Goal: Task Accomplishment & Management: Complete application form

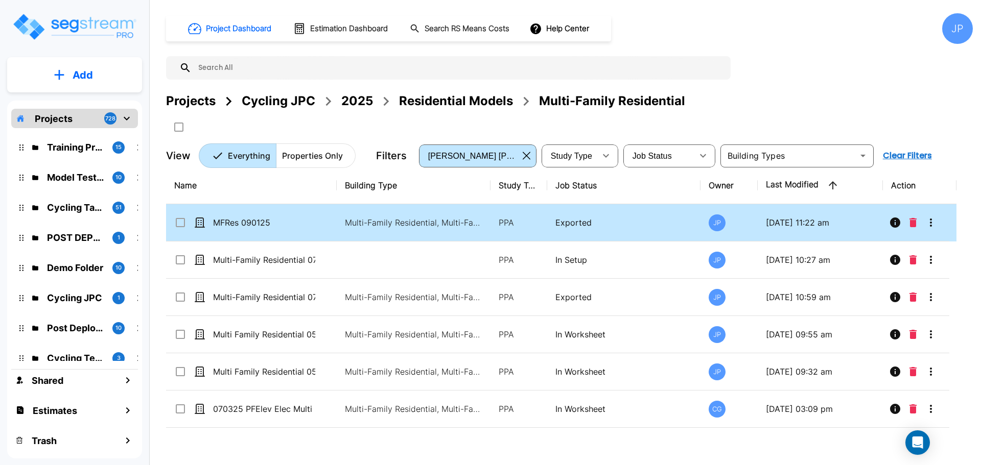
click at [525, 222] on p "PPA" at bounding box center [519, 223] width 40 height 12
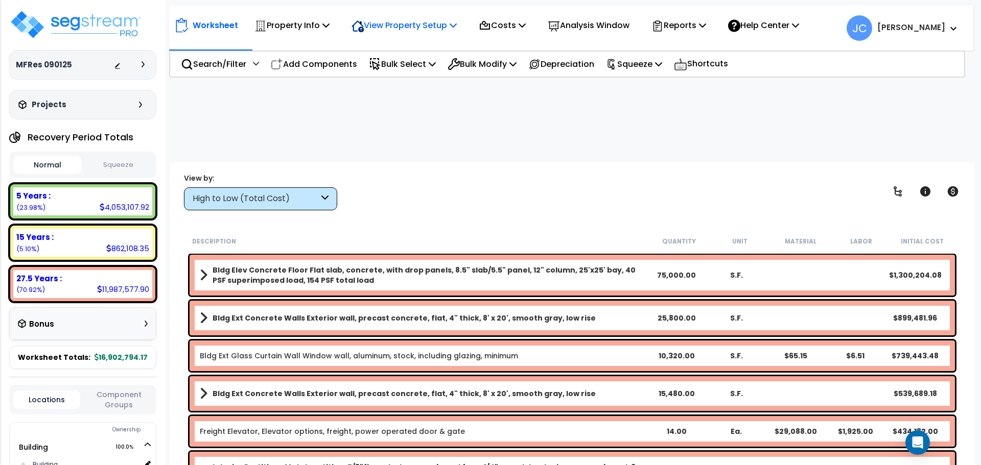
click at [400, 20] on p "View Property Setup" at bounding box center [403, 25] width 105 height 14
click at [403, 60] on link "View Questionnaire" at bounding box center [396, 70] width 101 height 20
click at [431, 16] on div "View Property Setup" at bounding box center [403, 25] width 105 height 24
click at [392, 67] on link "View Questionnaire" at bounding box center [396, 70] width 101 height 20
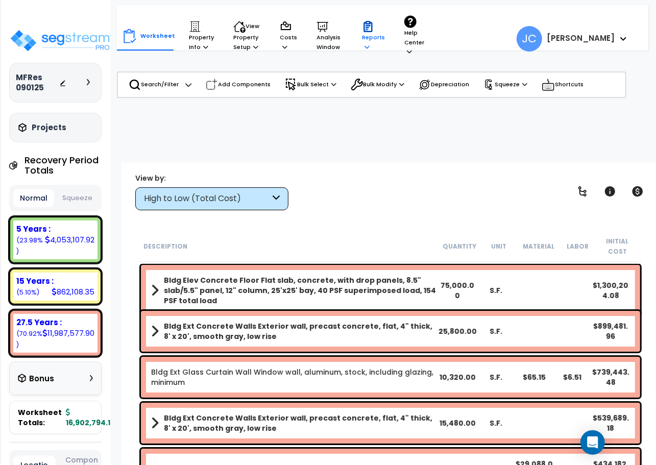
click at [375, 45] on p "Reports" at bounding box center [373, 35] width 23 height 31
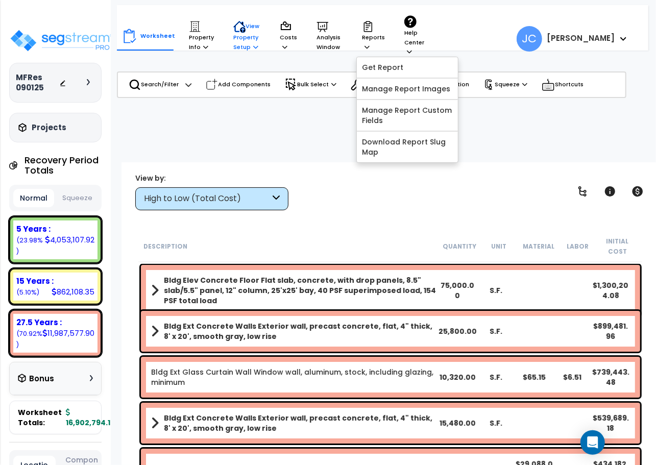
click at [244, 41] on p "View Property Setup" at bounding box center [246, 35] width 27 height 31
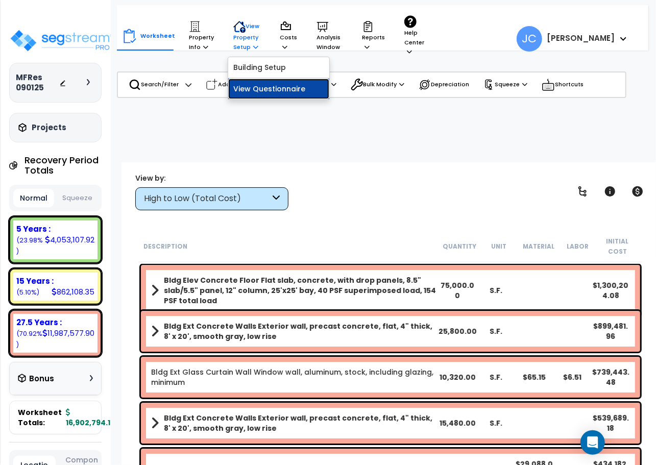
click at [255, 95] on link "View Questionnaire" at bounding box center [278, 89] width 101 height 20
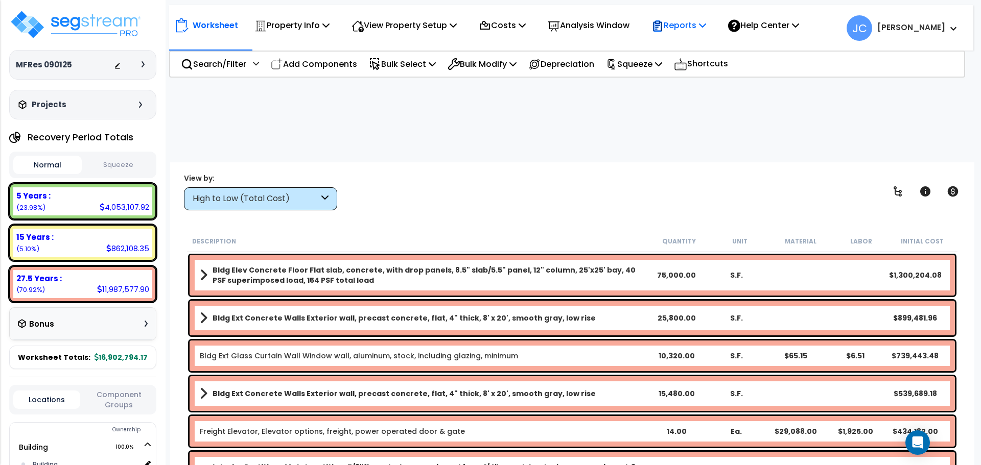
click at [698, 24] on p "Reports" at bounding box center [678, 25] width 55 height 14
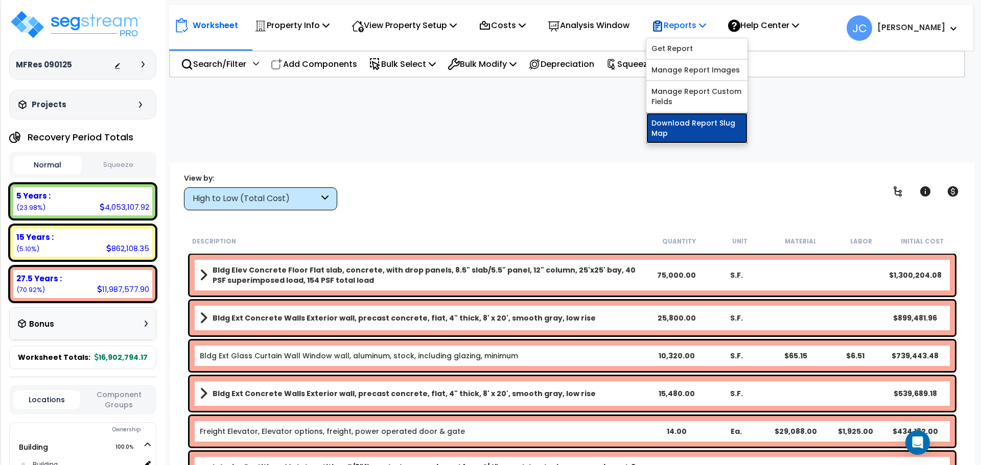
click at [697, 127] on link "Download Report Slug Map" at bounding box center [696, 128] width 101 height 31
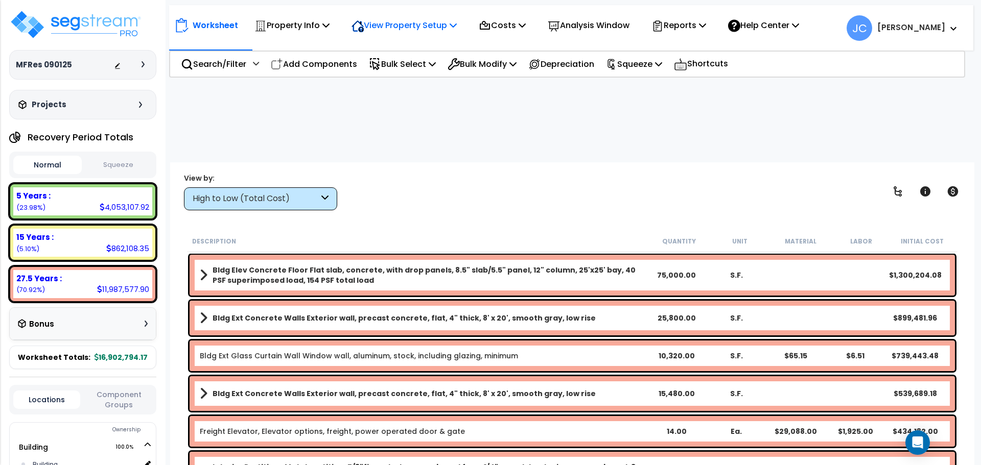
click at [425, 31] on p "View Property Setup" at bounding box center [403, 25] width 105 height 14
click at [420, 64] on link "View Questionnaire" at bounding box center [396, 70] width 101 height 20
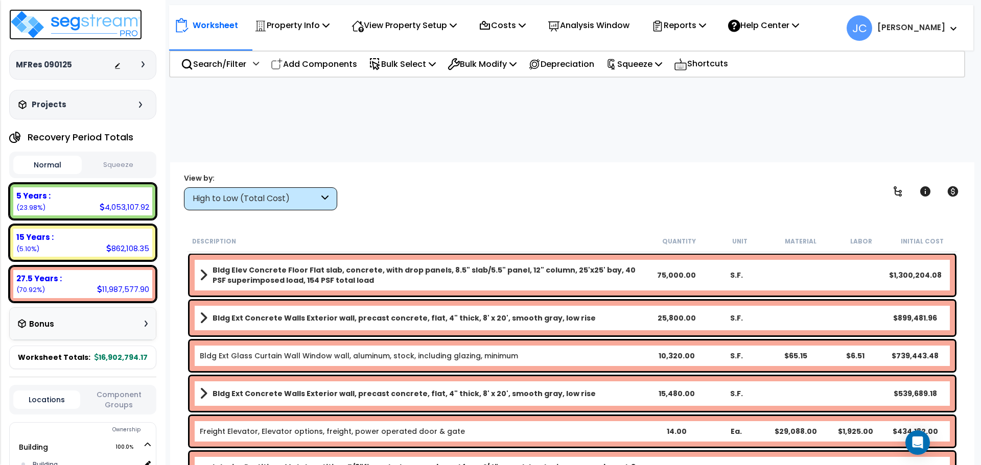
click at [122, 18] on img at bounding box center [75, 24] width 133 height 31
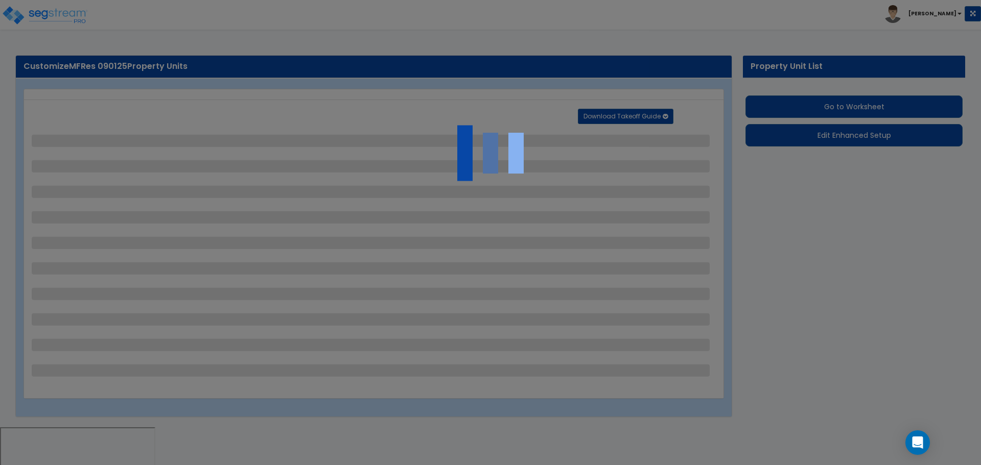
select select "2"
select select "1"
select select "2"
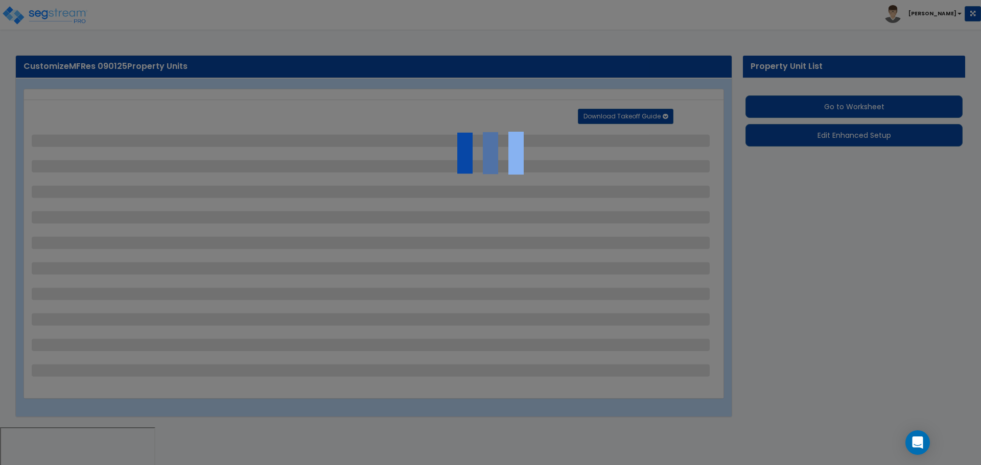
select select "1"
select select "2"
select select "3"
select select "1"
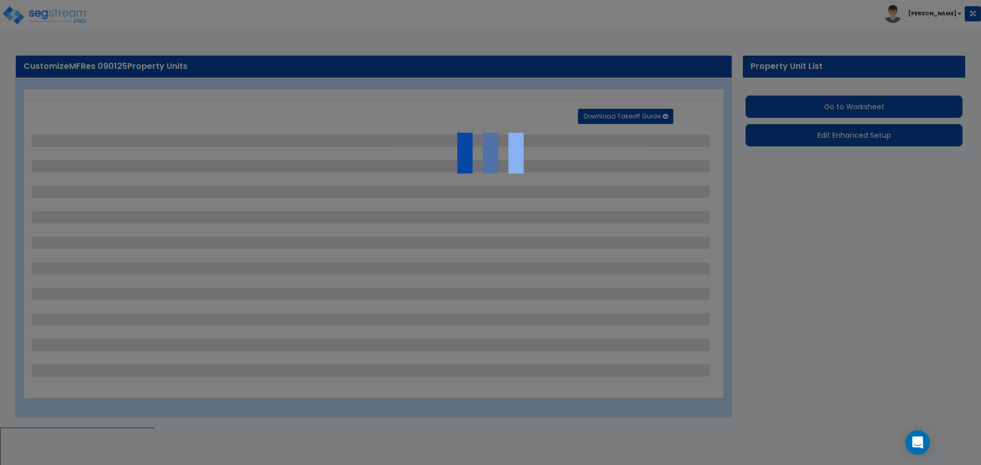
select select "2"
select select "4"
select select "2"
select select "1"
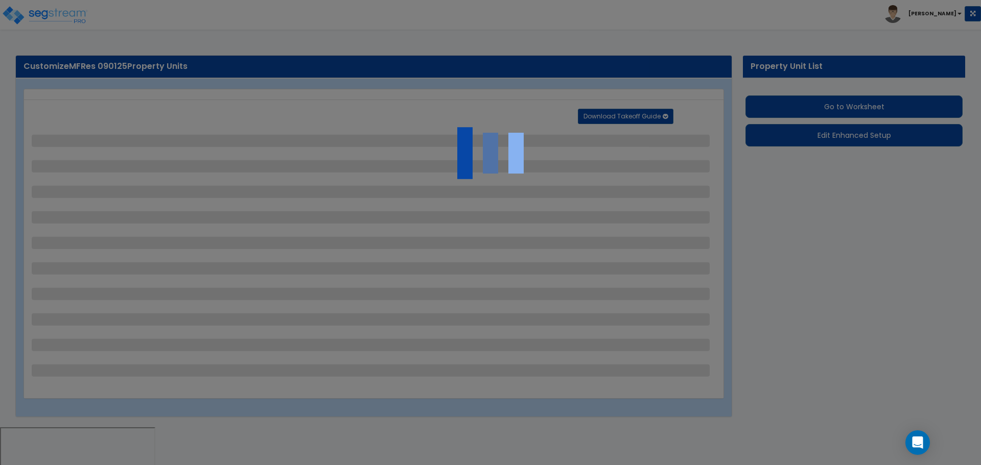
select select "2"
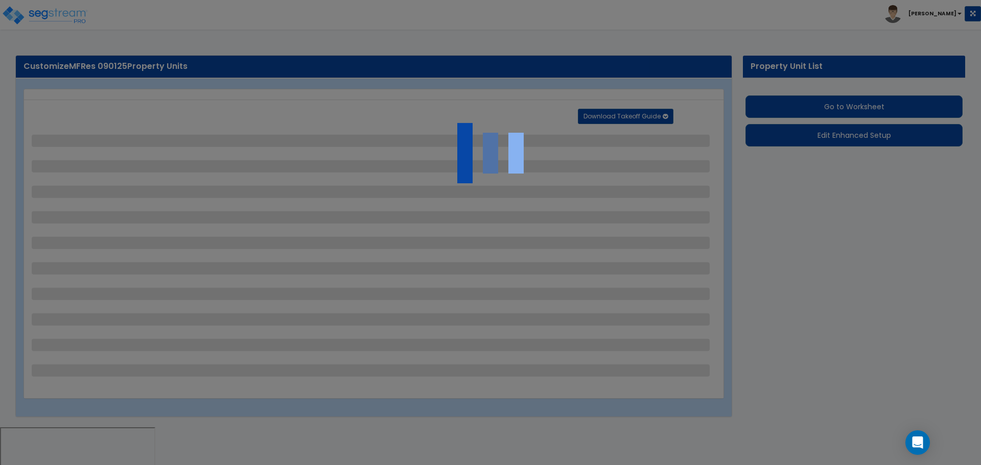
select select "6"
select select "11"
select select "2"
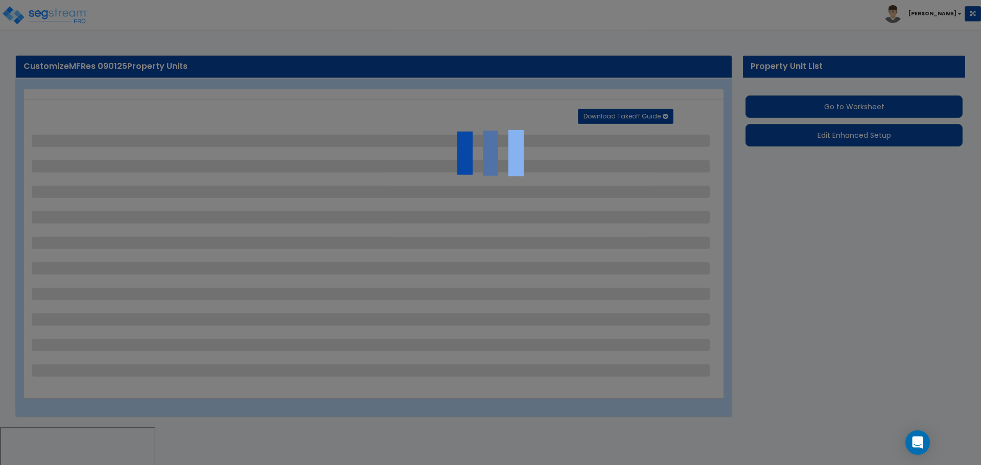
select select "3"
select select "1"
select select "2"
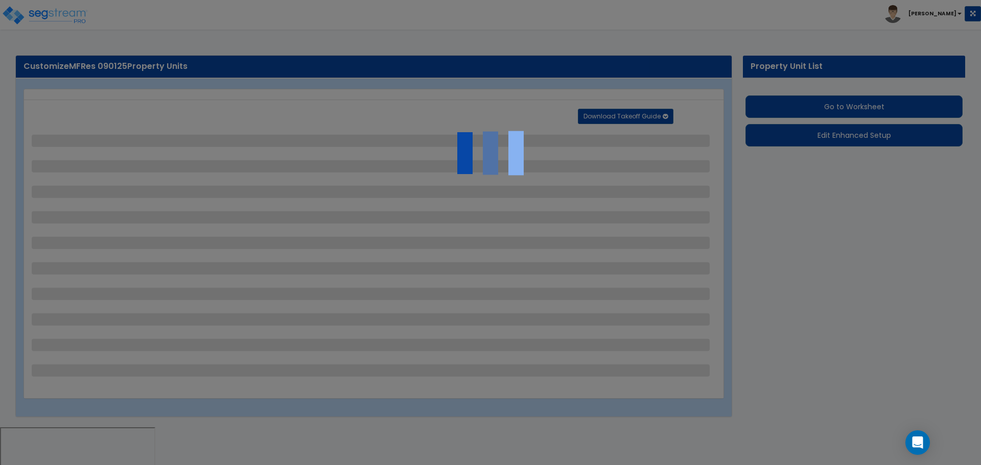
select select "1"
select select "2"
select select "7"
select select "2"
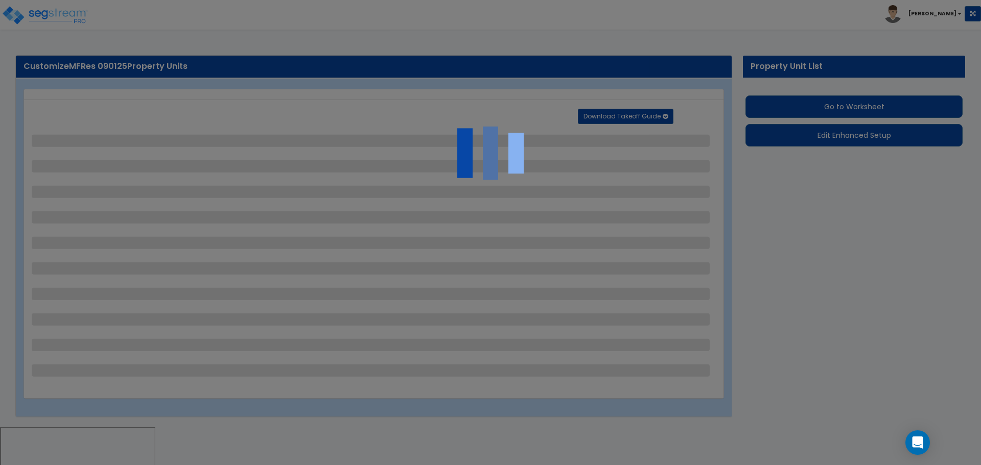
select select "3"
select select "1"
select select "16"
select select "2"
select select "5"
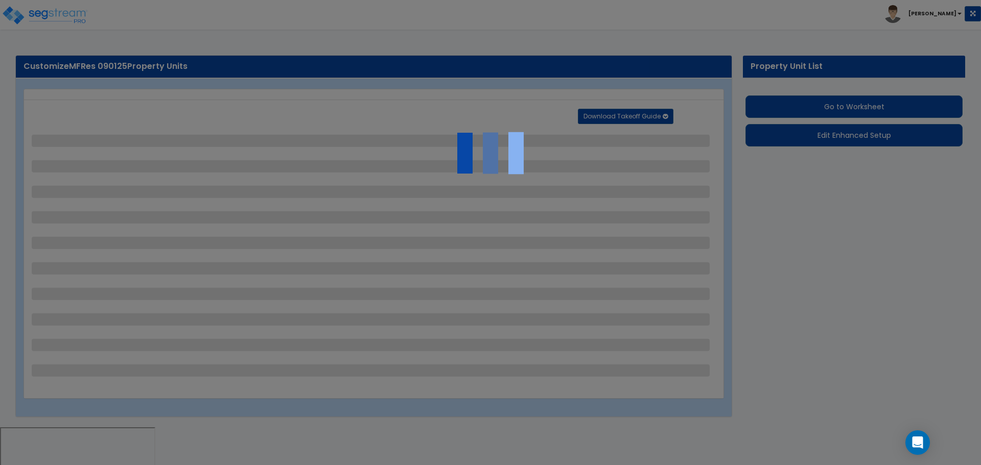
select select "4"
select select "1"
select select "10"
select select "3"
select select "2"
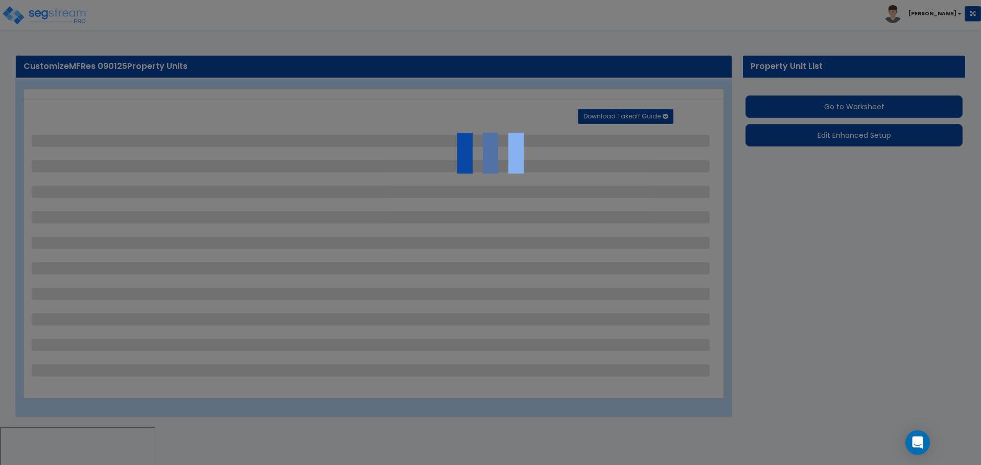
select select "1"
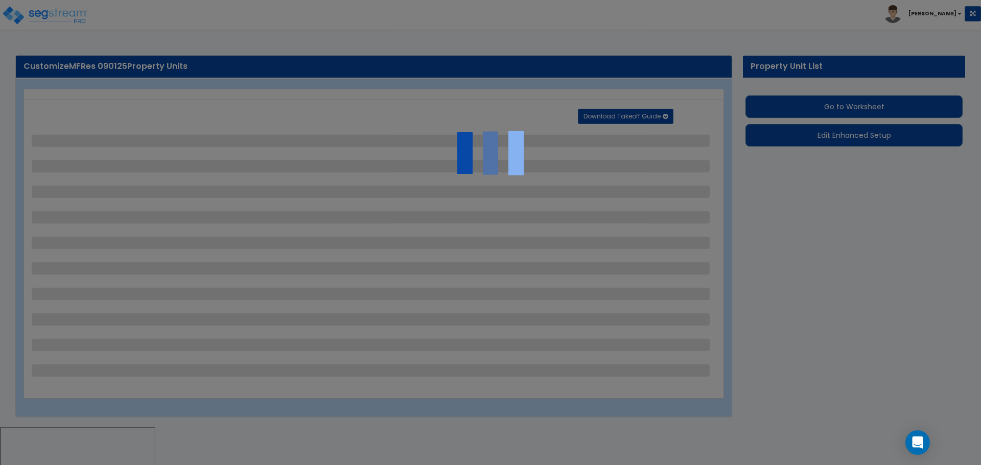
select select "4"
select select "1"
select select "2"
select select "4"
select select "3"
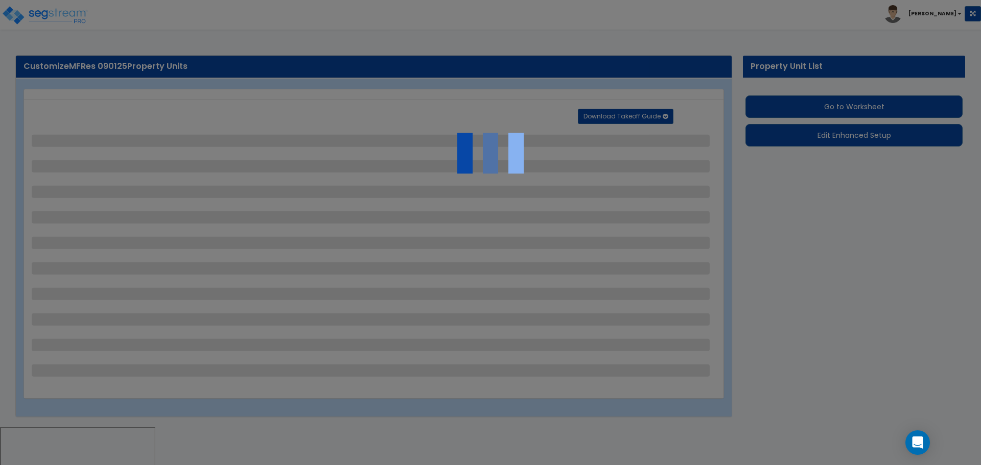
select select "2"
select select "1"
select select "2"
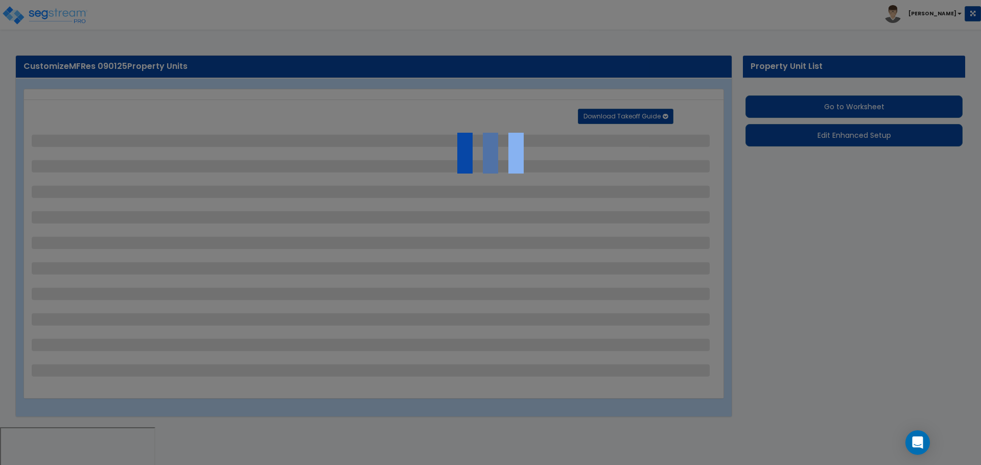
select select "1"
select select "2"
select select "1"
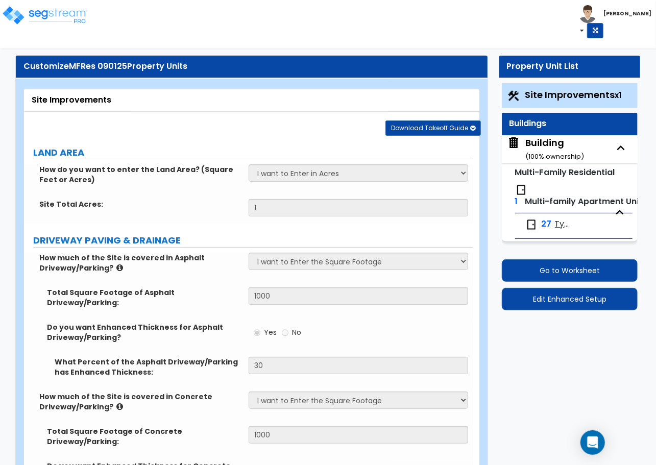
click at [553, 225] on div "27 Type 1" at bounding box center [548, 225] width 45 height 12
click at [562, 224] on span "Type 1" at bounding box center [562, 225] width 15 height 12
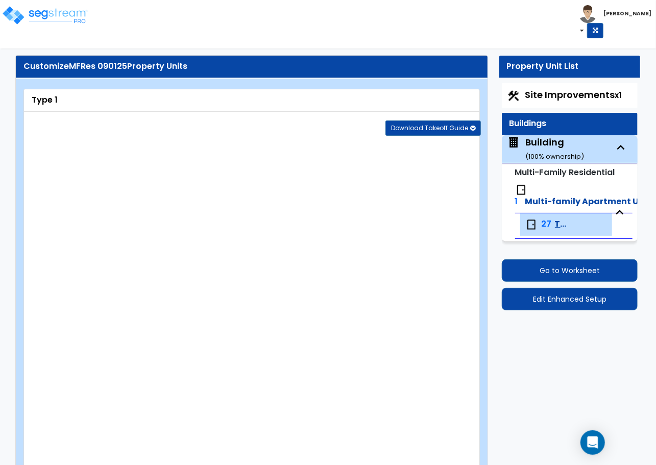
type input "2500"
type input "4"
type input "1"
radio input "true"
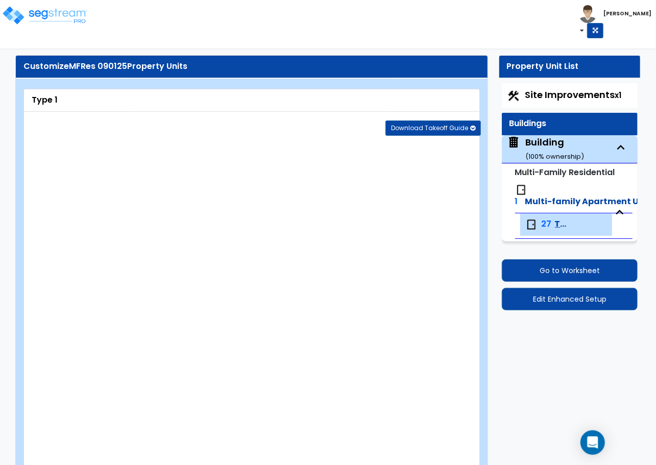
type input "50"
radio input "true"
type input "100"
radio input "true"
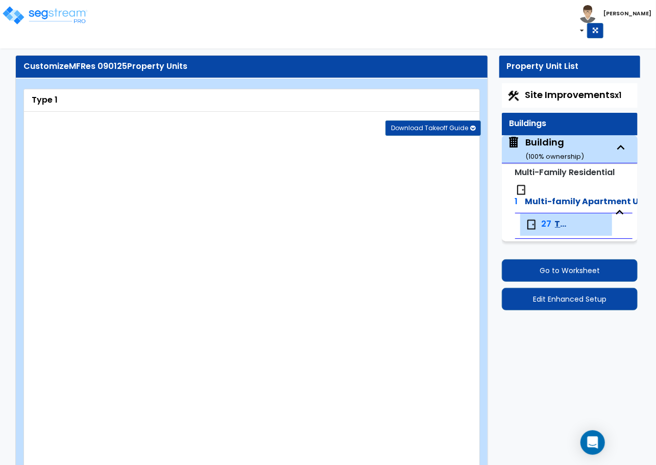
select select "4"
type input "125"
radio input "true"
type input "60"
radio input "true"
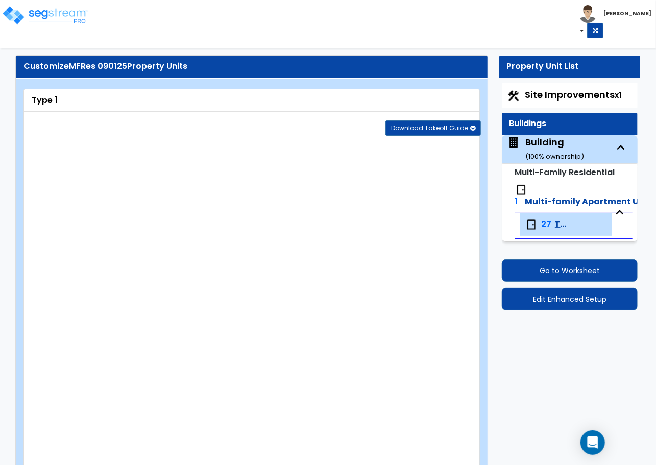
type input "80"
radio input "true"
select select "1"
radio input "true"
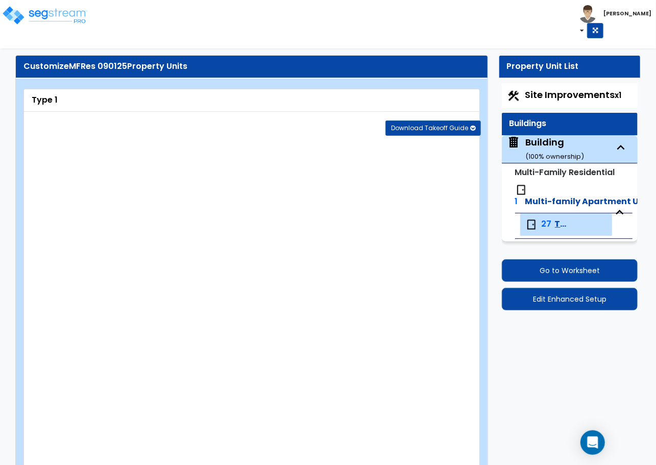
select select "2"
select select "5"
select select "3"
select select "1"
select select "3"
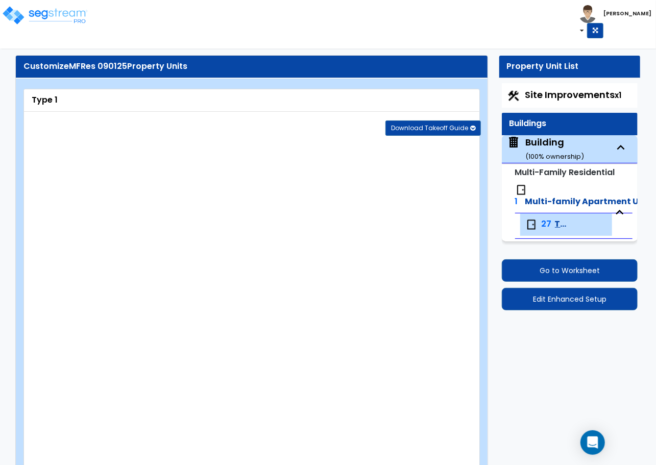
type input "5"
select select "4"
select select "1"
select select "2"
select select "3"
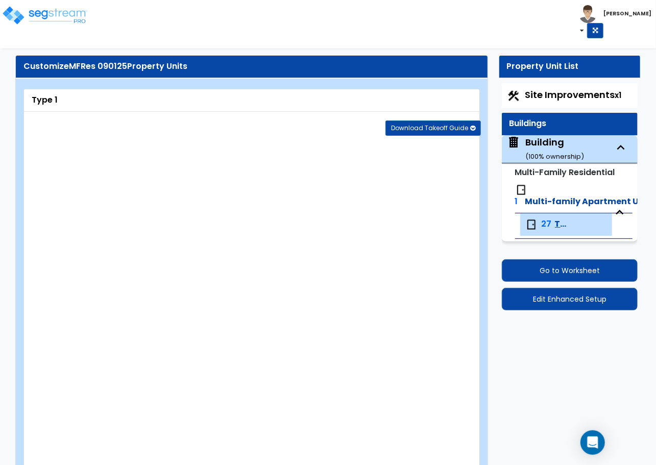
select select "1"
select select "5"
radio input "true"
type input "20"
type input "2"
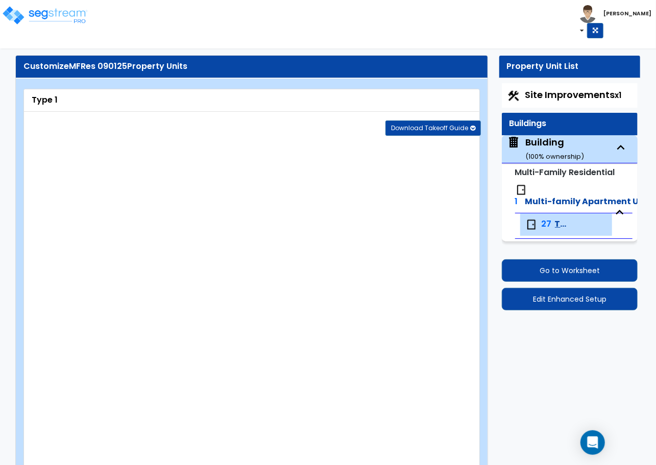
type input "4"
type input "1"
radio input "true"
type input "60"
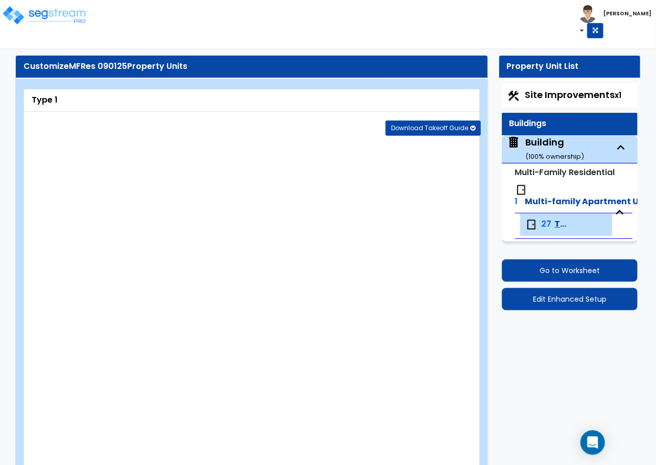
radio input "true"
type input "20"
radio input "true"
type input "18"
type input "12"
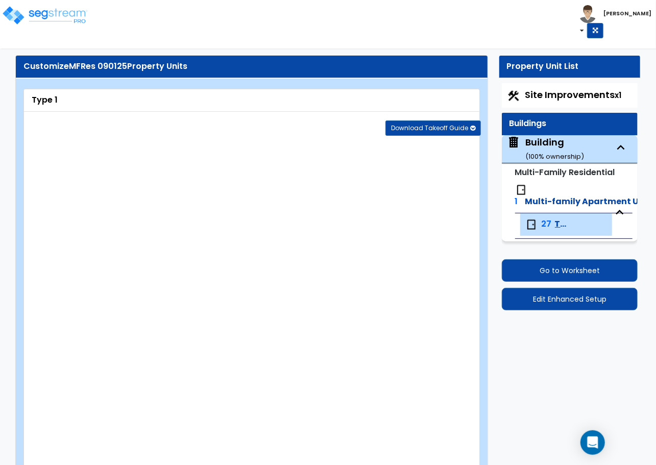
type input "4"
select select "2"
select select "3"
type input "18"
type input "12"
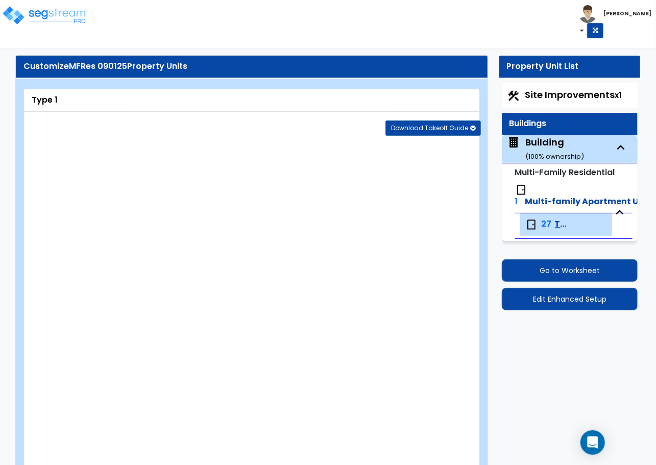
radio input "true"
type input "4"
select select "3"
radio input "true"
select select "4"
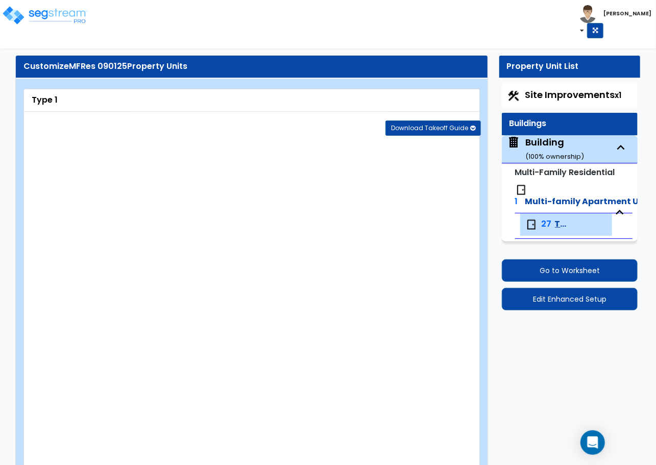
type input "15"
select select "2"
select select "4"
select select "2"
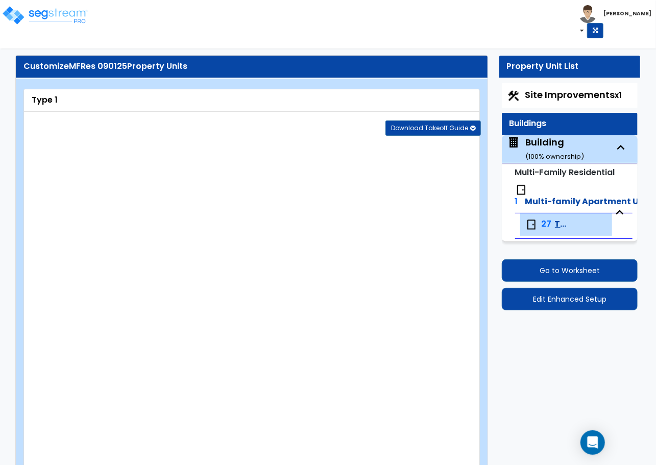
select select "3"
select select "1"
radio input "true"
select select "4"
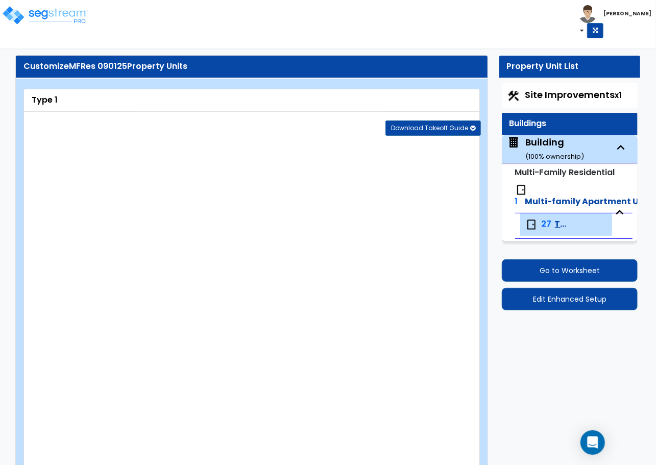
radio input "true"
type input "12"
select select "1"
radio input "true"
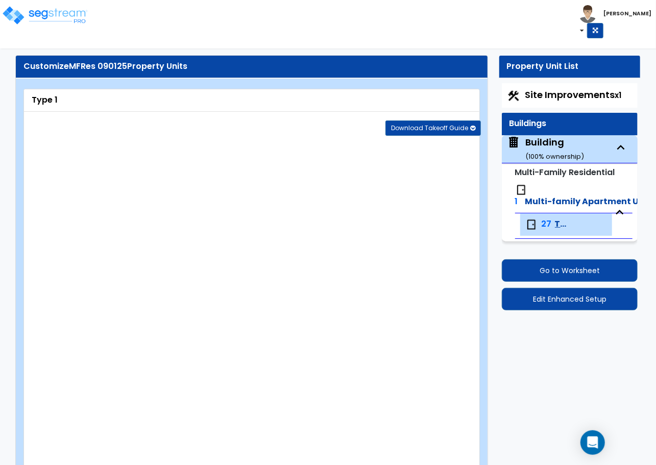
radio input "true"
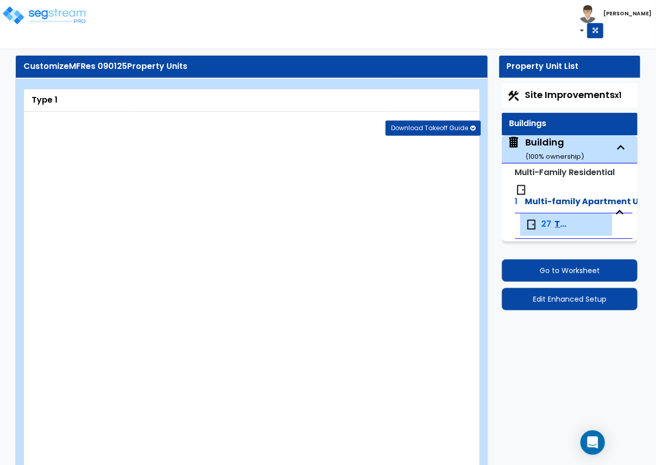
select select "7"
type input "9"
select select "1"
type input "6"
radio input "true"
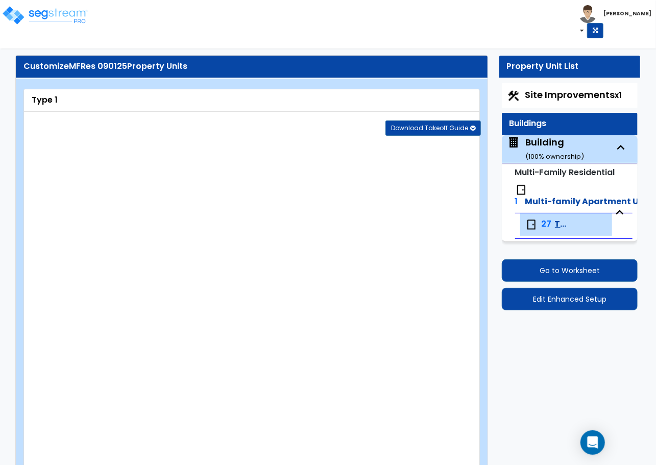
radio input "true"
select select "3"
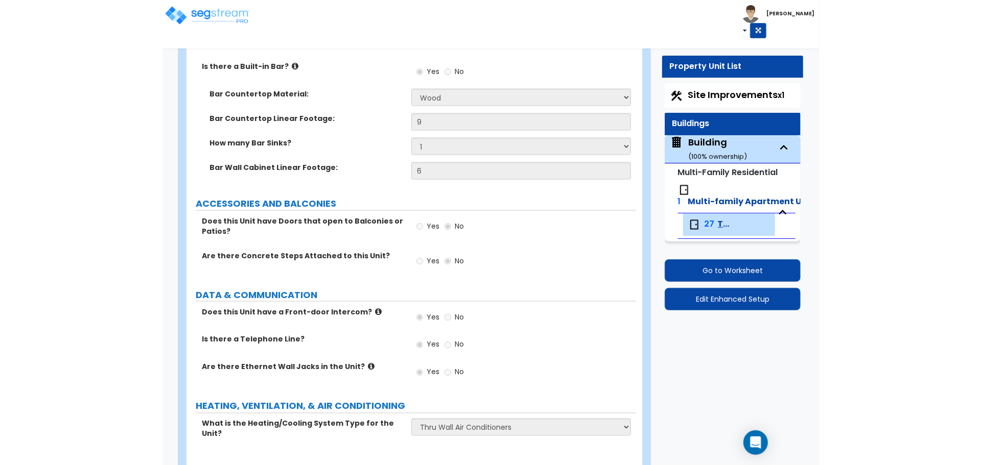
scroll to position [2556, 0]
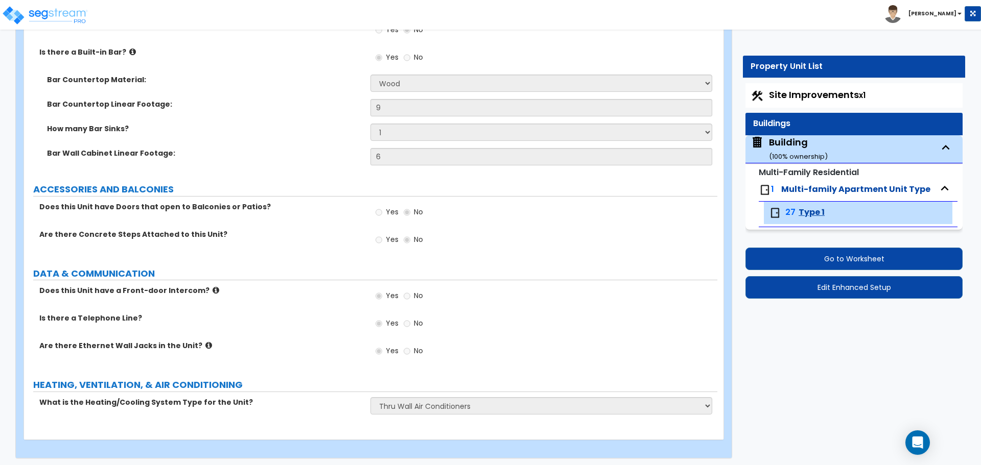
click at [525, 61] on div "Yes No" at bounding box center [543, 61] width 346 height 28
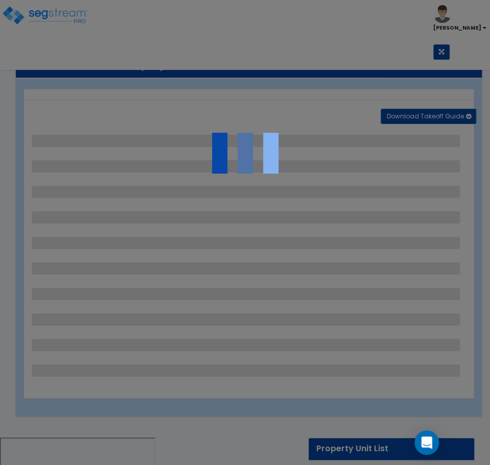
select select "2"
select select "1"
select select "2"
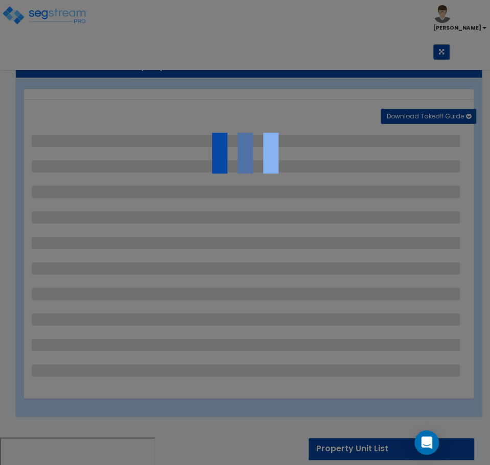
select select "1"
select select "2"
select select "3"
select select "1"
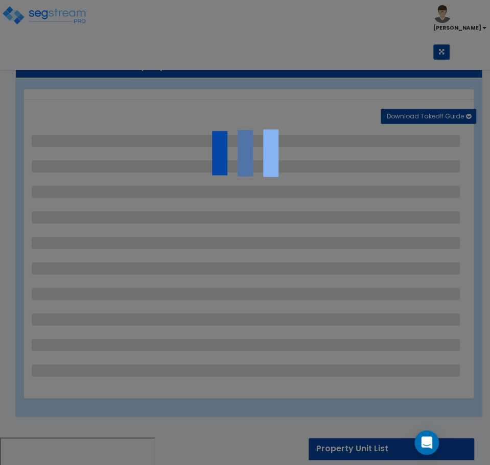
select select "2"
select select "4"
select select "2"
select select "1"
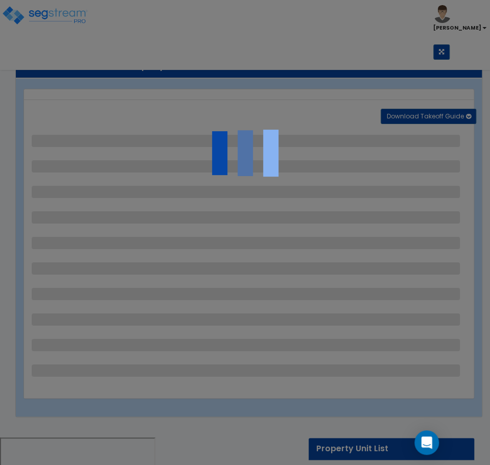
select select "2"
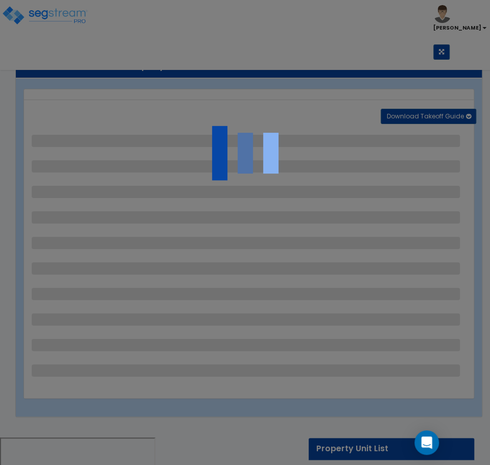
select select "6"
select select "11"
select select "2"
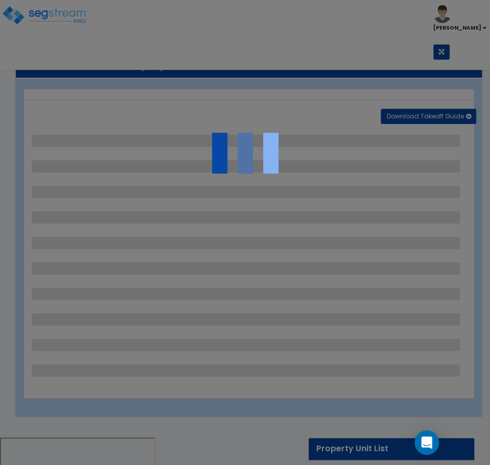
select select "3"
select select "1"
select select "2"
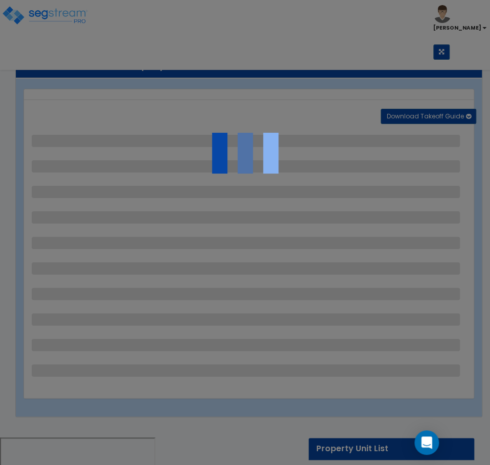
select select "1"
select select "2"
select select "7"
select select "2"
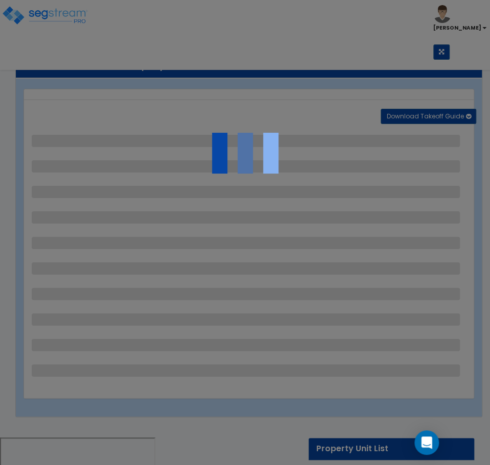
select select "3"
select select "1"
select select "16"
select select "2"
select select "5"
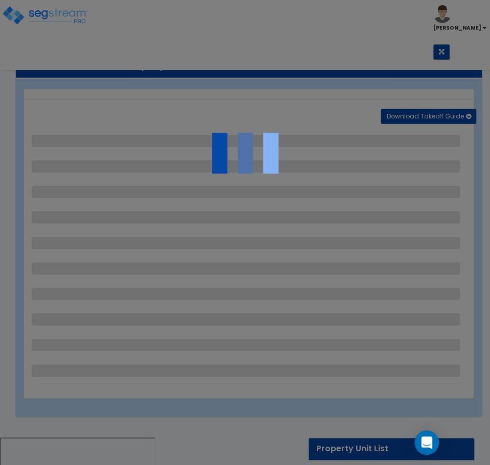
select select "4"
select select "1"
select select "10"
select select "3"
select select "2"
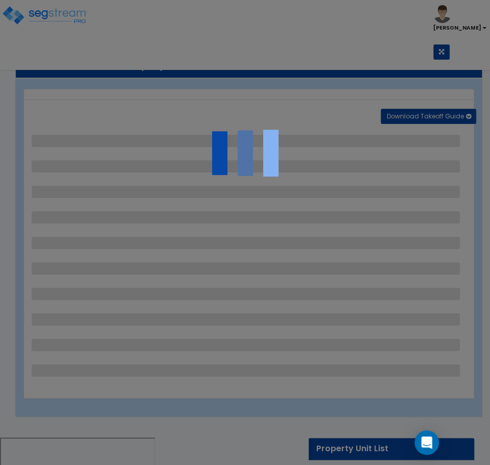
select select "1"
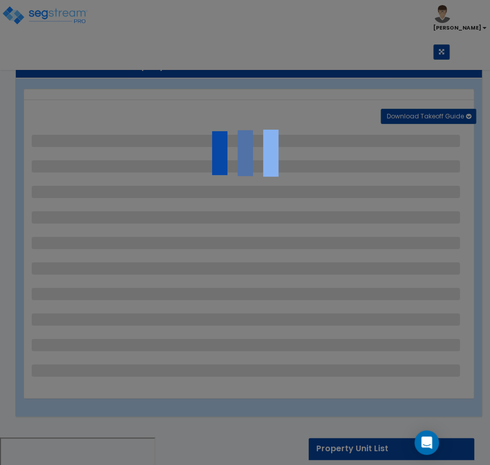
select select "4"
select select "1"
select select "2"
select select "4"
select select "3"
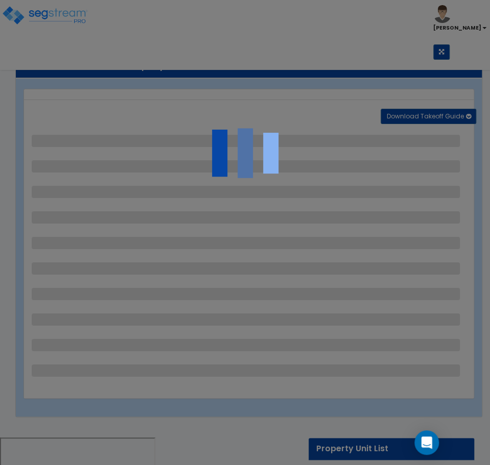
select select "2"
select select "1"
select select "2"
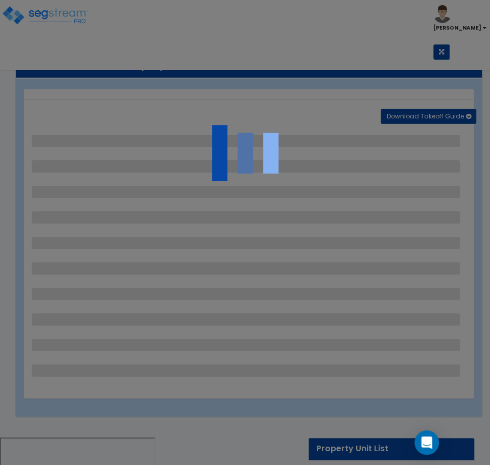
select select "1"
select select "2"
select select "1"
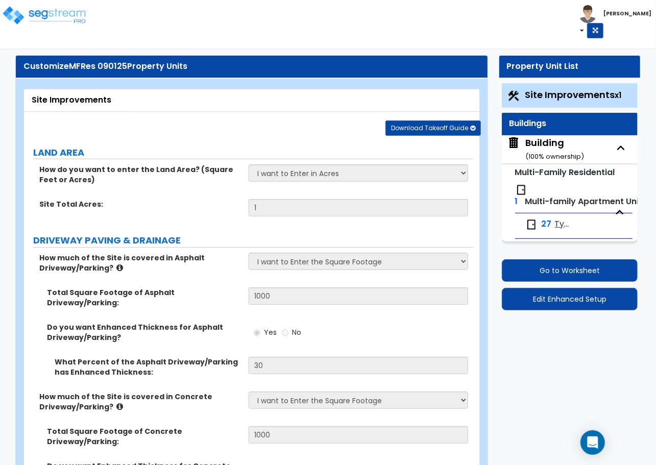
click at [547, 145] on div "Building ( 100 % ownership)" at bounding box center [555, 149] width 59 height 26
select select "2"
select select "5"
select select "2"
select select "5"
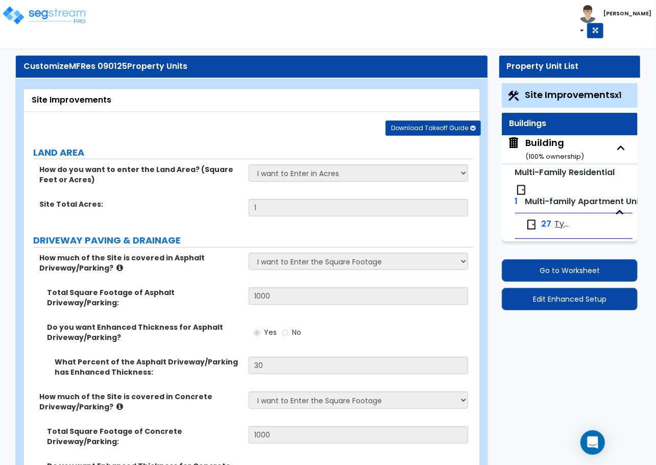
select select "1"
select select "4"
select select "2"
select select "1"
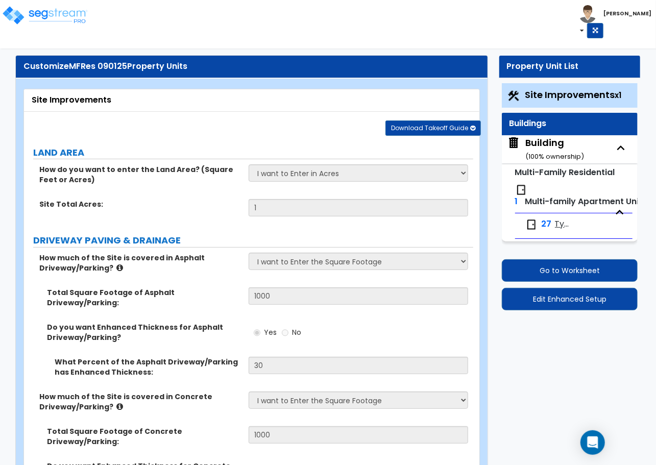
select select "1"
select select "2"
select select "3"
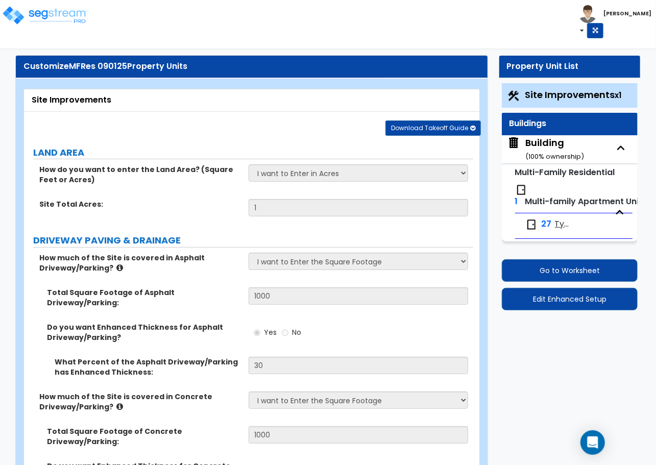
select select "3"
select select "13"
select select "11"
select select "8"
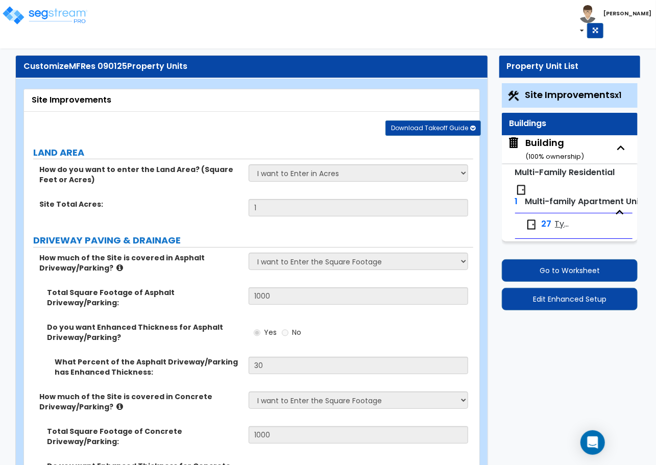
select select "3"
select select "1"
select select "4"
select select "1"
select select "3"
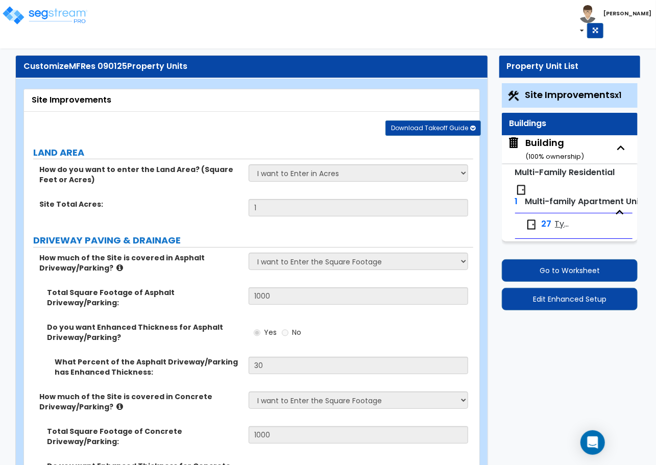
select select "3"
select select "1"
select select "3"
select select "4"
select select "1"
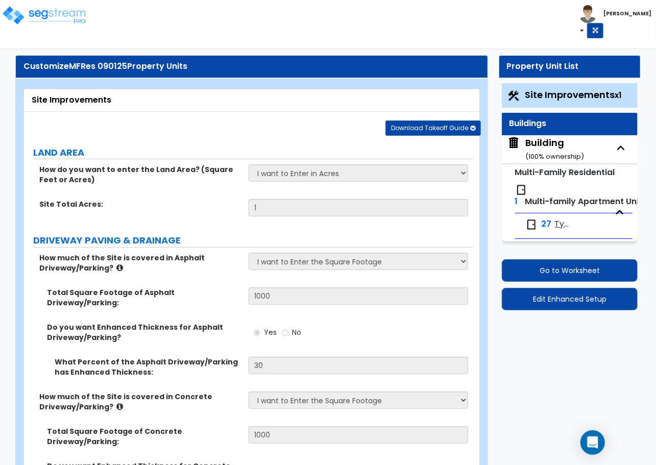
select select "1"
select select "4"
select select "1"
select select "2"
select select "3"
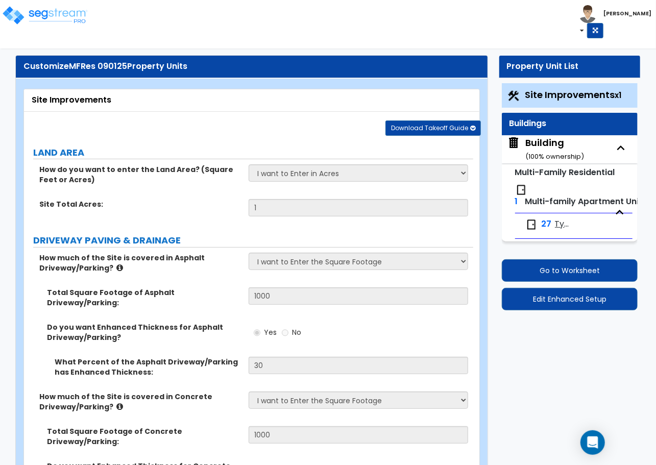
select select "5"
select select "2"
select select "1"
select select "3"
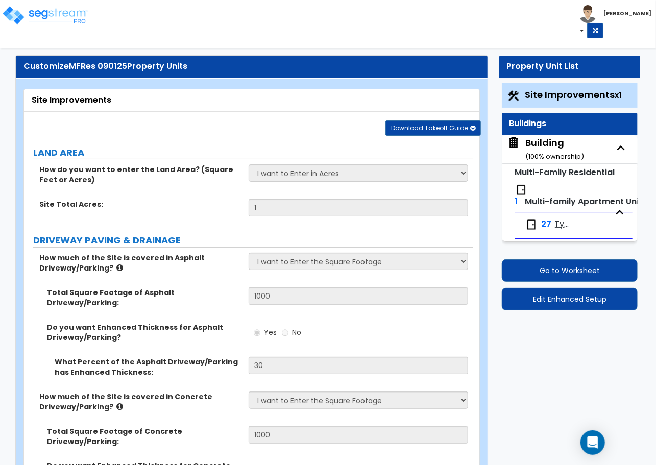
select select "8"
select select "2"
select select "6"
select select "5"
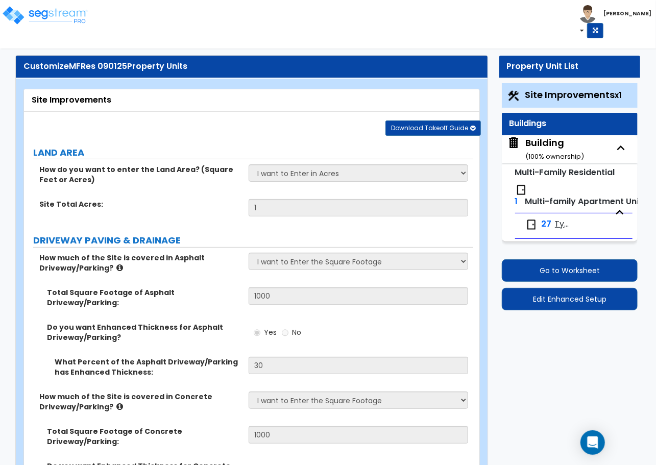
select select "1"
select select "3"
select select "2"
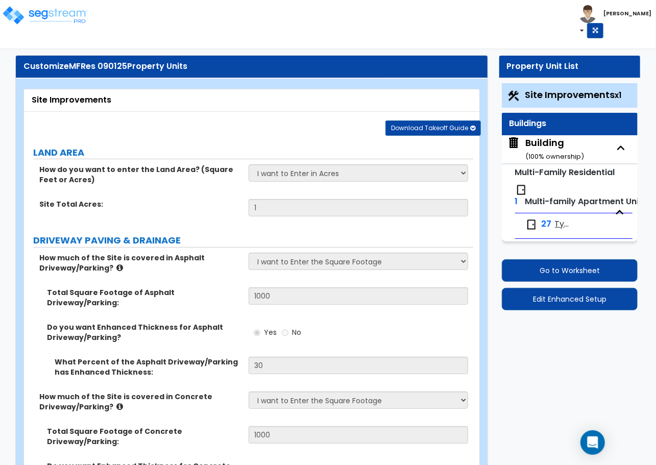
select select "4"
select select "6"
select select "1"
select select "2"
select select "1"
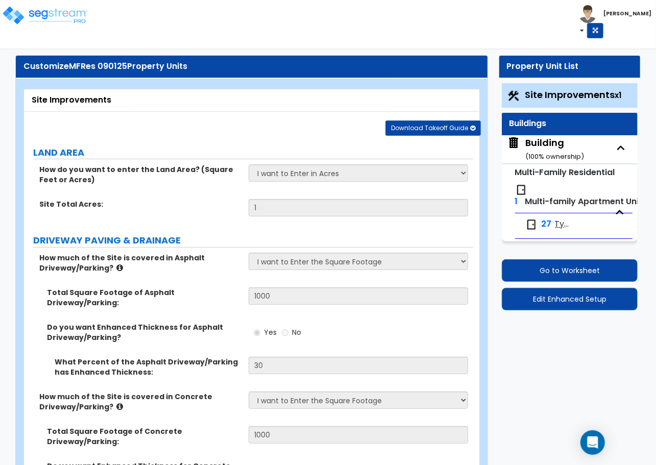
select select "2"
select select "1"
select select "3"
select select "1"
select select "8"
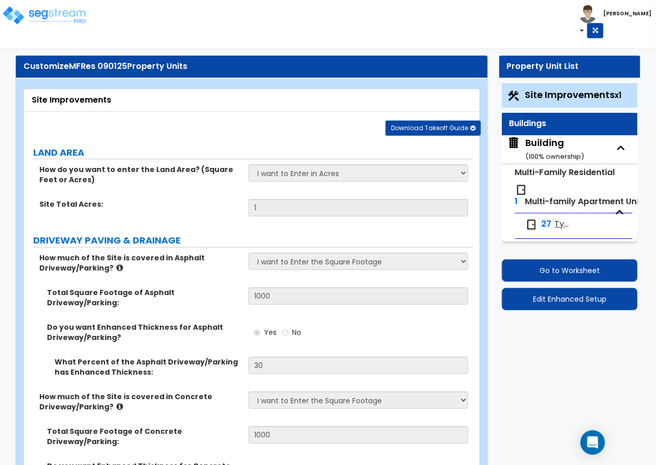
select select "1"
select select "4"
select select "3"
select select "2"
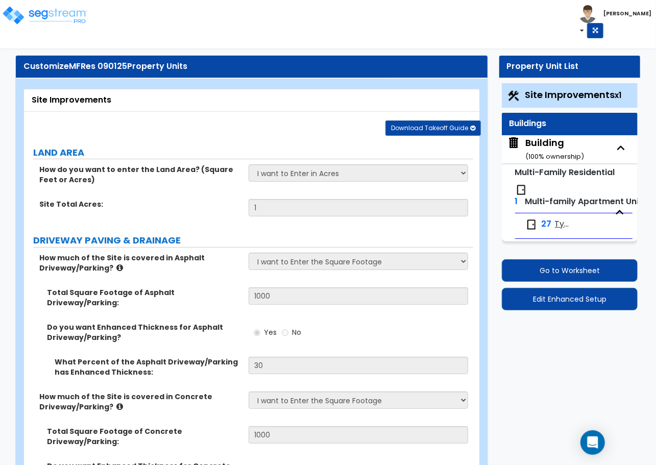
select select "2"
select select "4"
select select "3"
select select "1"
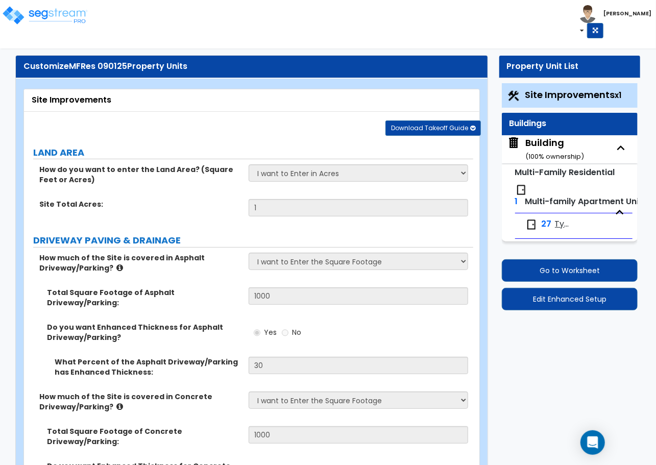
select select "4"
select select "8"
select select "1"
select select "3"
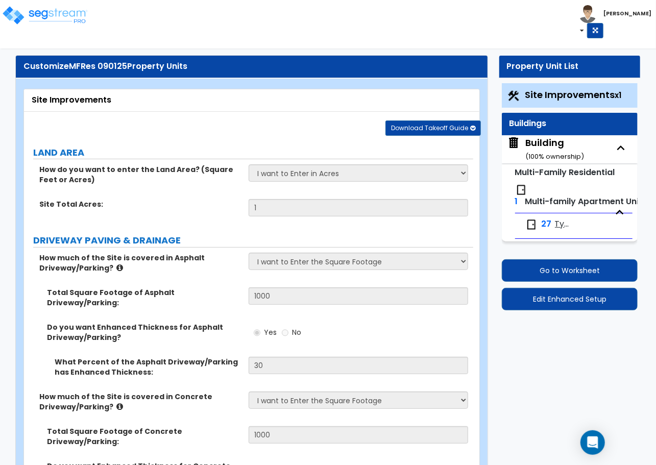
select select "3"
select select "2"
select select "1"
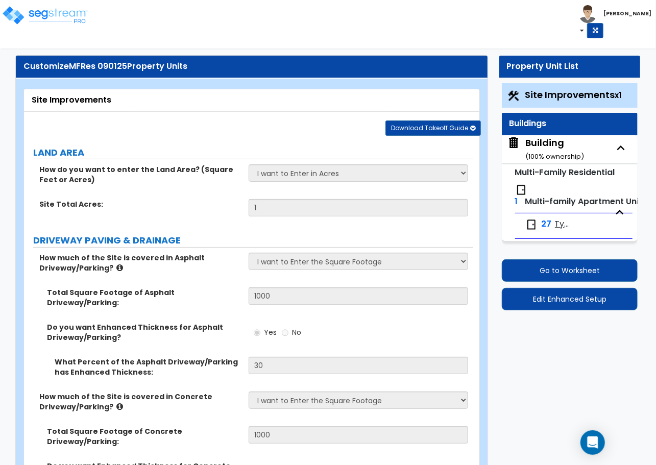
select select "1"
select select "5"
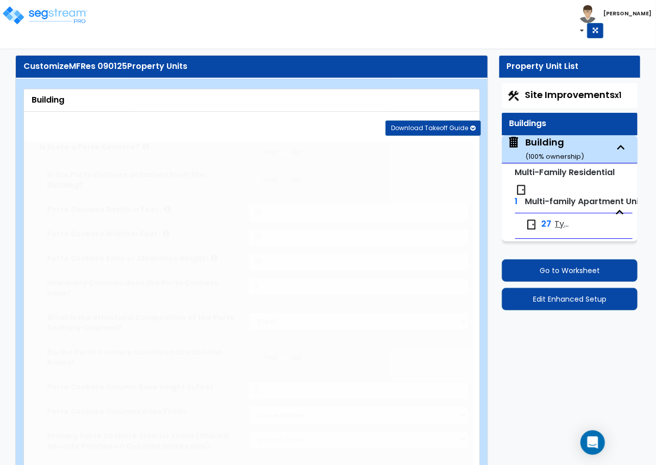
type input "50"
type input "3000"
radio input "true"
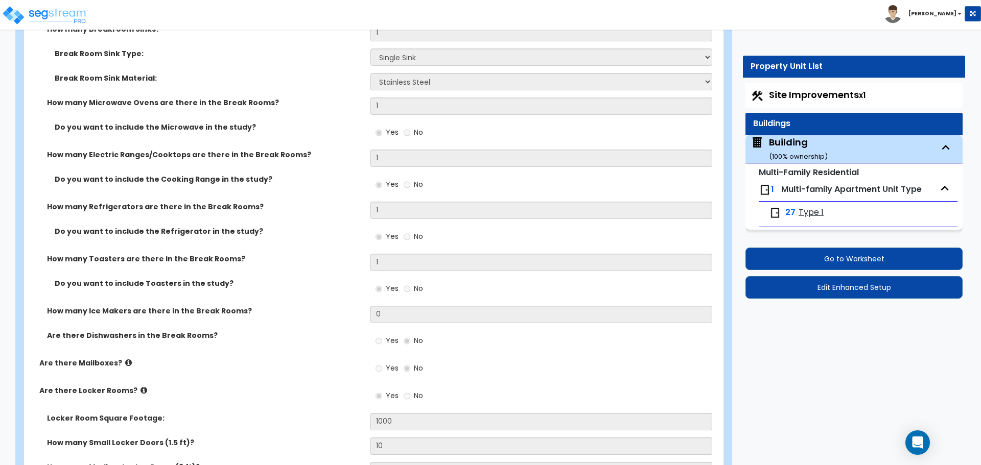
scroll to position [8169, 0]
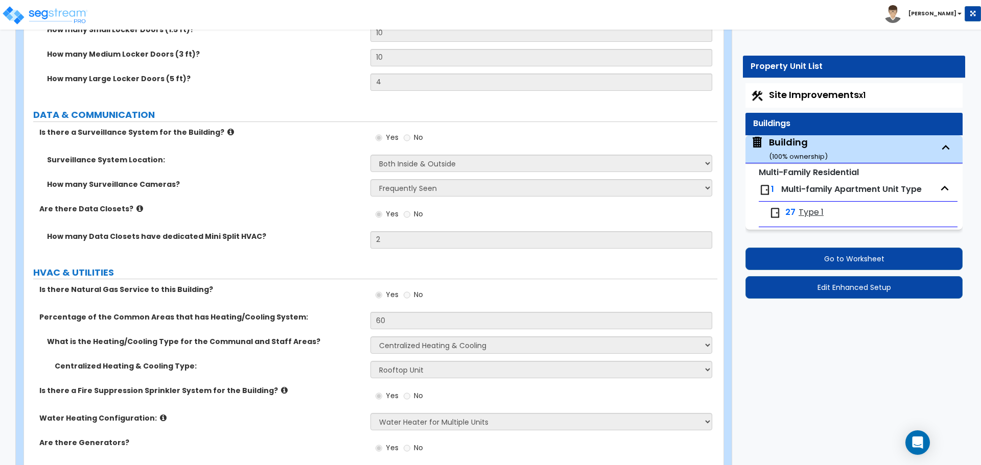
click at [597, 138] on div "Yes No" at bounding box center [543, 141] width 346 height 28
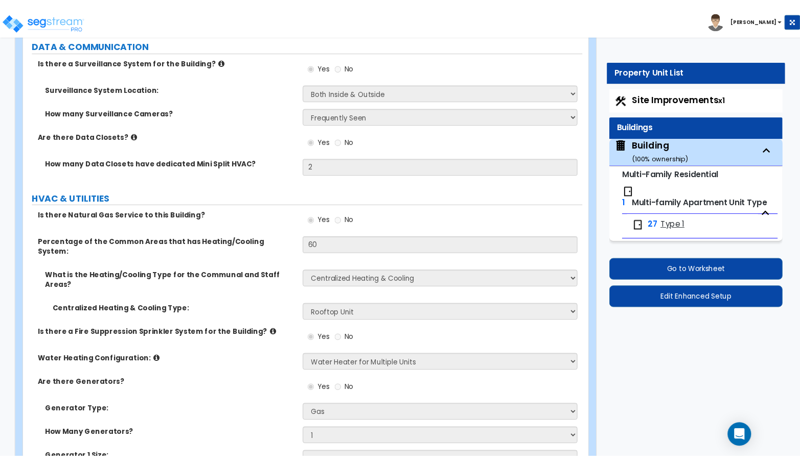
scroll to position [8345, 0]
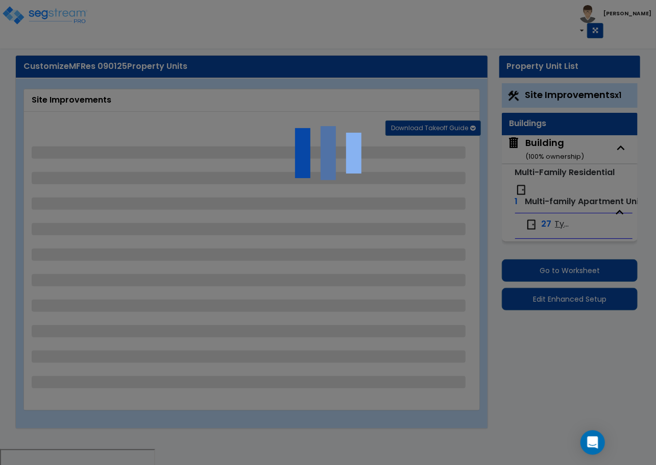
select select "2"
select select "1"
select select "2"
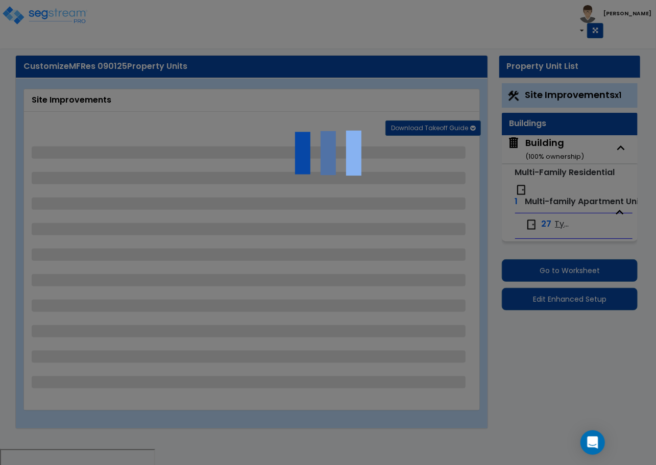
select select "1"
select select "2"
select select "3"
select select "1"
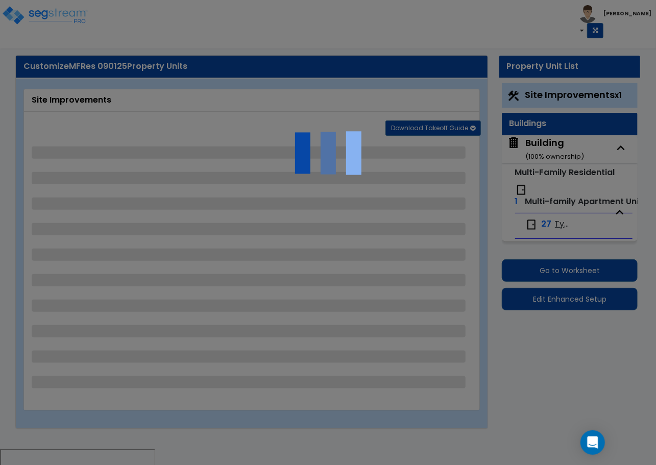
select select "2"
select select "4"
select select "2"
select select "1"
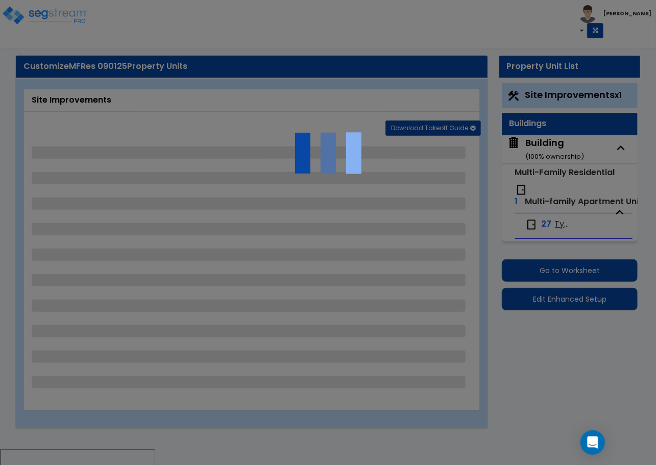
select select "2"
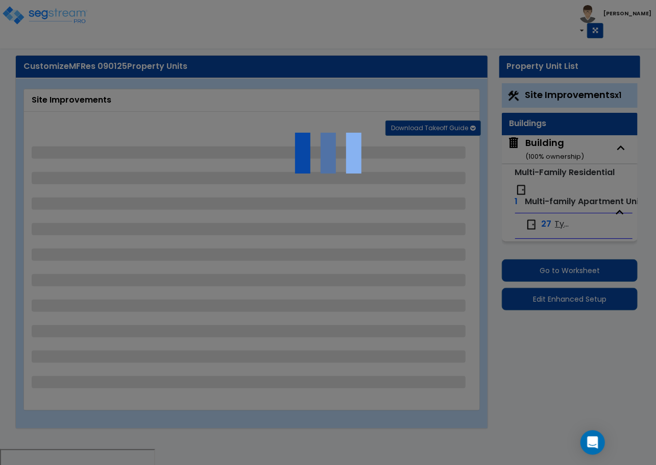
select select "6"
select select "11"
select select "2"
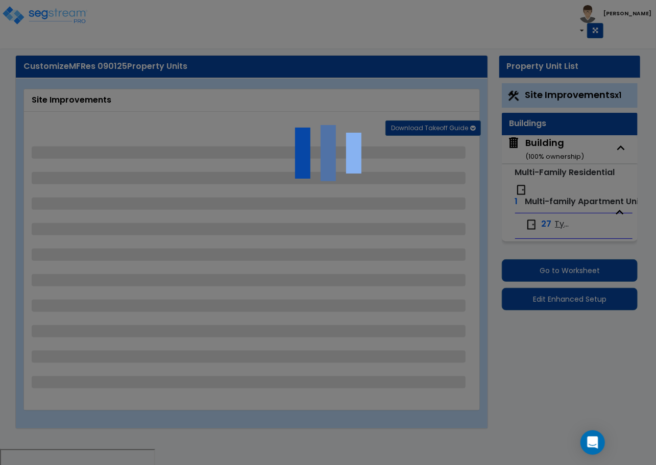
select select "3"
select select "1"
select select "2"
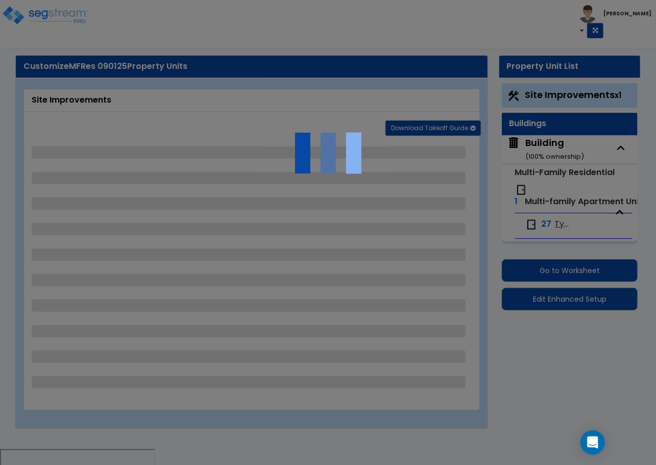
select select "1"
select select "2"
select select "7"
select select "2"
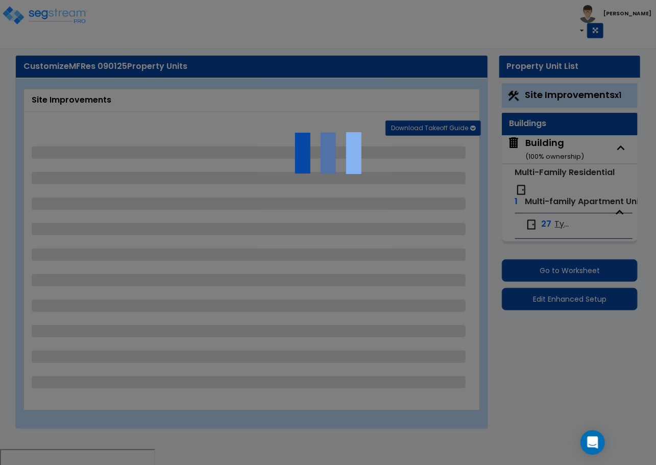
select select "3"
select select "1"
select select "16"
select select "2"
select select "5"
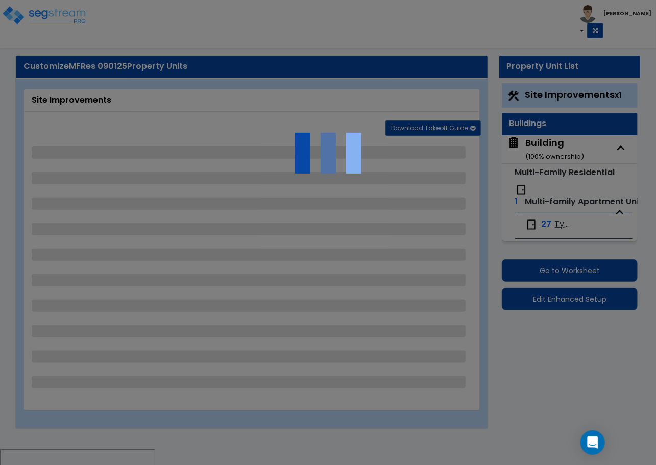
select select "4"
select select "1"
select select "10"
select select "3"
select select "2"
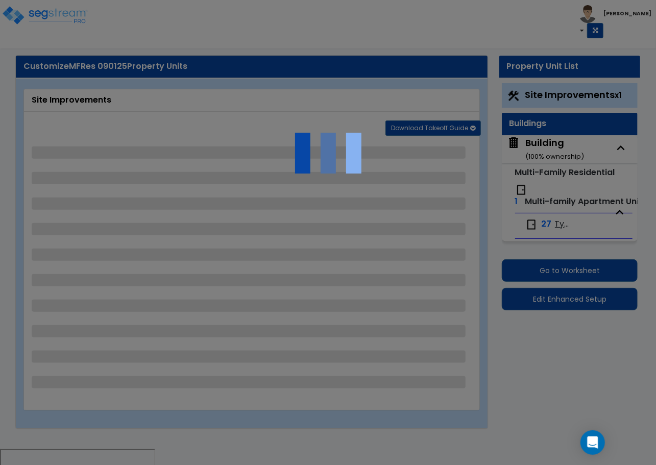
select select "1"
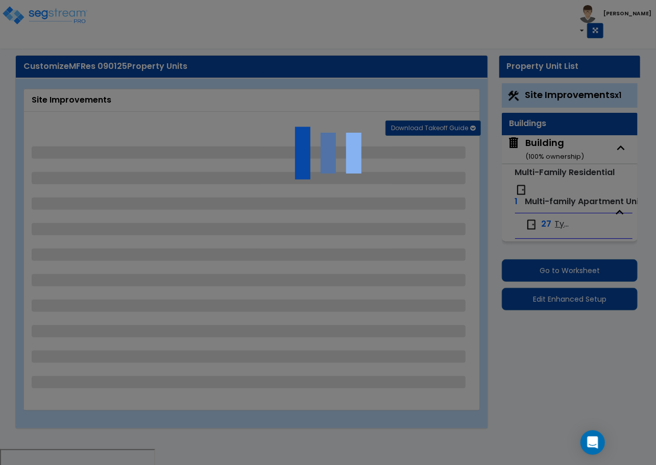
select select "4"
select select "1"
select select "2"
select select "4"
select select "3"
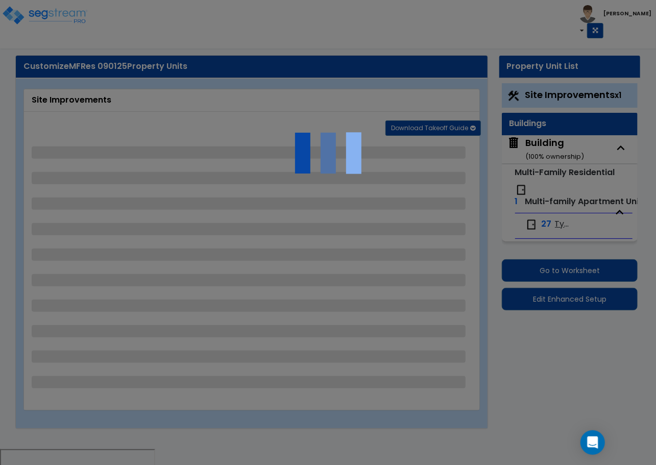
select select "2"
select select "1"
select select "2"
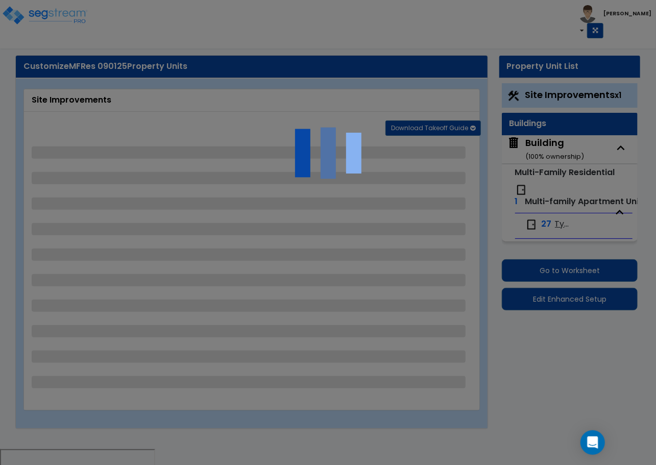
select select "1"
select select "2"
select select "1"
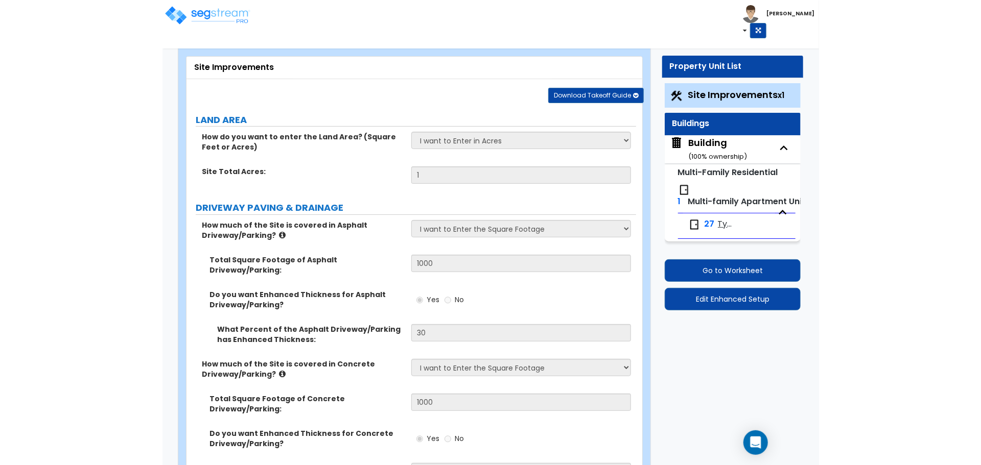
scroll to position [760, 0]
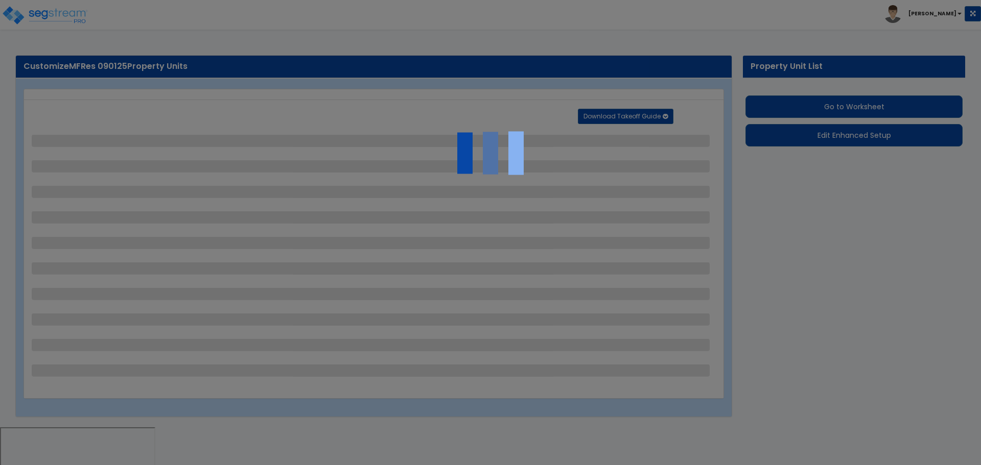
select select "2"
select select "1"
select select "2"
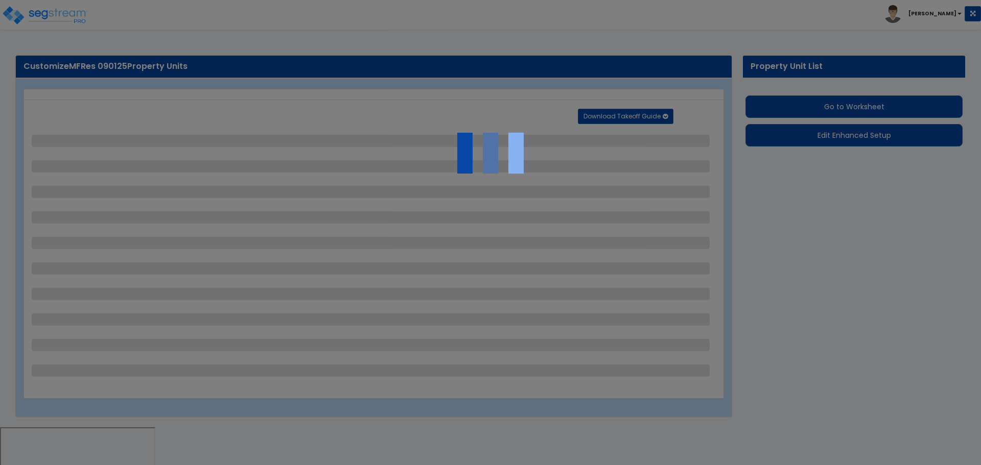
select select "1"
select select "2"
select select "3"
select select "1"
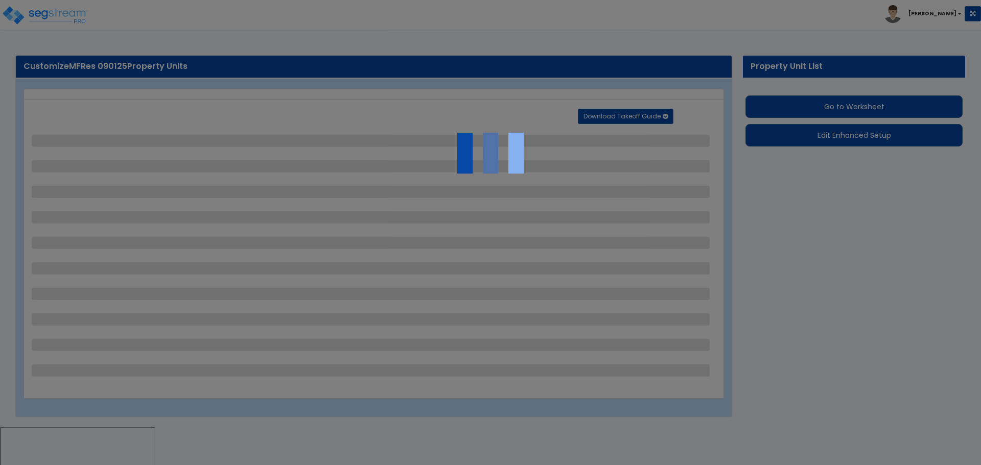
select select "2"
select select "4"
select select "2"
select select "1"
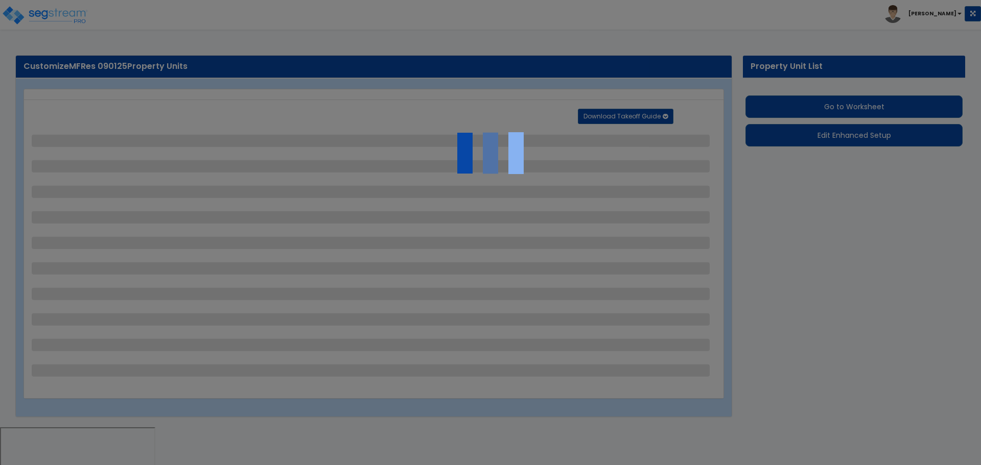
select select "2"
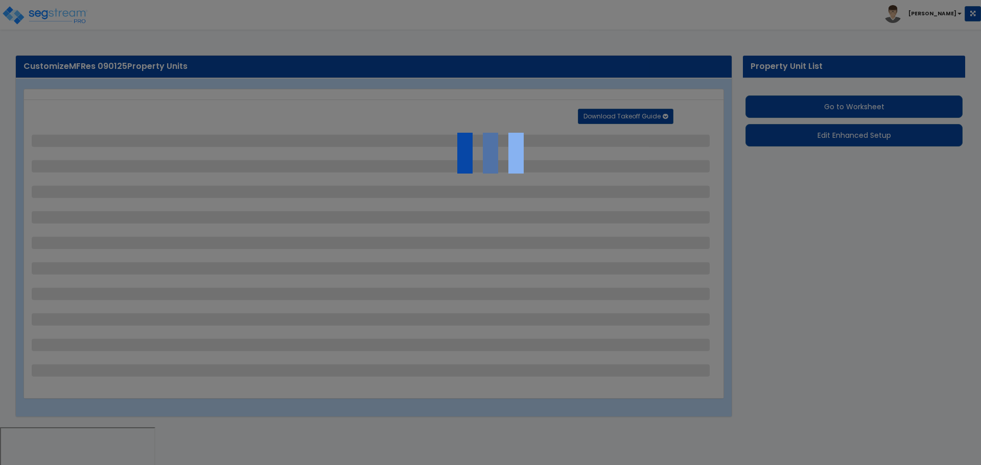
select select "6"
select select "11"
select select "2"
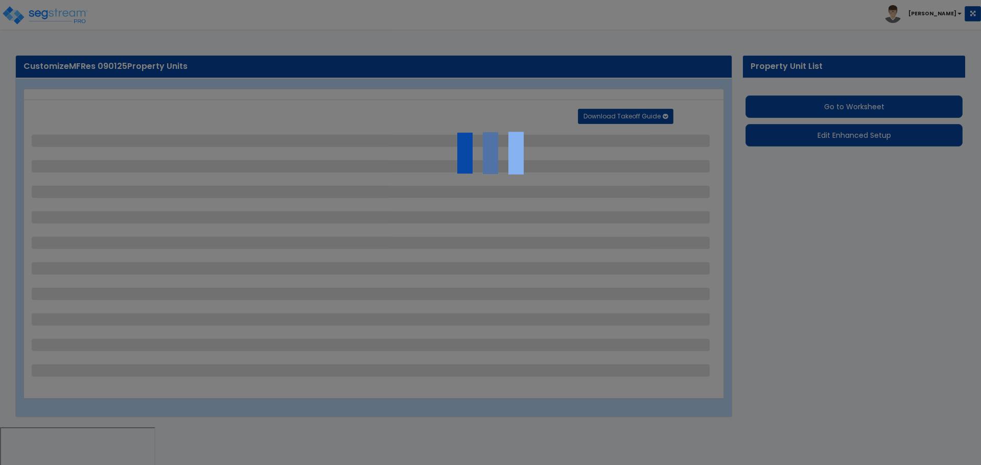
select select "3"
select select "1"
select select "2"
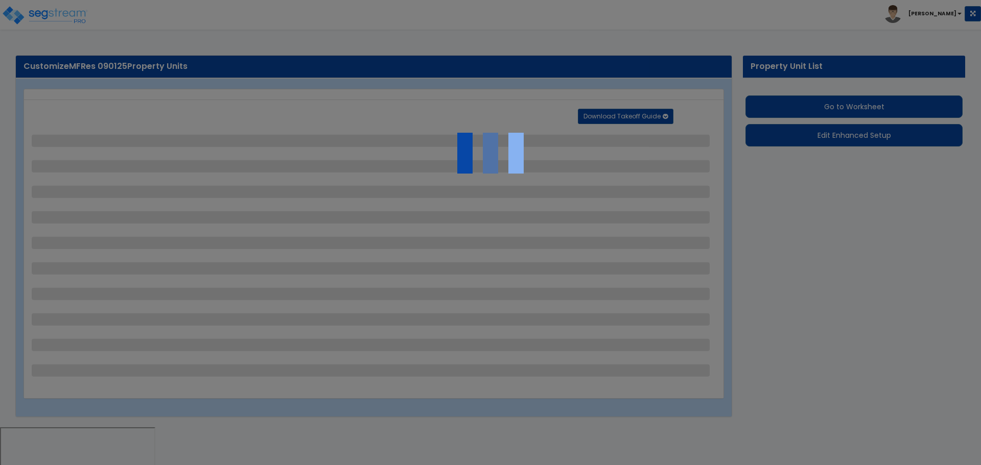
select select "1"
select select "2"
select select "7"
select select "2"
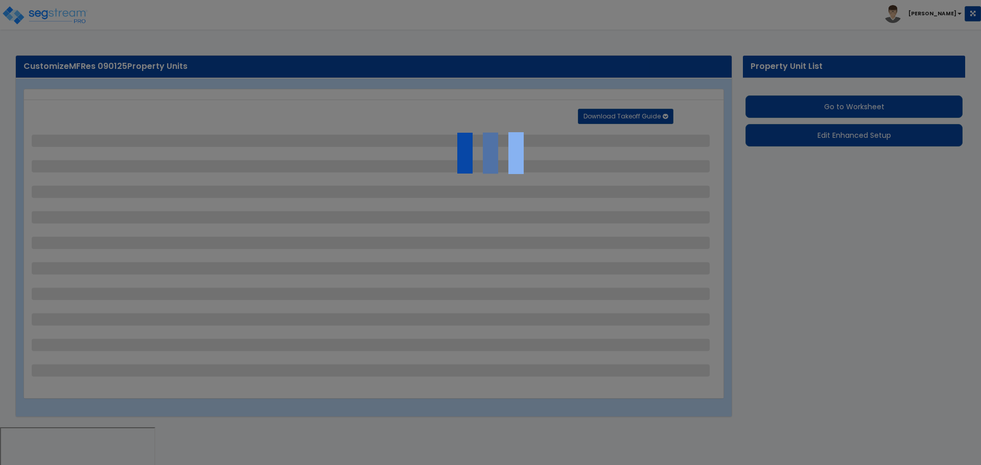
select select "3"
select select "1"
select select "16"
select select "2"
select select "5"
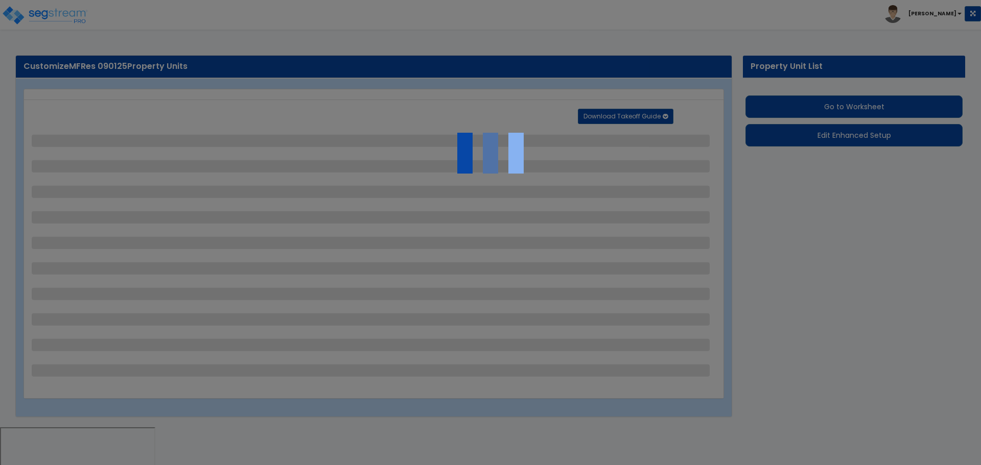
select select "4"
select select "1"
select select "10"
select select "3"
select select "2"
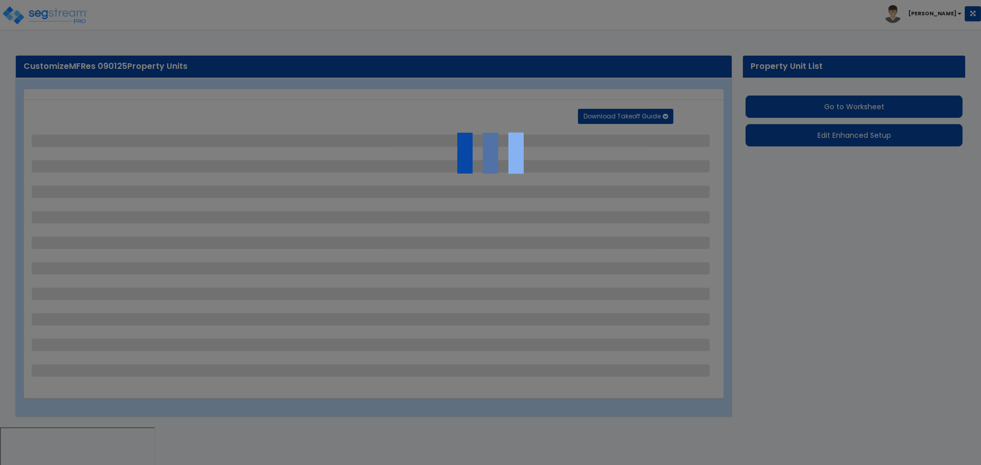
select select "1"
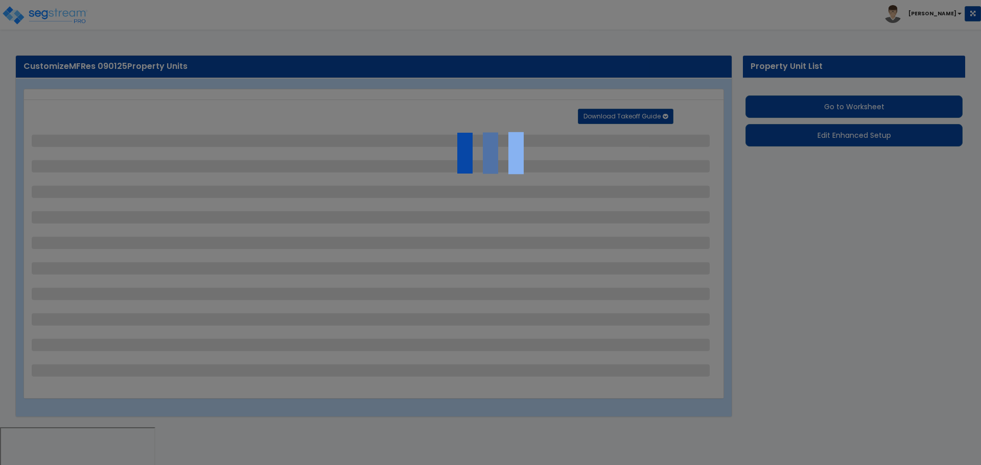
select select "4"
select select "1"
select select "2"
select select "4"
select select "3"
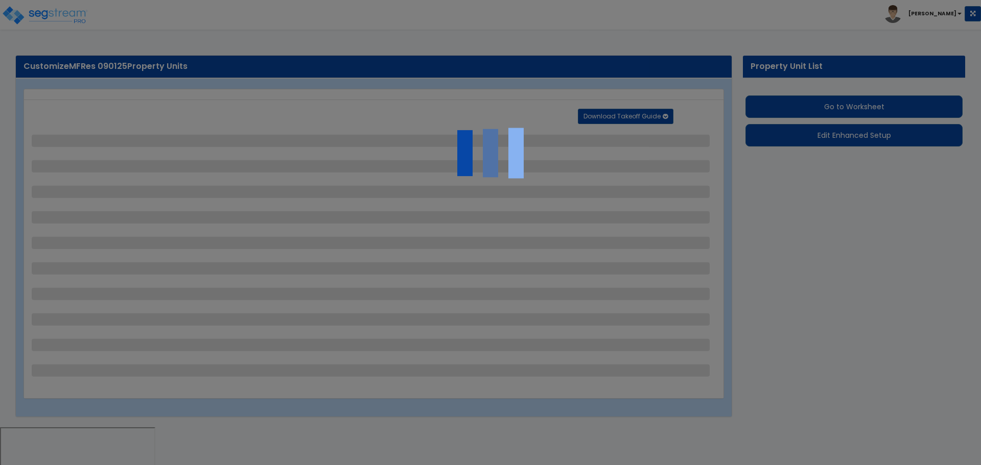
select select "2"
select select "1"
select select "2"
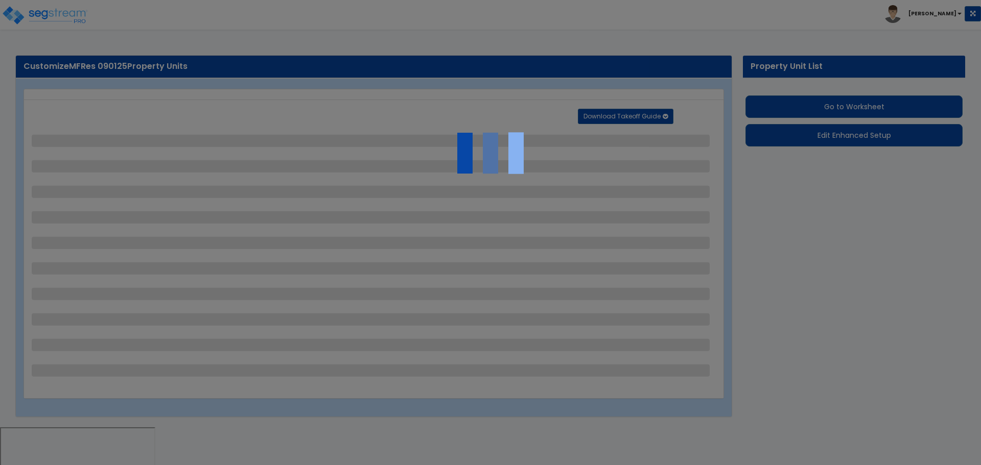
select select "1"
select select "2"
select select "1"
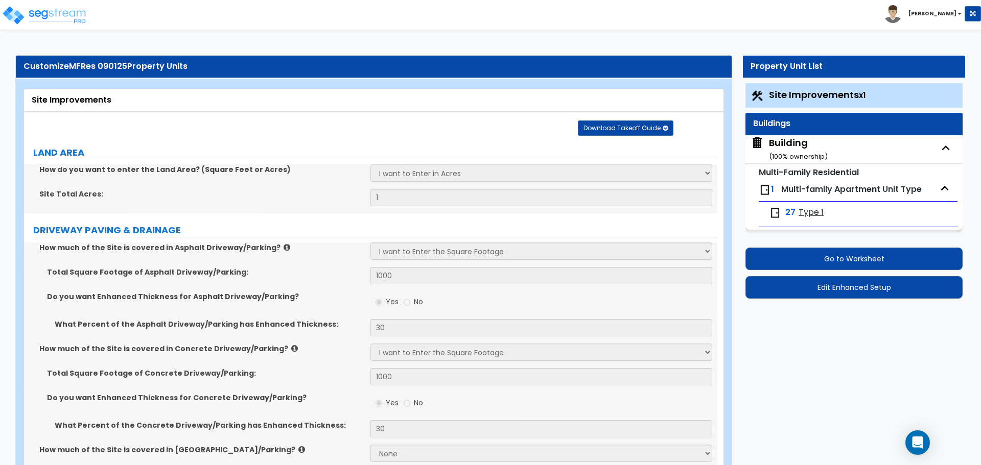
click at [813, 215] on span "Type 1" at bounding box center [810, 213] width 25 height 12
select select "4"
select select "1"
select select "2"
select select "5"
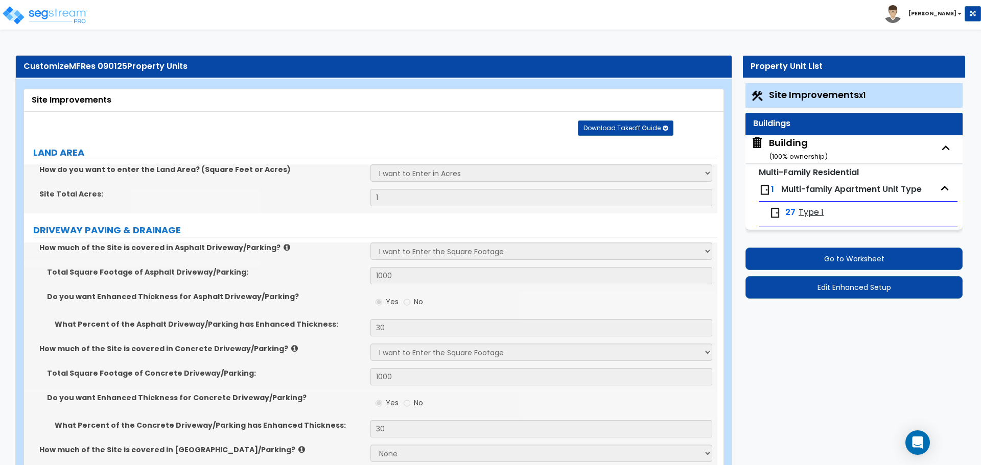
select select "3"
select select "1"
select select "3"
select select "4"
select select "1"
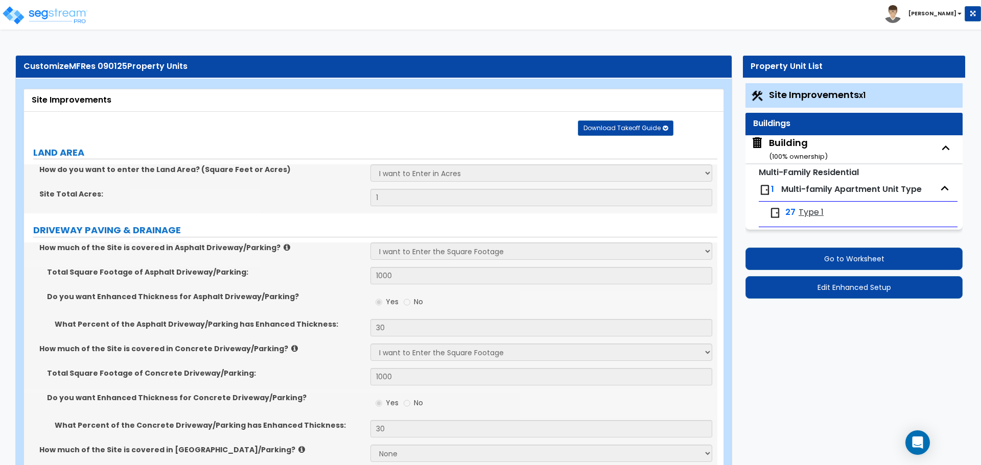
select select "2"
select select "3"
select select "1"
select select "5"
select select "2"
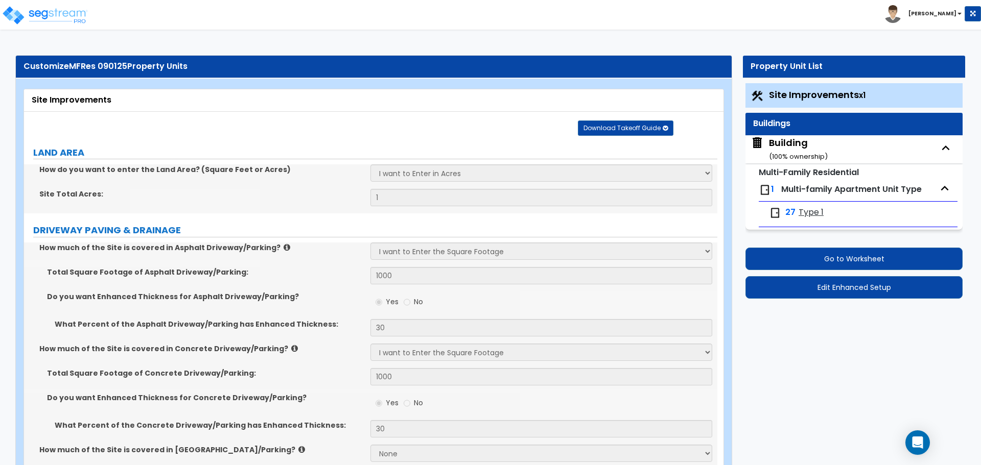
select select "3"
select select "4"
select select "2"
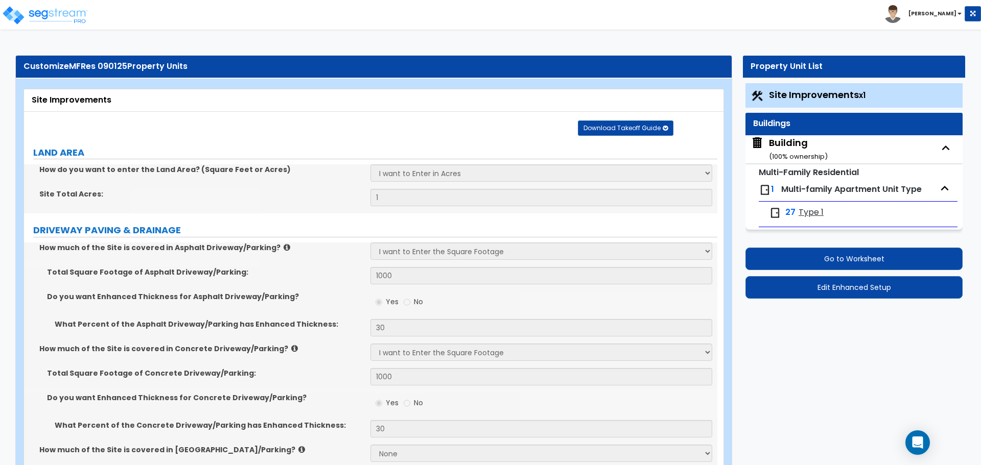
select select "4"
select select "2"
select select "3"
select select "1"
select select "4"
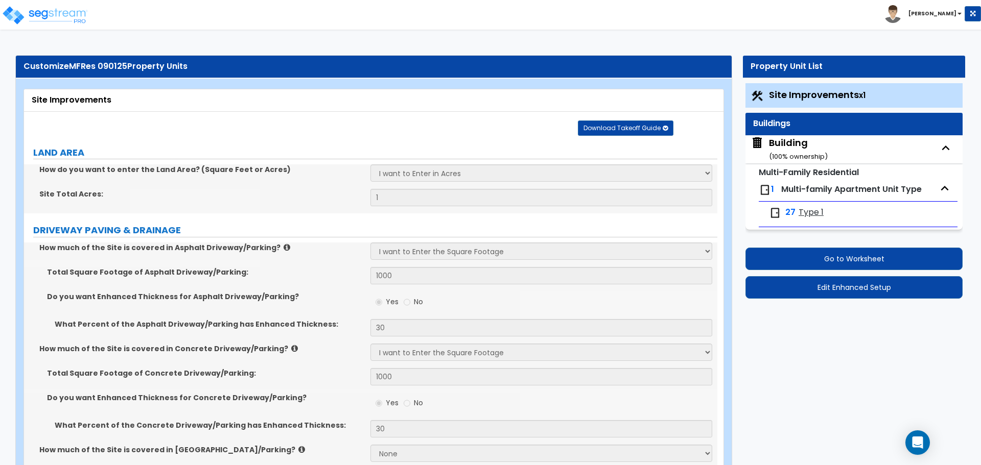
select select "1"
select select "7"
select select "1"
select select "3"
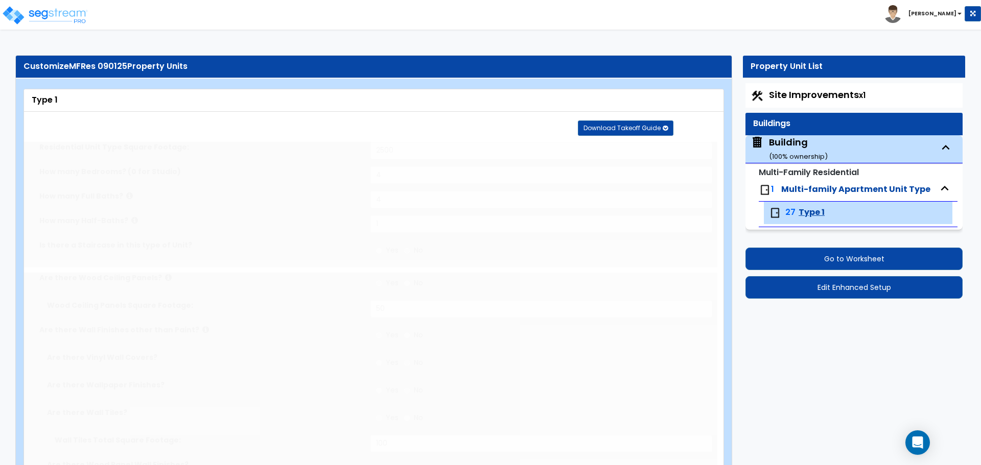
type input "4"
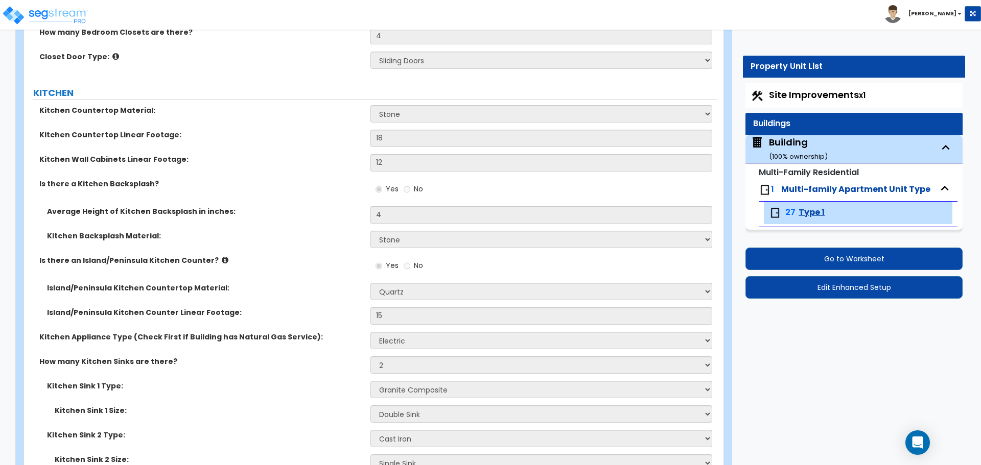
scroll to position [1631, 0]
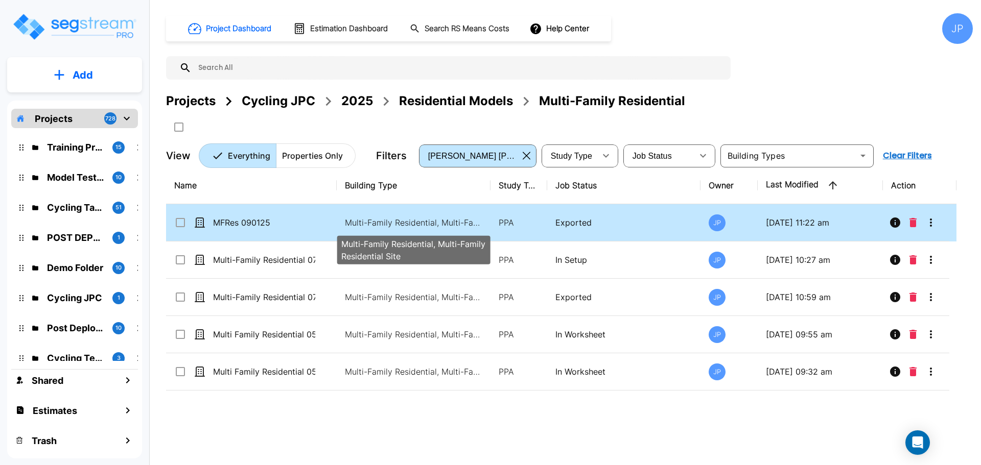
click at [469, 222] on p "Multi-Family Residential, Multi-Family Residential Site" at bounding box center [414, 223] width 138 height 12
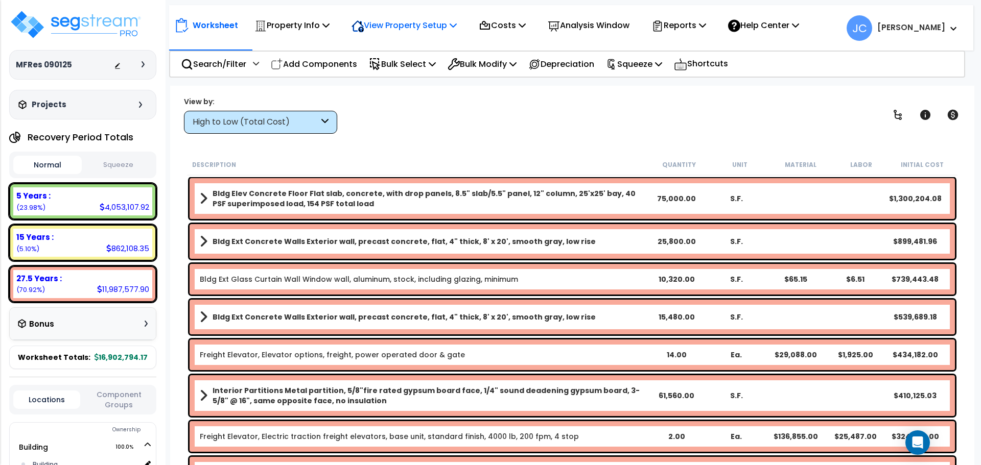
click at [401, 35] on div "View Property Setup" at bounding box center [403, 25] width 105 height 24
click at [401, 67] on link "View Questionnaire" at bounding box center [396, 70] width 101 height 20
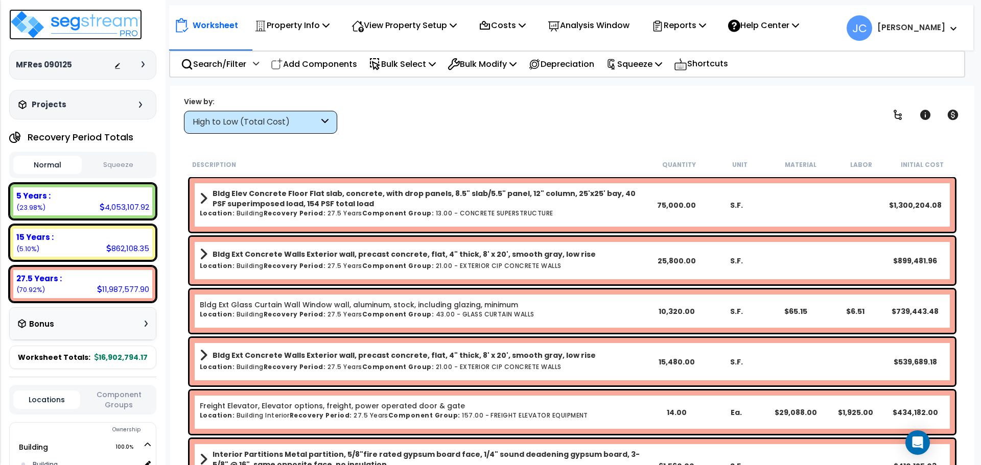
click at [111, 24] on img at bounding box center [75, 24] width 133 height 31
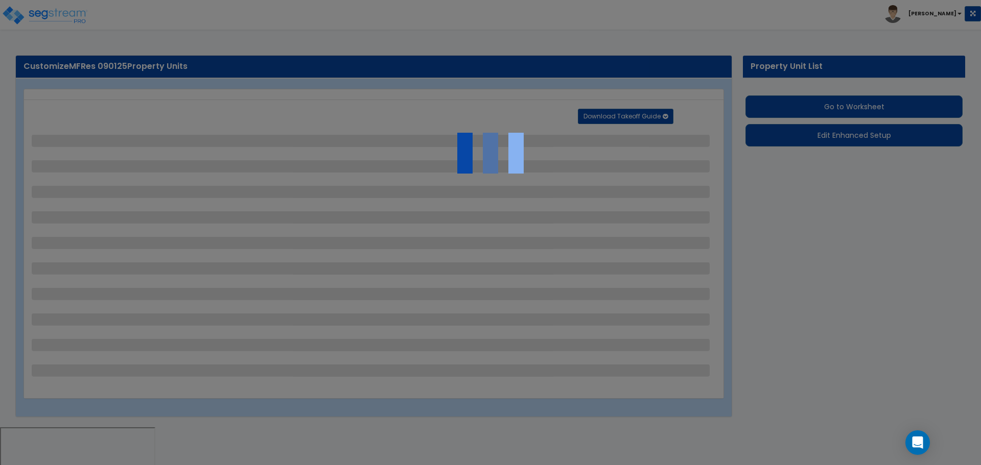
select select "2"
select select "1"
select select "2"
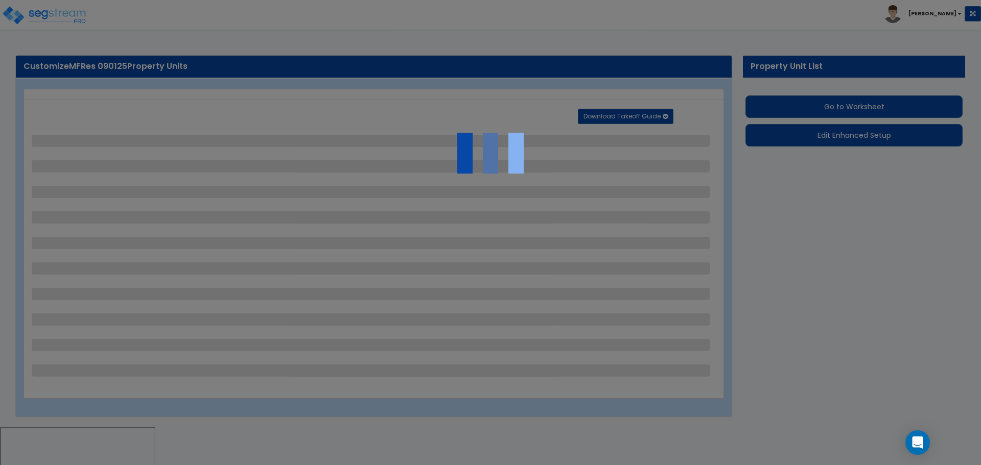
select select "1"
select select "2"
select select "3"
select select "1"
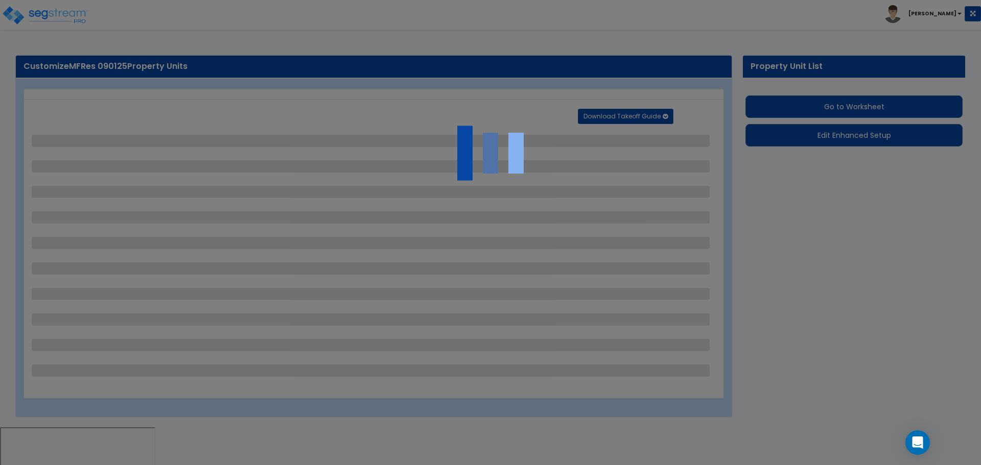
select select "2"
select select "4"
select select "2"
select select "1"
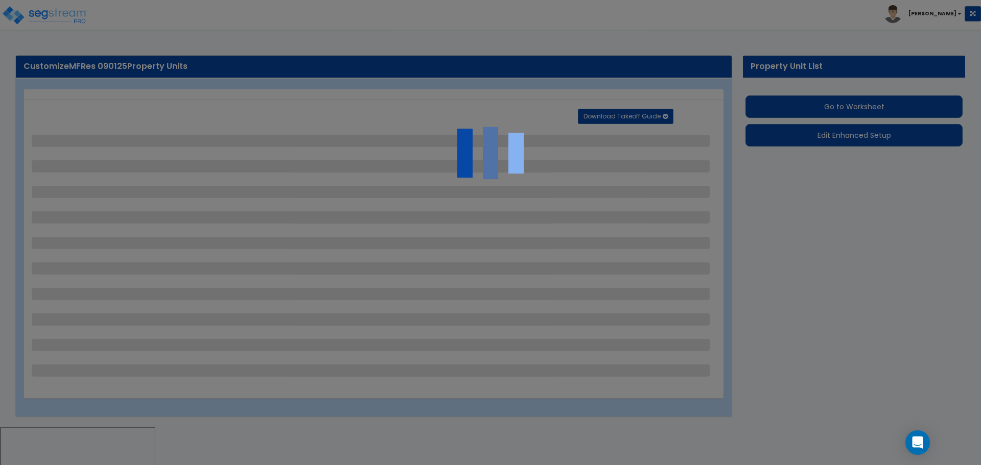
select select "2"
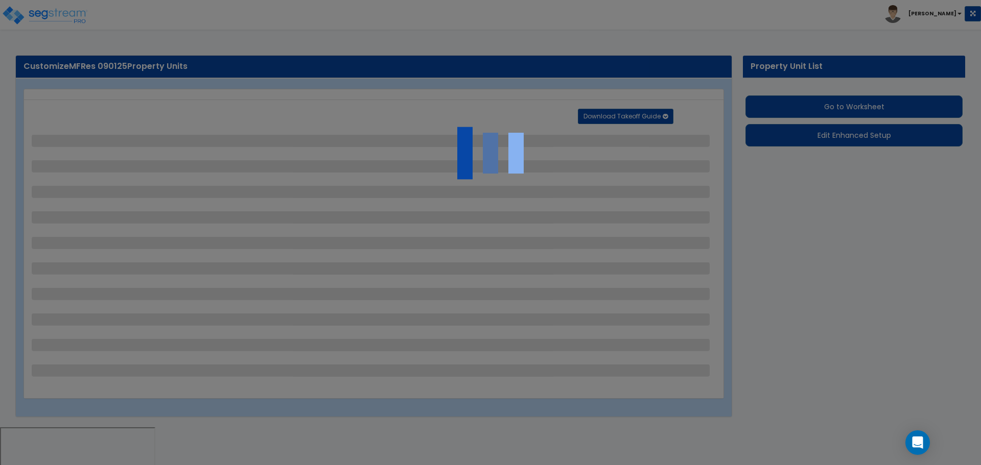
select select "6"
select select "11"
select select "2"
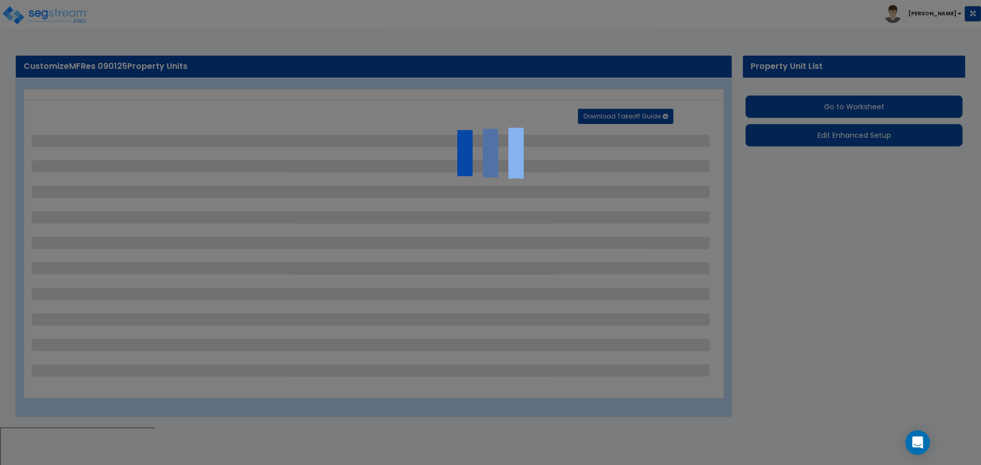
select select "3"
select select "1"
select select "2"
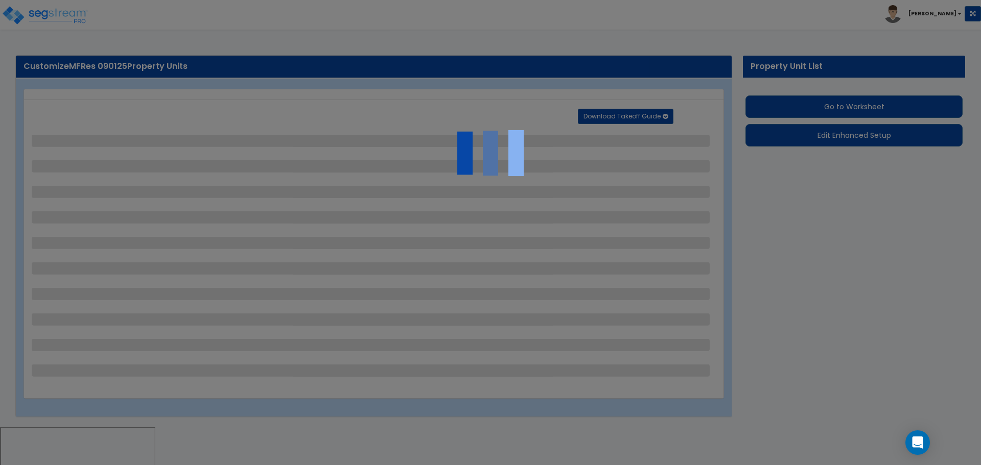
select select "1"
select select "2"
select select "7"
select select "2"
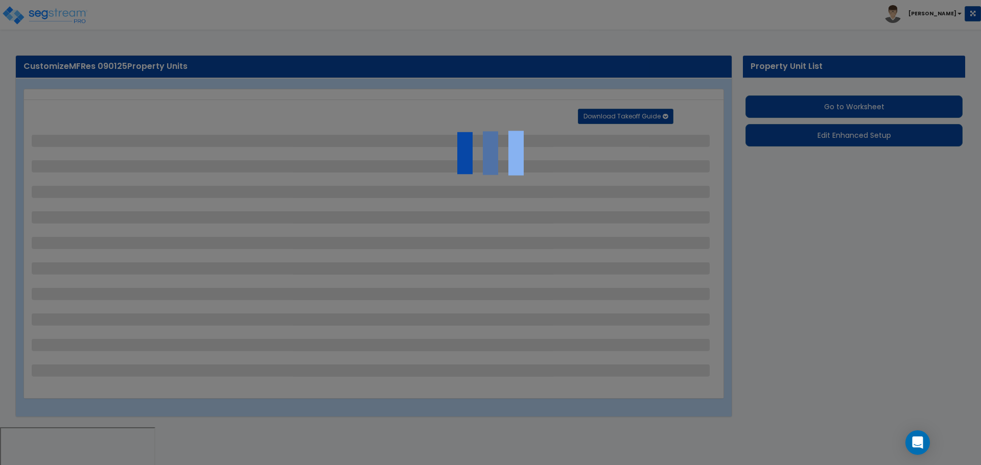
select select "3"
select select "1"
select select "16"
select select "2"
select select "5"
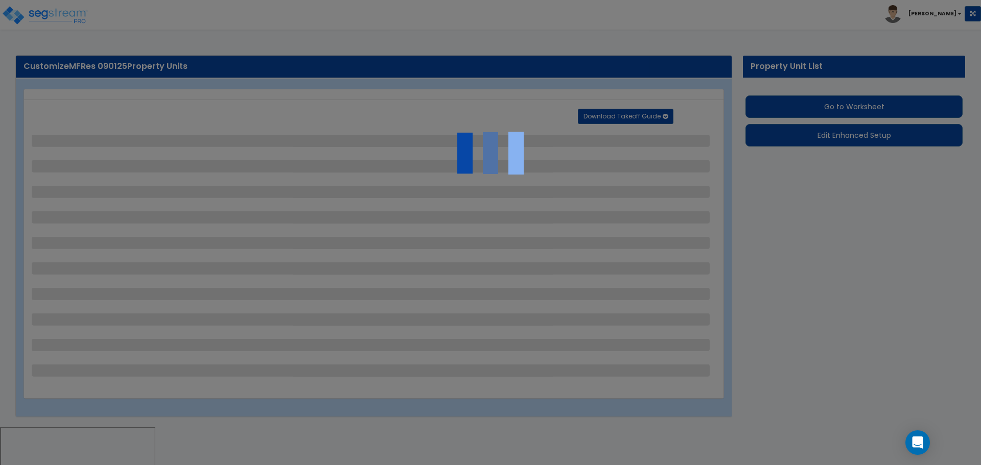
select select "4"
select select "1"
select select "10"
select select "3"
select select "2"
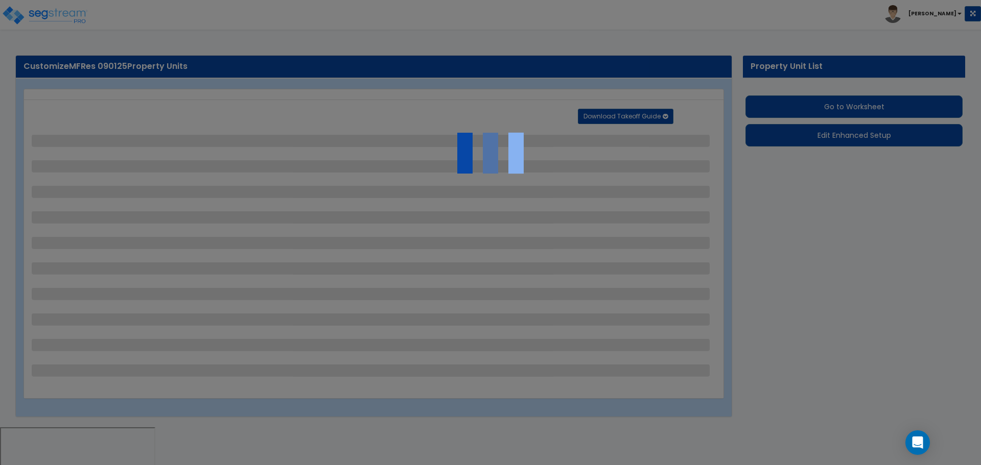
select select "1"
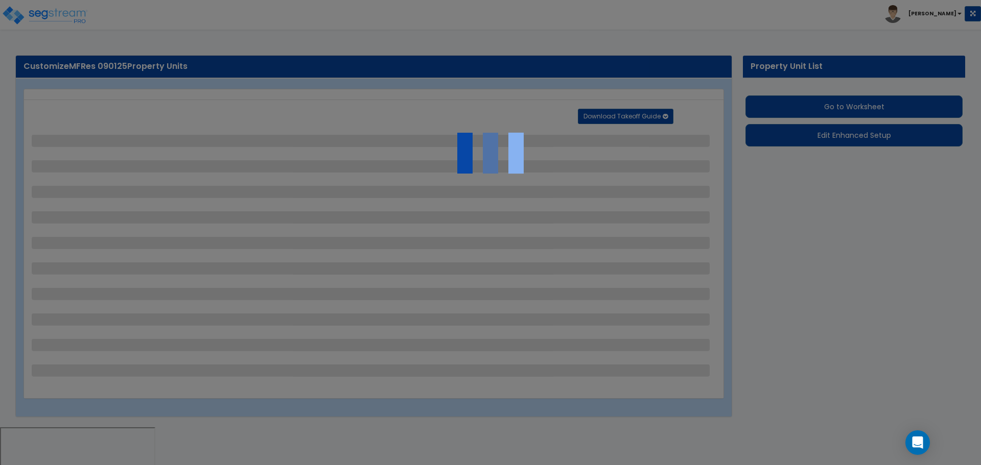
select select "4"
select select "1"
select select "2"
select select "4"
select select "3"
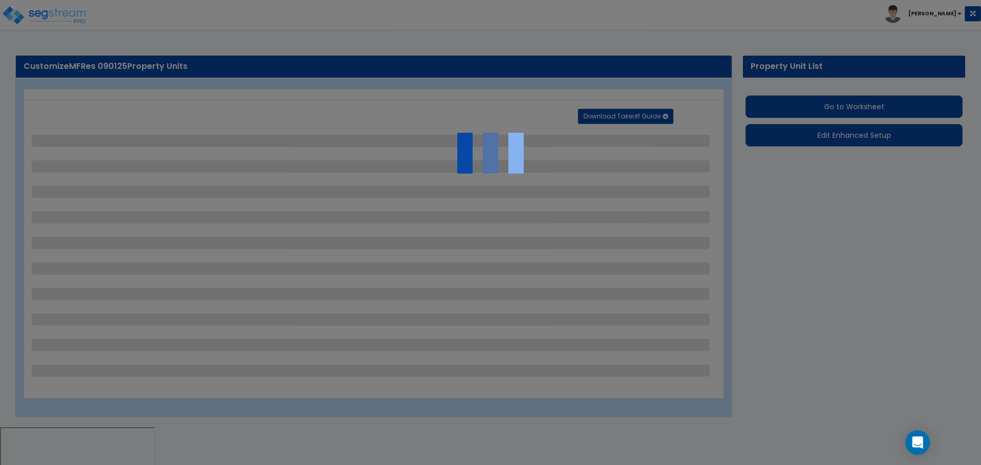
select select "2"
select select "1"
select select "2"
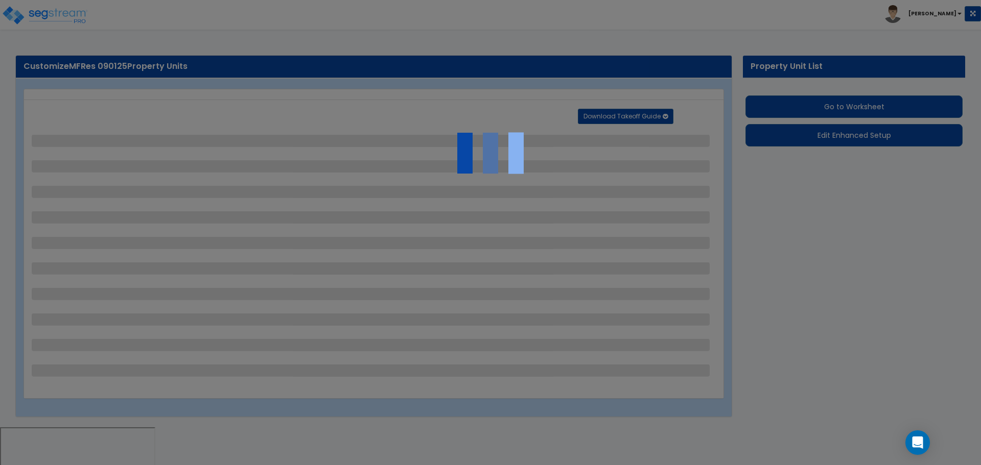
select select "1"
select select "2"
select select "1"
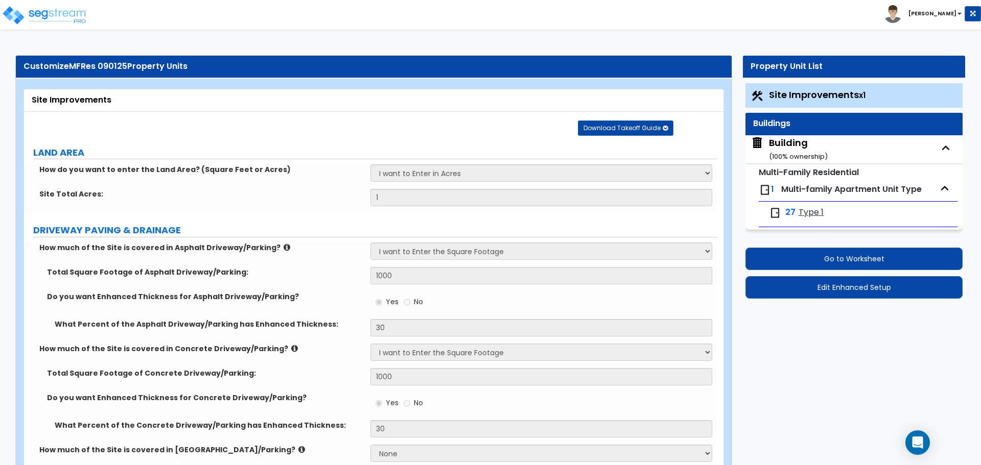
click at [785, 152] on small "( 100 % ownership)" at bounding box center [798, 157] width 59 height 10
select select "2"
select select "5"
select select "2"
select select "5"
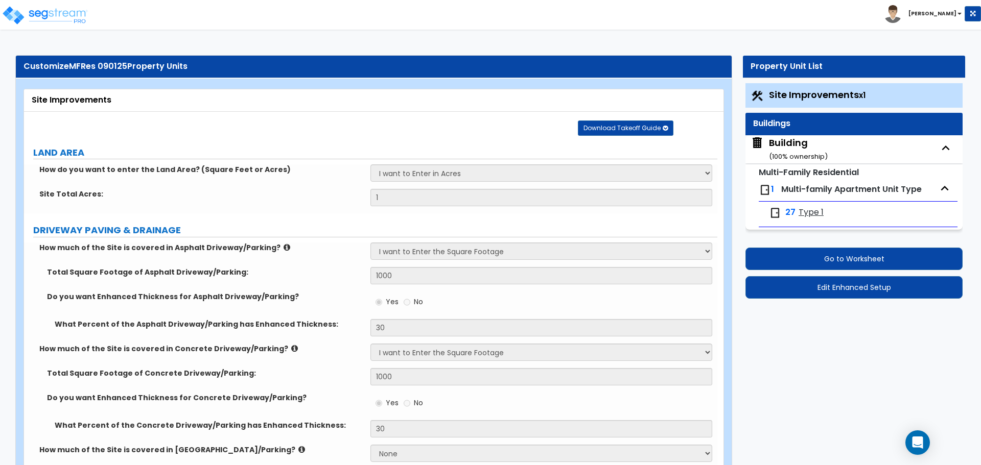
select select "1"
select select "4"
select select "2"
select select "1"
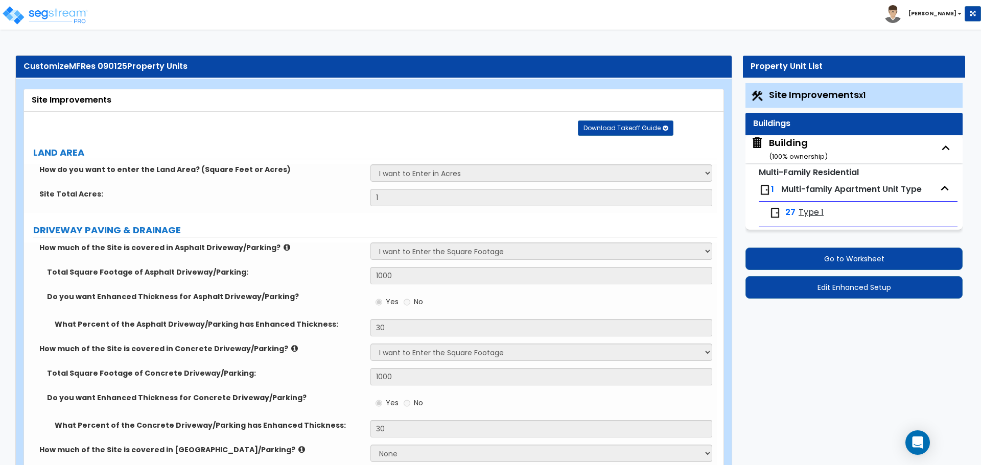
select select "1"
select select "2"
select select "3"
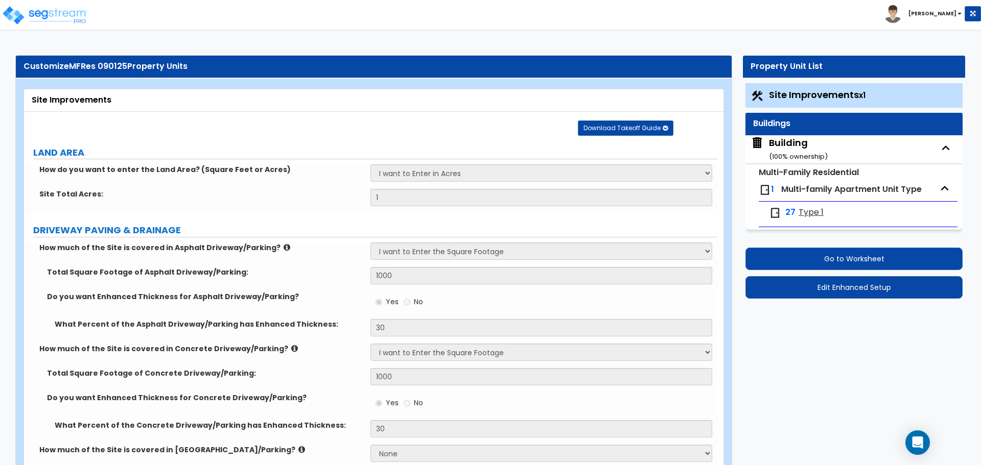
select select "3"
select select "13"
select select "11"
select select "8"
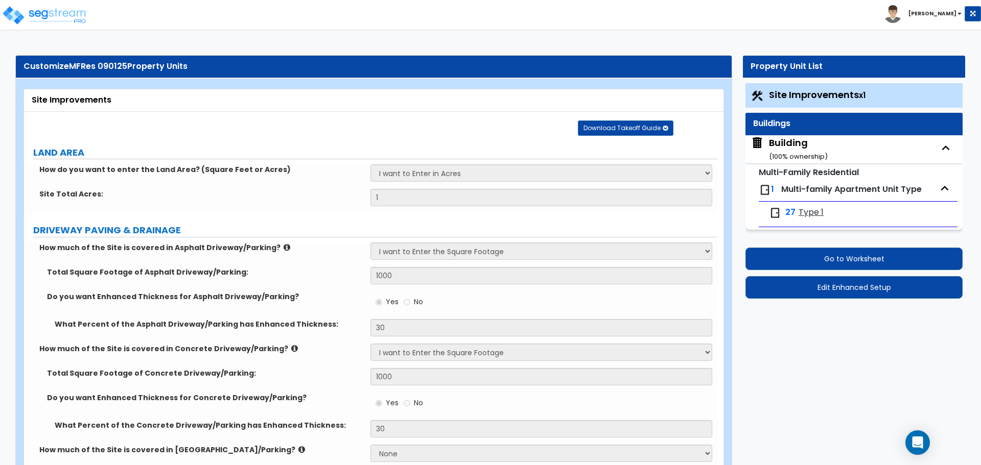
select select "3"
select select "1"
select select "4"
select select "1"
select select "3"
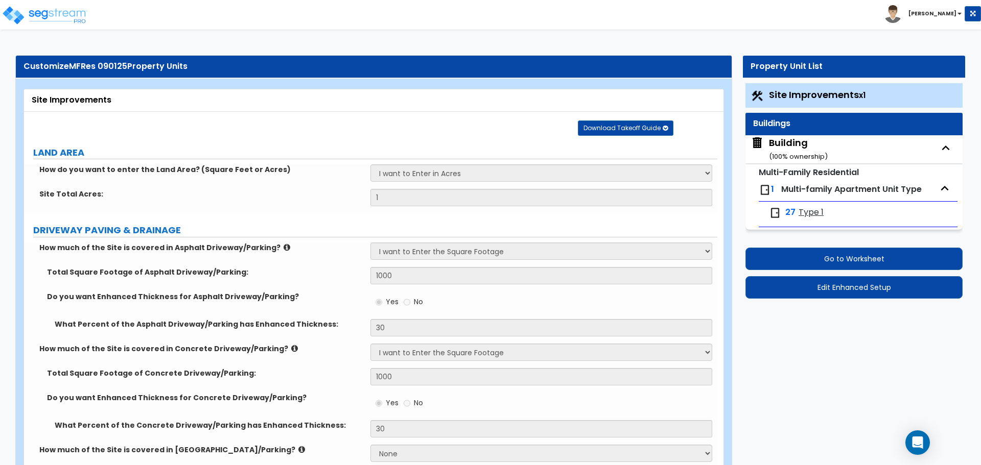
select select "3"
select select "1"
select select "3"
select select "4"
select select "1"
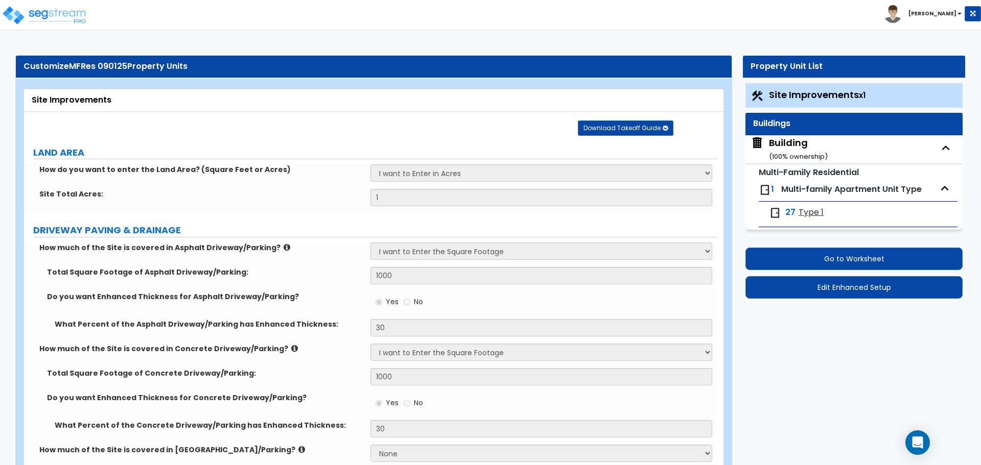
select select "1"
select select "4"
select select "1"
select select "2"
select select "3"
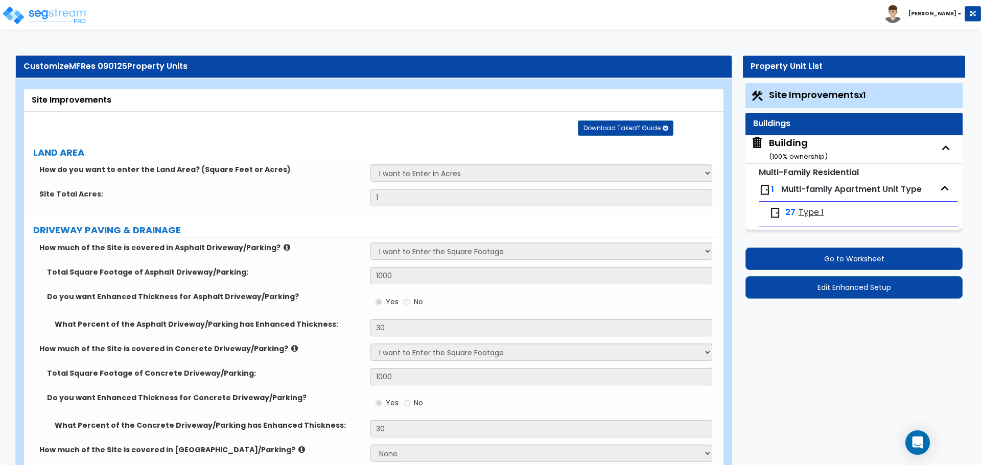
select select "5"
select select "2"
select select "1"
select select "3"
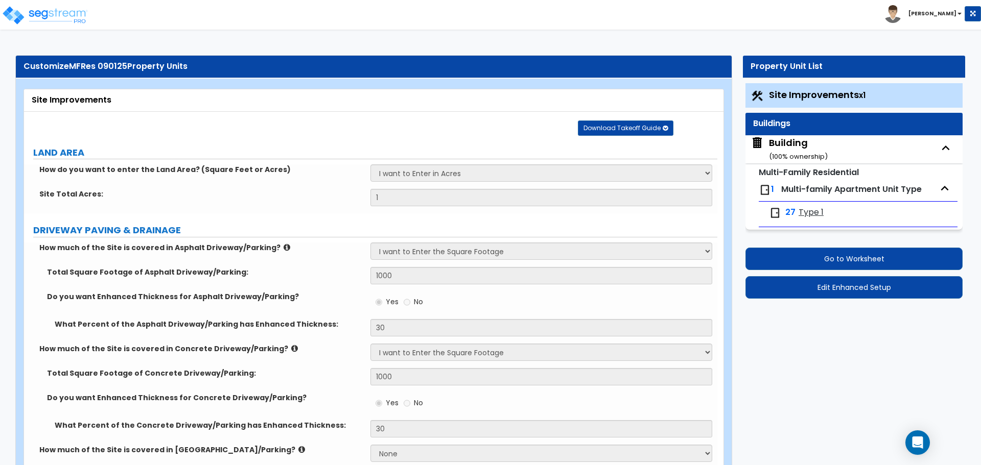
select select "8"
select select "2"
select select "6"
select select "5"
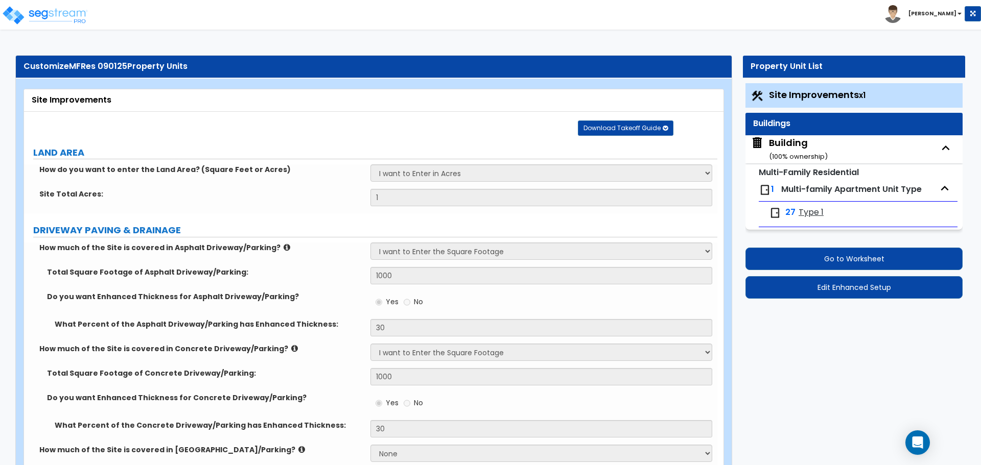
select select "1"
select select "3"
select select "2"
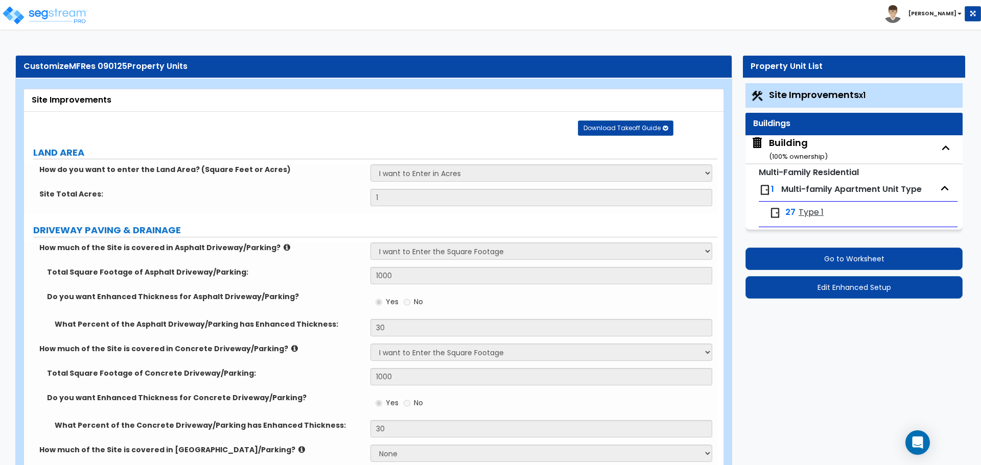
select select "4"
select select "6"
select select "1"
select select "2"
select select "1"
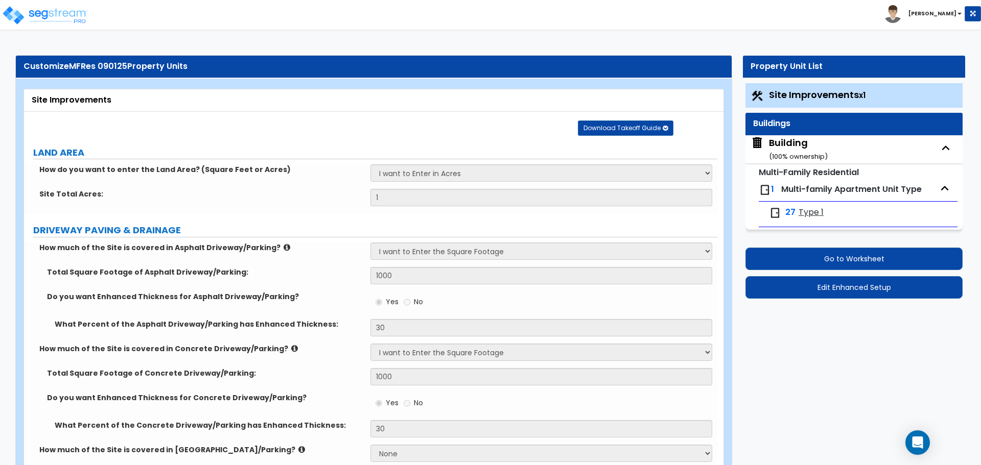
select select "2"
select select "1"
select select "3"
select select "1"
select select "8"
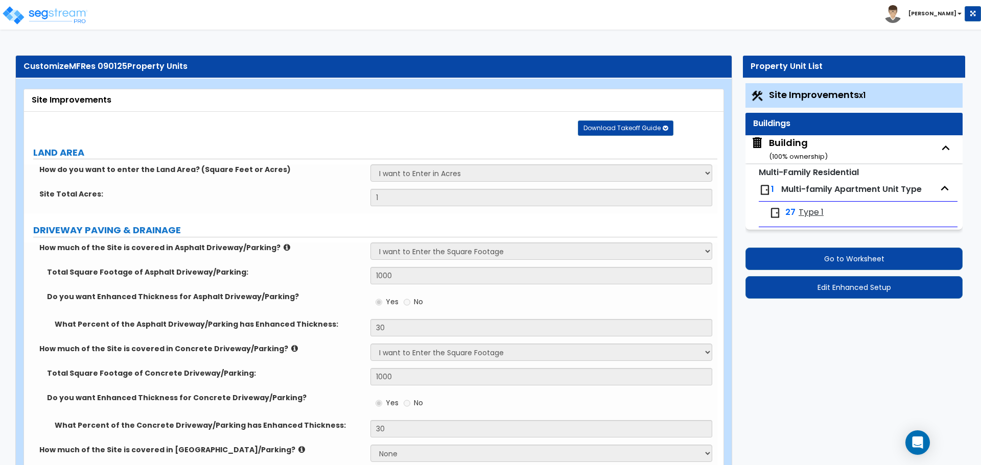
select select "1"
select select "4"
select select "3"
select select "2"
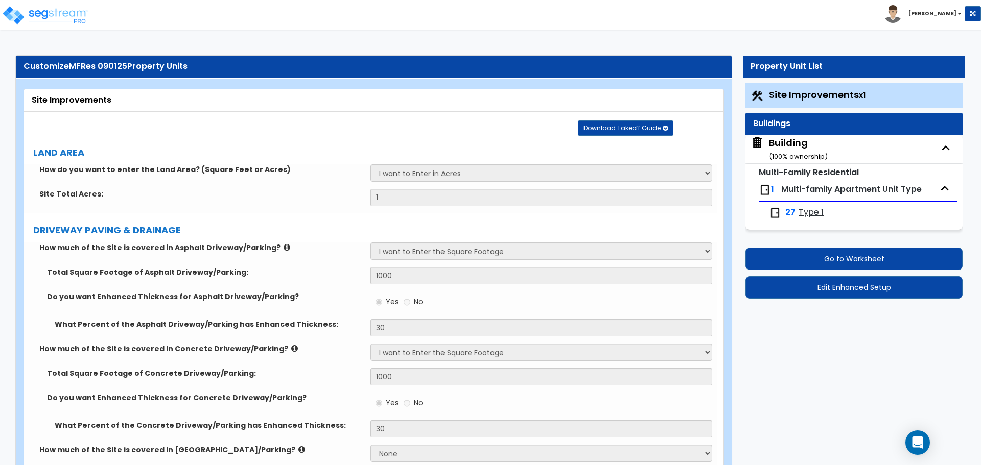
select select "2"
select select "4"
select select "3"
select select "1"
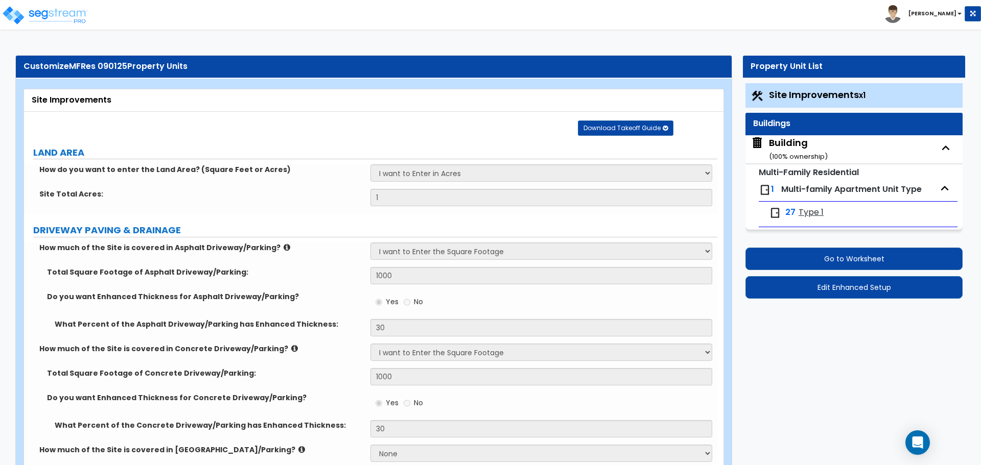
select select "4"
select select "8"
select select "1"
select select "3"
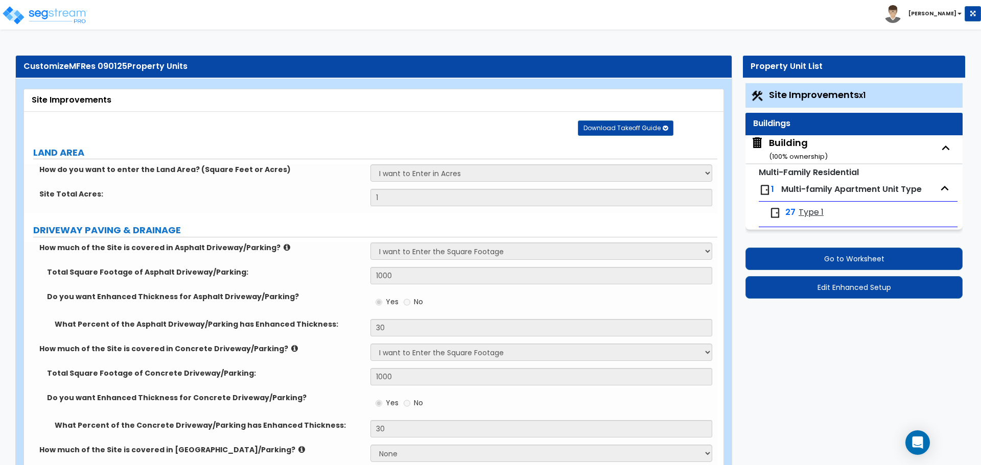
select select "3"
select select "2"
select select "1"
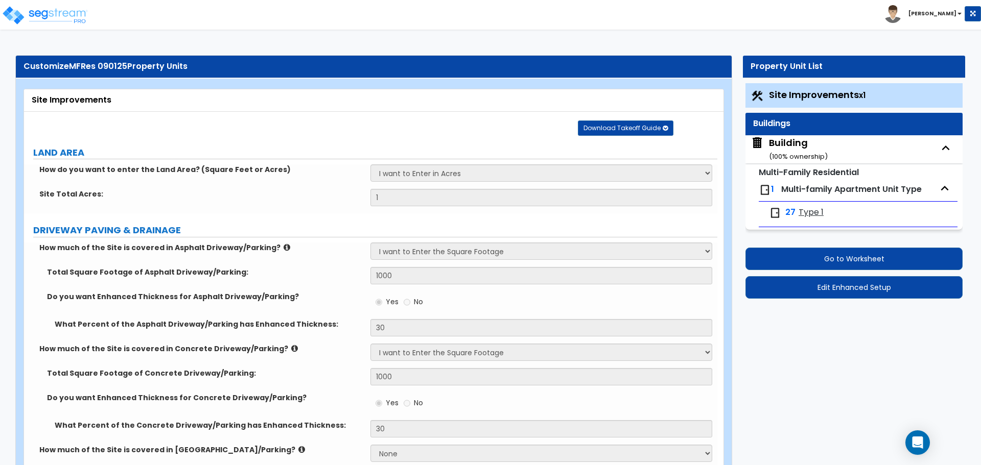
select select "1"
select select "5"
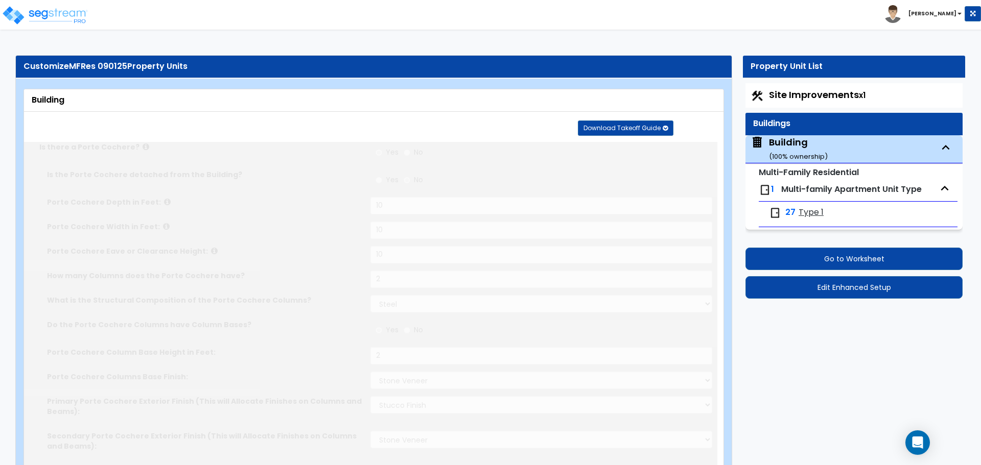
type input "50"
type input "3000"
radio input "true"
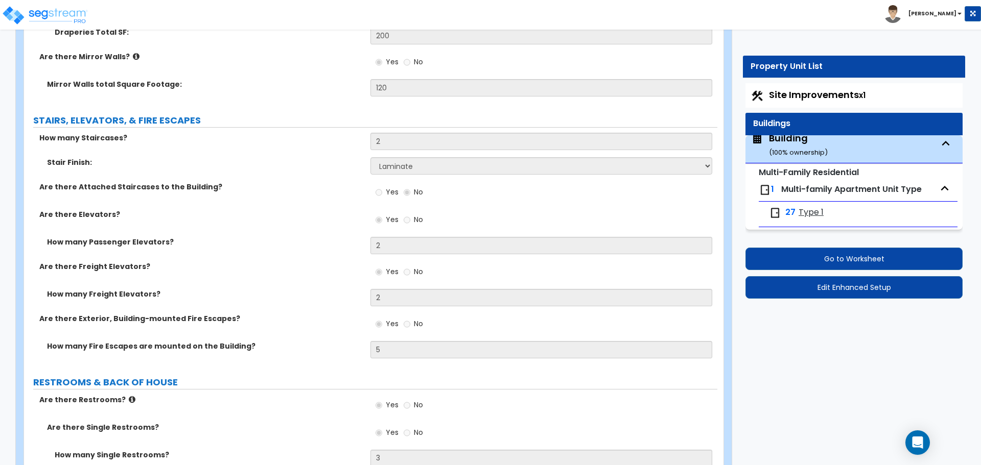
scroll to position [6751, 0]
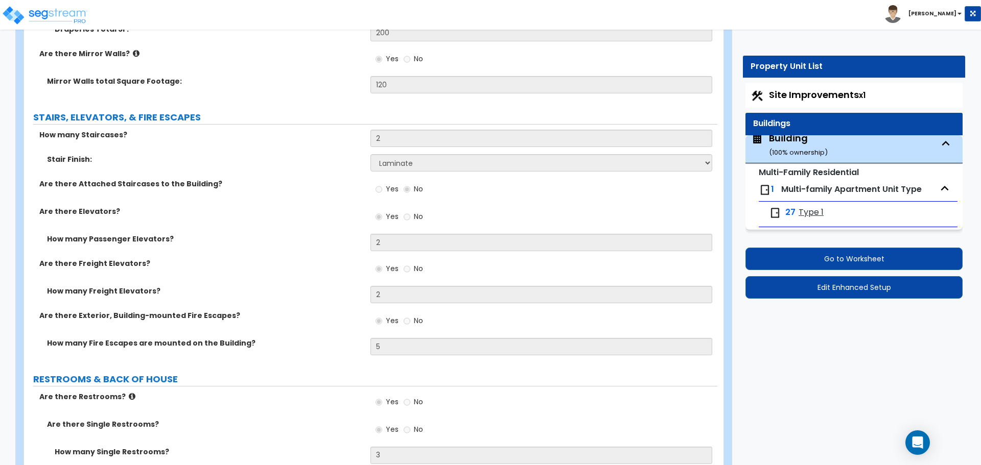
click at [210, 187] on div "Are there Attached Staircases to the Building? Yes No" at bounding box center [370, 193] width 693 height 28
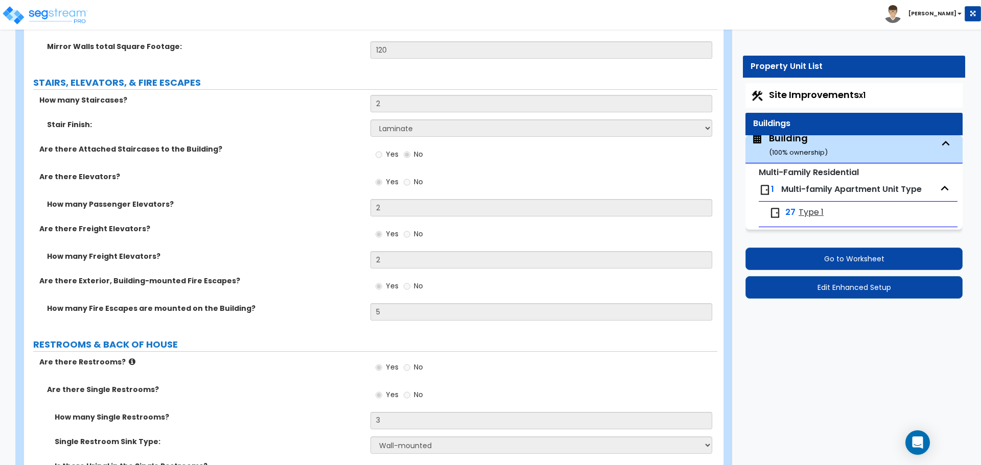
scroll to position [6788, 0]
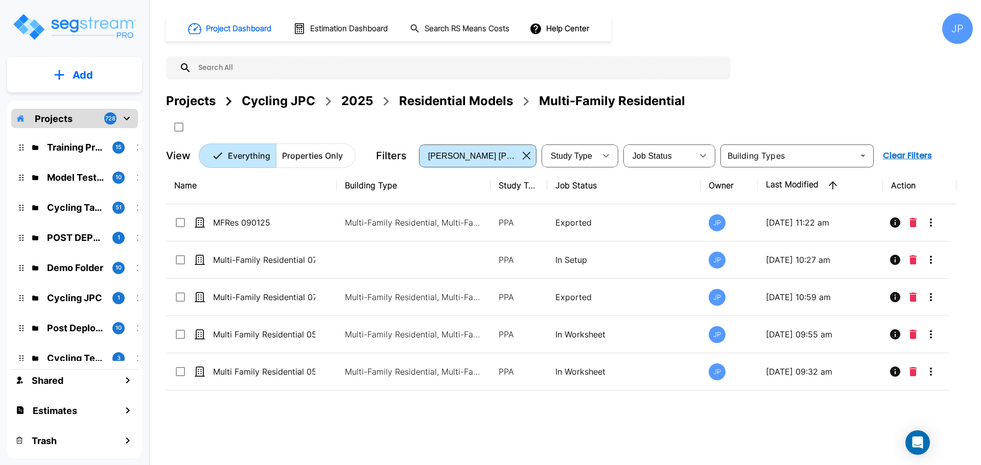
click at [360, 101] on div "2025" at bounding box center [357, 101] width 32 height 18
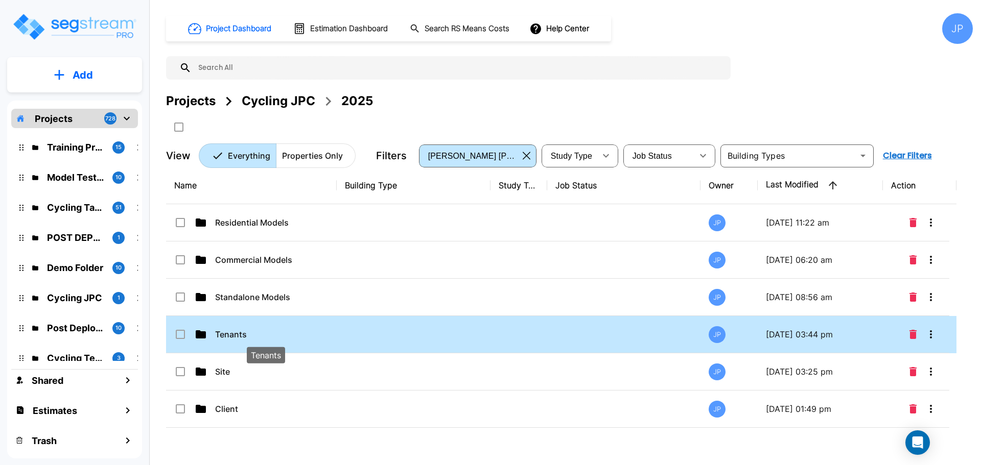
click at [290, 334] on p "Tenants" at bounding box center [266, 334] width 102 height 12
drag, startPoint x: 290, startPoint y: 334, endPoint x: 435, endPoint y: 1, distance: 363.1
click at [290, 334] on p "Tenants" at bounding box center [266, 334] width 102 height 12
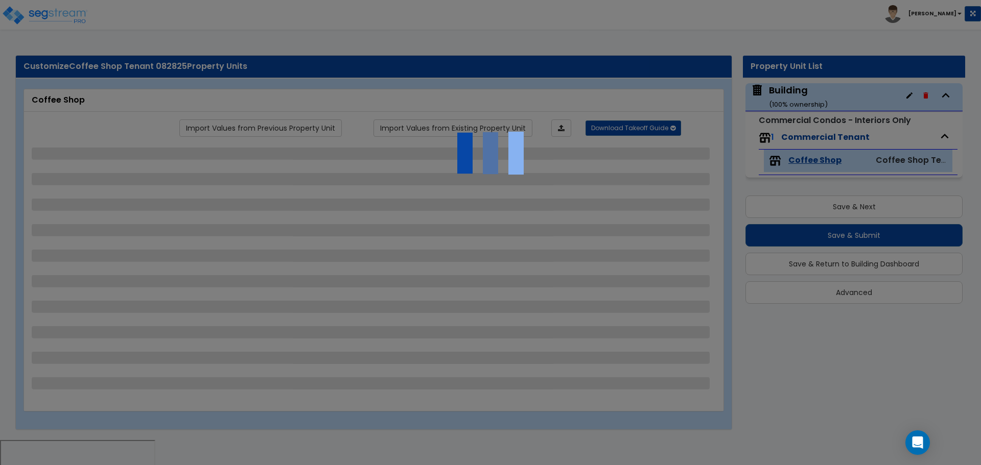
select select "2"
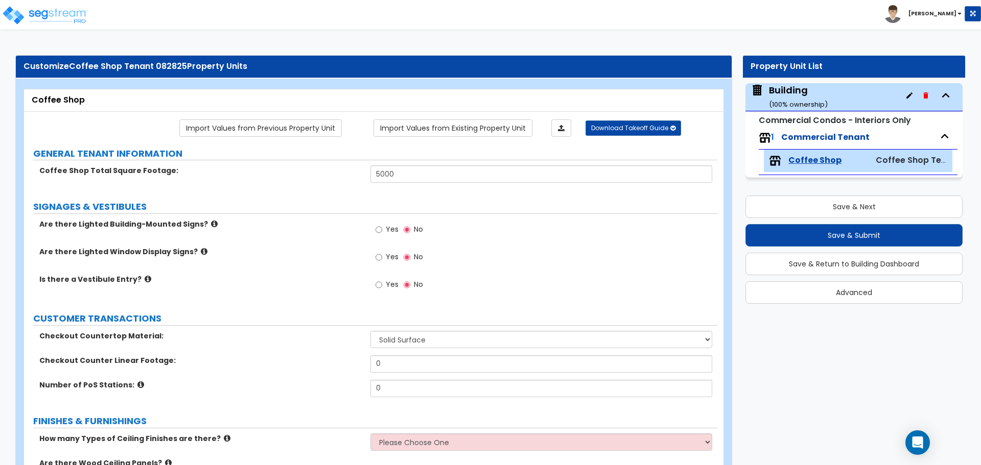
scroll to position [418, 0]
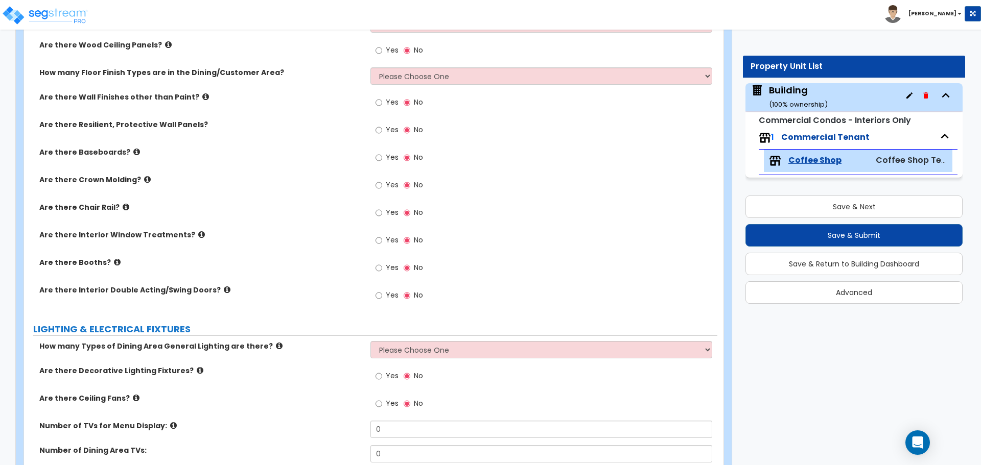
click at [389, 236] on span "Yes" at bounding box center [392, 240] width 13 height 10
click at [382, 236] on input "Yes" at bounding box center [378, 240] width 7 height 11
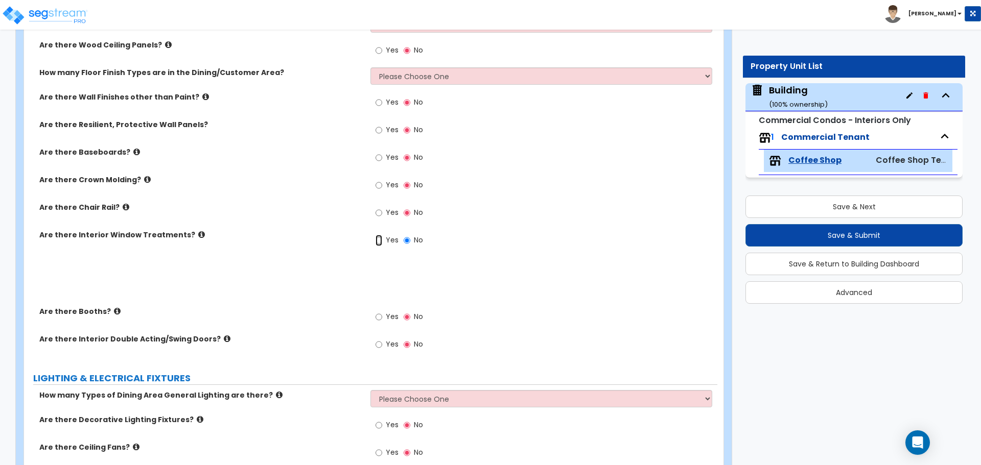
radio input "true"
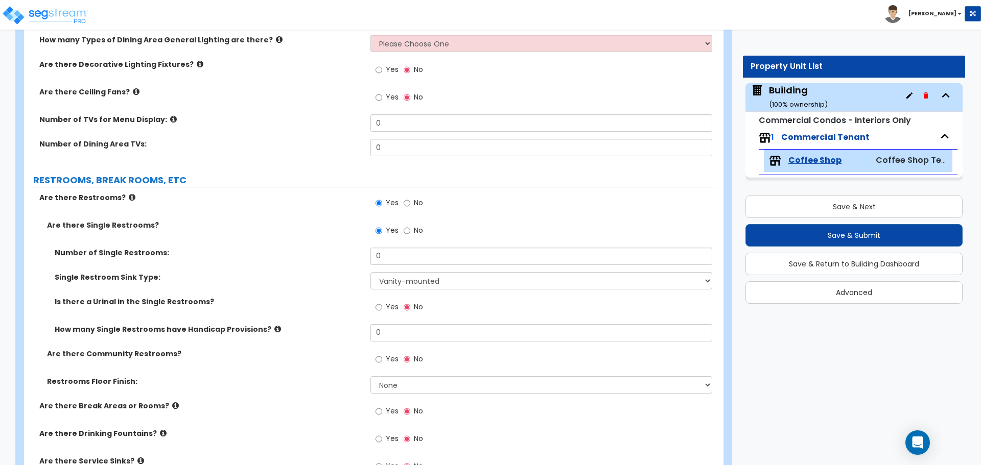
scroll to position [776, 0]
click at [299, 149] on div "Number of Dining Area TVs: 0" at bounding box center [370, 149] width 693 height 25
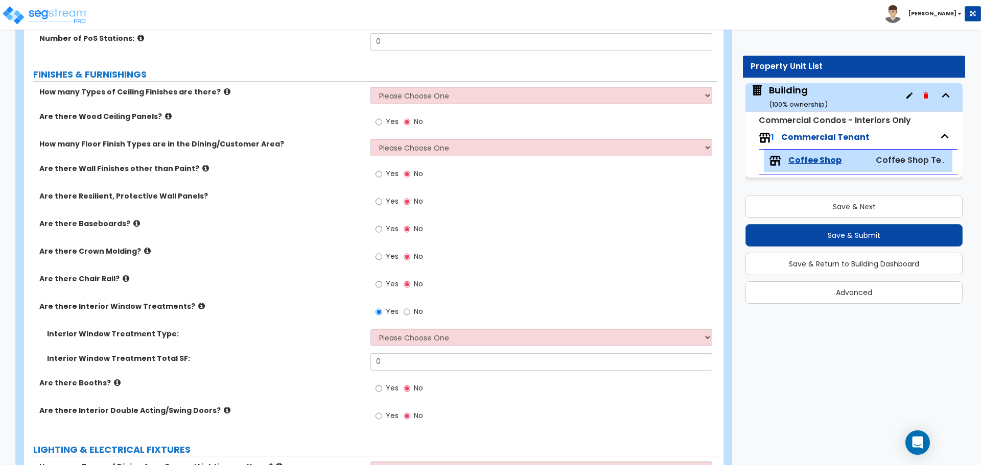
scroll to position [368, 0]
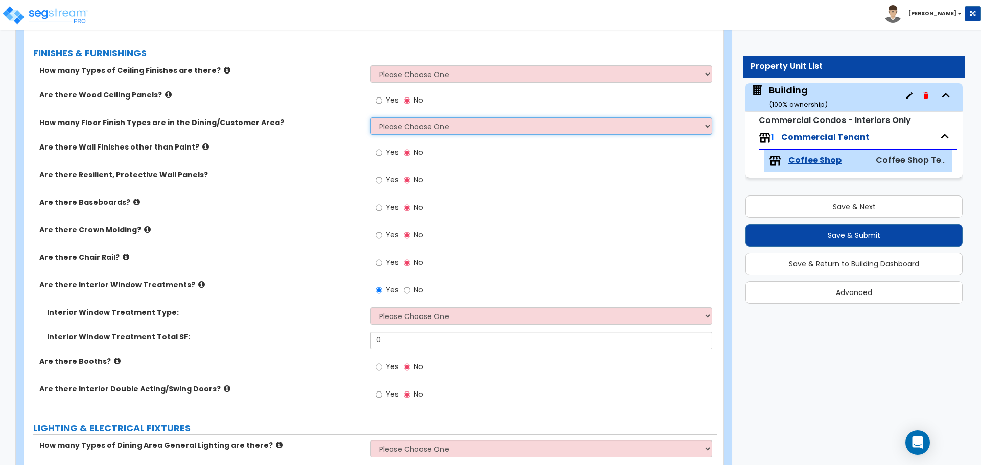
click at [462, 124] on select "Please Choose One 1 2 3 4" at bounding box center [540, 126] width 341 height 17
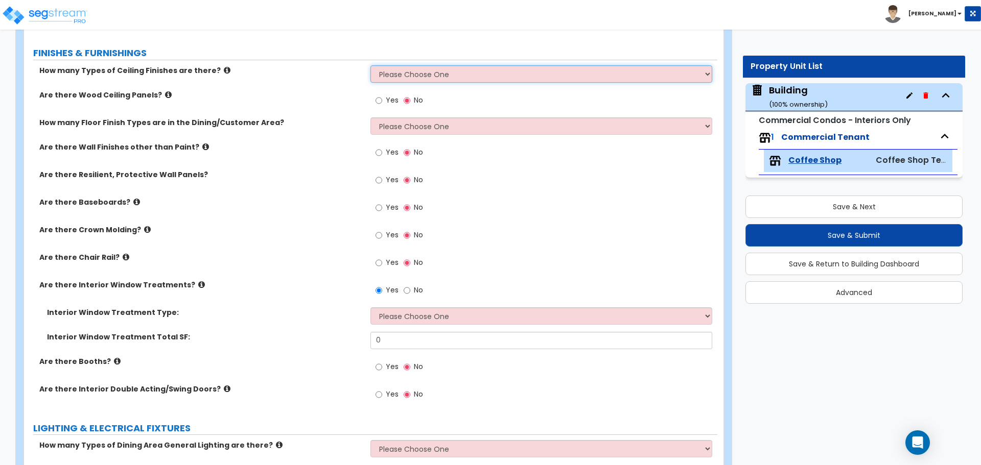
click at [404, 65] on select "Please Choose One 1 2 3" at bounding box center [540, 73] width 341 height 17
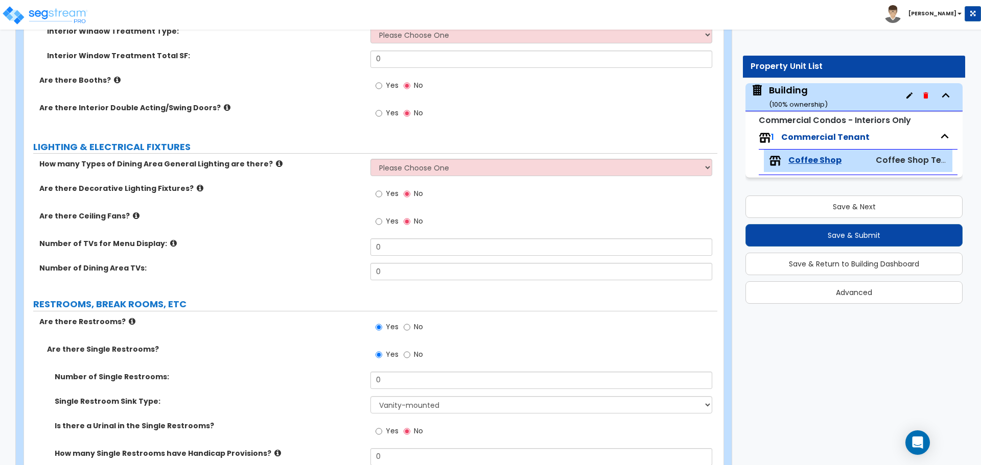
scroll to position [658, 0]
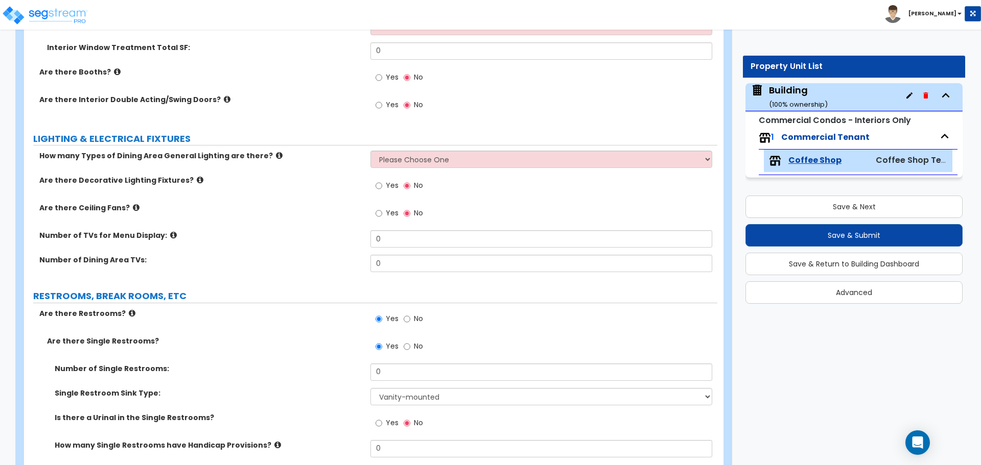
click at [387, 192] on label "Yes" at bounding box center [386, 186] width 23 height 17
click at [382, 192] on input "Yes" at bounding box center [378, 185] width 7 height 11
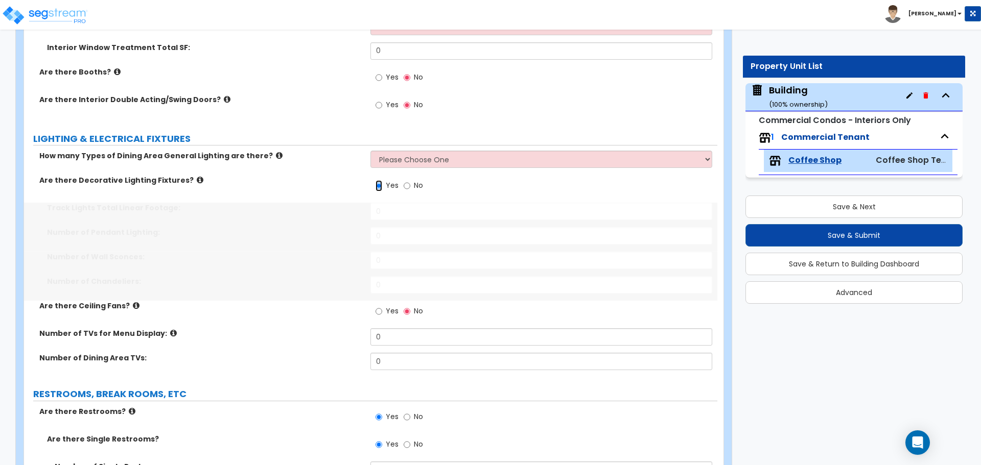
scroll to position [756, 0]
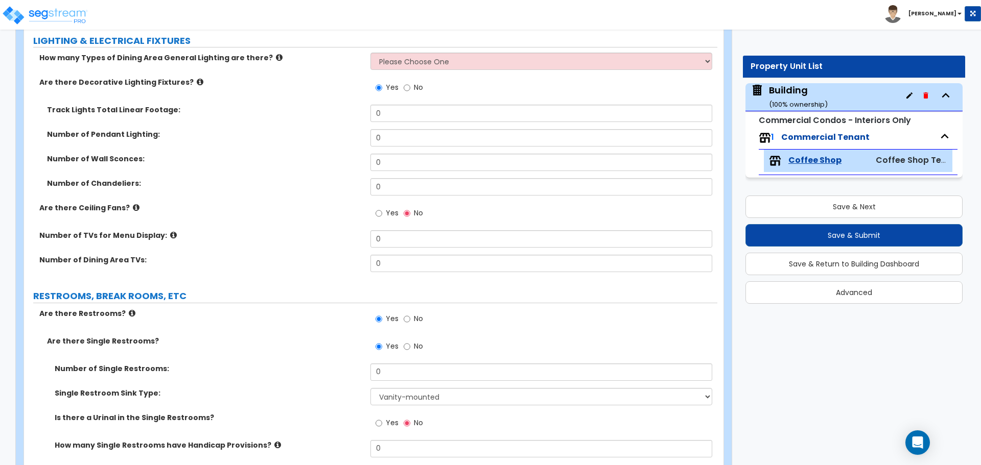
click at [413, 91] on label "No" at bounding box center [413, 88] width 19 height 17
click at [410, 91] on input "No" at bounding box center [407, 87] width 7 height 11
radio input "false"
radio input "true"
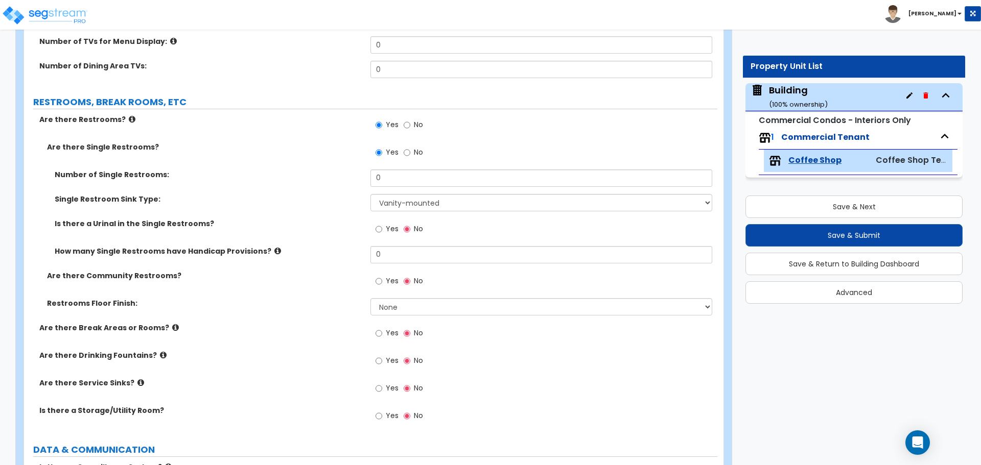
scroll to position [862, 0]
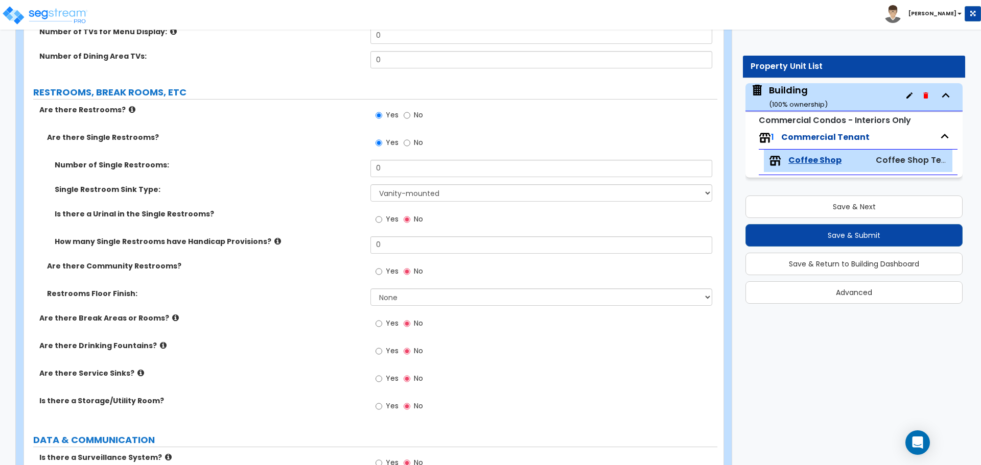
click at [416, 113] on span "No" at bounding box center [418, 115] width 9 height 10
click at [410, 113] on input "No" at bounding box center [407, 115] width 7 height 11
radio input "false"
radio input "true"
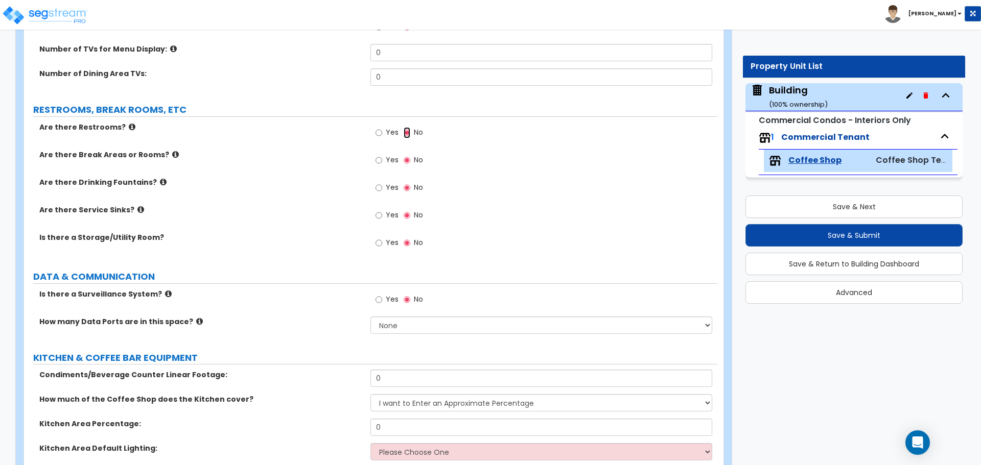
scroll to position [802, 0]
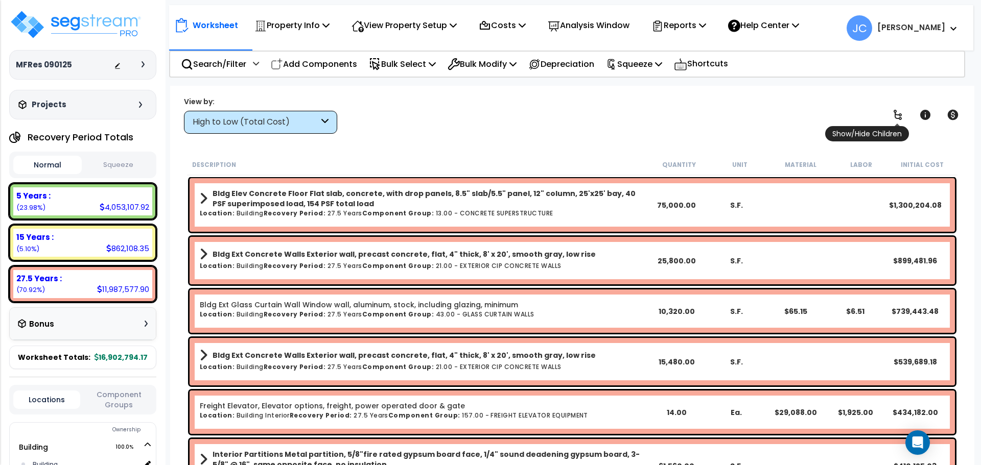
click at [894, 115] on icon at bounding box center [897, 115] width 12 height 12
click at [894, 116] on icon at bounding box center [897, 115] width 12 height 12
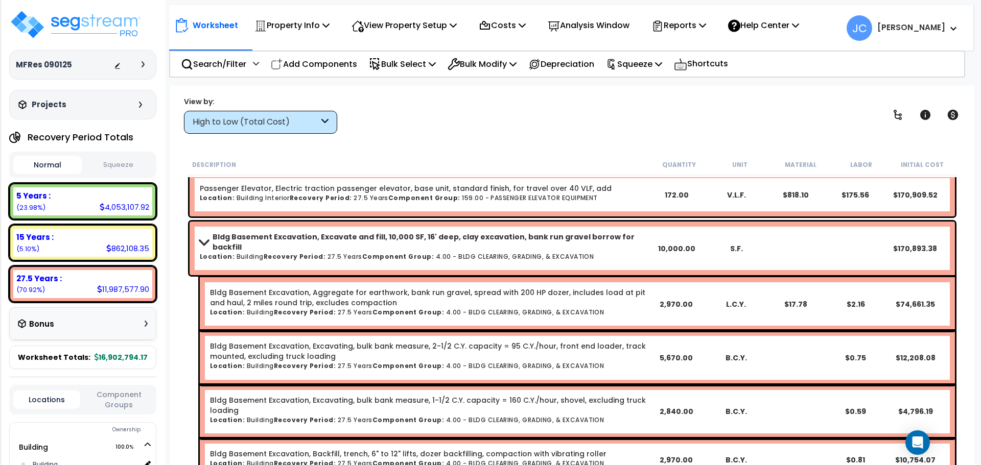
scroll to position [4829, 0]
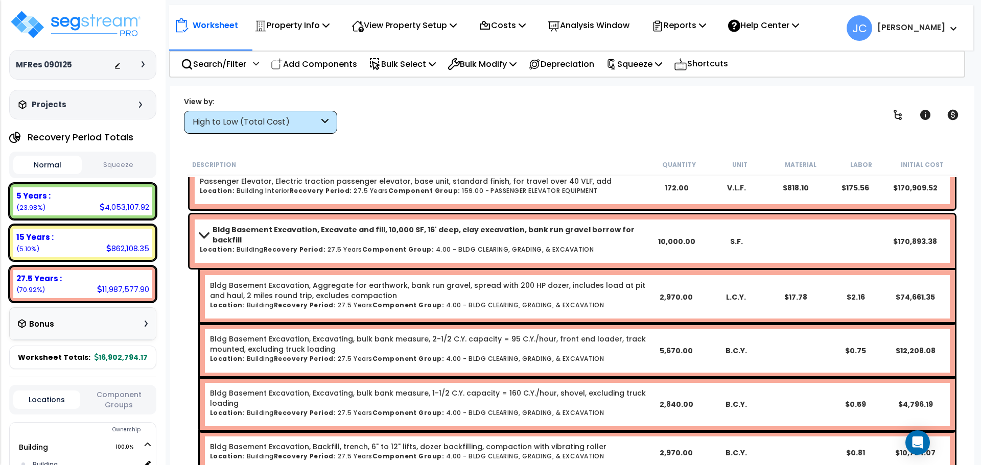
click at [334, 129] on div "High to Low (Total Cost)" at bounding box center [260, 122] width 153 height 23
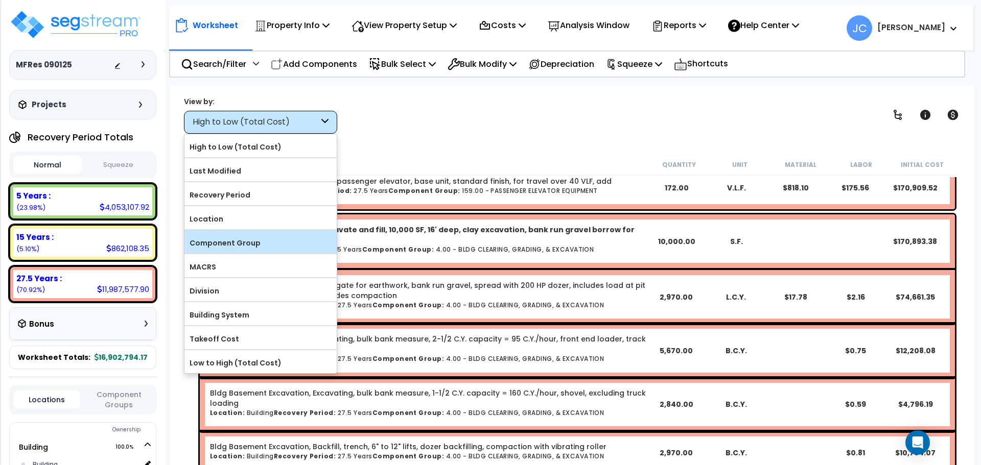
click at [290, 241] on label "Component Group" at bounding box center [260, 243] width 152 height 15
click at [0, 0] on input "Component Group" at bounding box center [0, 0] width 0 height 0
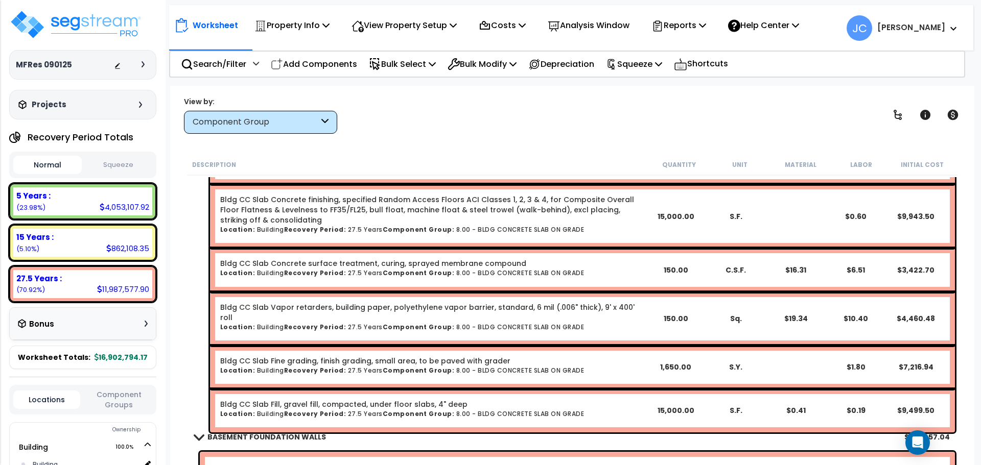
scroll to position [1809, 0]
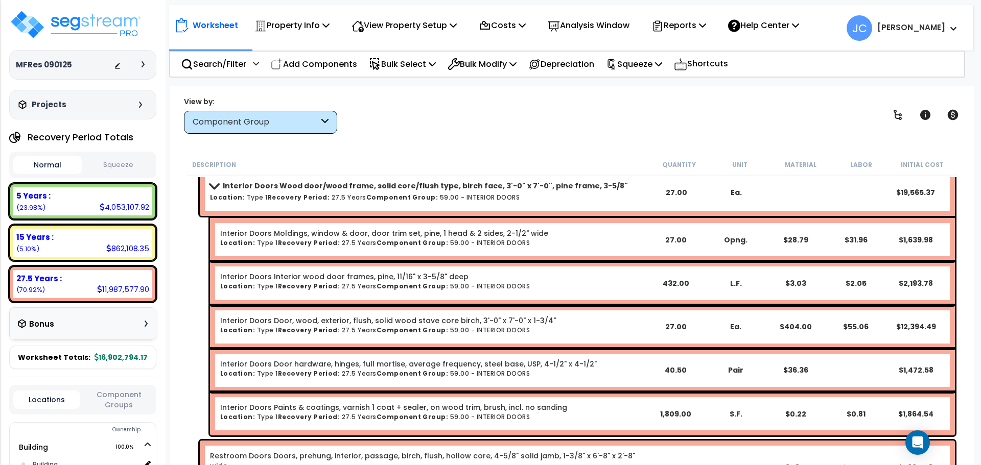
scroll to position [14638, 0]
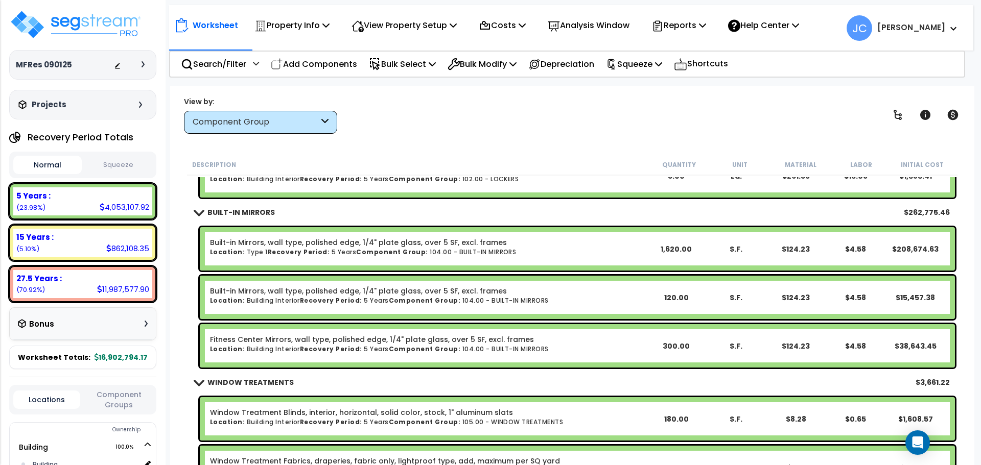
scroll to position [20824, 0]
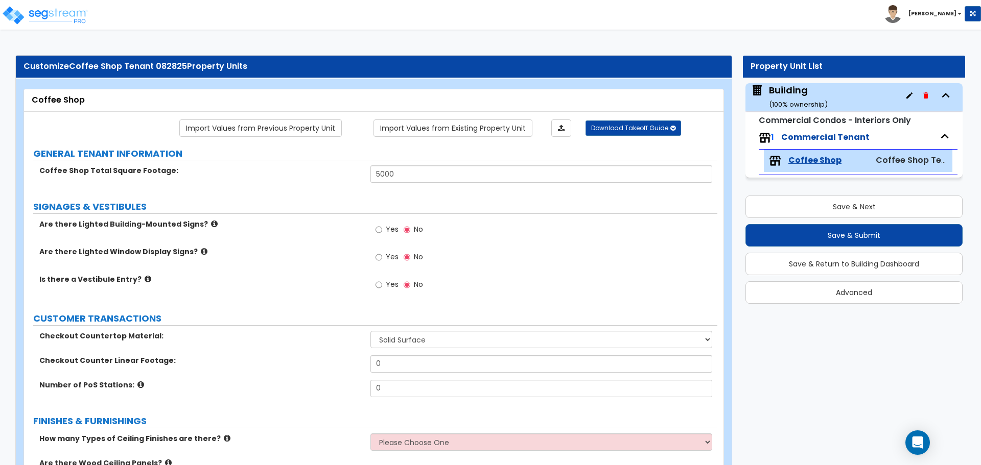
select select "2"
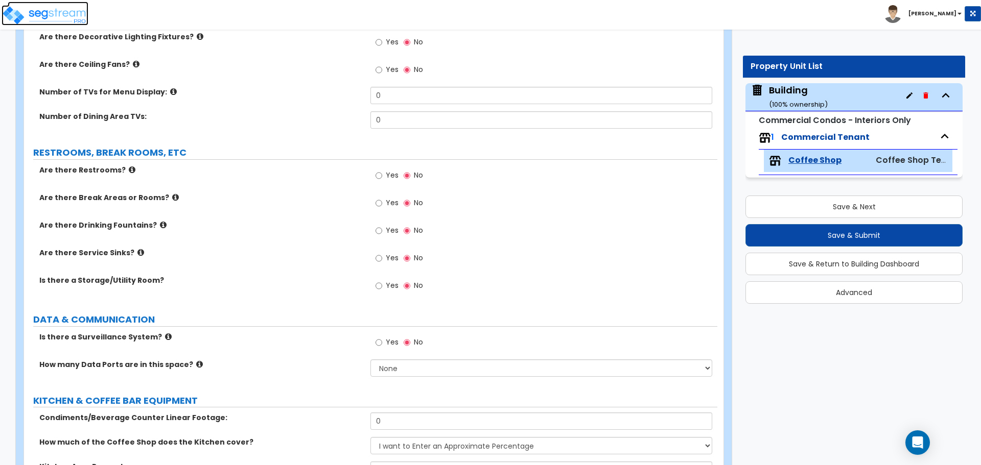
click at [68, 20] on img at bounding box center [45, 15] width 87 height 20
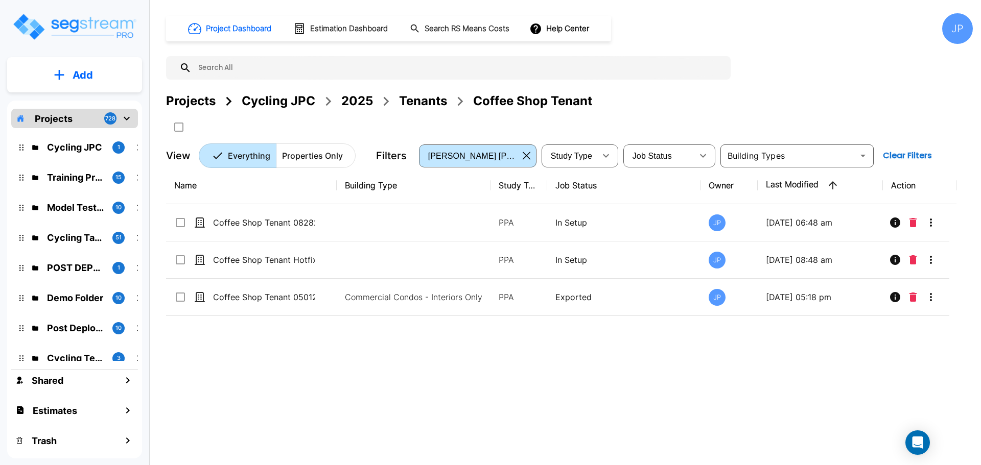
click at [363, 102] on div "2025" at bounding box center [357, 101] width 32 height 18
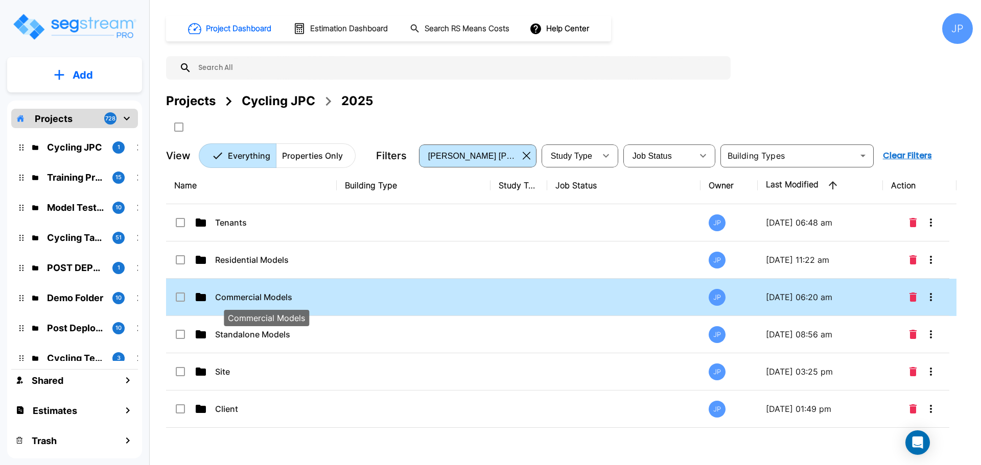
click at [269, 299] on p "Commercial Models" at bounding box center [266, 297] width 102 height 12
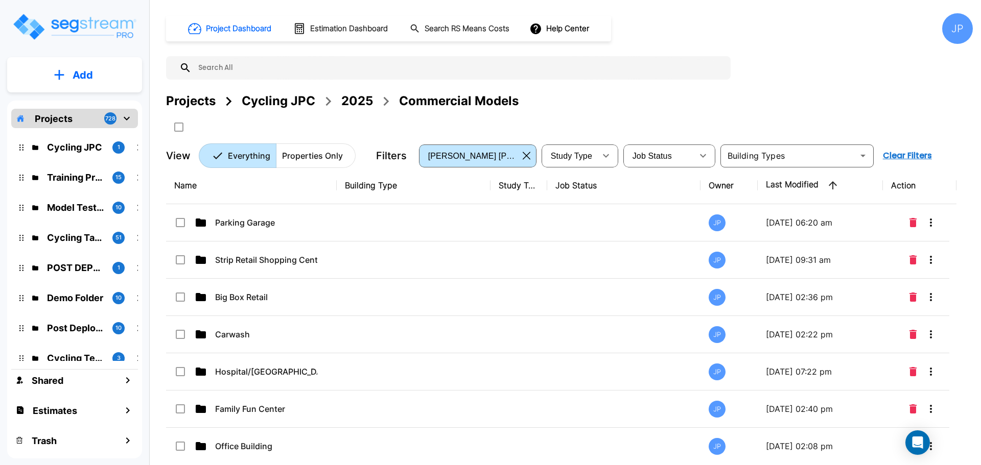
click at [83, 75] on p "Add" at bounding box center [83, 74] width 20 height 15
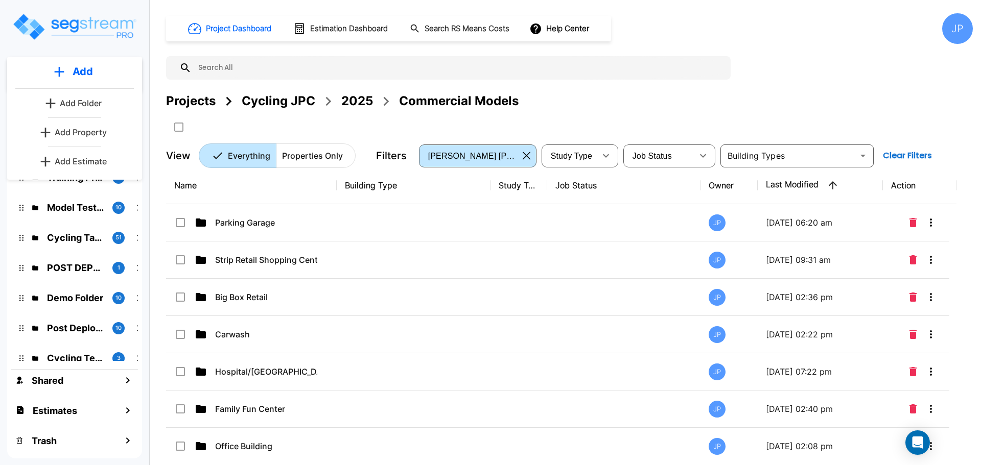
click at [96, 102] on p "Add Folder" at bounding box center [81, 103] width 42 height 12
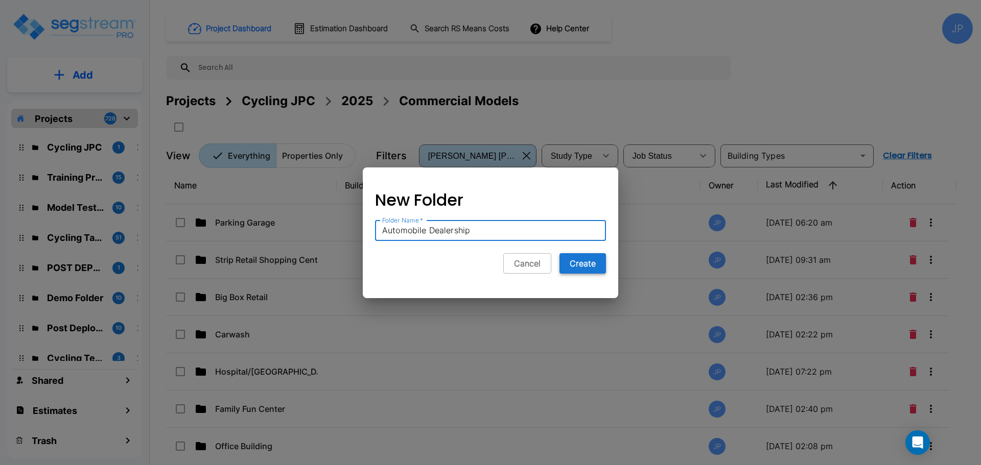
type input "Automobile Dealership"
click at [581, 266] on button "Create" at bounding box center [582, 263] width 46 height 20
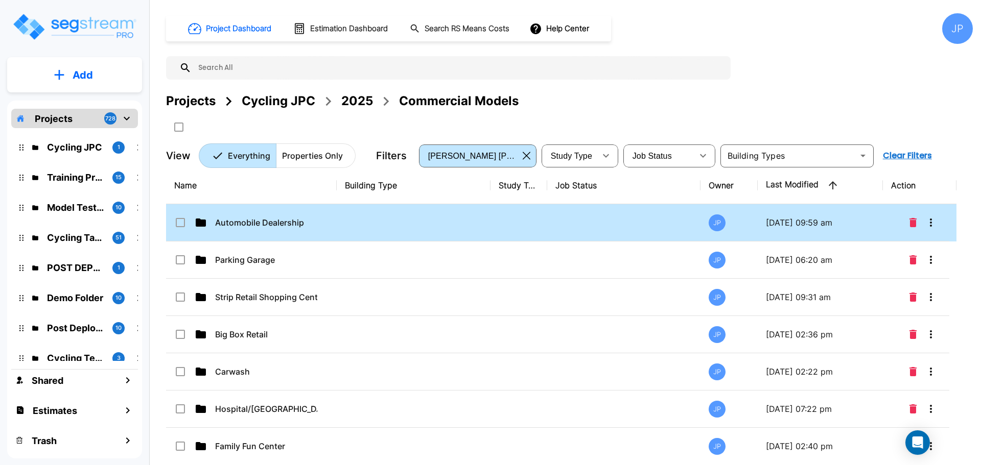
click at [364, 215] on td at bounding box center [414, 222] width 154 height 37
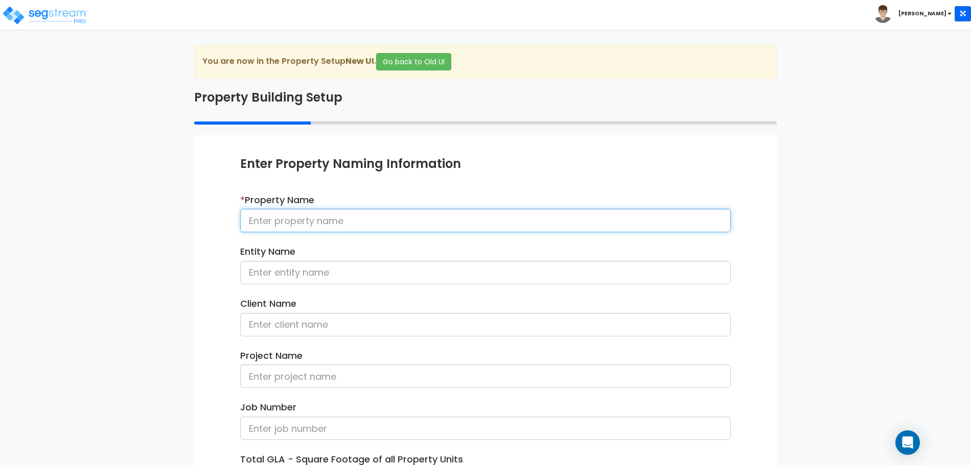
click at [397, 209] on input at bounding box center [485, 221] width 490 height 24
type input "Automobile Dealership 090425"
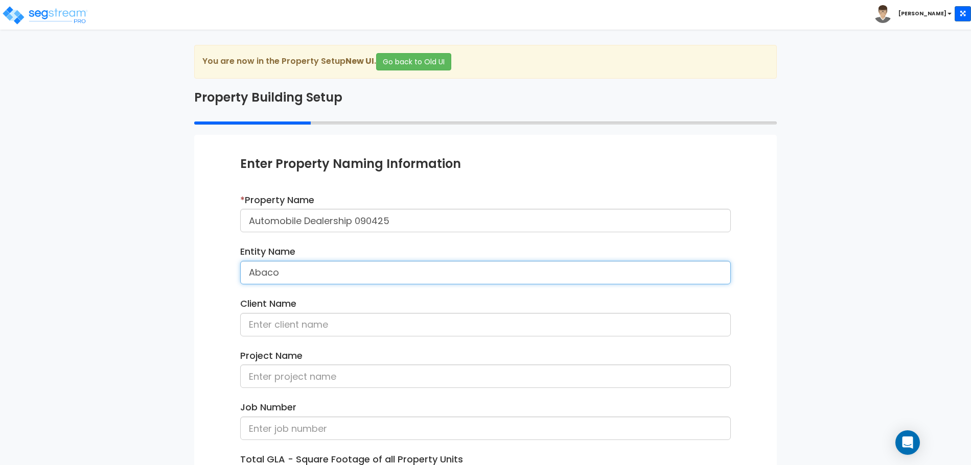
type input "Abaco"
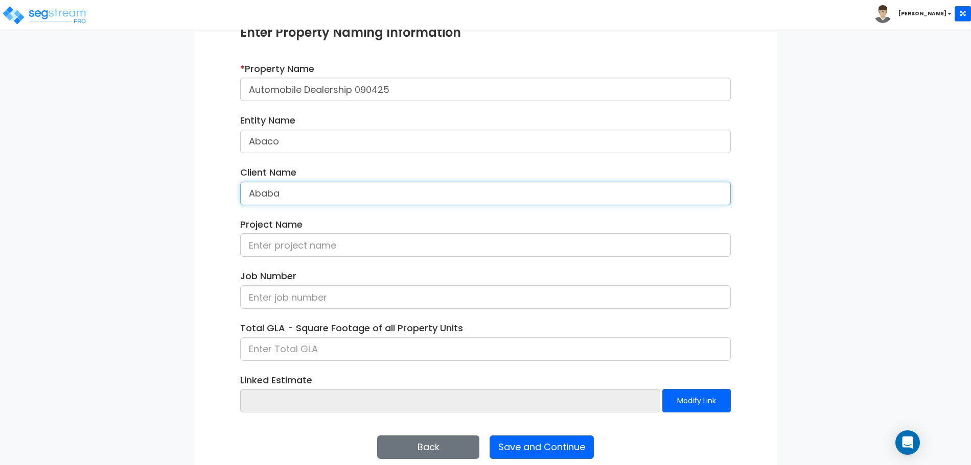
scroll to position [145, 0]
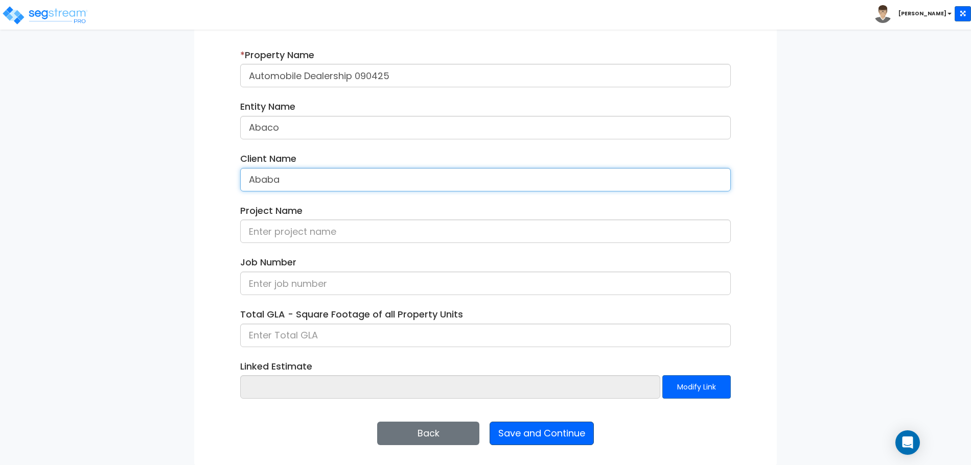
type input "Ababa"
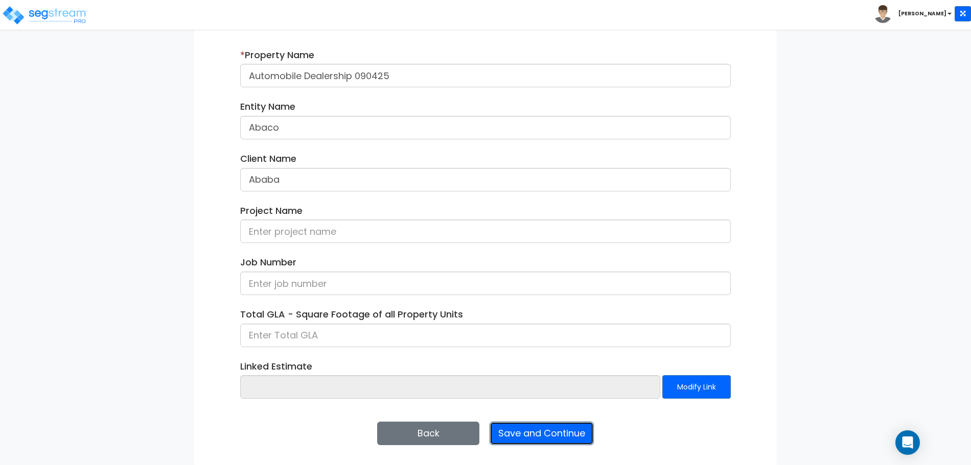
click at [508, 427] on button "Save and Continue" at bounding box center [541, 434] width 104 height 24
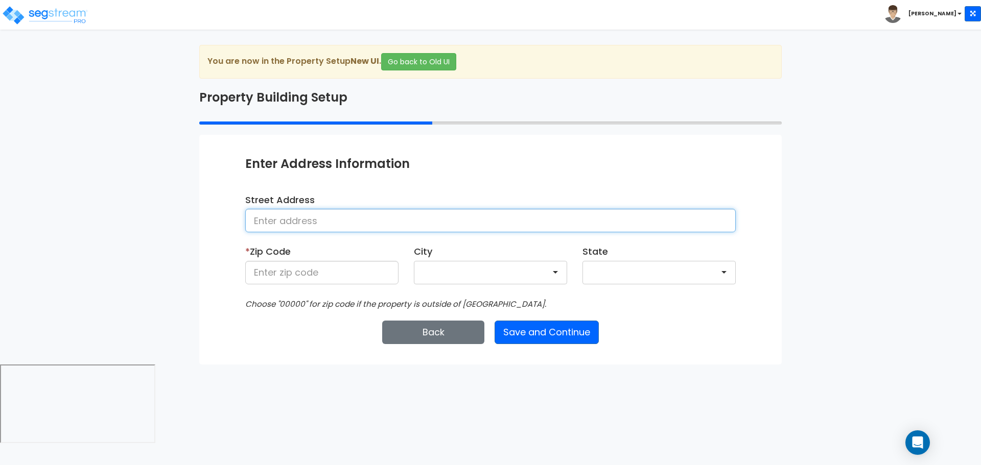
click at [336, 209] on input at bounding box center [490, 221] width 490 height 24
type input "25 Nighthawk Drive"
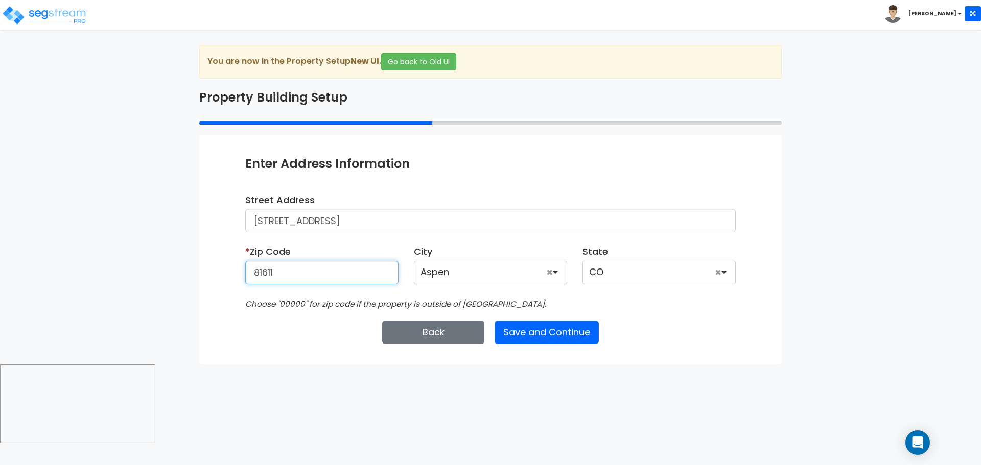
type input "81611"
click at [547, 344] on div "Enter Property Naming Information * Property Name Automobile Dealership 090425 …" at bounding box center [490, 249] width 582 height 229
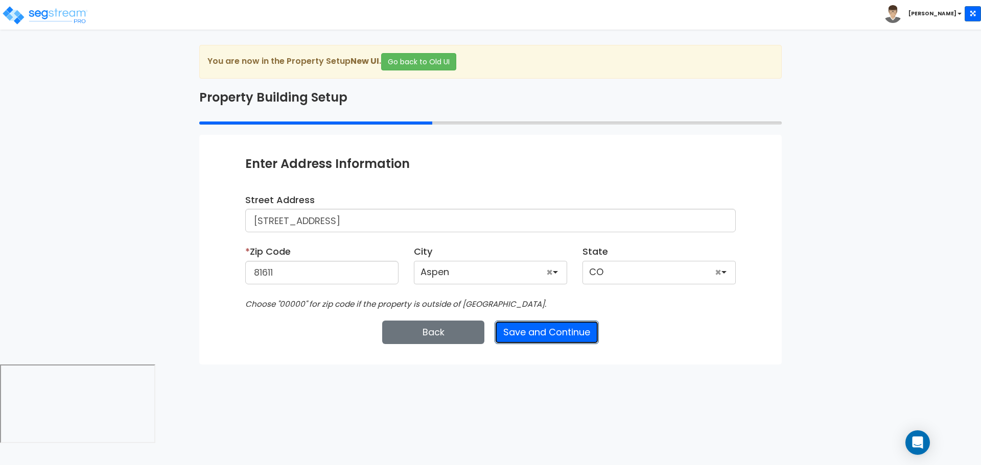
click at [538, 335] on button "Save and Continue" at bounding box center [547, 333] width 104 height 24
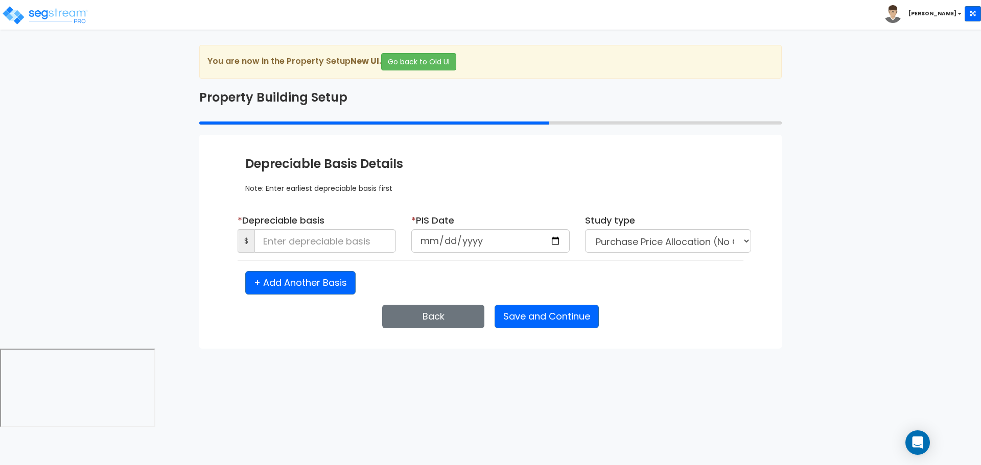
click at [372, 227] on div "* Depreciable basis $" at bounding box center [317, 233] width 158 height 39
click at [365, 236] on input at bounding box center [325, 241] width 142 height 24
type input "5,000,000"
type input "2025-09-04"
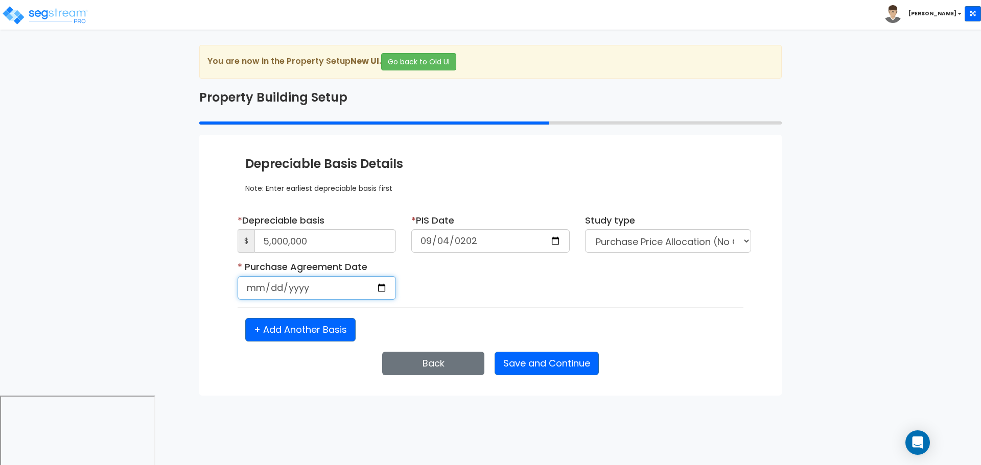
click at [254, 288] on input "date" at bounding box center [317, 288] width 158 height 24
type input "2025-04-08"
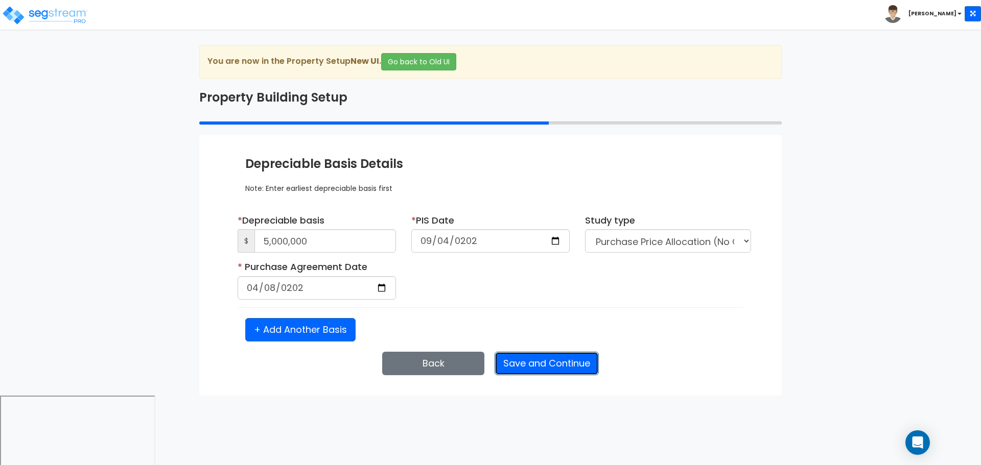
click at [525, 354] on button "Save and Continue" at bounding box center [547, 364] width 104 height 24
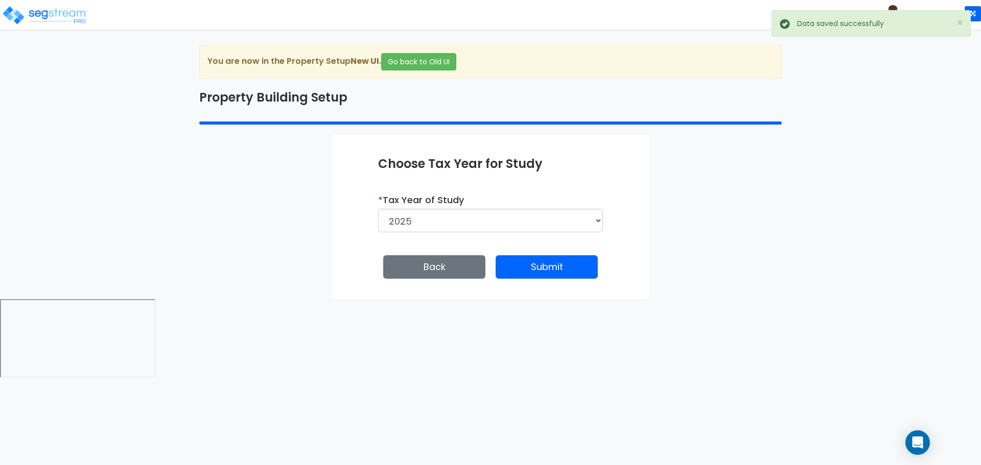
click at [520, 253] on div "Enter Property Naming Information * Property Name Automobile Dealership 090425 …" at bounding box center [490, 217] width 317 height 165
click at [513, 259] on button "Submit" at bounding box center [547, 267] width 102 height 24
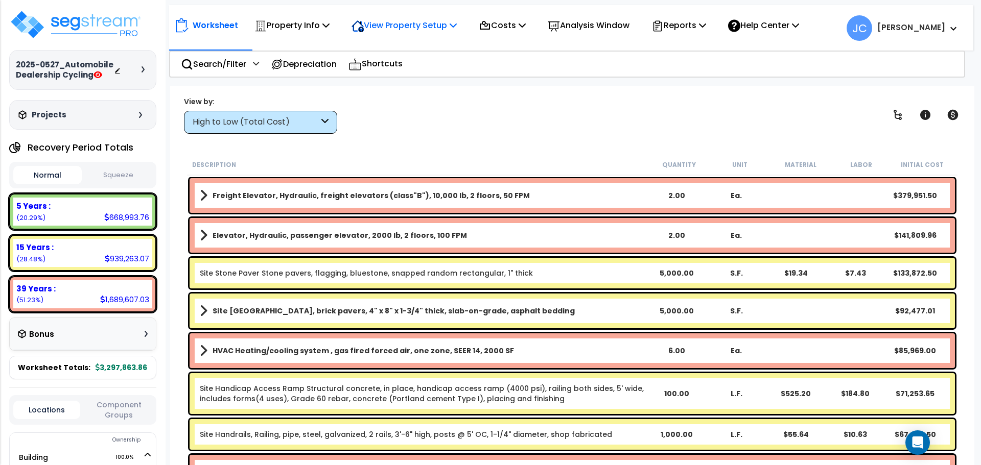
click at [413, 29] on p "View Property Setup" at bounding box center [403, 25] width 105 height 14
click at [403, 68] on link "View Questionnaire" at bounding box center [396, 70] width 101 height 20
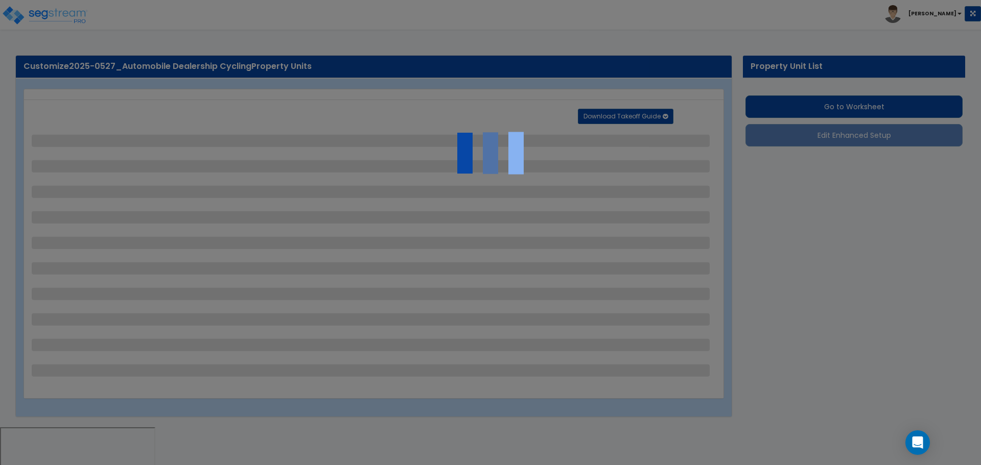
select select "2"
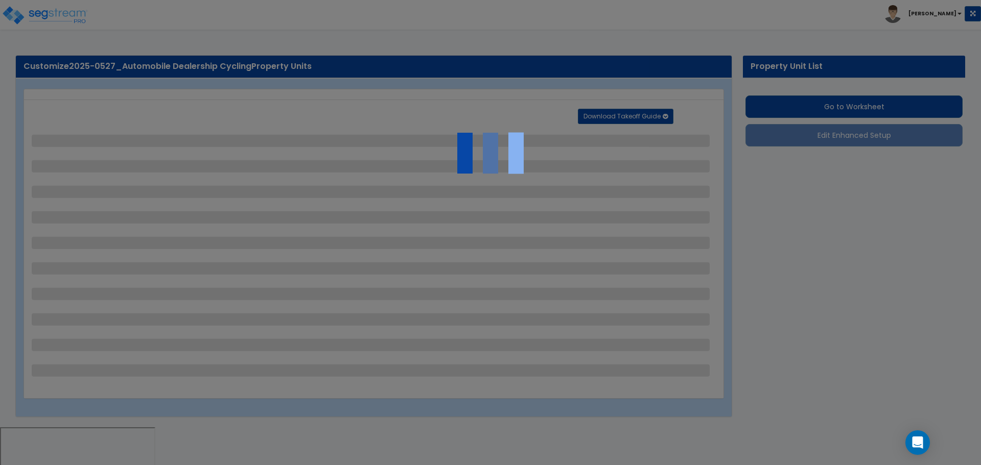
select select "2"
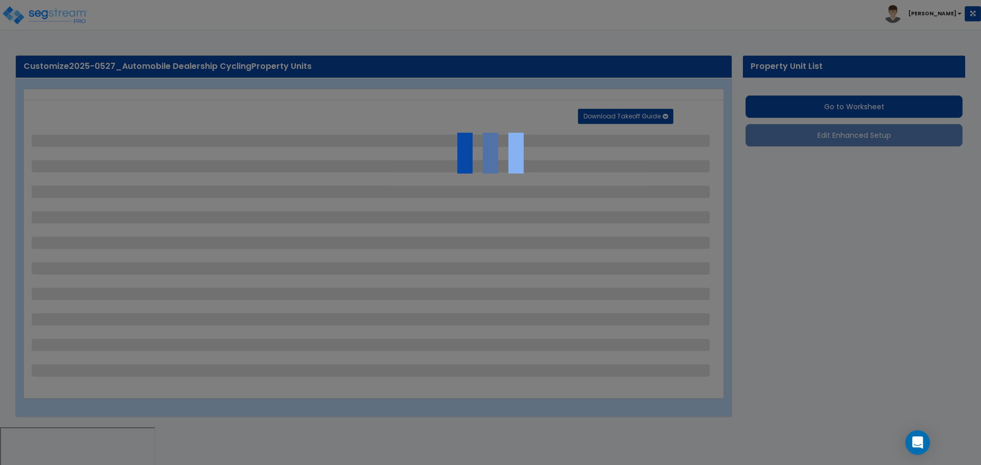
select select "1"
select select "2"
select select "1"
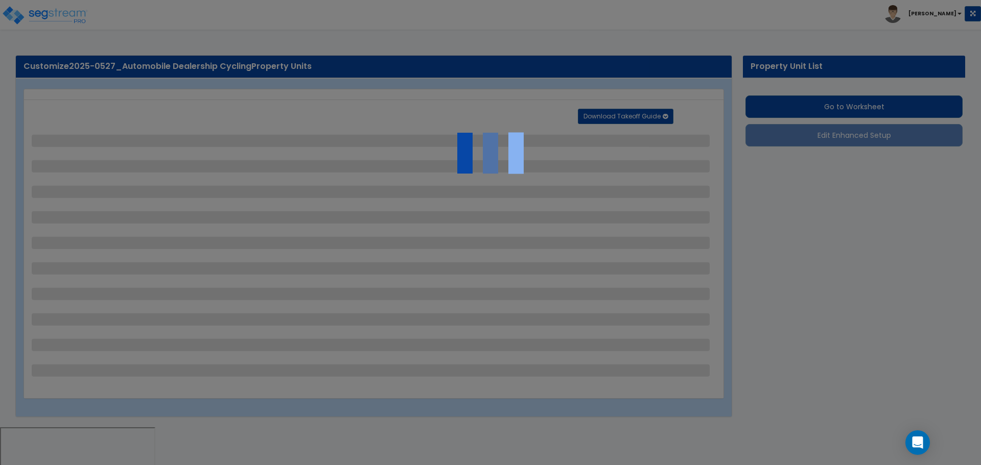
select select "1"
select select "3"
select select "1"
select select "2"
select select "1"
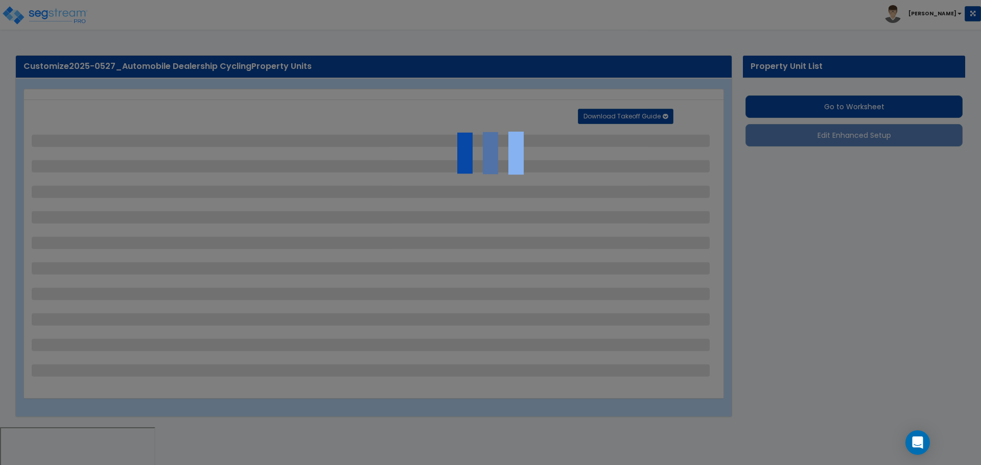
select select "2"
select select "3"
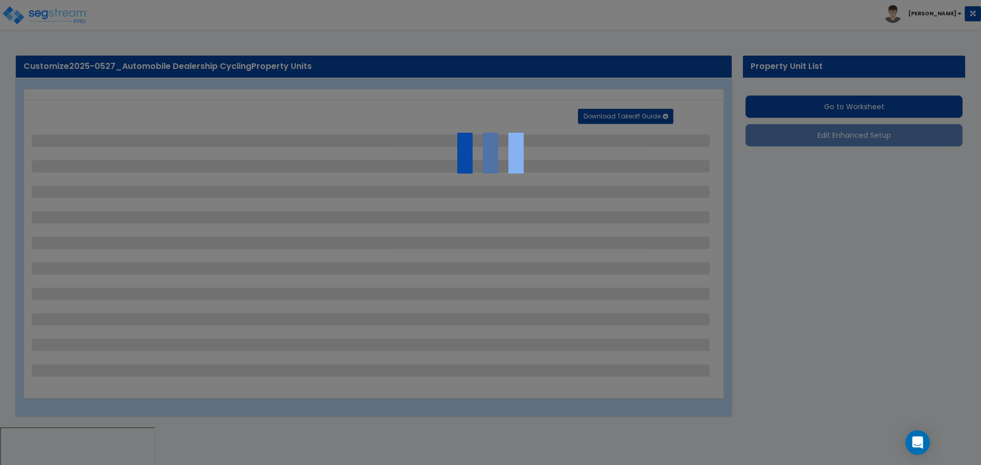
select select "3"
select select "4"
select select "10"
select select "11"
select select "1"
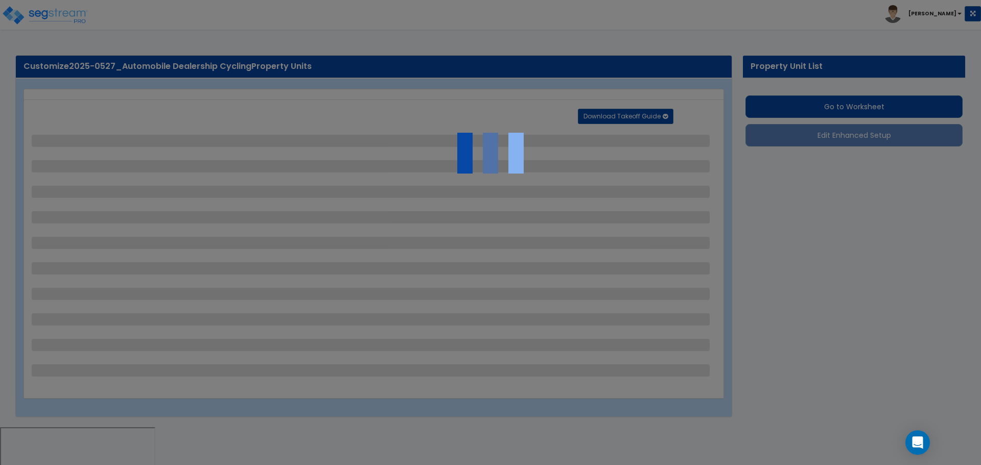
select select "3"
select select "1"
select select "2"
select select "3"
select select "2"
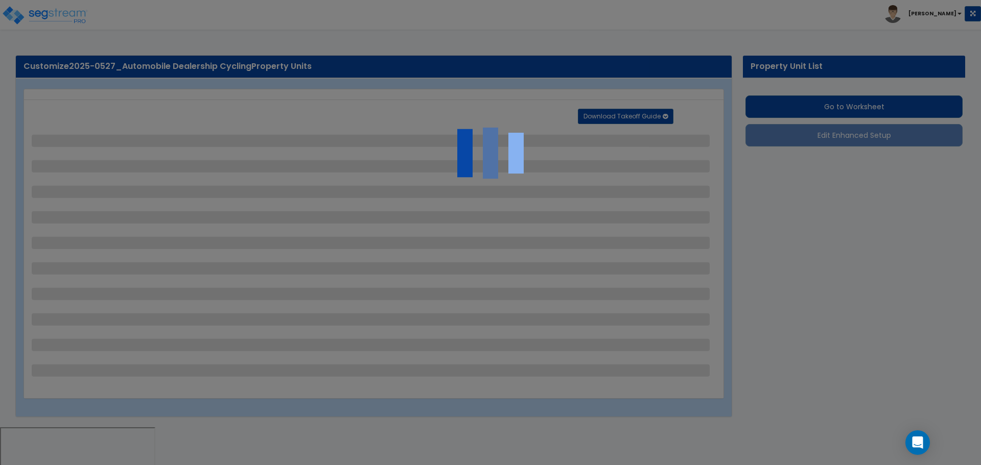
select select "2"
select select "3"
select select "2"
select select "7"
select select "3"
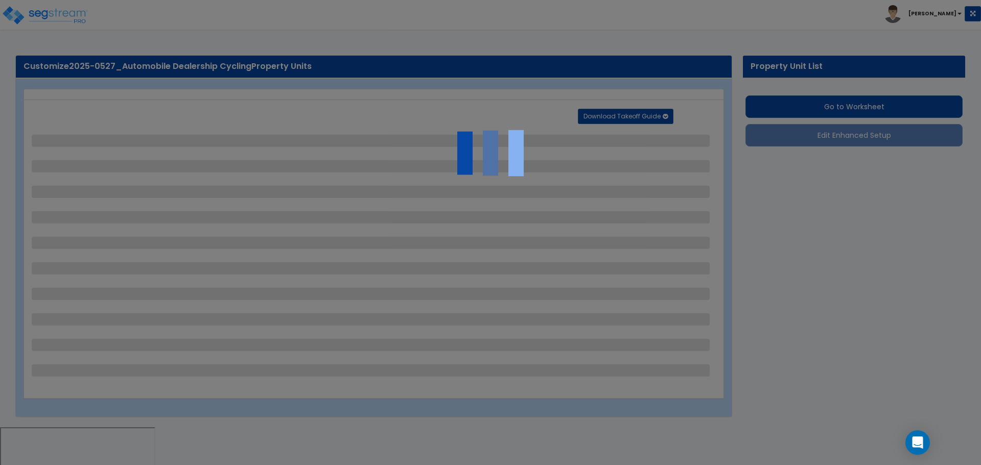
select select "3"
select select "1"
select select "5"
select select "8"
select select "3"
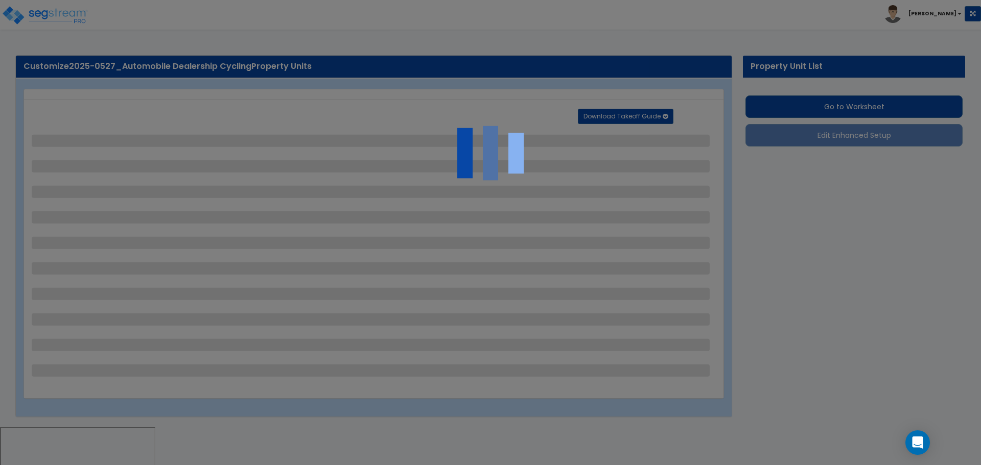
select select "1"
select select "3"
select select "1"
select select "2"
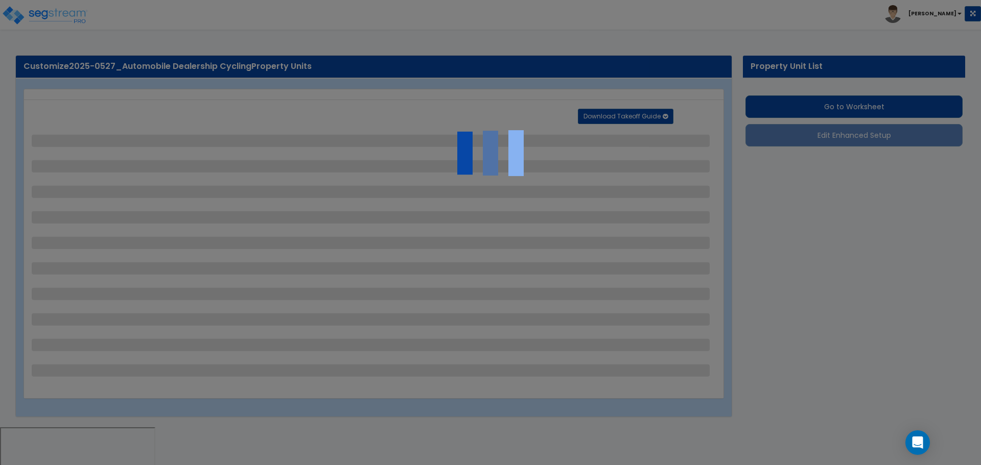
select select "2"
select select "1"
select select "2"
select select "3"
select select "1"
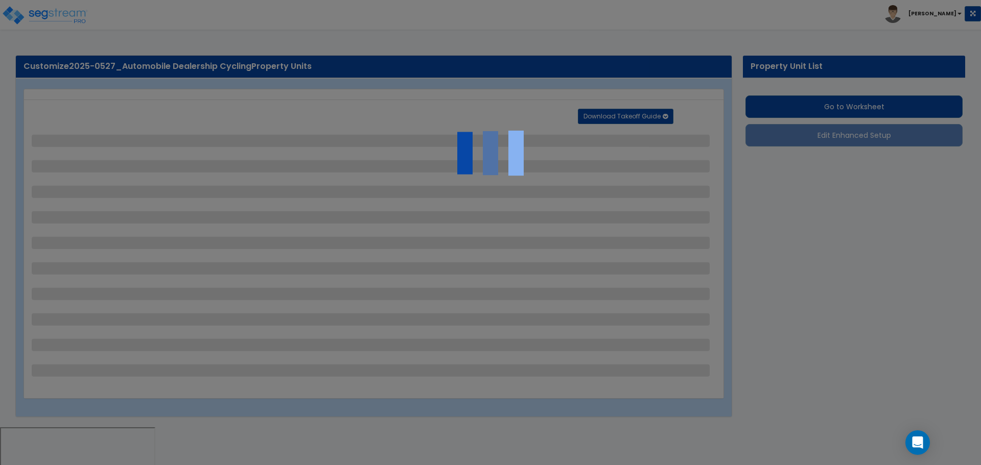
select select "1"
select select "3"
select select "11"
select select "12"
select select "15"
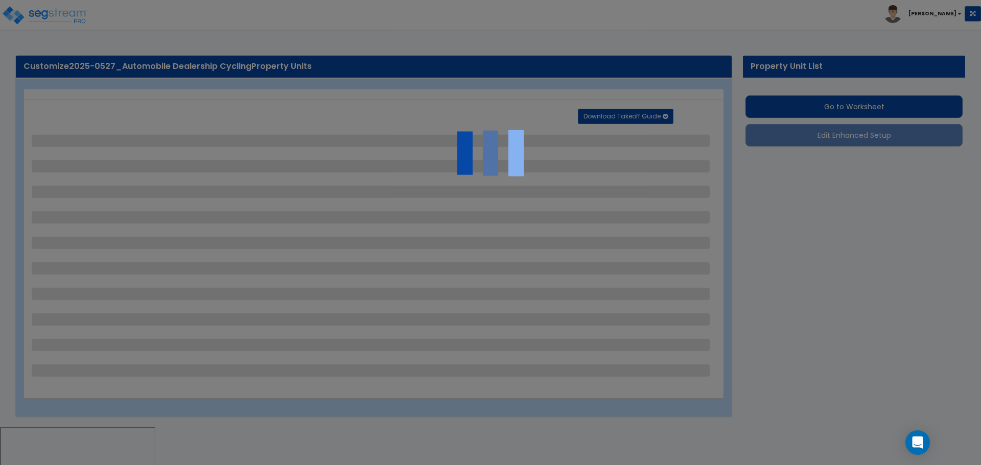
select select "3"
select select "1"
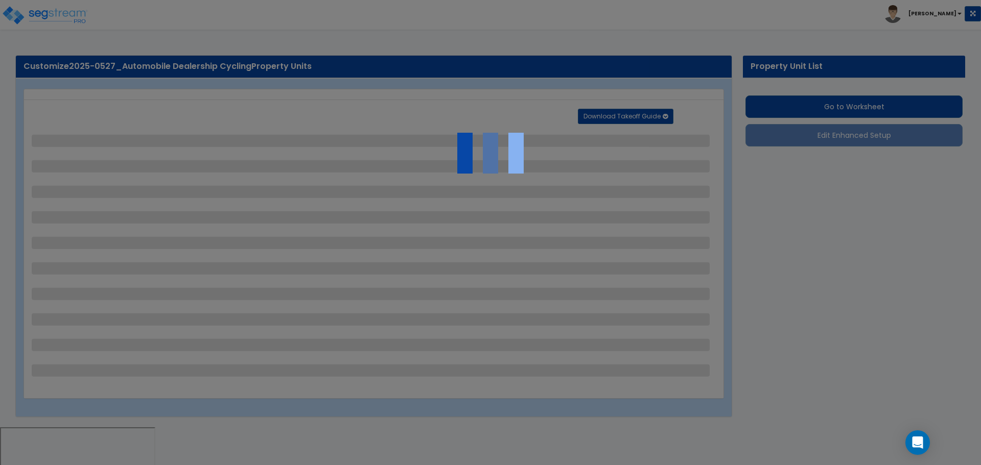
select select "1"
select select "2"
select select "5"
select select "1"
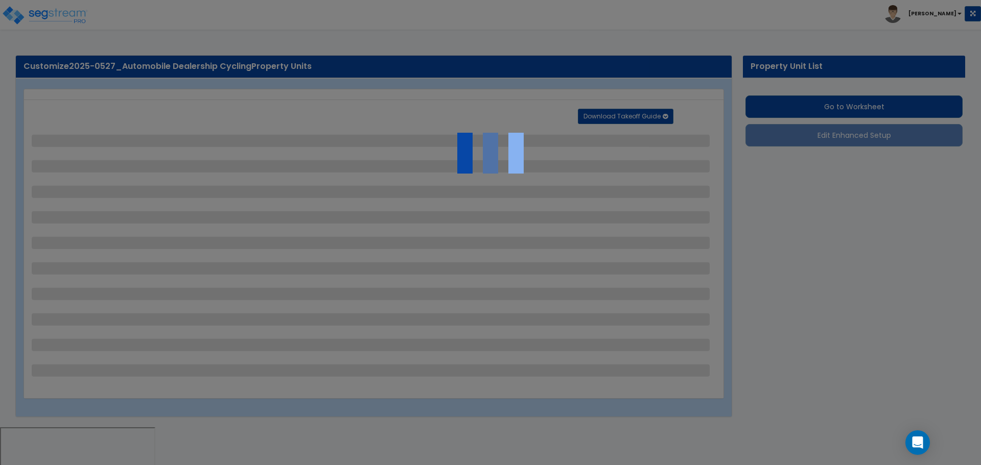
select select "2"
select select "1"
select select "3"
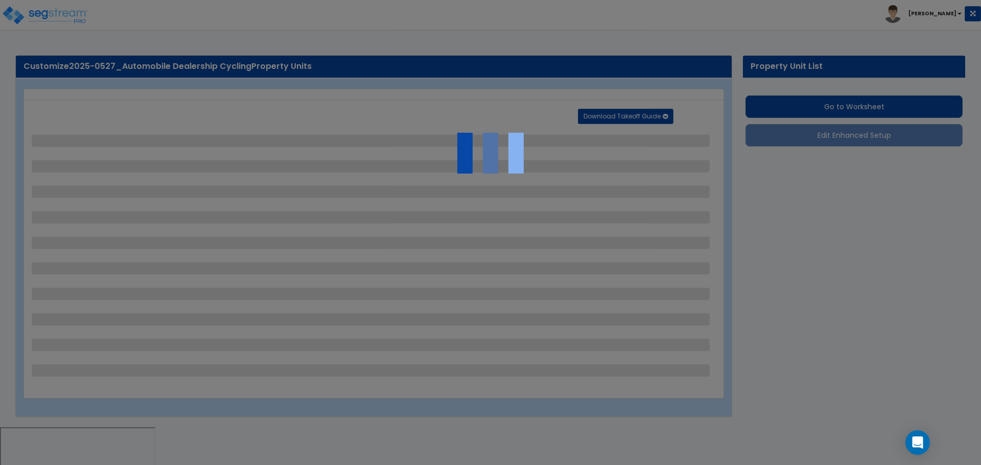
select select "1"
select select "2"
select select "1"
select select "3"
select select "1"
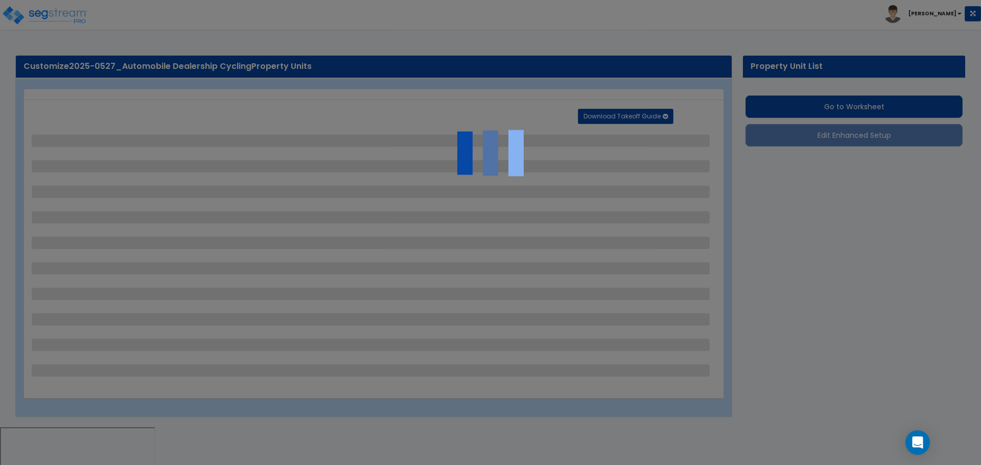
select select "2"
select select "3"
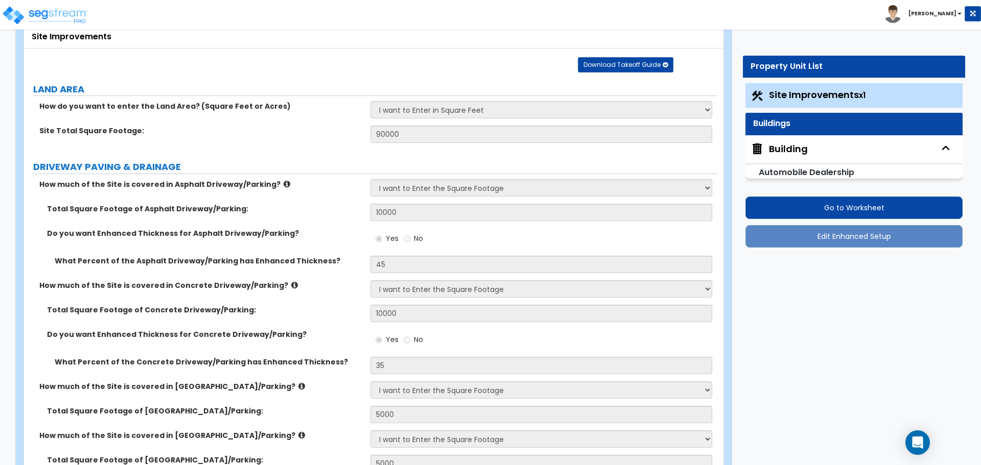
scroll to position [58, 0]
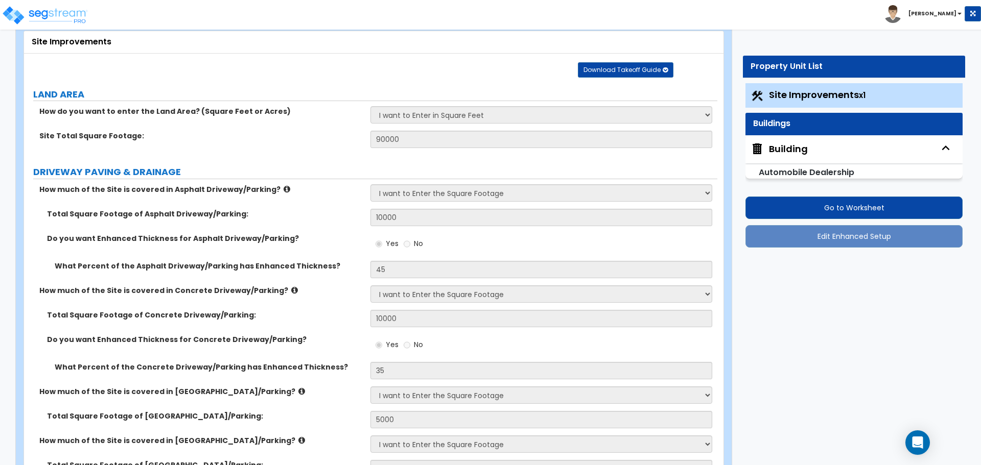
click at [799, 157] on div "Building" at bounding box center [853, 149] width 217 height 28
click at [789, 147] on div "Building" at bounding box center [788, 149] width 39 height 13
select select "2"
select select "7"
select select "3"
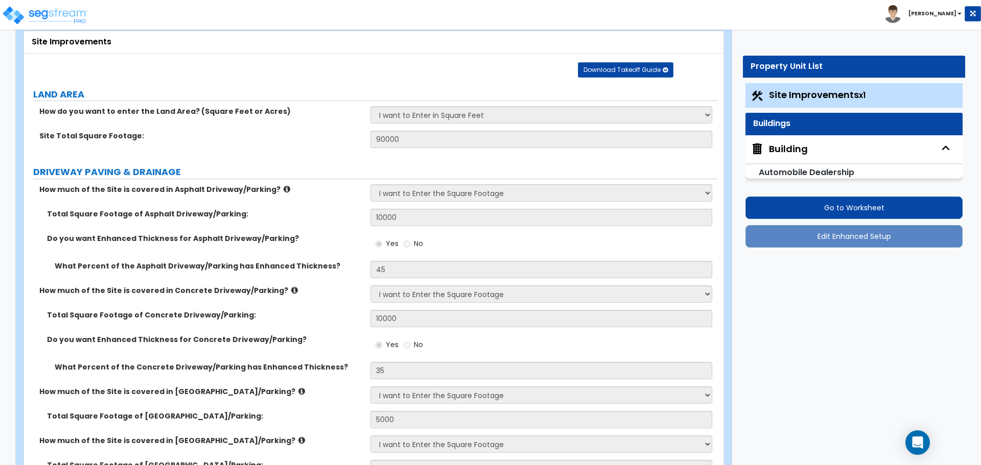
select select "2"
select select "4"
select select "8"
select select "3"
select select "1"
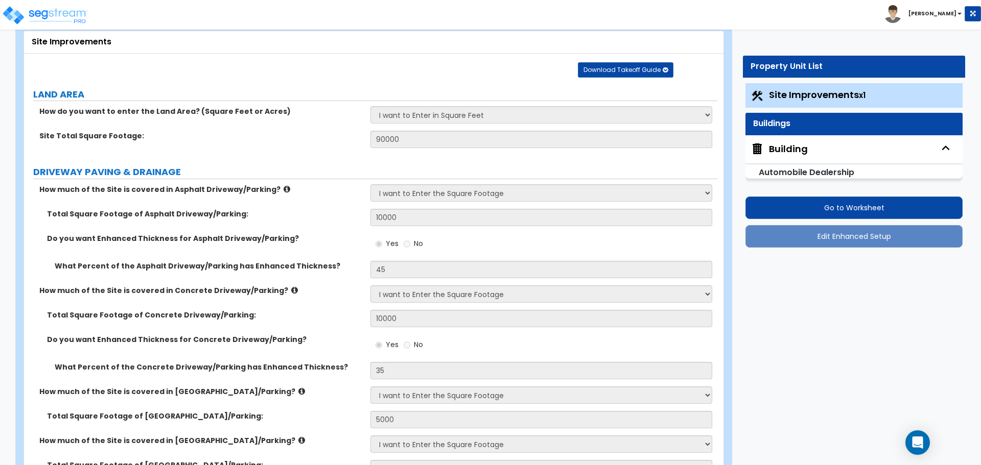
select select "1"
select select "2"
select select "1"
select select "2"
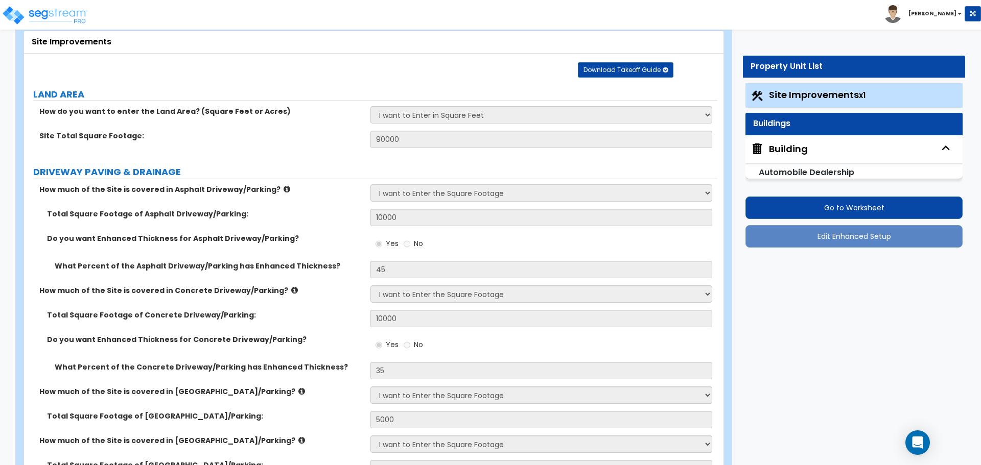
select select "1"
select select "2"
select select "1"
select select "4"
select select "1"
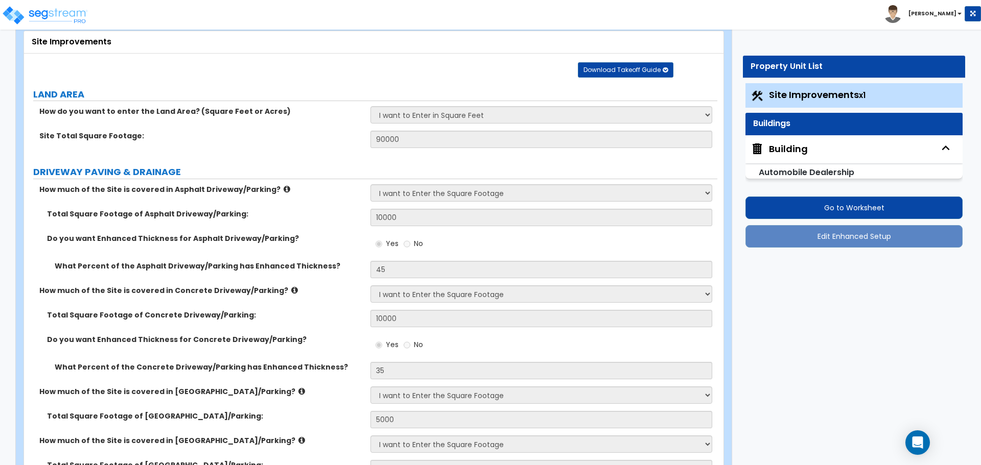
select select "2"
select select "3"
select select "4"
select select "3"
select select "1"
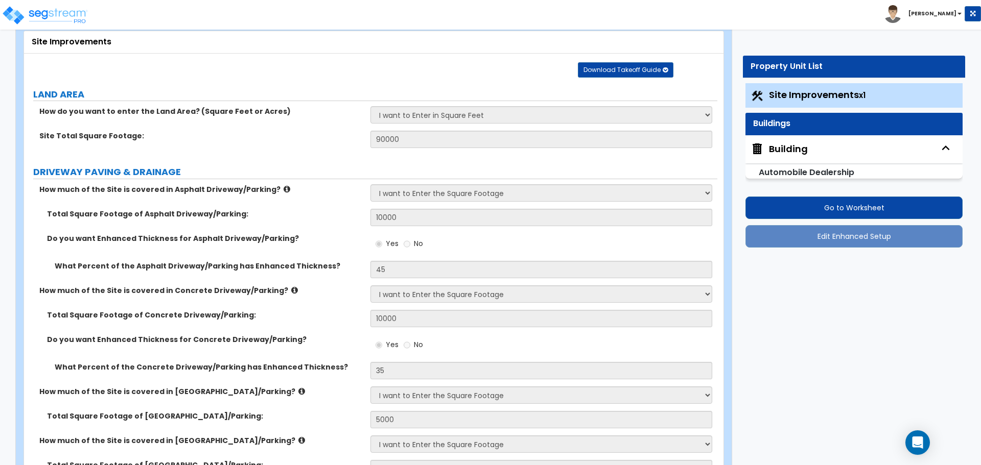
select select "2"
select select "3"
select select "1"
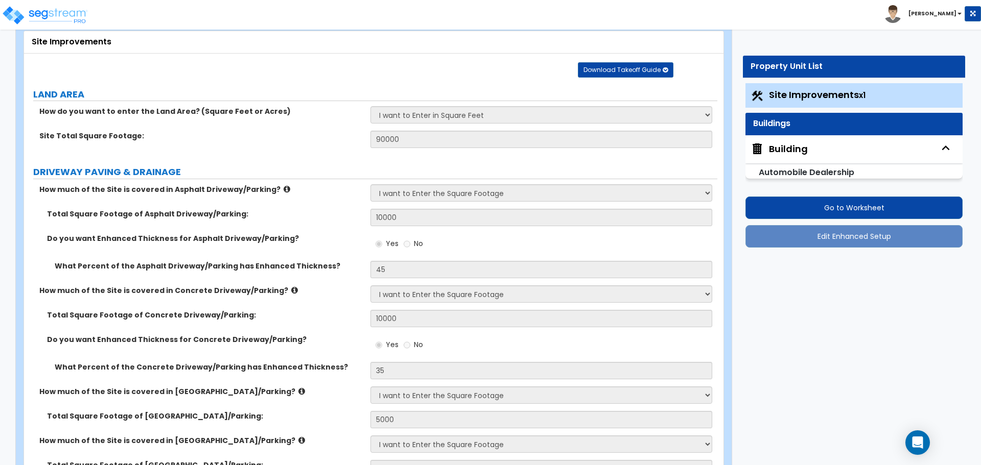
select select "2"
select select "3"
select select "2"
select select "1"
select select "2"
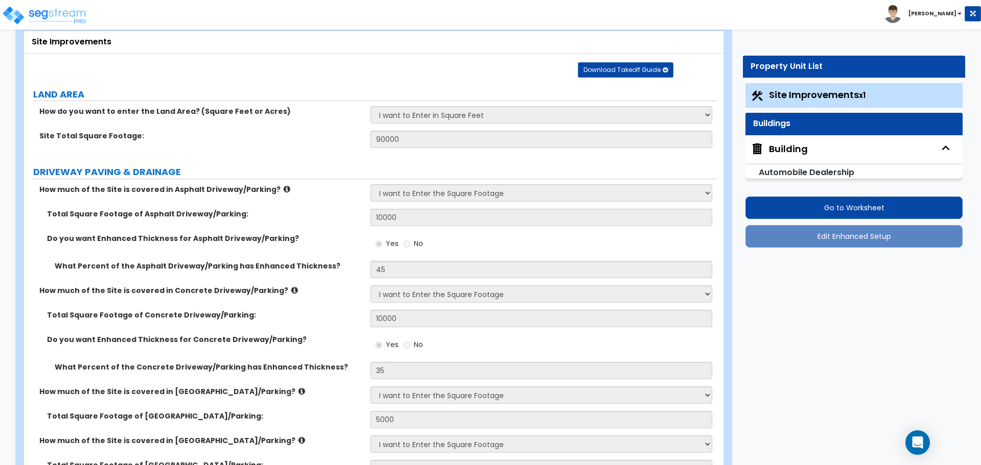
select select "1"
select select "2"
select select "3"
select select "1"
select select "2"
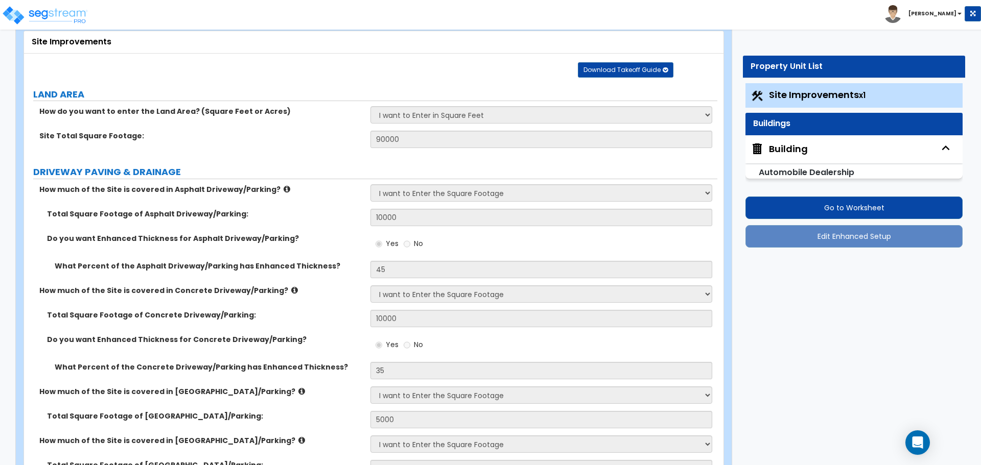
select select "3"
select select "1"
select select "2"
select select "1"
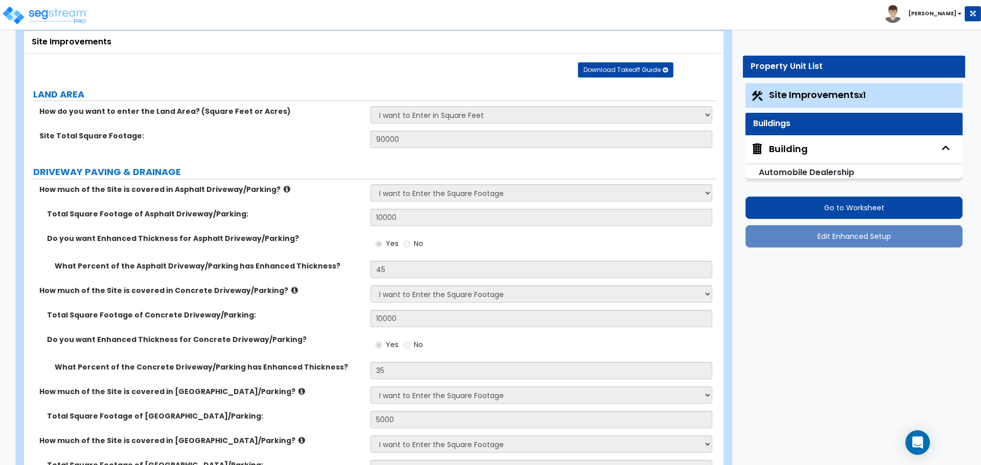
select select "4"
select select "1"
select select "3"
select select "6"
select select "7"
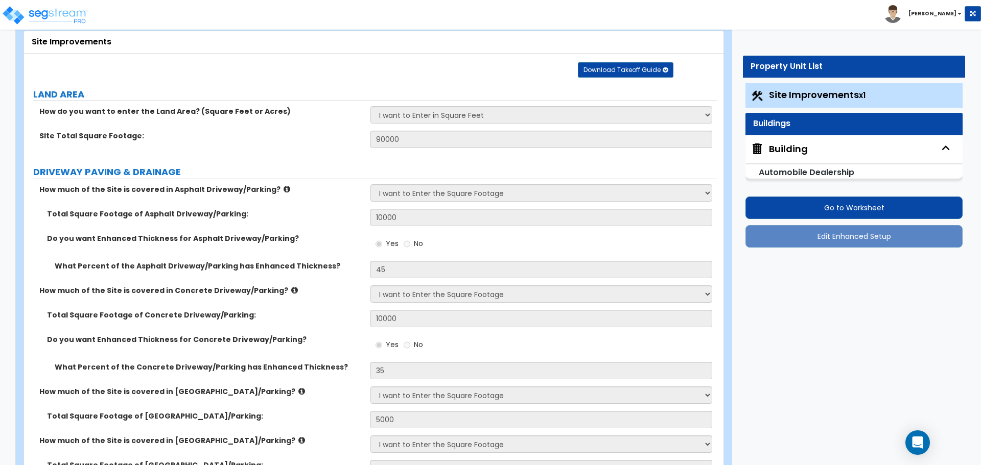
select select "3"
select select "2"
select select "1"
select select "5"
select select "2"
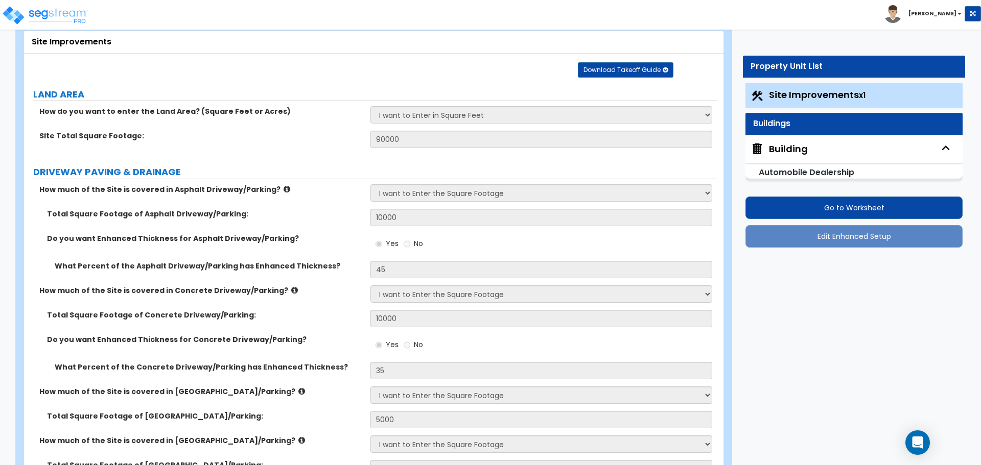
select select "2"
select select "4"
select select "3"
select select "2"
select select "1"
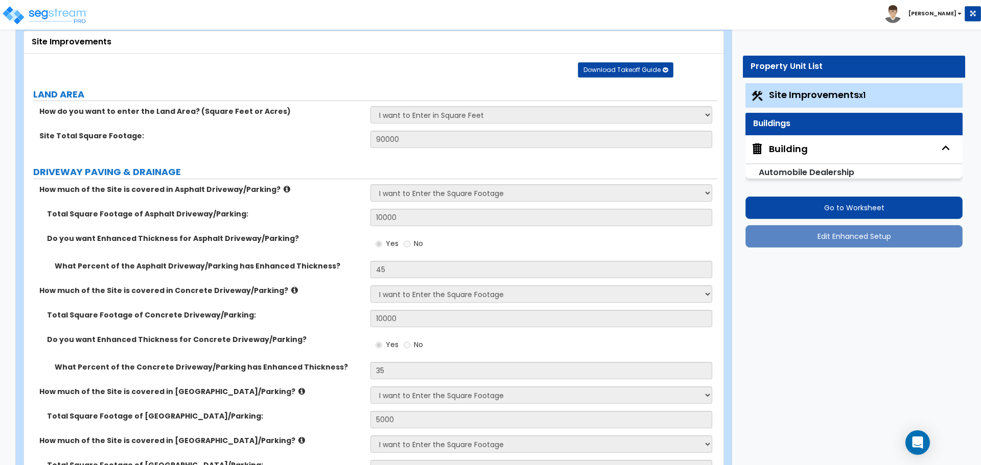
select select "1"
select select "2"
select select "4"
select select "7"
select select "5"
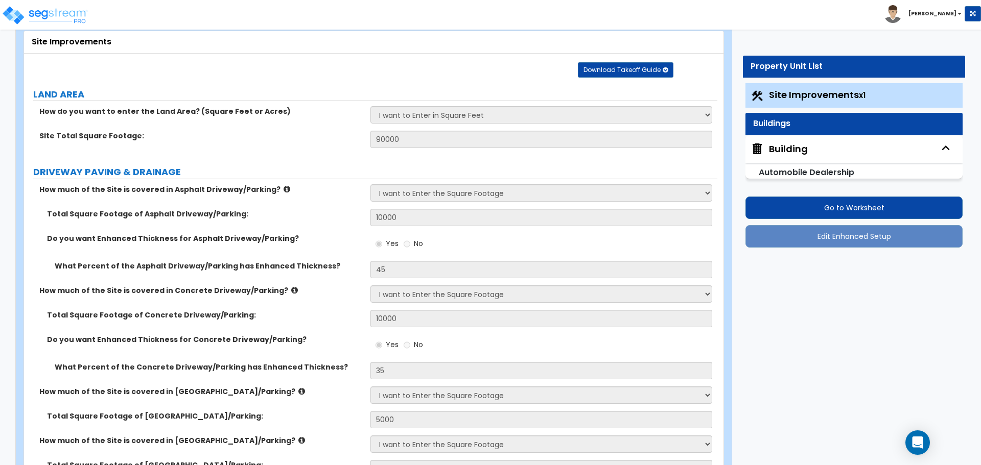
select select "4"
select select "2"
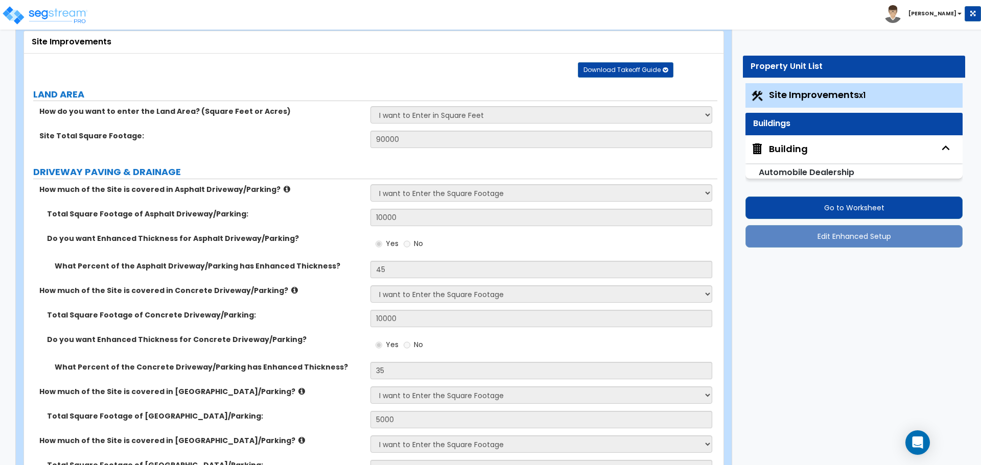
select select "1"
select select "2"
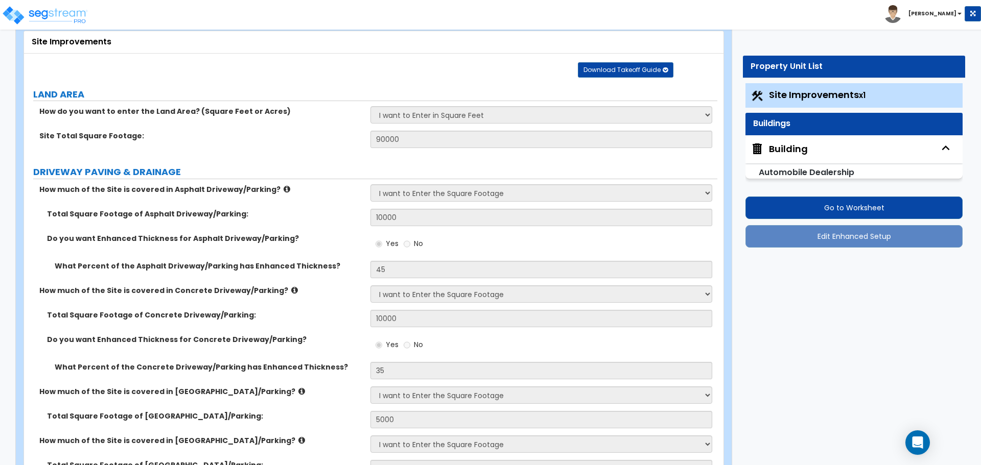
select select "3"
select select "2"
select select "1"
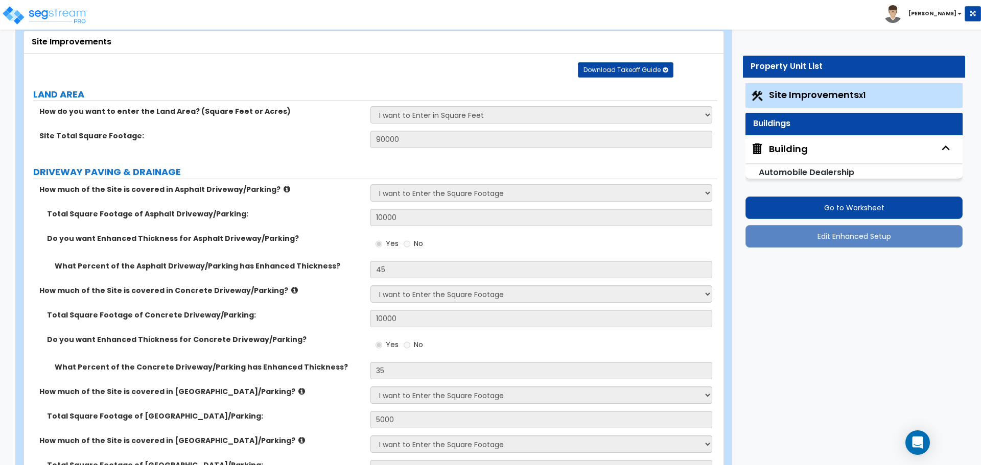
select select "3"
select select "1"
select select "2"
select select "1"
select select "2"
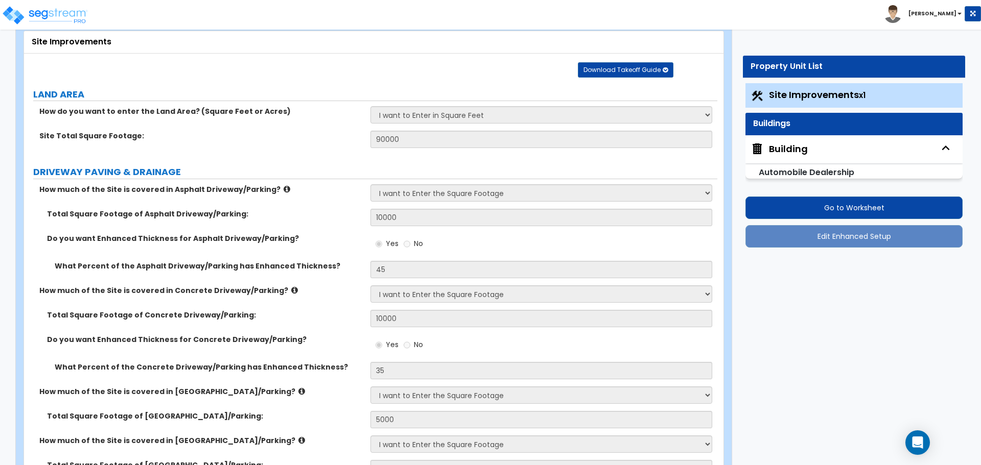
select select "3"
select select "1"
select select "2"
select select "3"
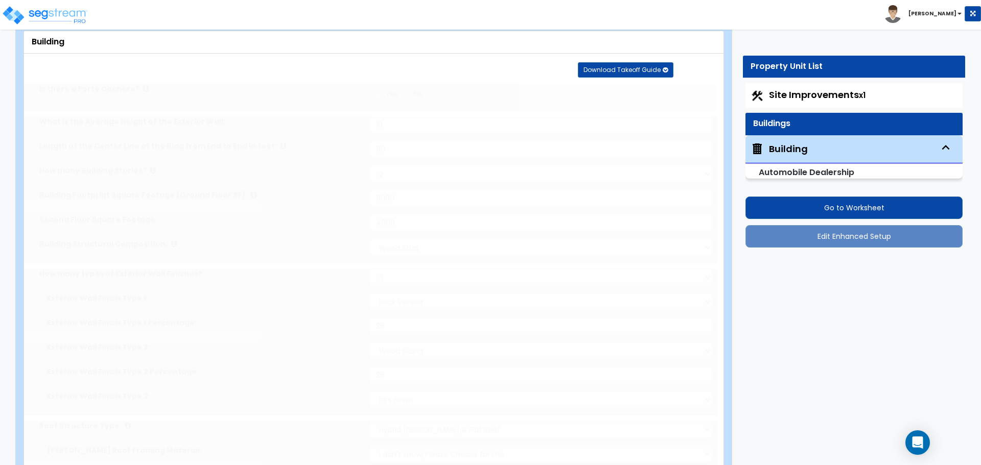
type input "4000"
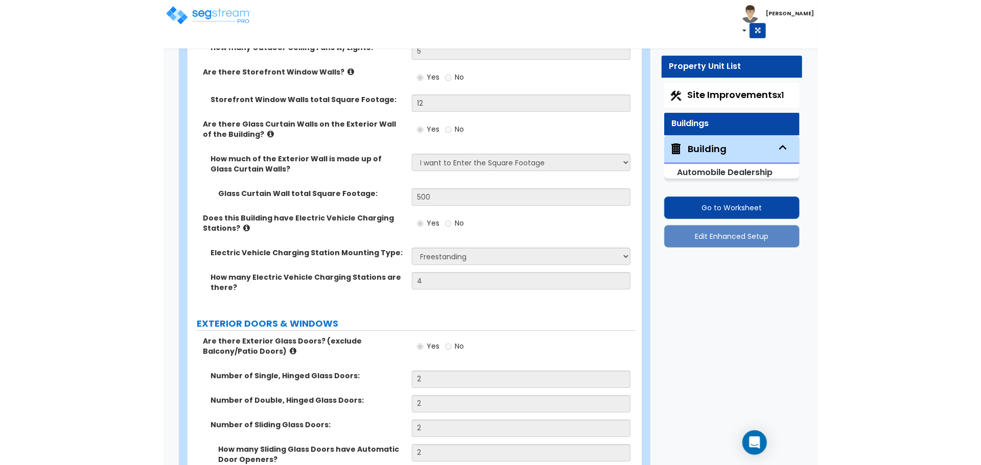
scroll to position [1512, 0]
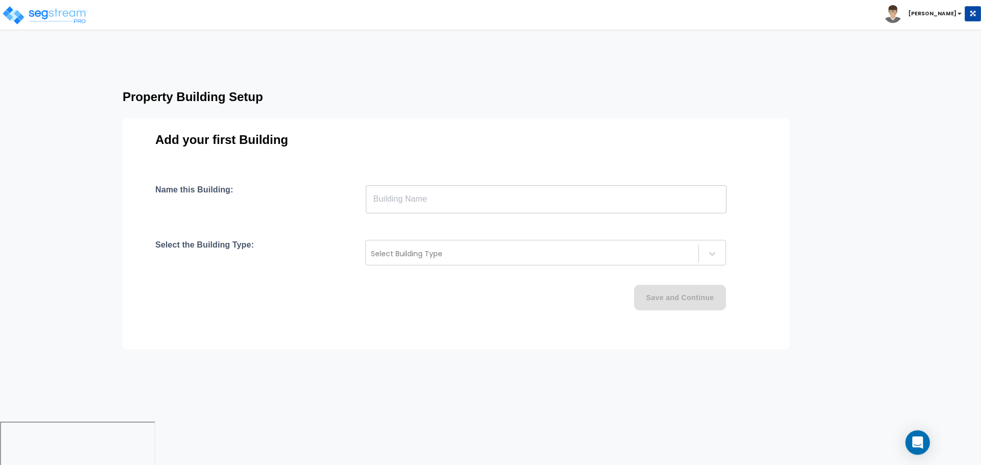
click at [461, 201] on input "text" at bounding box center [546, 199] width 361 height 29
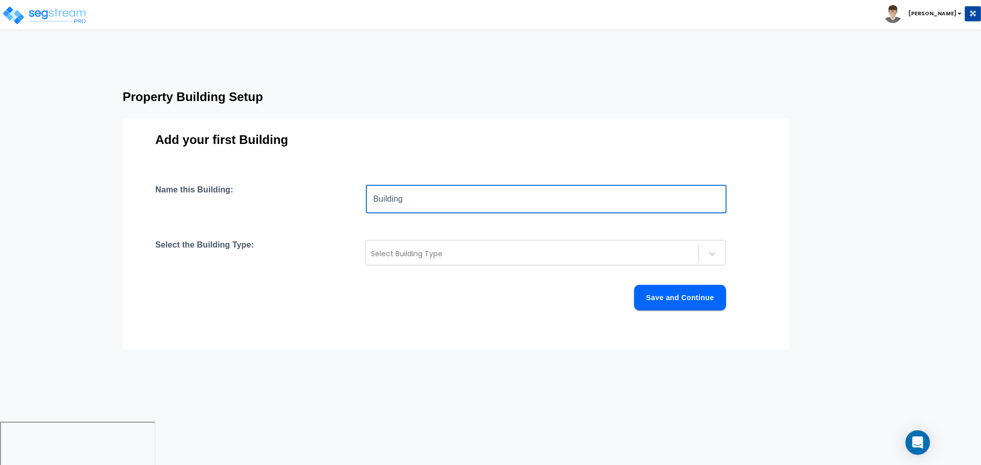
type input "Building"
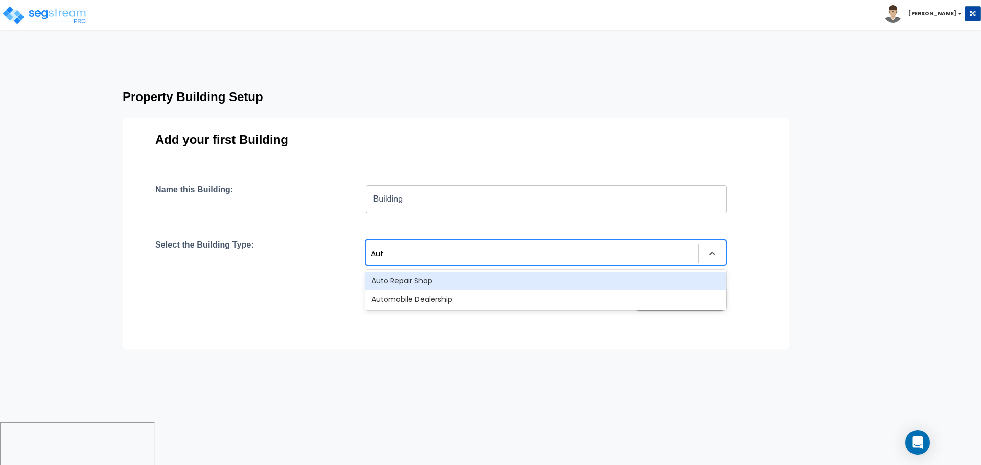
type input "Auto"
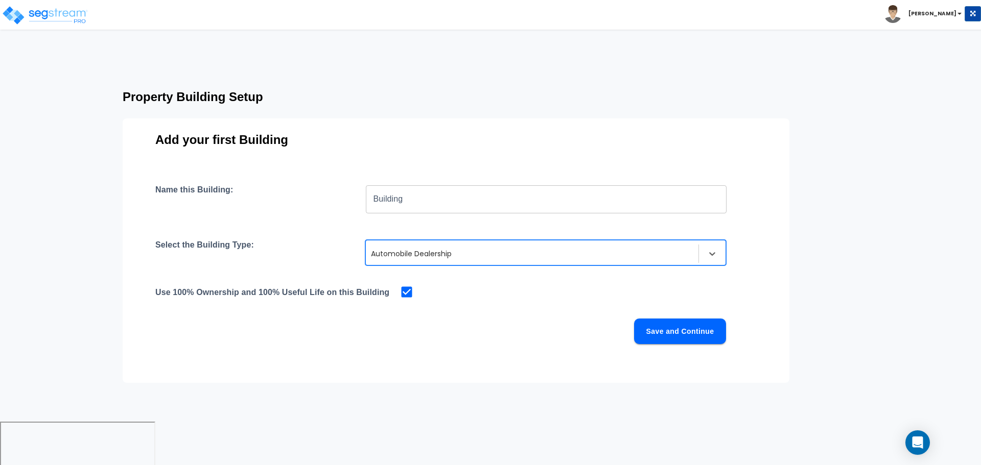
click at [687, 333] on button "Save and Continue" at bounding box center [680, 332] width 92 height 26
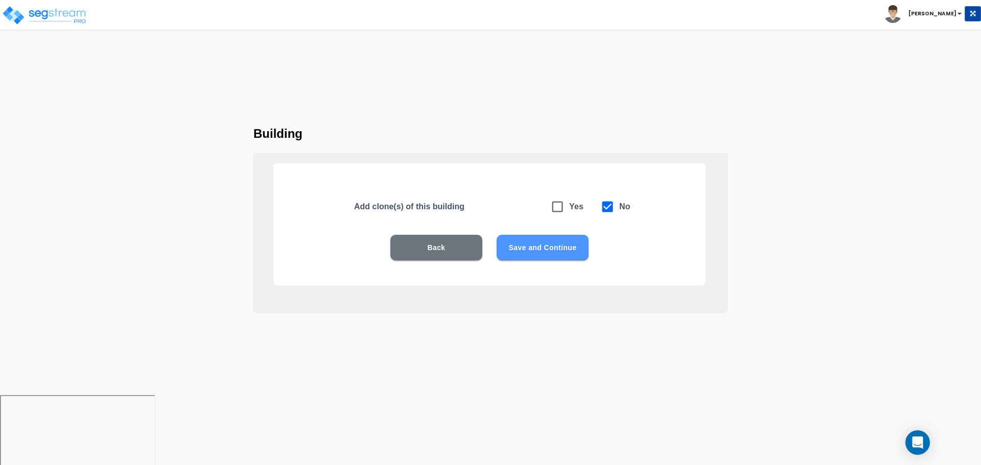
click at [547, 242] on button "Save and Continue" at bounding box center [543, 248] width 92 height 26
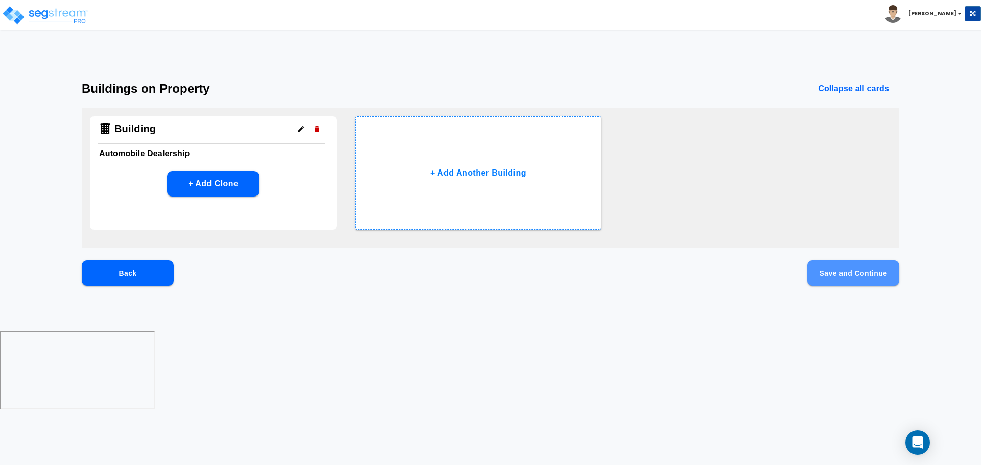
click at [861, 263] on button "Save and Continue" at bounding box center [853, 274] width 92 height 26
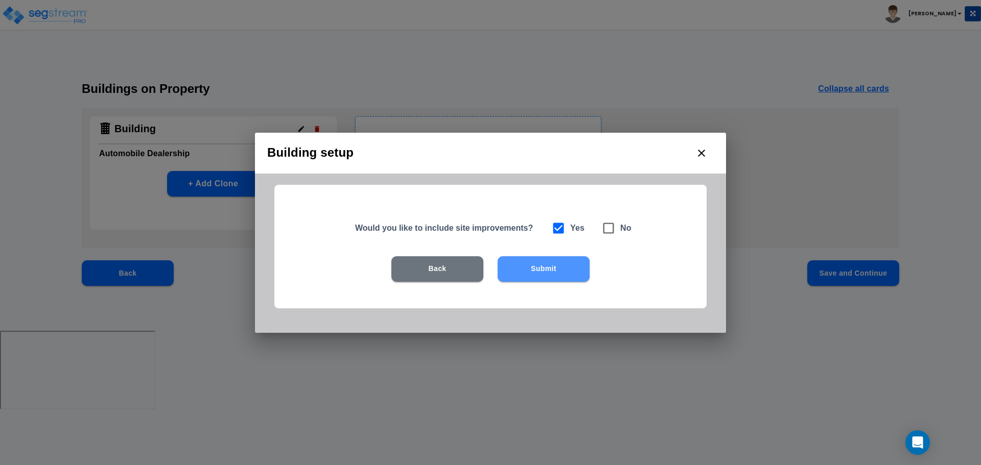
click at [556, 278] on button "Submit" at bounding box center [544, 269] width 92 height 26
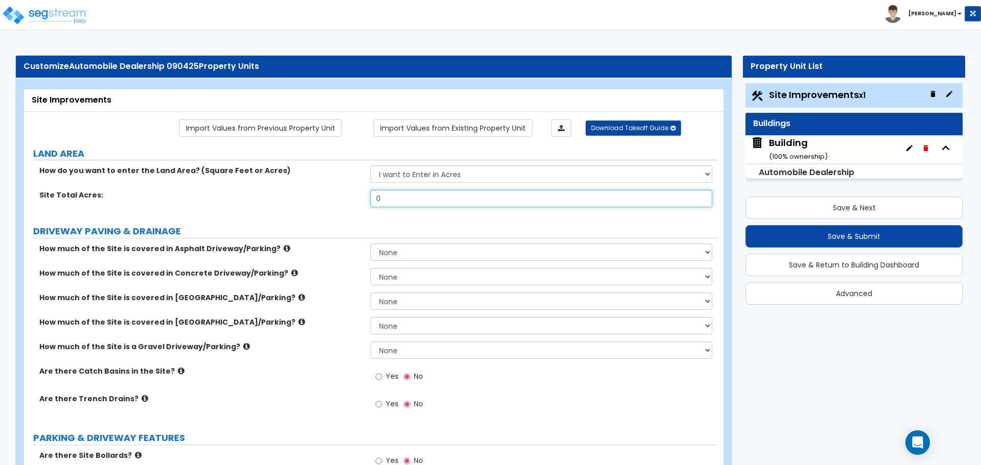
click at [453, 198] on input "0" at bounding box center [540, 198] width 341 height 17
type input "1"
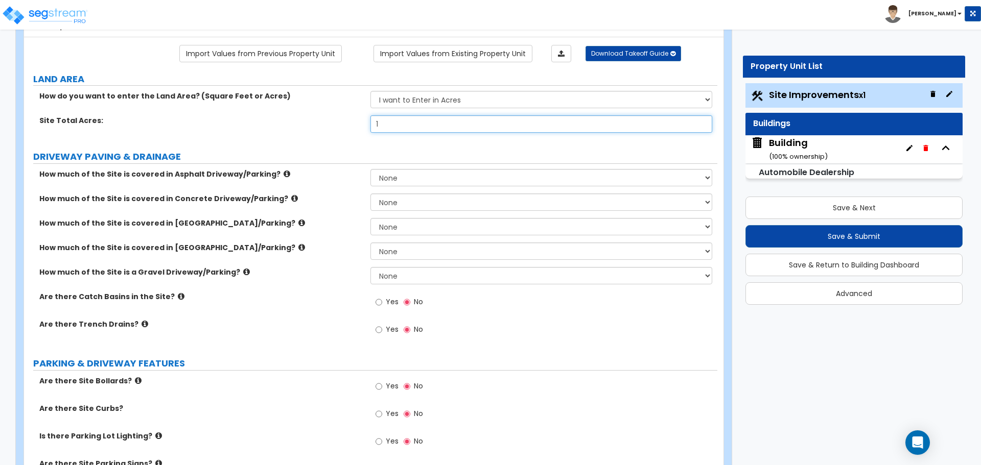
scroll to position [77, 0]
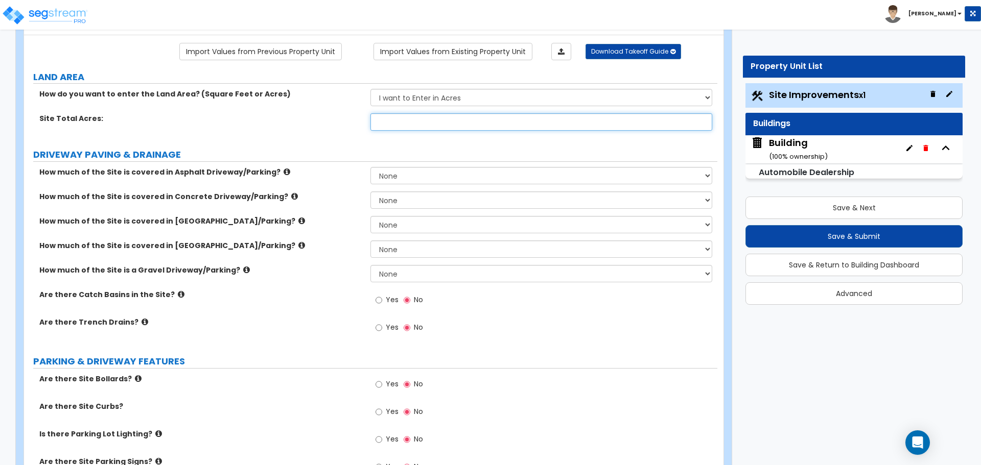
type input "0"
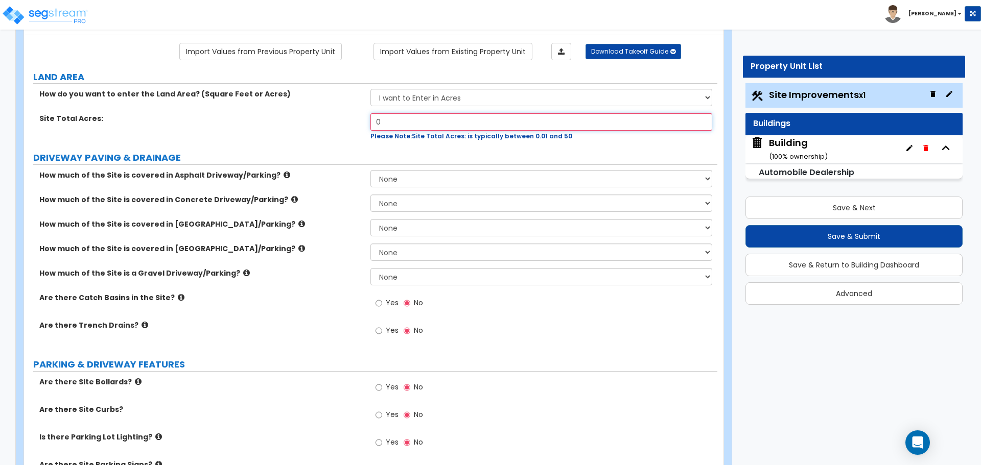
click at [508, 127] on input "0" at bounding box center [540, 121] width 341 height 17
type input "1"
click at [526, 97] on select "I want to Enter in [GEOGRAPHIC_DATA] I want to Enter in Square Feet" at bounding box center [540, 97] width 341 height 17
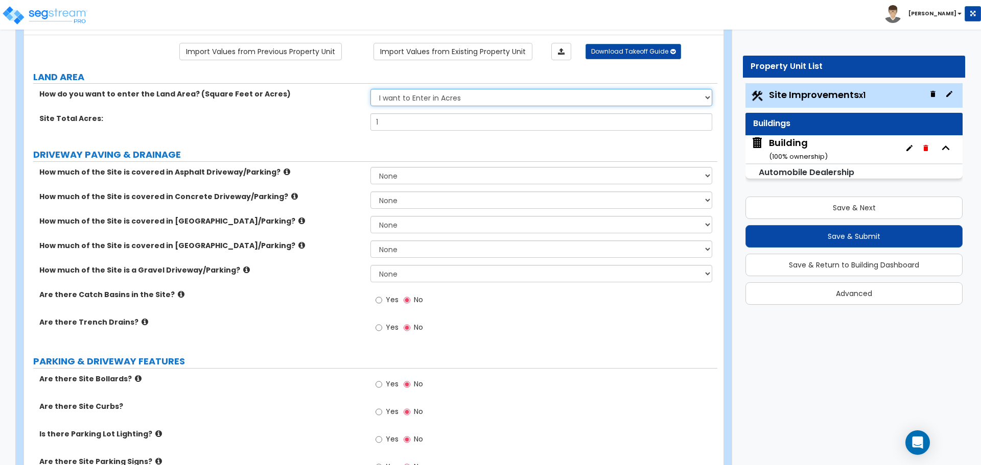
select select "2"
click at [370, 89] on select "I want to Enter in [GEOGRAPHIC_DATA] I want to Enter in Square Feet" at bounding box center [540, 97] width 341 height 17
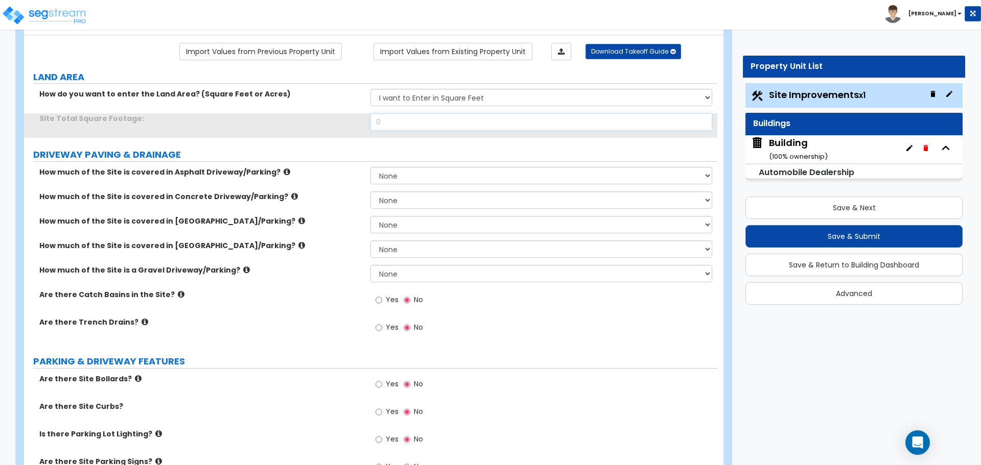
click at [461, 127] on input "0" at bounding box center [540, 121] width 341 height 17
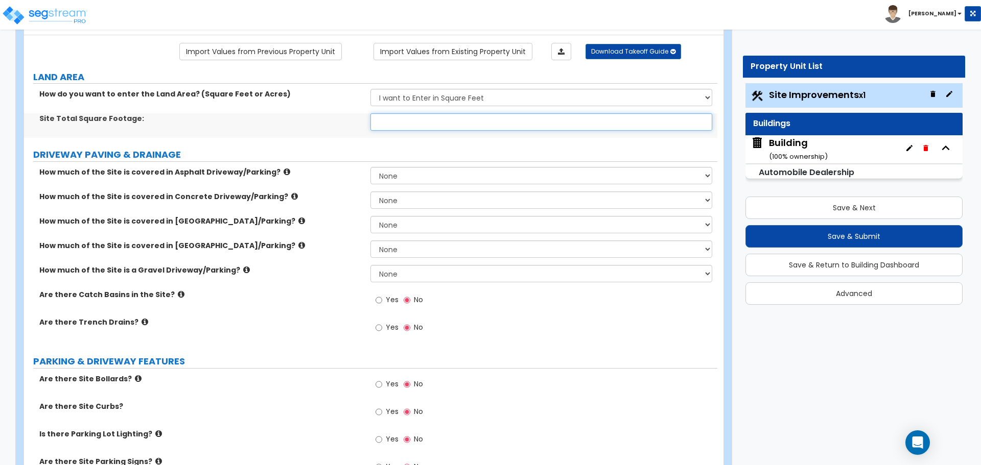
type input "0"
click at [410, 119] on input "0" at bounding box center [540, 121] width 341 height 17
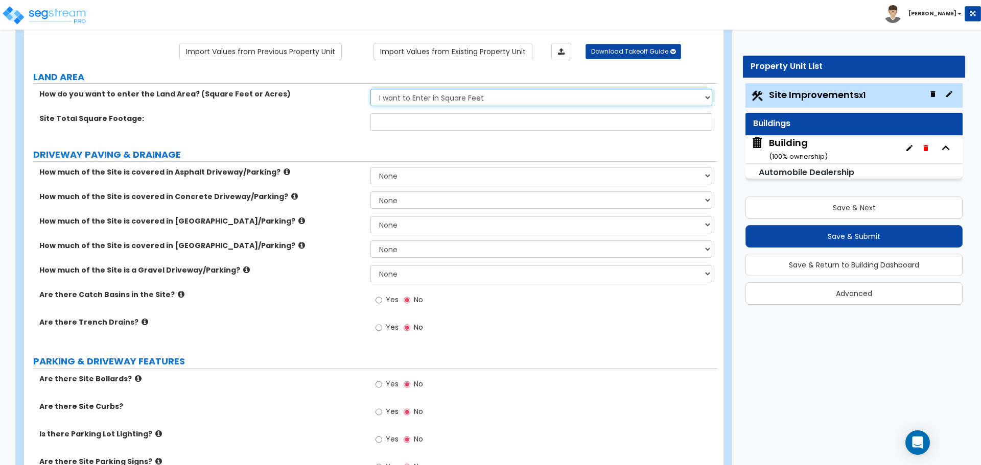
click at [444, 95] on select "I want to Enter in [GEOGRAPHIC_DATA] I want to Enter in Square Feet" at bounding box center [540, 97] width 341 height 17
select select "1"
click at [370, 89] on select "I want to Enter in [GEOGRAPHIC_DATA] I want to Enter in Square Feet" at bounding box center [540, 97] width 341 height 17
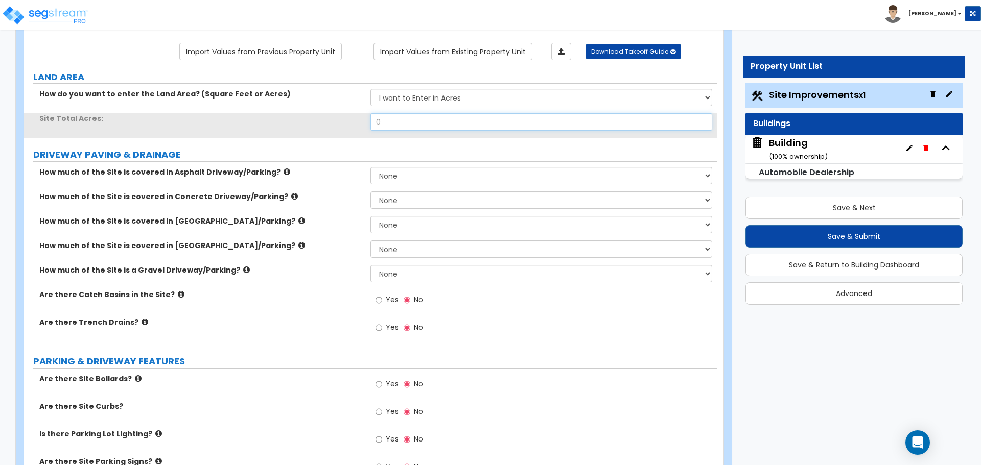
click at [411, 113] on input "0" at bounding box center [540, 121] width 341 height 17
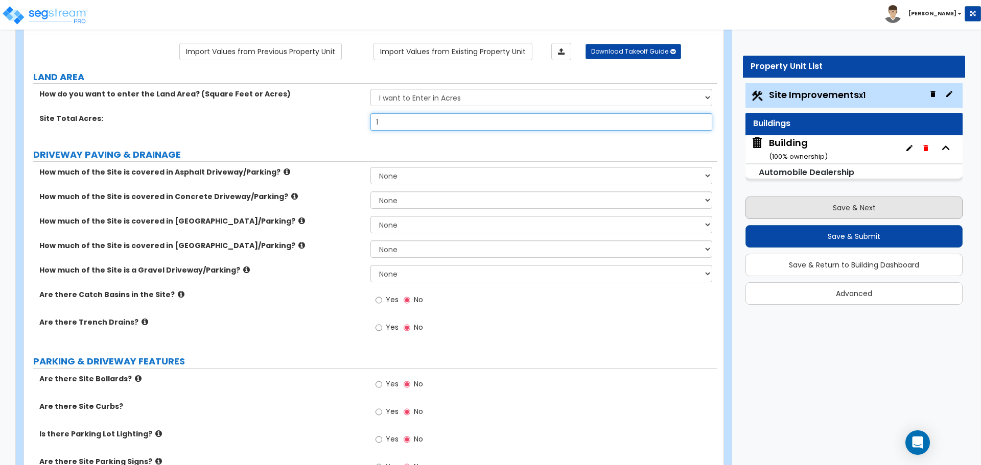
type input "1"
click at [775, 206] on button "Save & Next" at bounding box center [853, 208] width 217 height 22
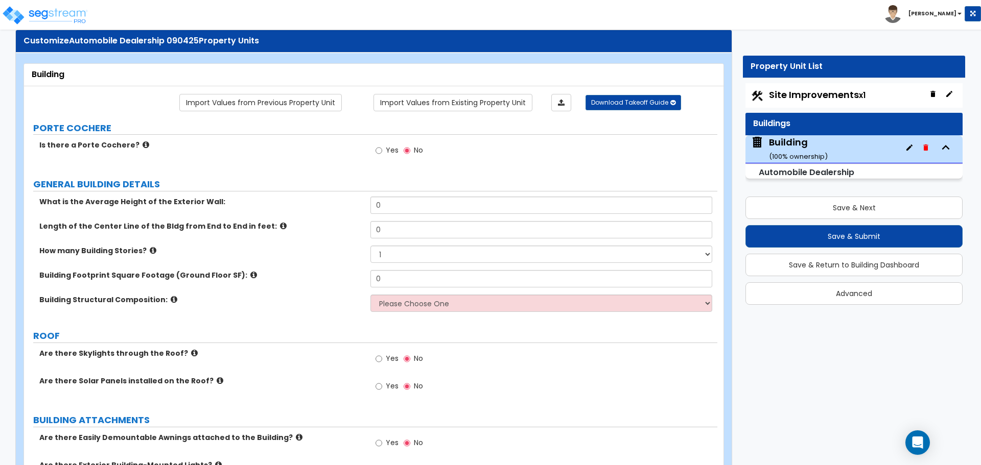
scroll to position [20, 0]
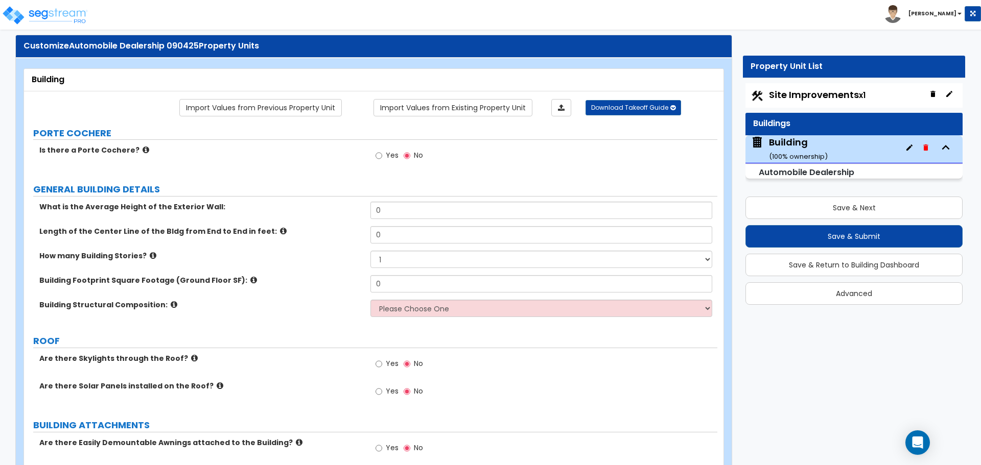
click at [386, 152] on span "Yes" at bounding box center [392, 155] width 13 height 10
click at [382, 152] on input "Yes" at bounding box center [378, 155] width 7 height 11
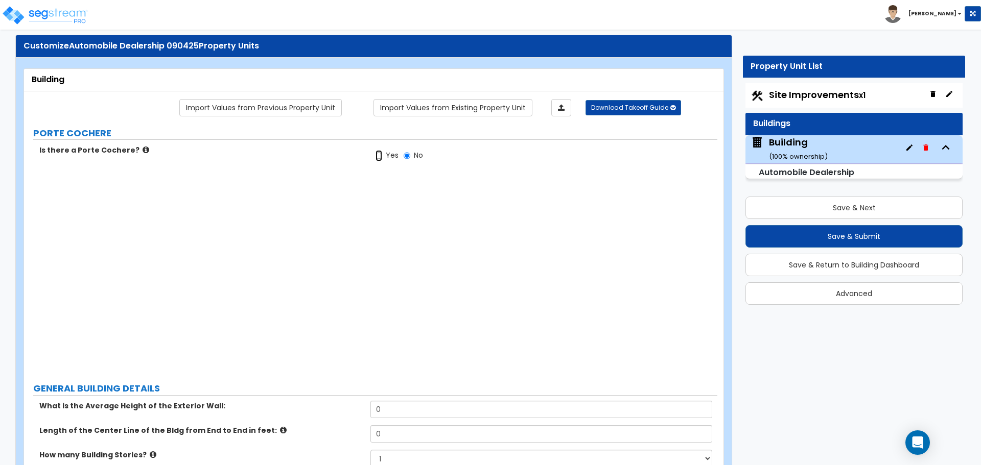
radio input "true"
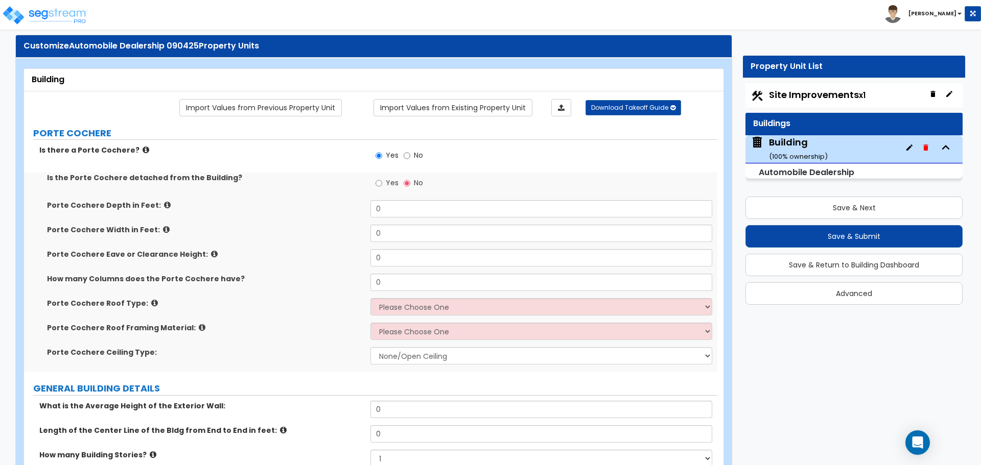
click at [401, 175] on div "Yes No" at bounding box center [399, 185] width 58 height 24
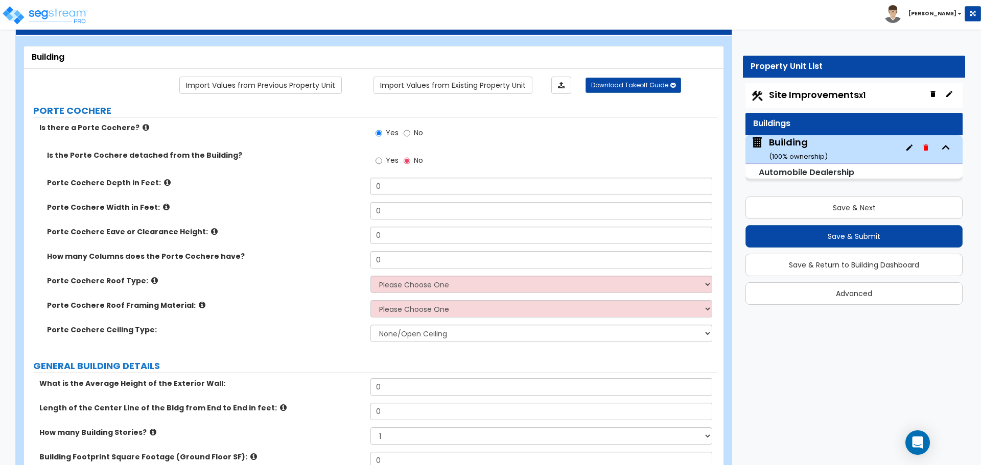
scroll to position [54, 0]
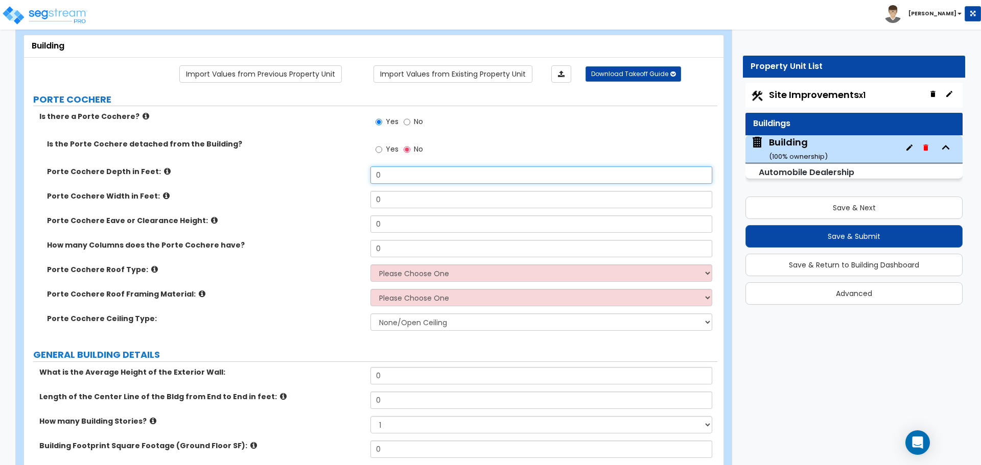
click at [392, 179] on input "0" at bounding box center [540, 175] width 341 height 17
type input "10"
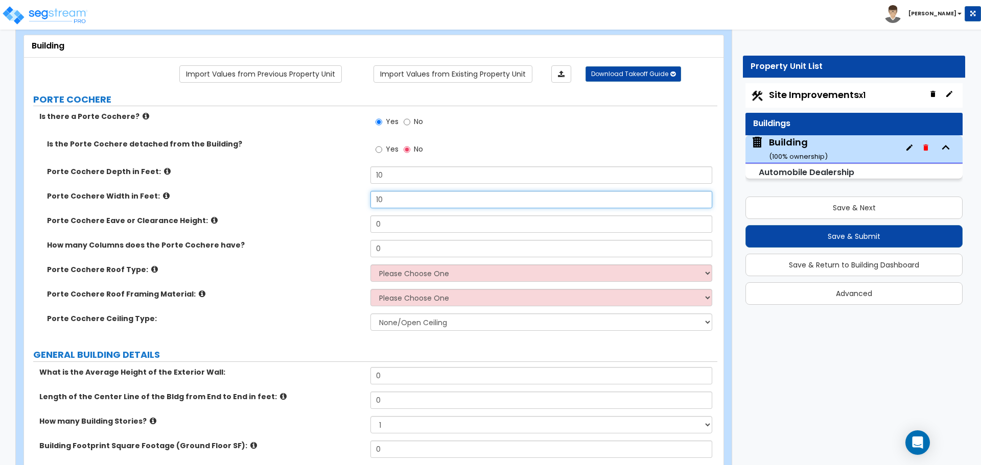
type input "10"
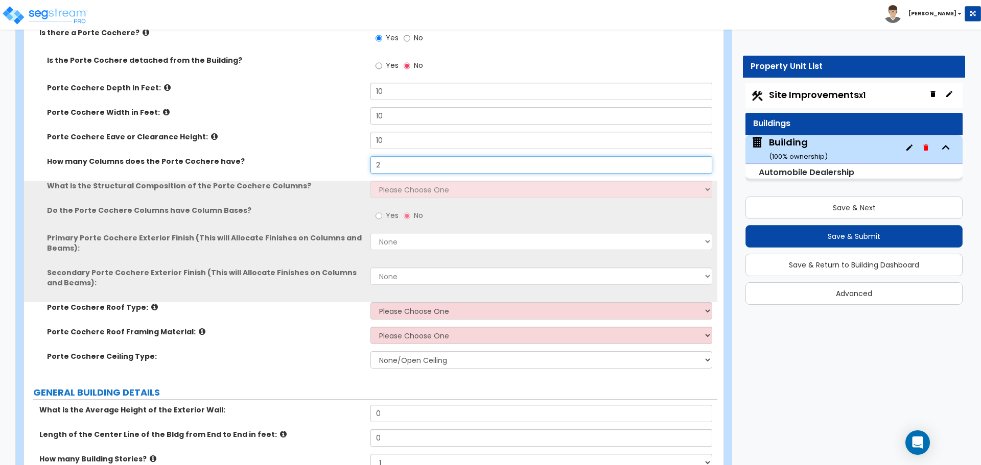
scroll to position [141, 0]
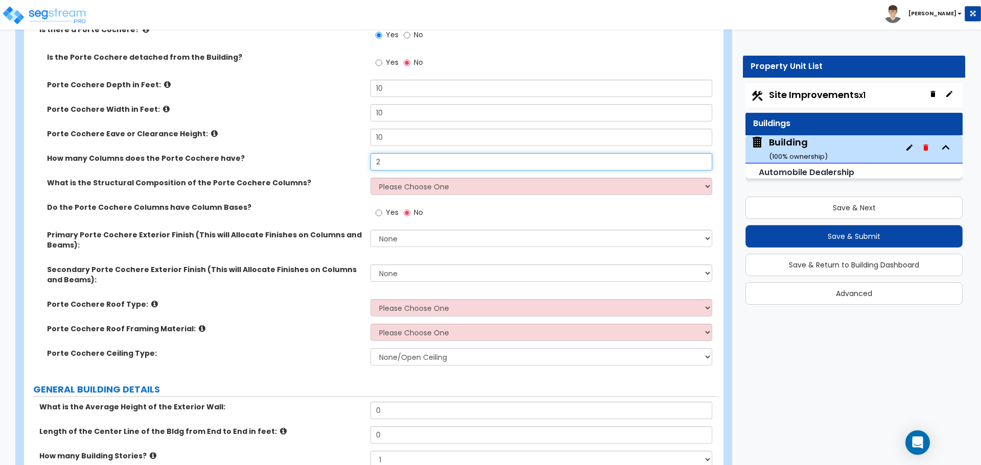
type input "2"
click at [413, 185] on select "Please Choose One Wood Steel Concrete" at bounding box center [540, 186] width 341 height 17
select select "2"
click at [370, 178] on select "Please Choose One Wood Steel Concrete" at bounding box center [540, 186] width 341 height 17
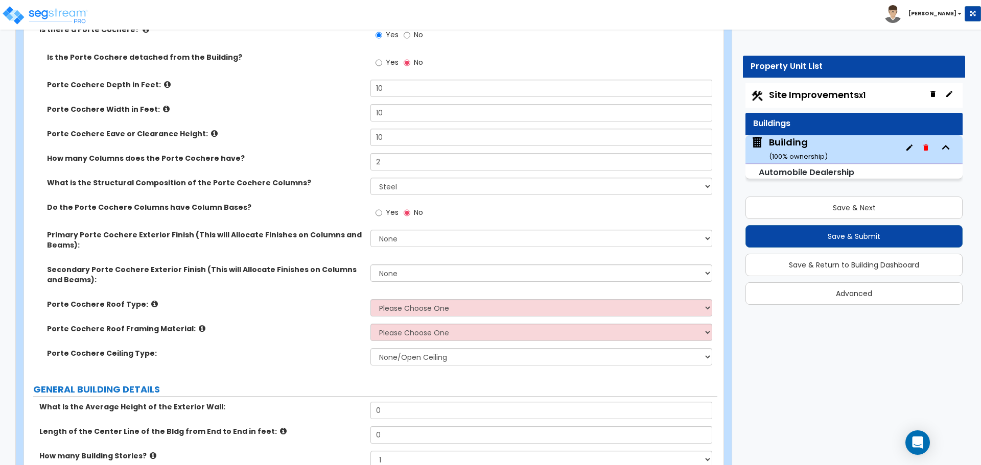
click at [387, 215] on span "Yes" at bounding box center [392, 212] width 13 height 10
click at [382, 215] on input "Yes" at bounding box center [378, 212] width 7 height 11
radio input "true"
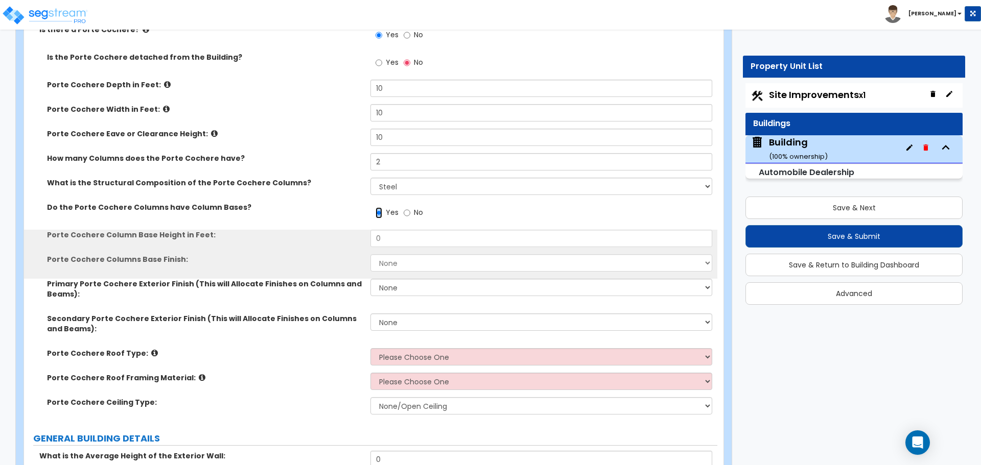
scroll to position [173, 0]
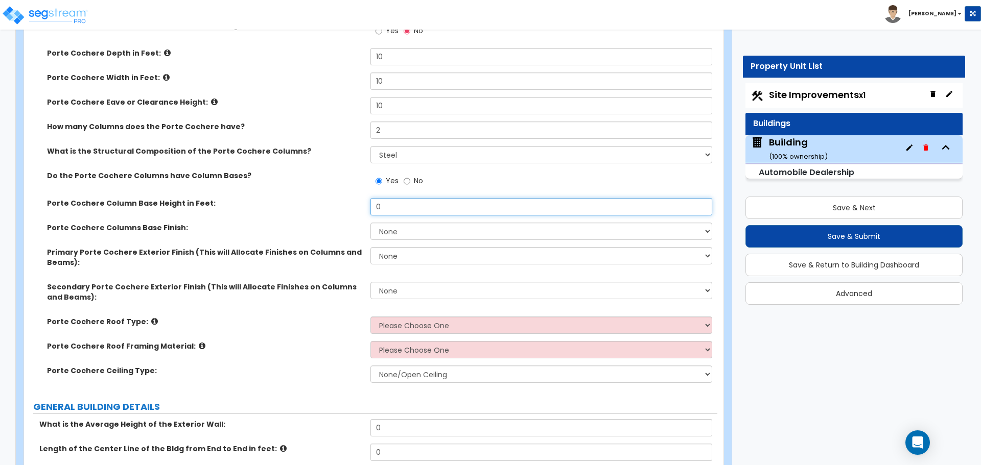
click at [397, 210] on input "0" at bounding box center [540, 206] width 341 height 17
type input "2"
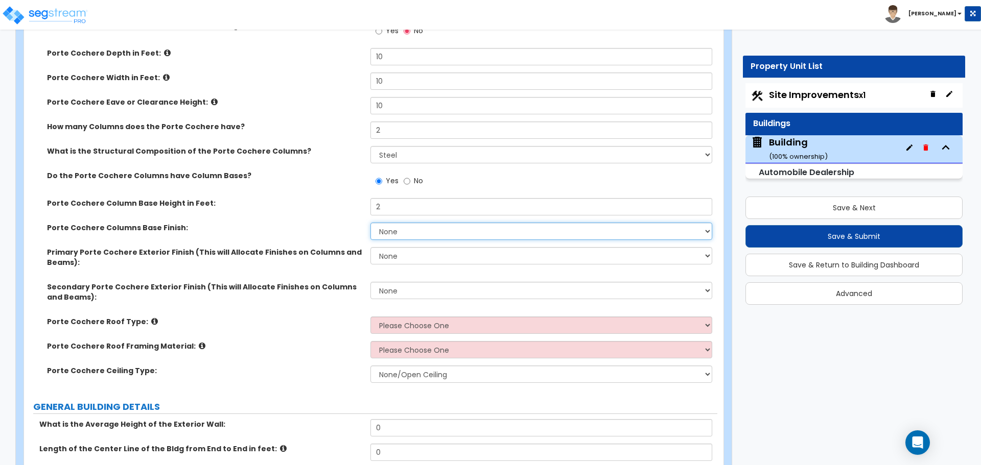
click at [416, 228] on select "None Paint Finish Stucco Finish Tile Finish Brick Veneer Stone Veneer Metal Com…" at bounding box center [540, 231] width 341 height 17
select select "5"
click at [370, 223] on select "None Paint Finish Stucco Finish Tile Finish Brick Veneer Stone Veneer Metal Com…" at bounding box center [540, 231] width 341 height 17
click at [415, 254] on select "None Paint Finish Stucco Finish Tile Finish Brick Veneer Stone Veneer Metal Com…" at bounding box center [540, 255] width 341 height 17
select select "2"
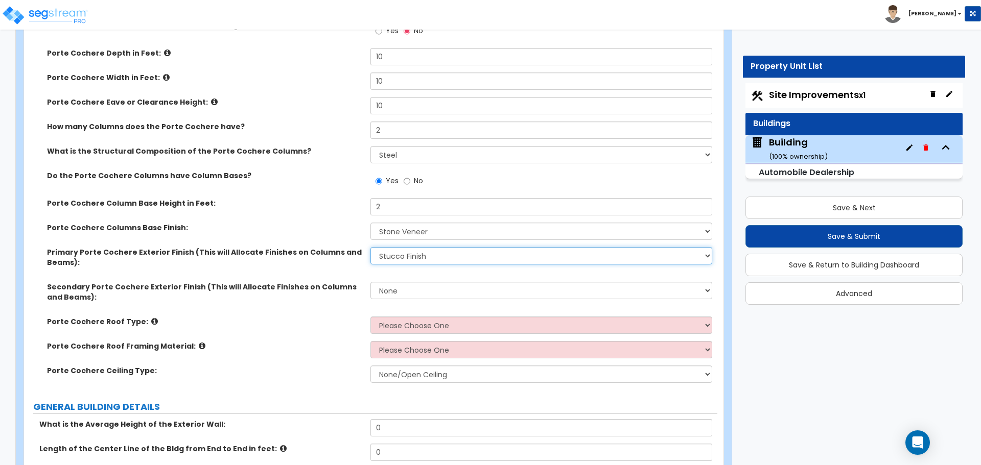
click at [370, 247] on select "None Paint Finish Stucco Finish Tile Finish Brick Veneer Stone Veneer Metal Com…" at bounding box center [540, 255] width 341 height 17
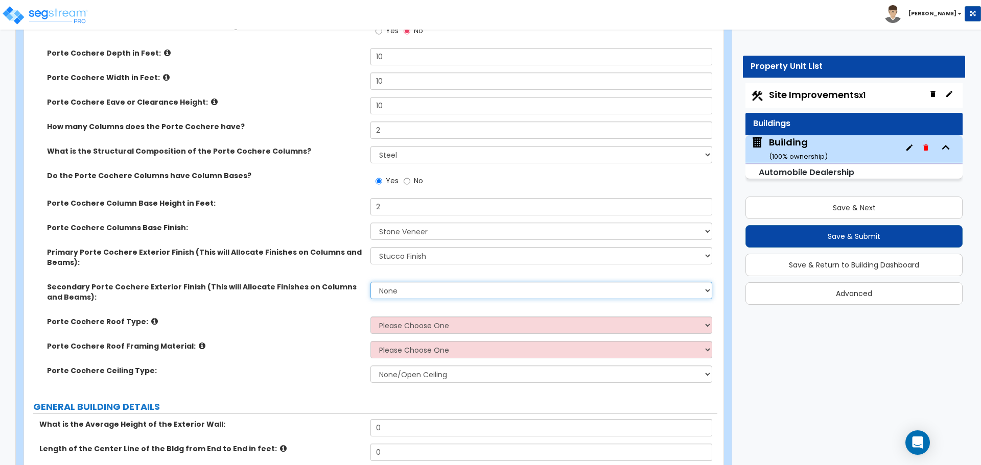
click at [439, 287] on select "None Paint Finish Stucco Finish Tile Finish Brick Veneer Stone Veneer Metal Com…" at bounding box center [540, 290] width 341 height 17
select select "5"
click at [370, 282] on select "None Paint Finish Stucco Finish Tile Finish Brick Veneer Stone Veneer Metal Com…" at bounding box center [540, 290] width 341 height 17
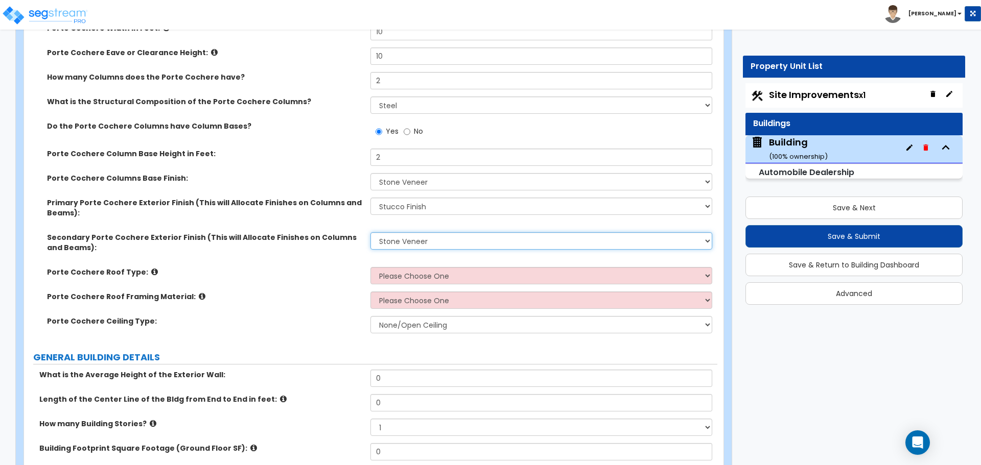
scroll to position [236, 0]
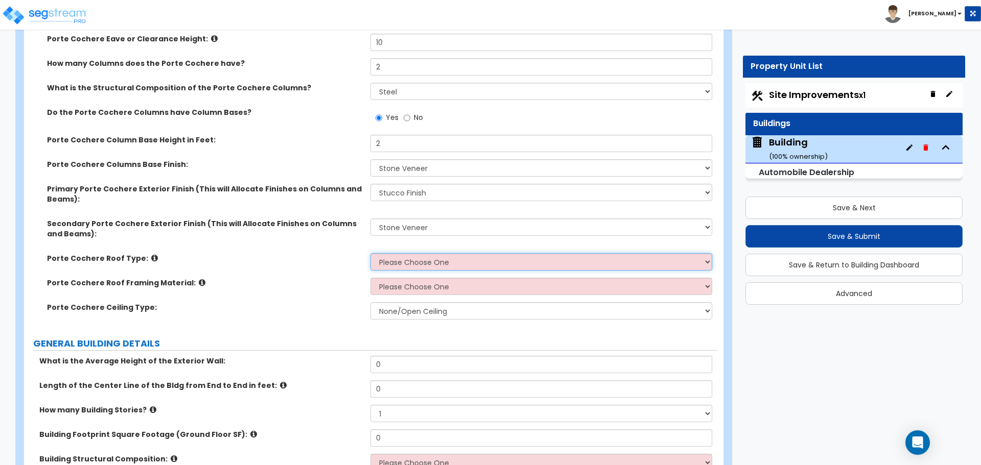
click at [413, 266] on select "Please Choose One Gabled Roof Flat Roof" at bounding box center [540, 261] width 341 height 17
select select "1"
click at [370, 253] on select "Please Choose One Gabled Roof Flat Roof" at bounding box center [540, 261] width 341 height 17
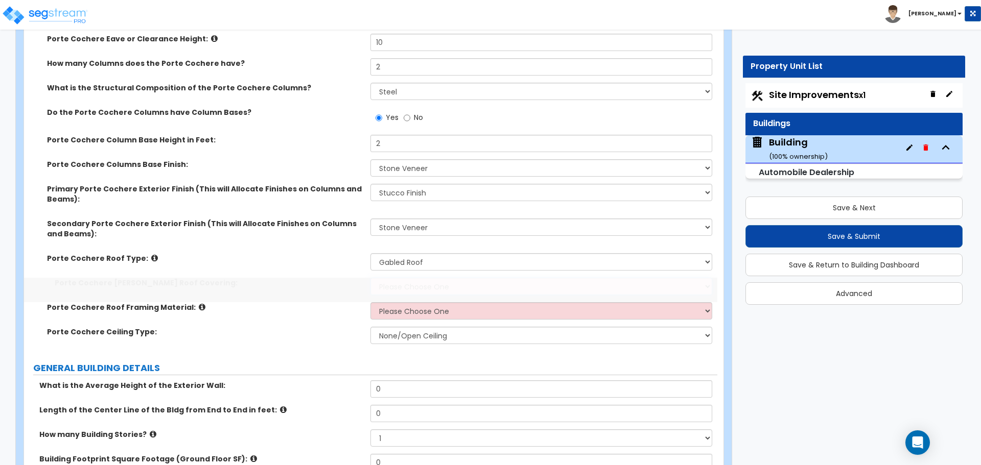
click at [440, 287] on select "Please Choose One Asphalt Shingle Clay Tile Wood Shingle Metal Shingle Standing…" at bounding box center [540, 286] width 341 height 17
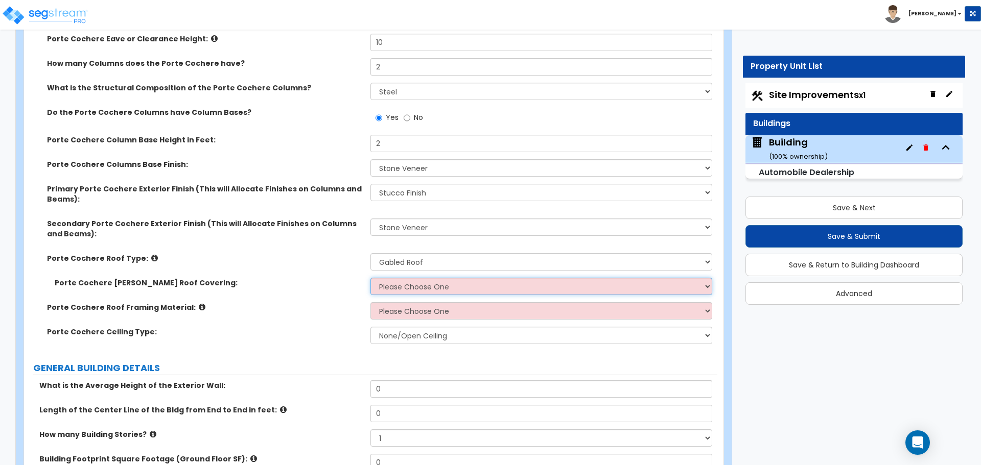
click at [409, 289] on select "Please Choose One Asphalt Shingle Clay Tile Wood Shingle Metal Shingle Standing…" at bounding box center [540, 286] width 341 height 17
click at [416, 284] on select "Please Choose One Asphalt Shingle Clay Tile Wood Shingle Metal Shingle Standing…" at bounding box center [540, 286] width 341 height 17
select select "4"
click at [370, 278] on select "Please Choose One Asphalt Shingle Clay Tile Wood Shingle Metal Shingle Standing…" at bounding box center [540, 286] width 341 height 17
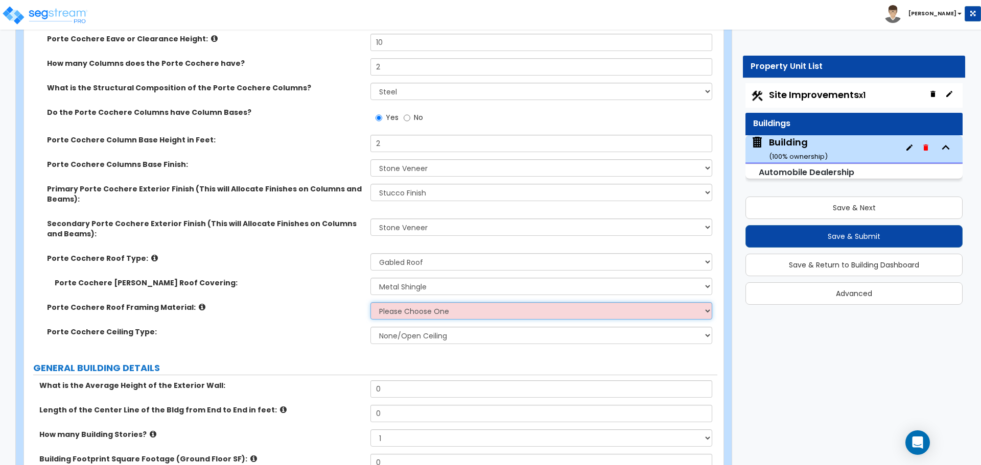
click at [415, 314] on select "Please Choose One Wood Metal" at bounding box center [540, 310] width 341 height 17
select select "2"
click at [370, 302] on select "Please Choose One Wood Metal" at bounding box center [540, 310] width 341 height 17
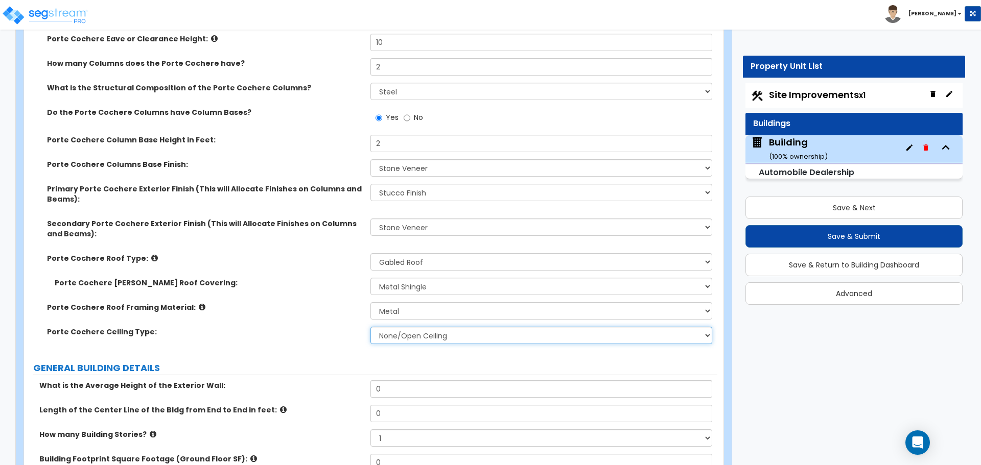
click at [436, 329] on select "None/Open Ceiling Drywall Ceiling Suspended Metal Ceiling" at bounding box center [540, 335] width 341 height 17
click at [370, 327] on select "None/Open Ceiling Drywall Ceiling Suspended Metal Ceiling" at bounding box center [540, 335] width 341 height 17
click at [413, 340] on select "None/Open Ceiling Drywall Ceiling Suspended Metal Ceiling" at bounding box center [540, 335] width 341 height 17
select select "1"
click at [370, 327] on select "None/Open Ceiling Drywall Ceiling Suspended Metal Ceiling" at bounding box center [540, 335] width 341 height 17
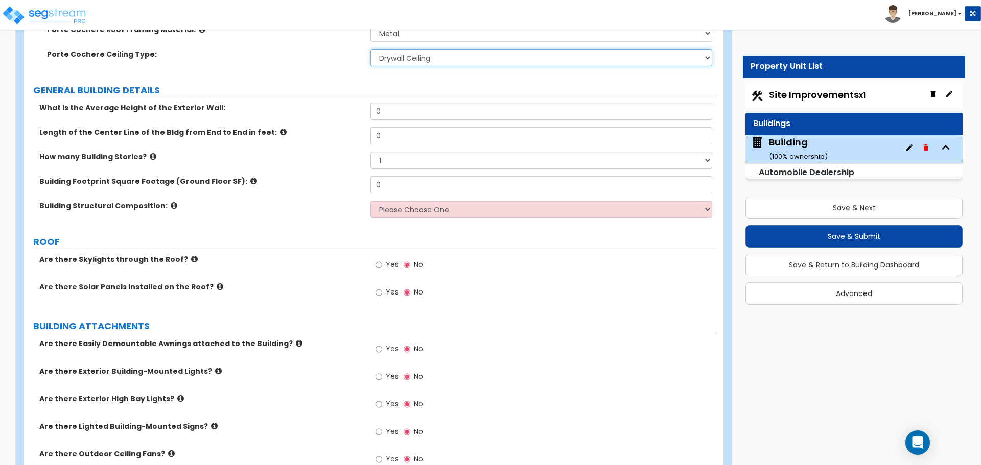
scroll to position [512, 0]
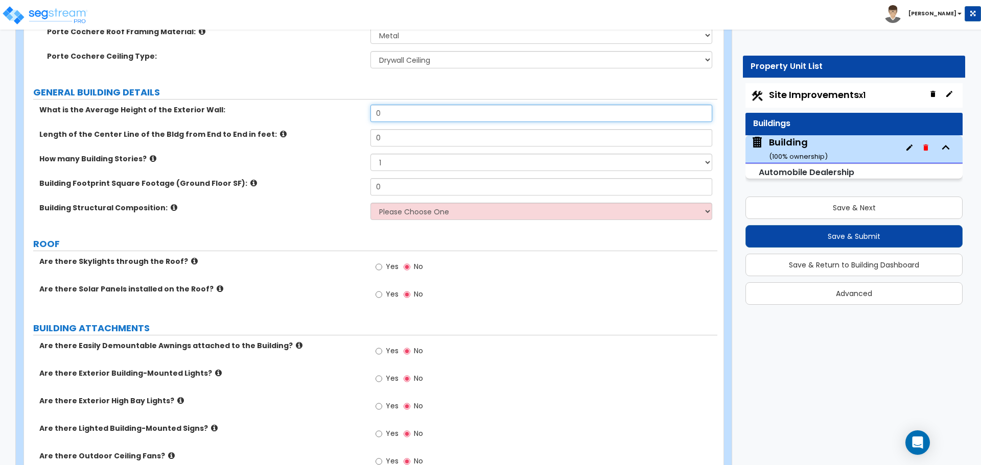
click at [398, 113] on input "0" at bounding box center [540, 113] width 341 height 17
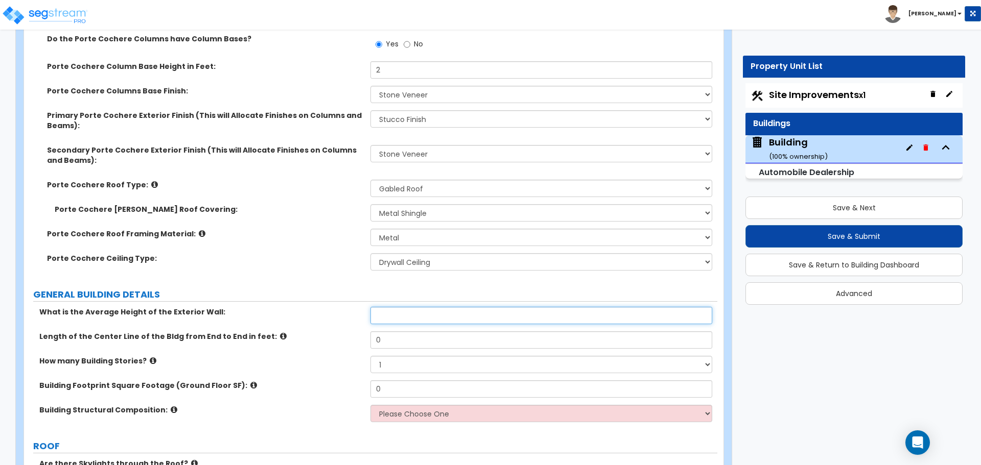
scroll to position [304, 0]
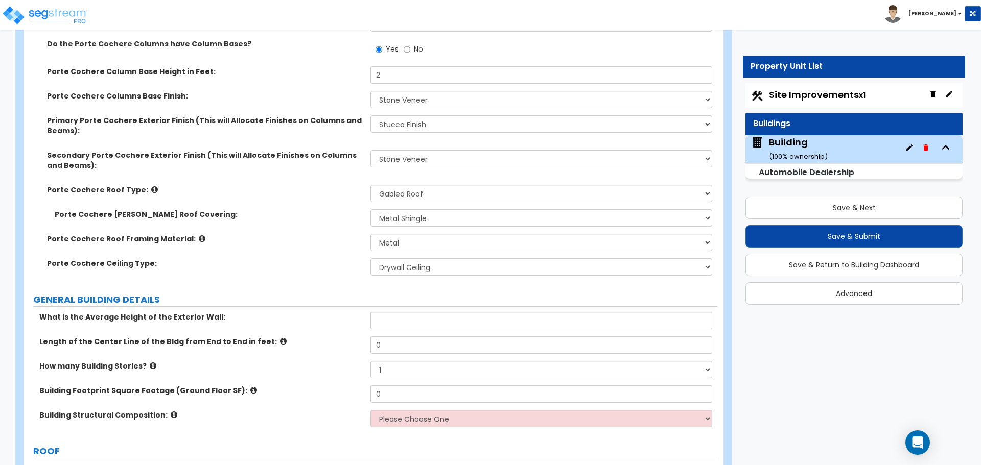
click at [151, 186] on icon at bounding box center [154, 190] width 7 height 8
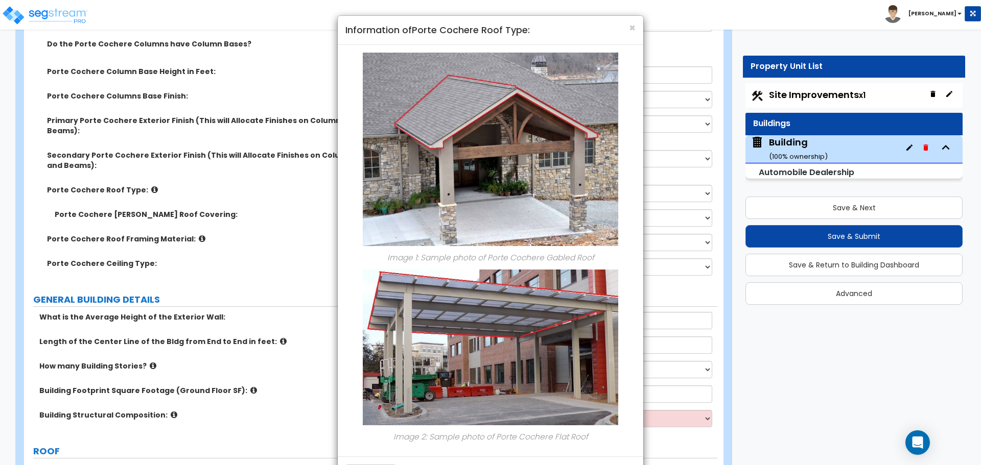
scroll to position [39, 0]
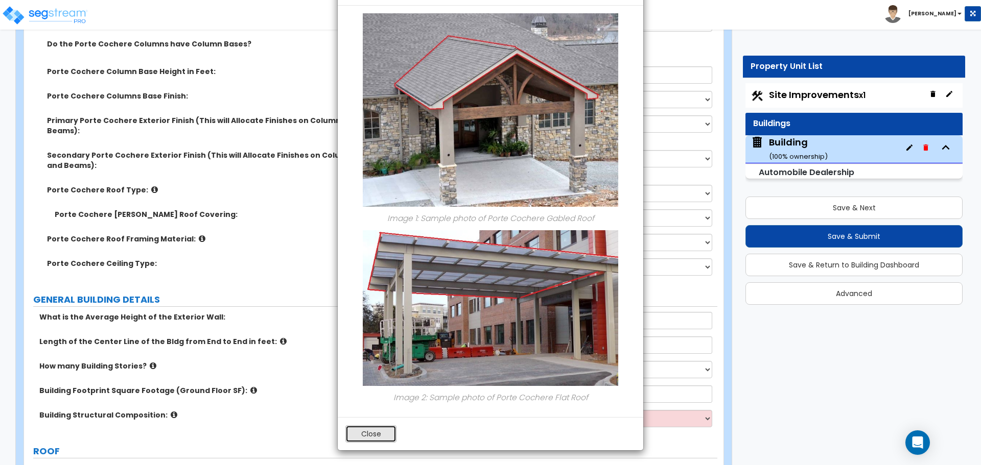
click at [360, 436] on button "Close" at bounding box center [370, 434] width 51 height 17
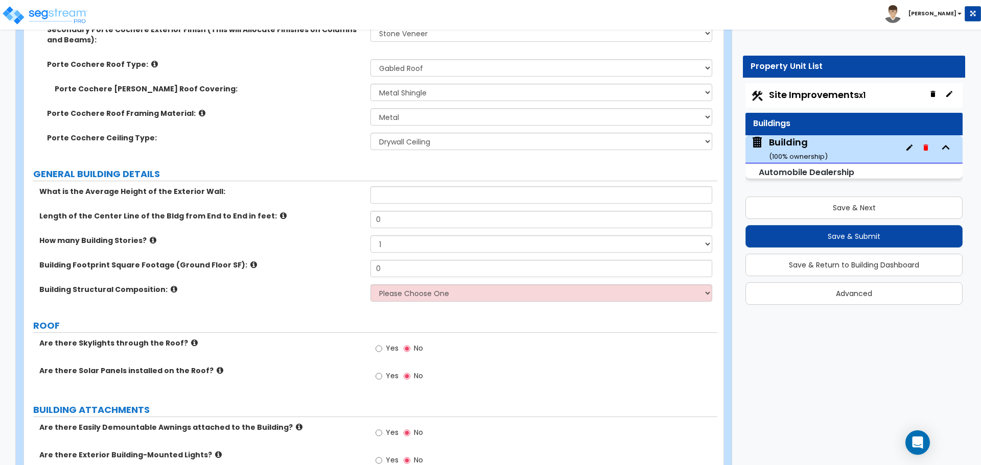
scroll to position [415, 0]
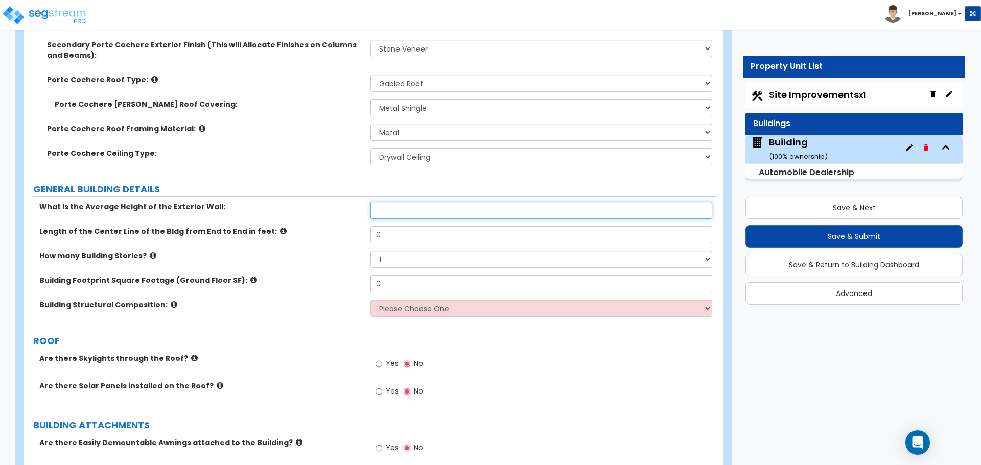
click at [585, 214] on input "text" at bounding box center [540, 210] width 341 height 17
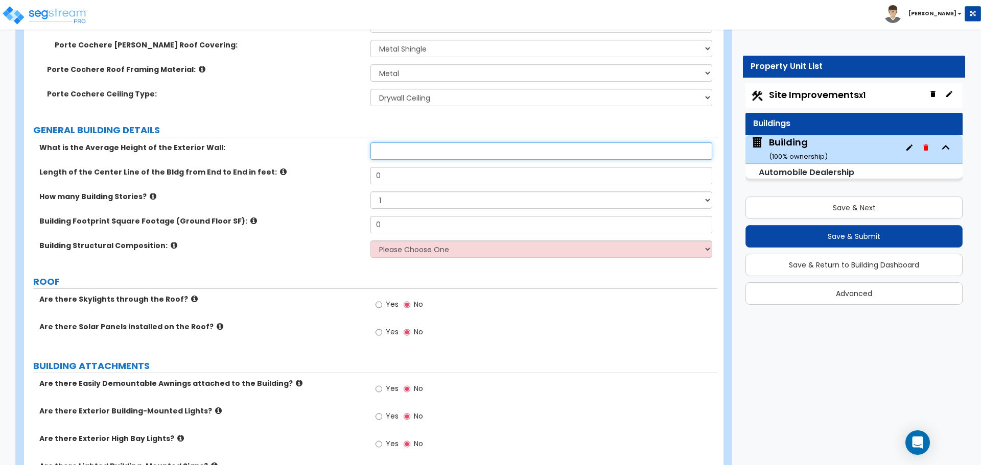
scroll to position [475, 0]
type input "35"
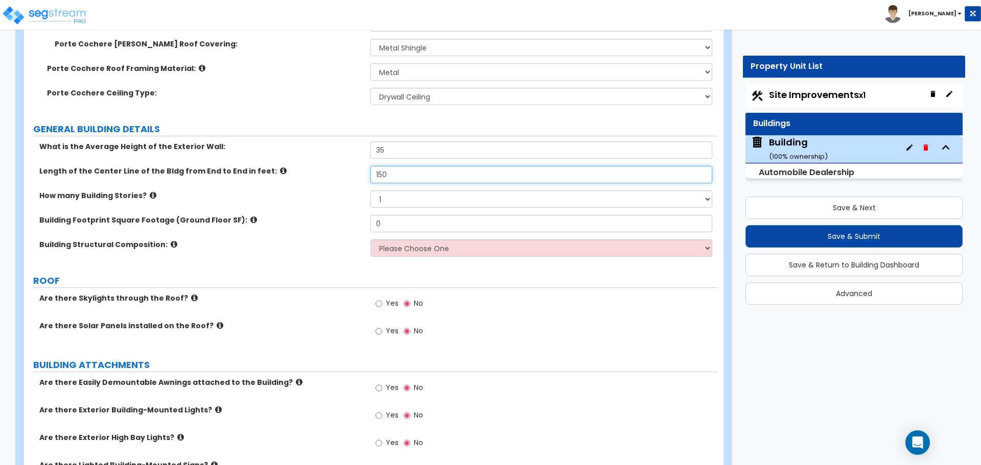
type input "150"
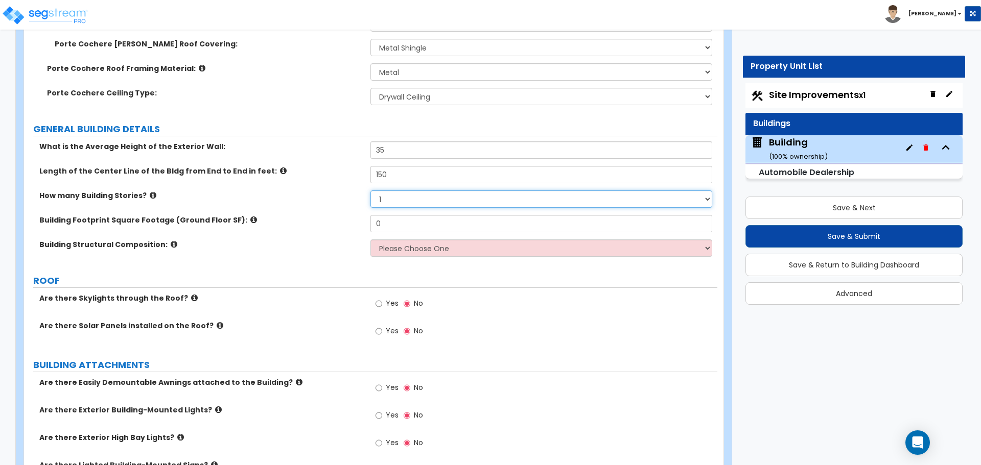
select select "2"
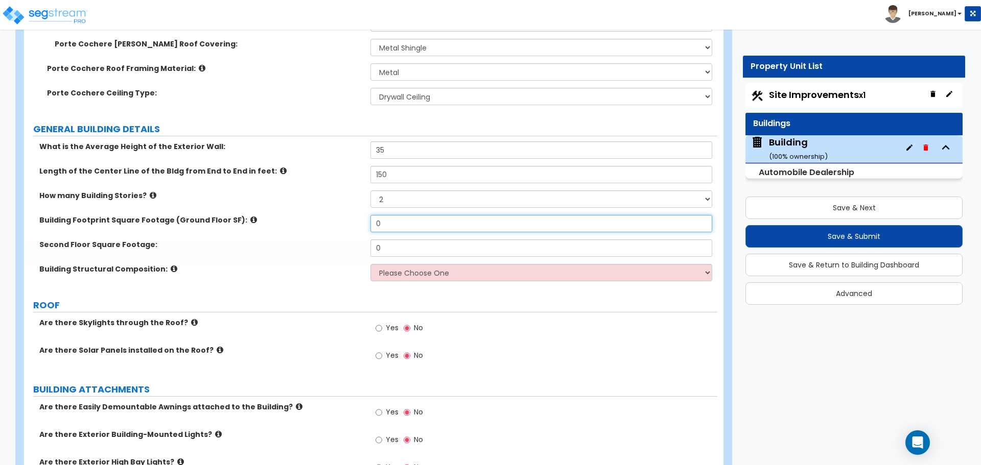
click at [448, 220] on input "0" at bounding box center [540, 223] width 341 height 17
type input "15,000"
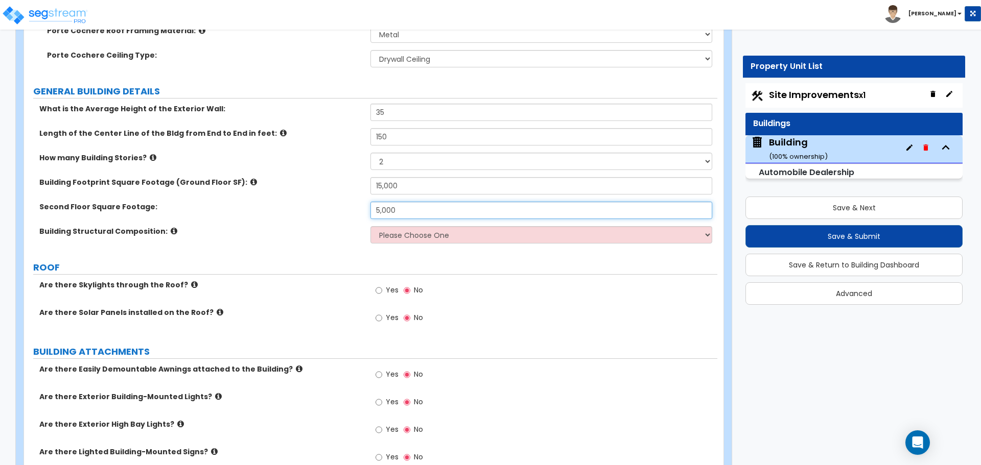
scroll to position [519, 0]
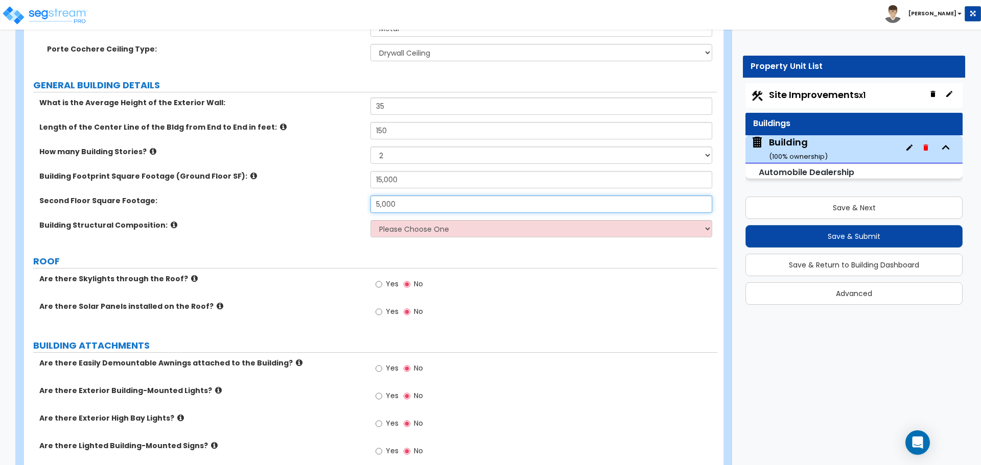
type input "5,000"
click at [457, 215] on div "Second Floor Square Footage: 5,000" at bounding box center [370, 208] width 693 height 25
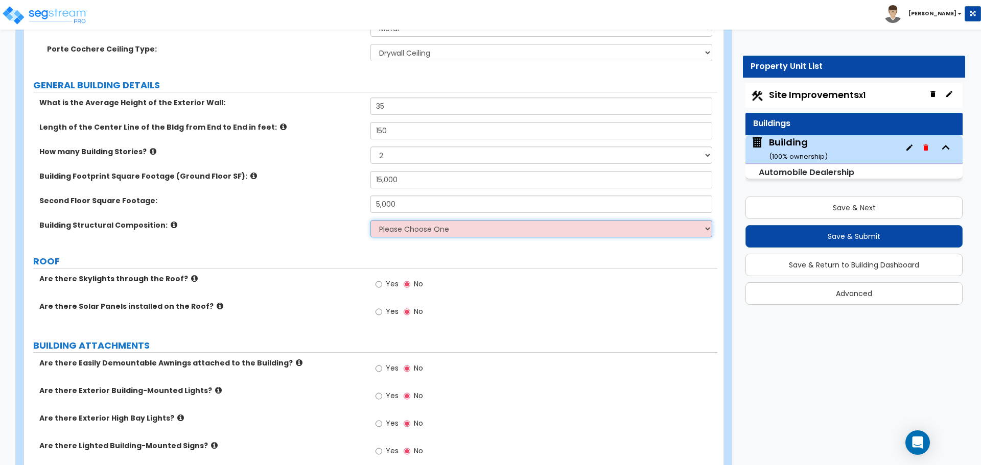
click at [435, 233] on select "Please Choose One Pre-Engineered Metal Building Tilt-up Wall Construction Reinf…" at bounding box center [540, 228] width 341 height 17
select select "4"
click at [370, 220] on select "Please Choose One Pre-Engineered Metal Building Tilt-up Wall Construction Reinf…" at bounding box center [540, 228] width 341 height 17
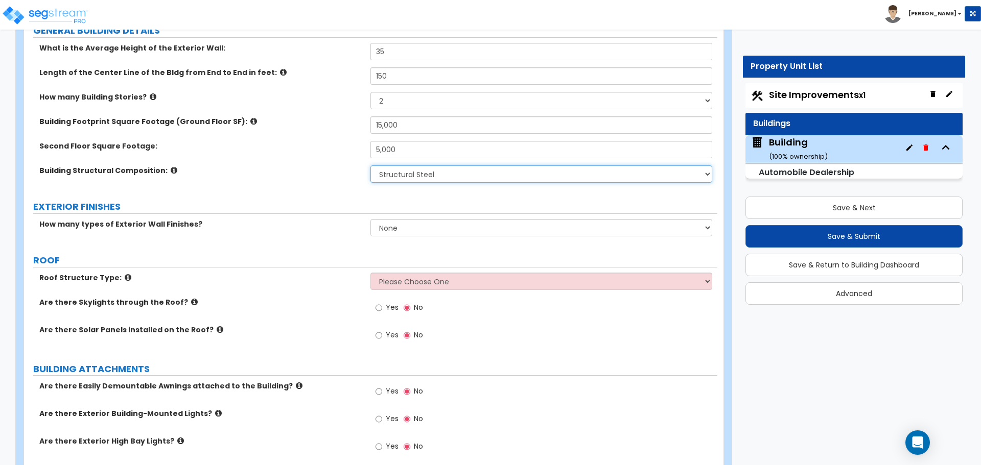
scroll to position [583, 0]
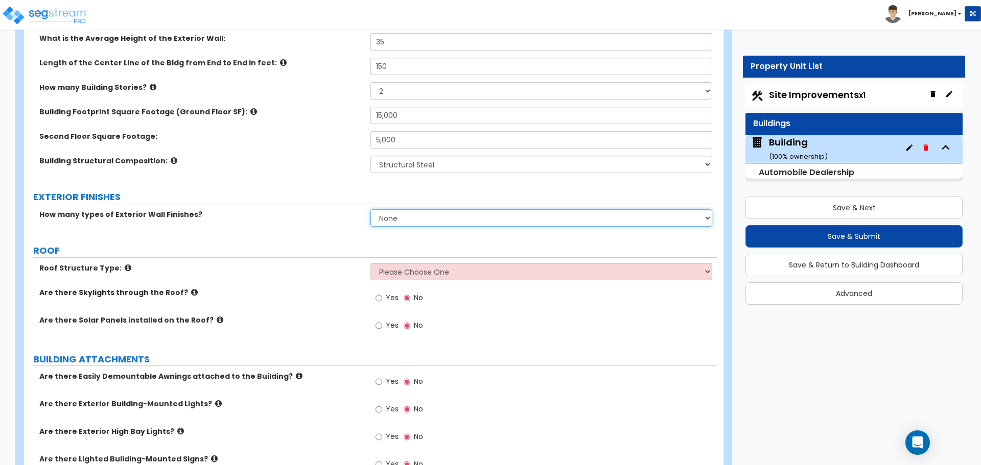
click at [444, 216] on select "None 1 2 3" at bounding box center [540, 217] width 341 height 17
select select "3"
click at [370, 209] on select "None 1 2 3" at bounding box center [540, 217] width 341 height 17
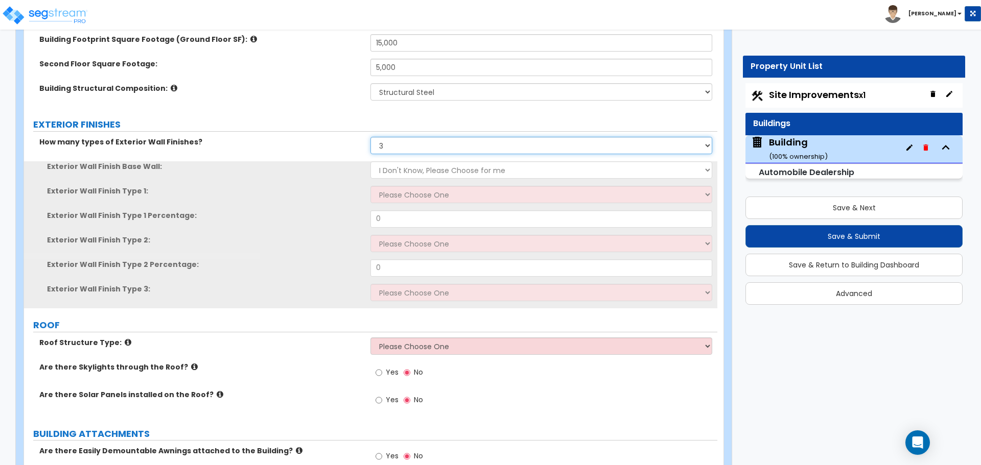
scroll to position [657, 0]
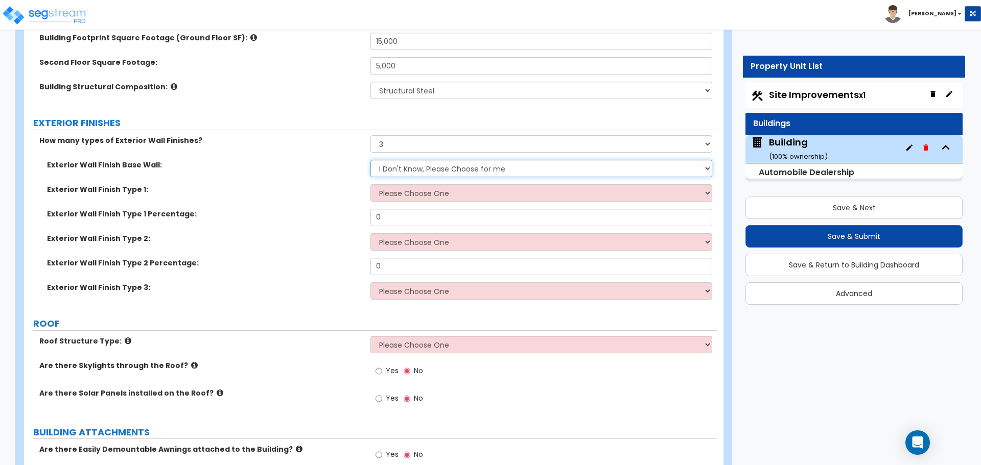
click at [412, 164] on select "I Don't Know, Please Choose for me Concrete Masonry Units (CMU) Cast-in-Place C…" at bounding box center [540, 168] width 341 height 17
select select "5"
click at [370, 160] on select "I Don't Know, Please Choose for me Concrete Masonry Units (CMU) Cast-in-Place C…" at bounding box center [540, 168] width 341 height 17
click at [413, 197] on select "Please Choose One No Finish/Shared Wall No Wall Brick Veneer Stone Veneer Wood …" at bounding box center [540, 192] width 341 height 17
select select "13"
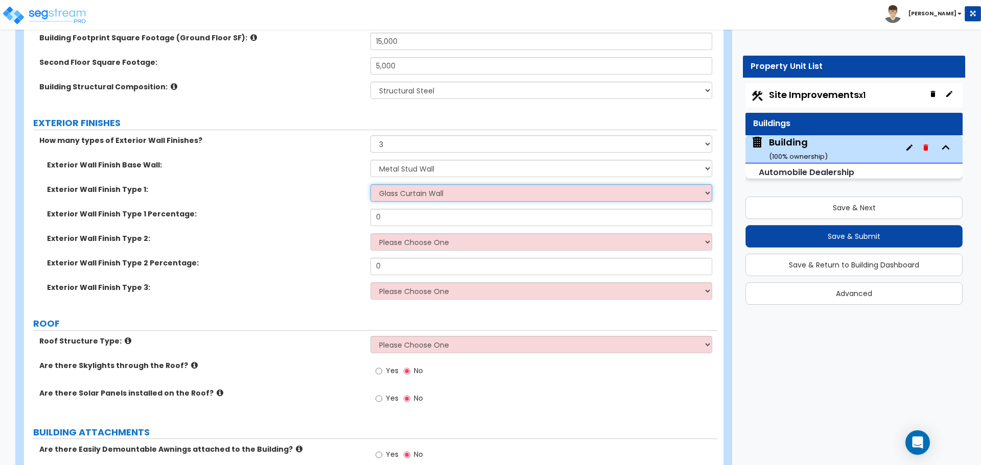
click at [370, 184] on select "Please Choose One No Finish/Shared Wall No Wall Brick Veneer Stone Veneer Wood …" at bounding box center [540, 192] width 341 height 17
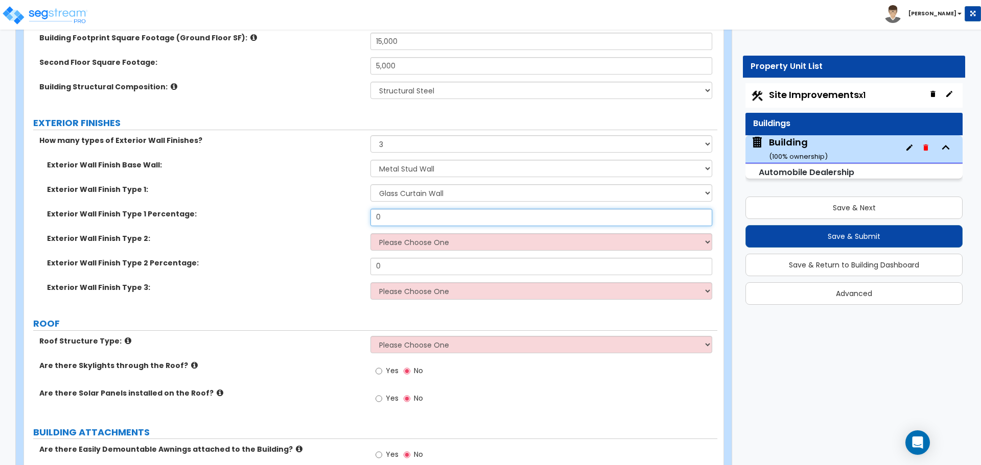
click at [397, 216] on input "0" at bounding box center [540, 217] width 341 height 17
type input "20"
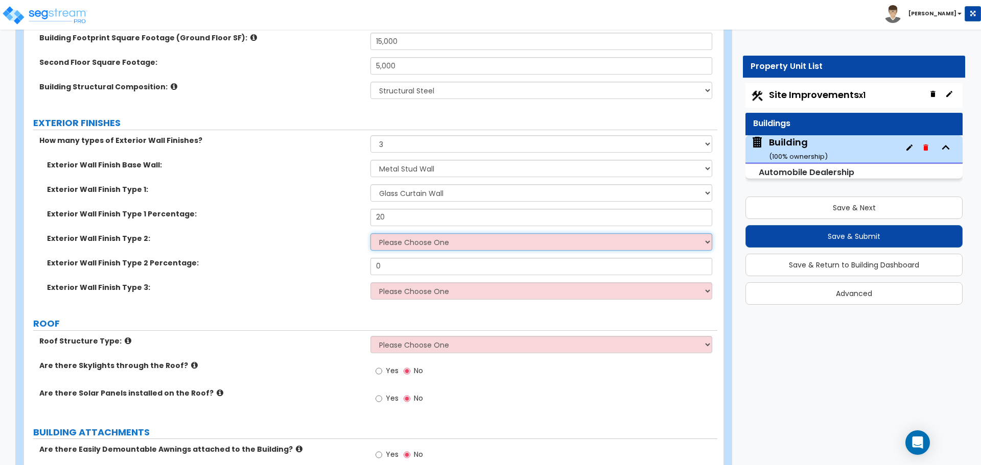
click at [428, 233] on select "Please Choose One No Finish/Shared Wall No Wall Brick Veneer Stone Veneer Wood …" at bounding box center [540, 241] width 341 height 17
select select "6"
click at [370, 233] on select "Please Choose One No Finish/Shared Wall No Wall Brick Veneer Stone Veneer Wood …" at bounding box center [540, 241] width 341 height 17
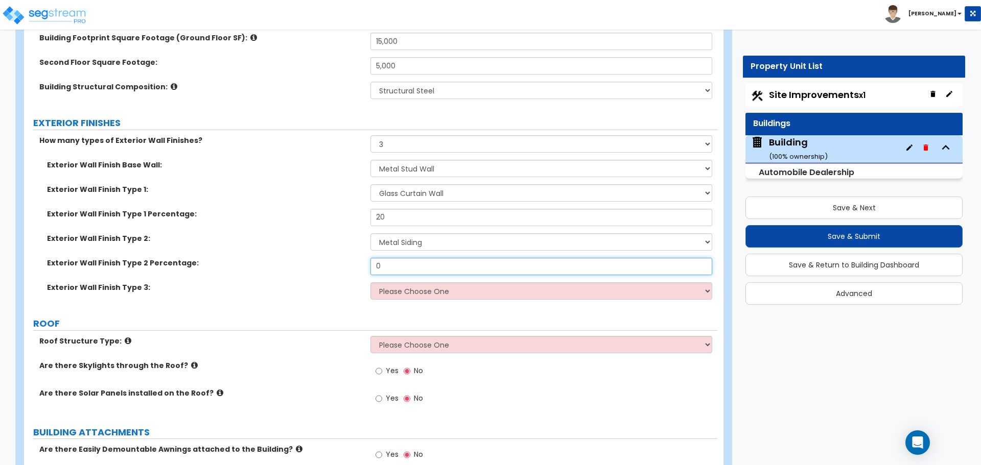
click at [490, 264] on input "0" at bounding box center [540, 266] width 341 height 17
type input "50"
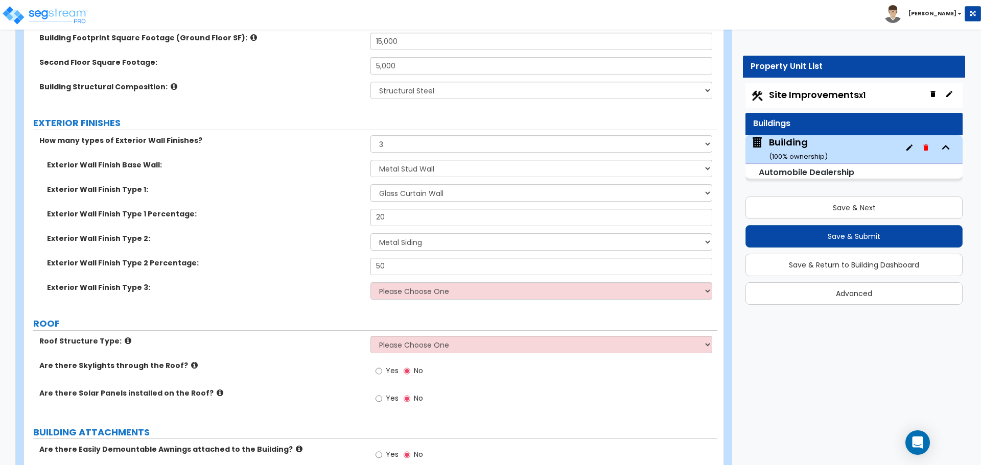
click at [445, 274] on div "Exterior Wall Finish Type 2 Percentage: 50" at bounding box center [370, 270] width 693 height 25
click at [440, 283] on select "Please Choose One No Finish/Shared Wall No Wall Brick Veneer Stone Veneer Wood …" at bounding box center [540, 291] width 341 height 17
select select "10"
click at [370, 283] on select "Please Choose One No Finish/Shared Wall No Wall Brick Veneer Stone Veneer Wood …" at bounding box center [540, 291] width 341 height 17
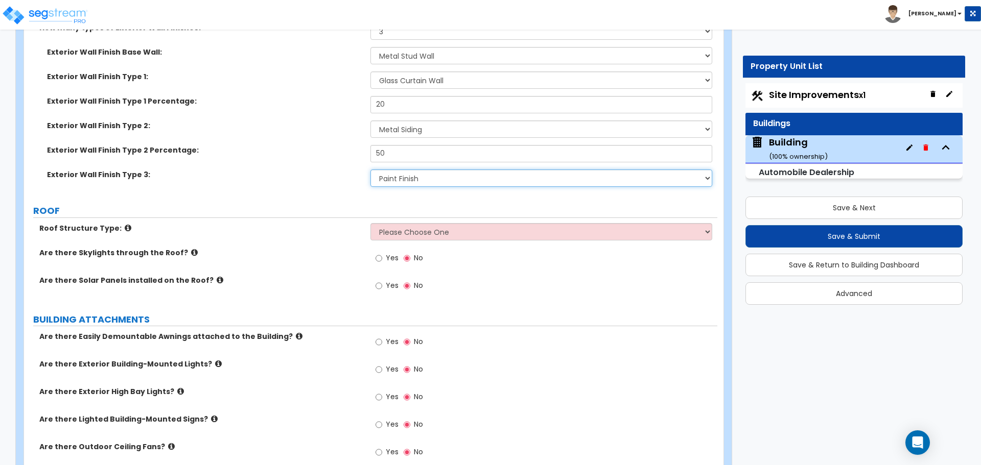
scroll to position [772, 0]
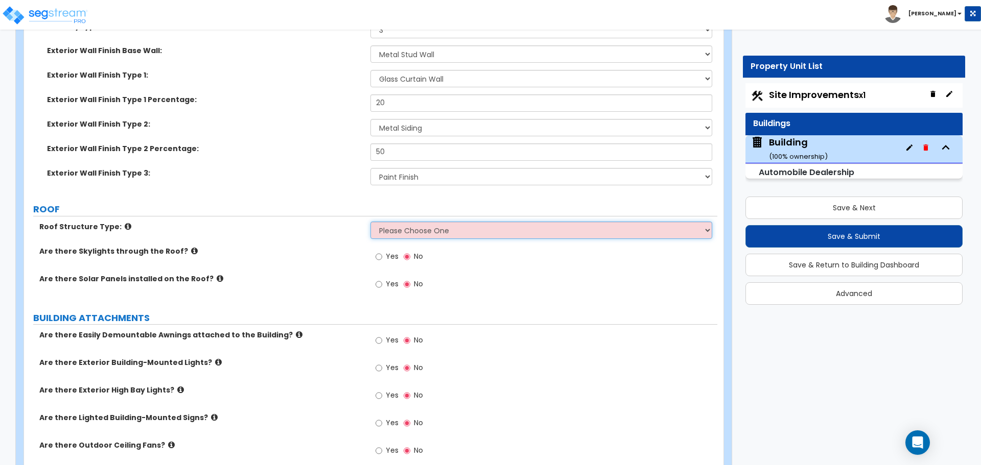
click at [427, 223] on select "Please Choose One Gable Roof Flat Roof Hybrid Gable & Flat Roof" at bounding box center [540, 230] width 341 height 17
select select "3"
click at [370, 222] on select "Please Choose One Gable Roof Flat Roof Hybrid Gable & Flat Roof" at bounding box center [540, 230] width 341 height 17
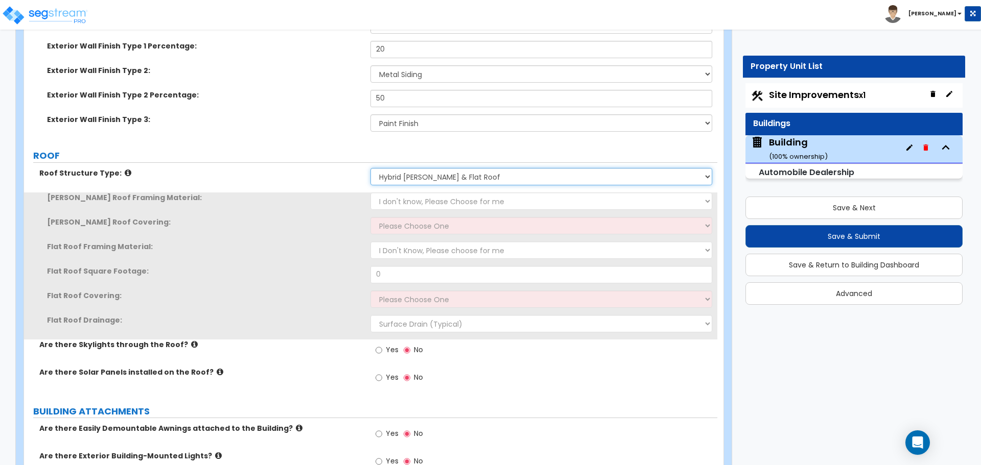
scroll to position [849, 0]
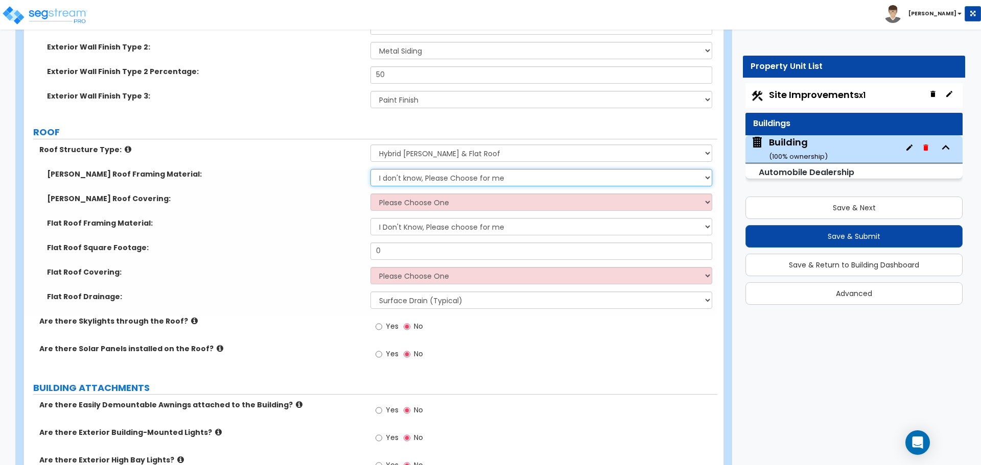
click at [412, 173] on select "I don't know, Please Choose for me Metal Wood" at bounding box center [540, 177] width 341 height 17
select select "1"
click at [370, 169] on select "I don't know, Please Choose for me Metal Wood" at bounding box center [540, 177] width 341 height 17
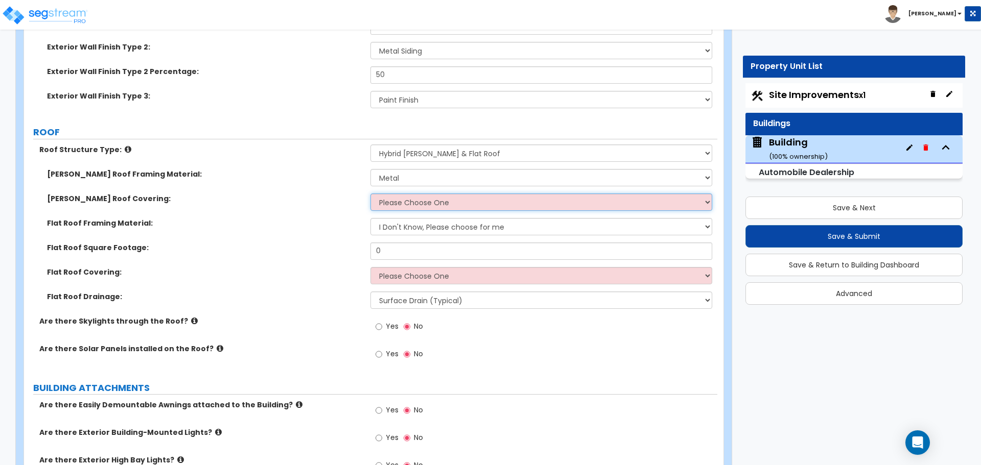
click at [438, 196] on select "Please Choose One Asphalt Shingle Clay Tile Wood Shingle Metal Shingle Standing…" at bounding box center [540, 202] width 341 height 17
select select "4"
click at [370, 194] on select "Please Choose One Asphalt Shingle Clay Tile Wood Shingle Metal Shingle Standing…" at bounding box center [540, 202] width 341 height 17
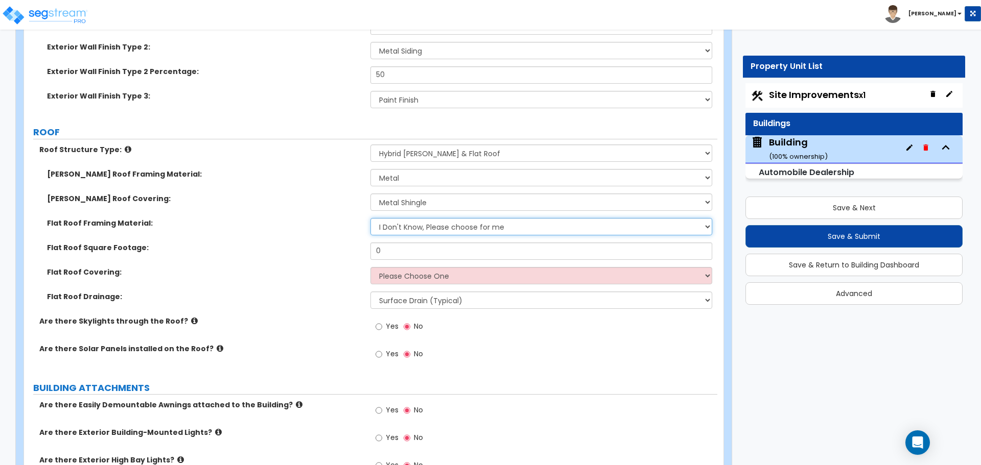
click at [443, 223] on select "I Don't Know, Please choose for me Metal Wood Concrete" at bounding box center [540, 226] width 341 height 17
select select "1"
click at [370, 218] on select "I Don't Know, Please choose for me Metal Wood Concrete" at bounding box center [540, 226] width 341 height 17
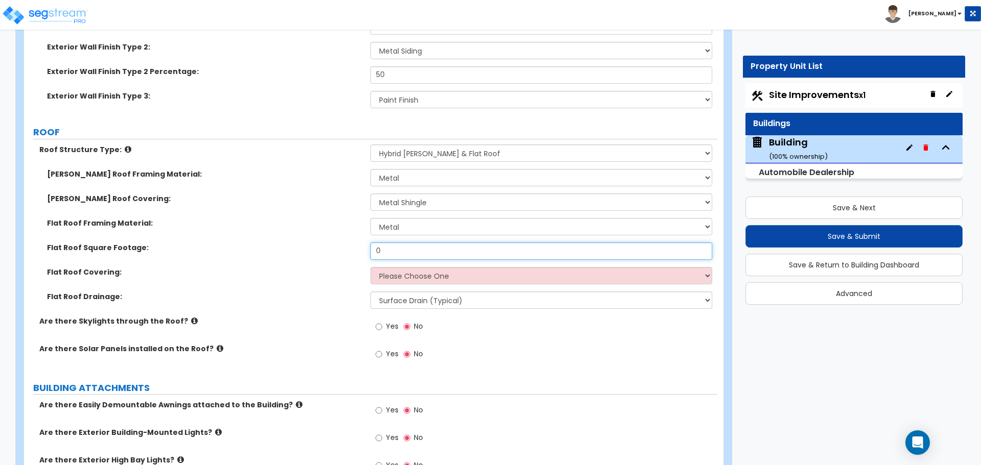
click at [455, 251] on input "0" at bounding box center [540, 251] width 341 height 17
type input "3"
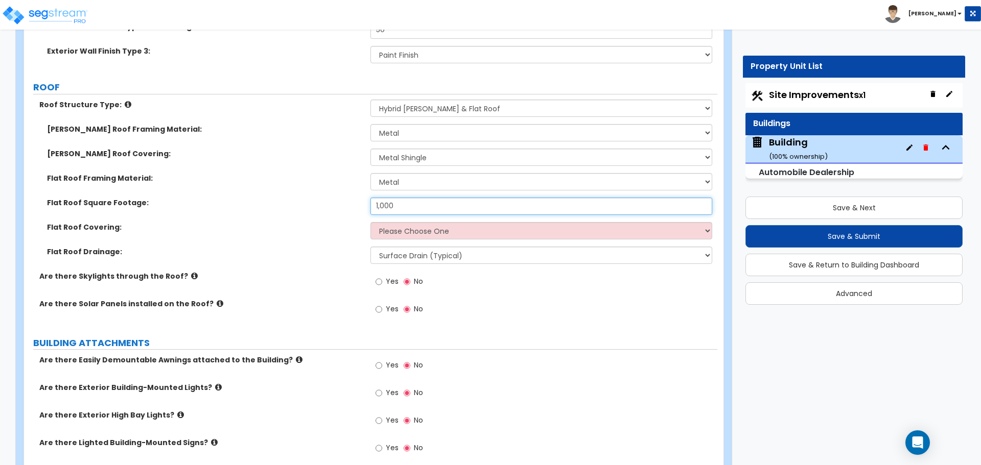
scroll to position [895, 0]
type input "1,000"
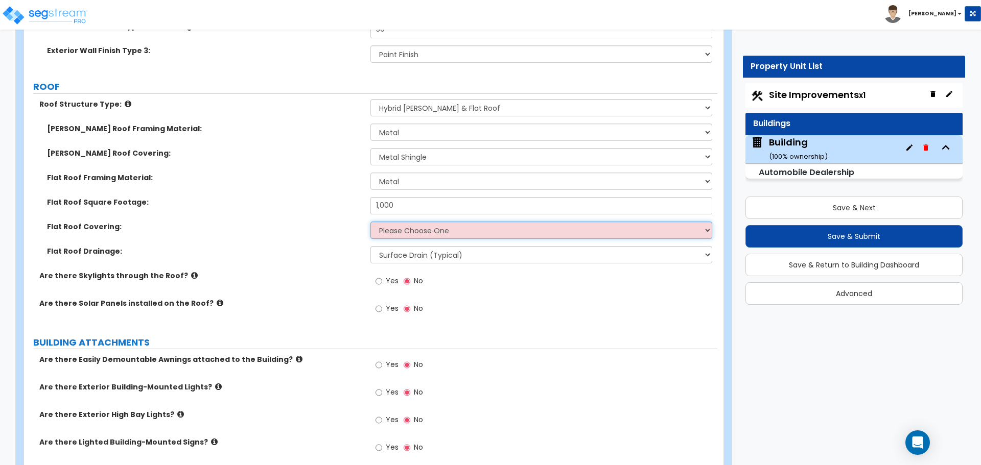
click at [458, 228] on select "Please Choose One Rolled Asphalt PVC Membrane Plastic (EPDM) Membrane Asphalt F…" at bounding box center [540, 230] width 341 height 17
click at [399, 229] on select "Please Choose One Rolled Asphalt PVC Membrane Plastic (EPDM) Membrane Asphalt F…" at bounding box center [540, 230] width 341 height 17
click at [405, 227] on select "Please Choose One Rolled Asphalt PVC Membrane Plastic (EPDM) Membrane Asphalt F…" at bounding box center [540, 230] width 341 height 17
click at [370, 222] on select "Please Choose One Rolled Asphalt PVC Membrane Plastic (EPDM) Membrane Asphalt F…" at bounding box center [540, 230] width 341 height 17
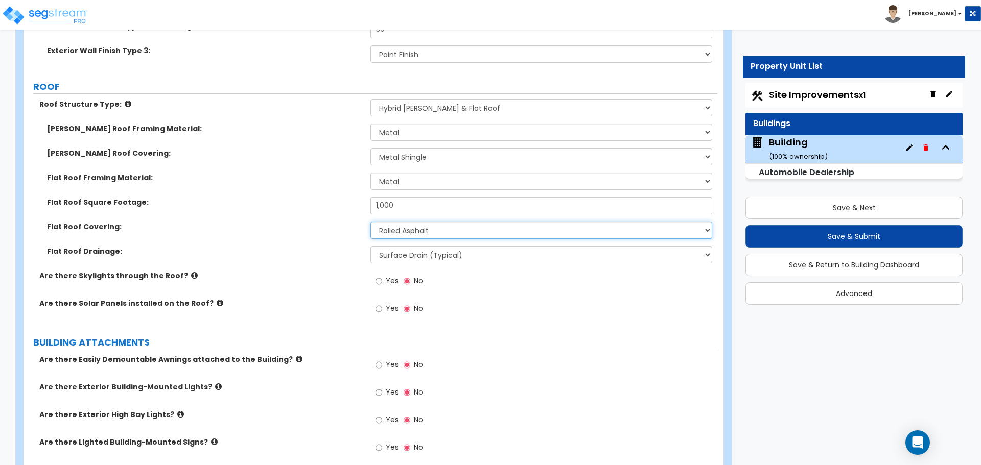
scroll to position [922, 0]
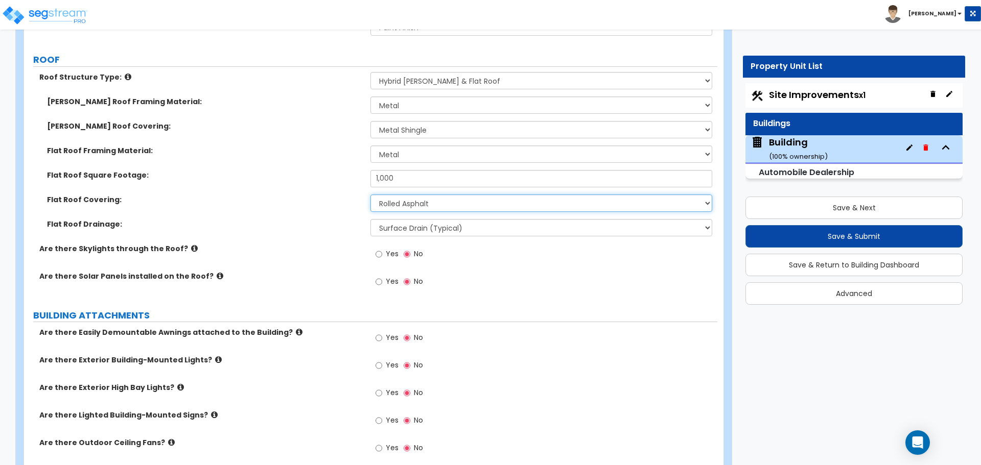
click at [403, 202] on select "Please Choose One Rolled Asphalt PVC Membrane Plastic (EPDM) Membrane Asphalt F…" at bounding box center [540, 203] width 341 height 17
click at [370, 195] on select "Please Choose One Rolled Asphalt PVC Membrane Plastic (EPDM) Membrane Asphalt F…" at bounding box center [540, 203] width 341 height 17
click at [416, 202] on select "Please Choose One Rolled Asphalt PVC Membrane Plastic (EPDM) Membrane Asphalt F…" at bounding box center [540, 203] width 341 height 17
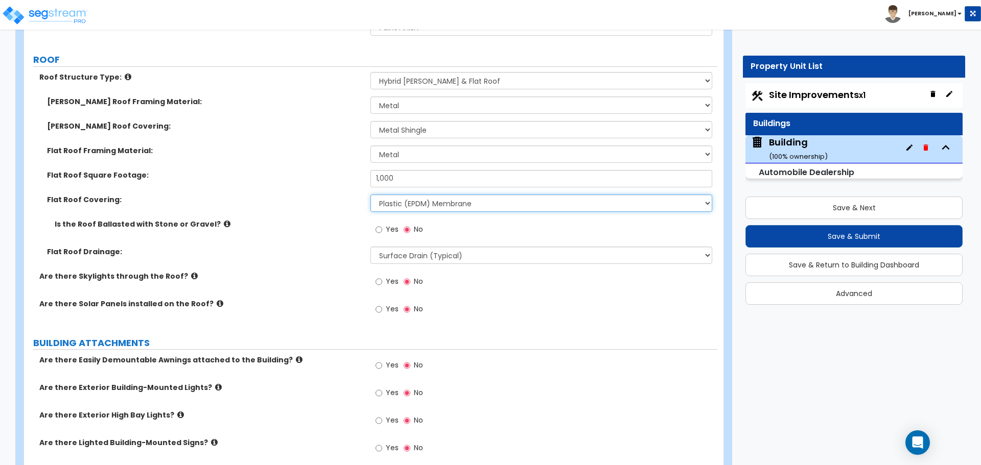
click at [370, 195] on select "Please Choose One Rolled Asphalt PVC Membrane Plastic (EPDM) Membrane Asphalt F…" at bounding box center [540, 203] width 341 height 17
click at [426, 200] on select "Please Choose One Rolled Asphalt PVC Membrane Plastic (EPDM) Membrane Asphalt F…" at bounding box center [540, 203] width 341 height 17
select select "4"
click at [370, 195] on select "Please Choose One Rolled Asphalt PVC Membrane Plastic (EPDM) Membrane Asphalt F…" at bounding box center [540, 203] width 341 height 17
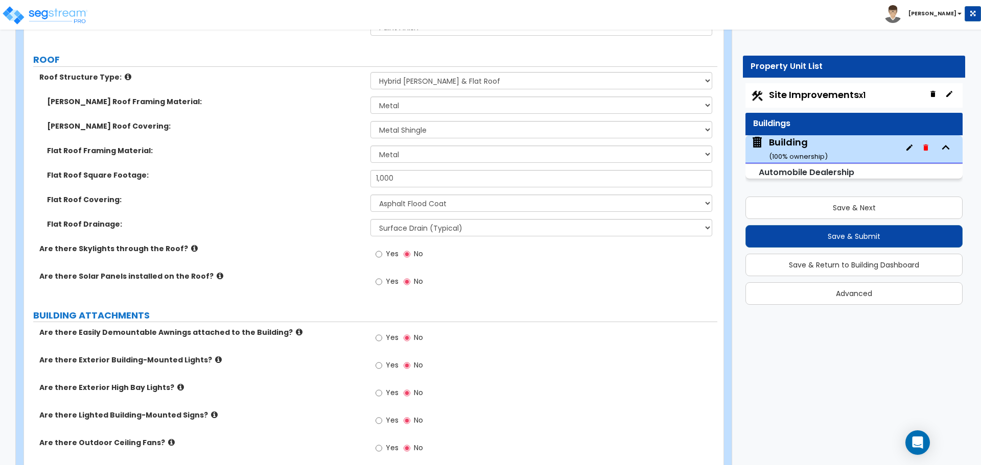
click at [384, 250] on label "Yes" at bounding box center [386, 255] width 23 height 17
click at [382, 250] on input "Yes" at bounding box center [378, 254] width 7 height 11
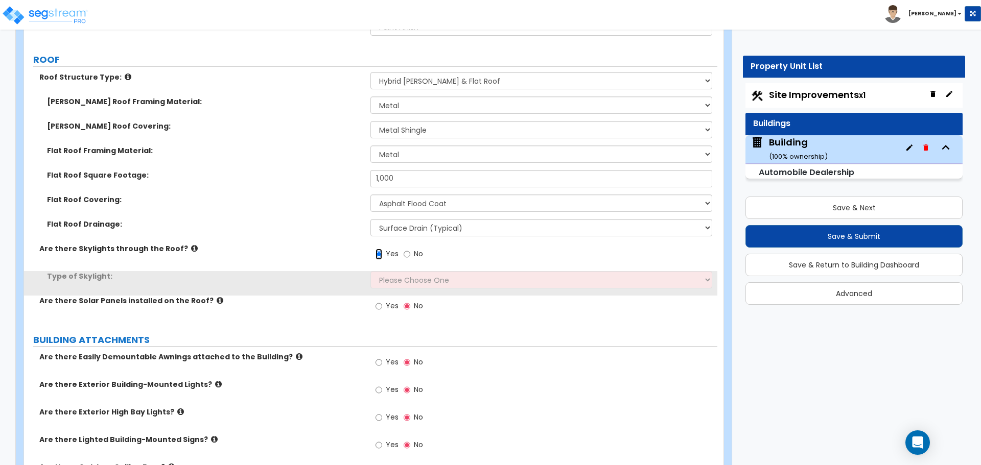
scroll to position [969, 0]
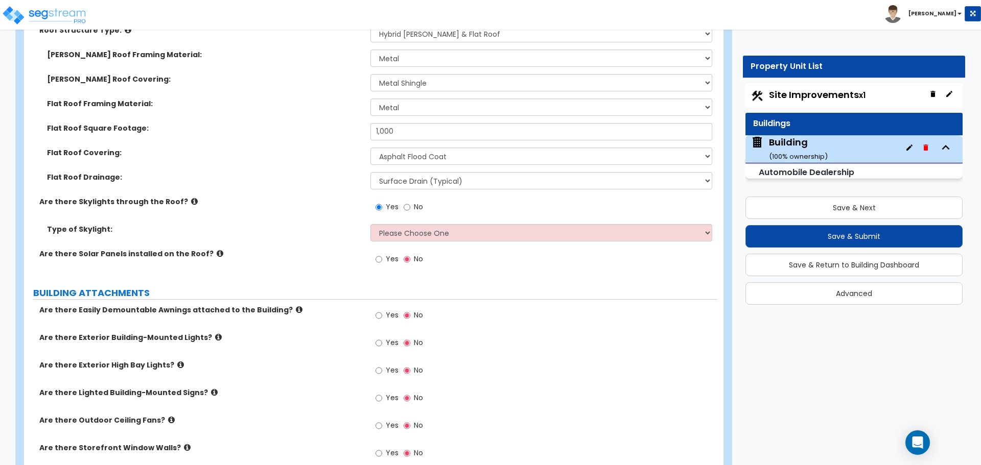
click at [191, 198] on icon at bounding box center [194, 202] width 7 height 8
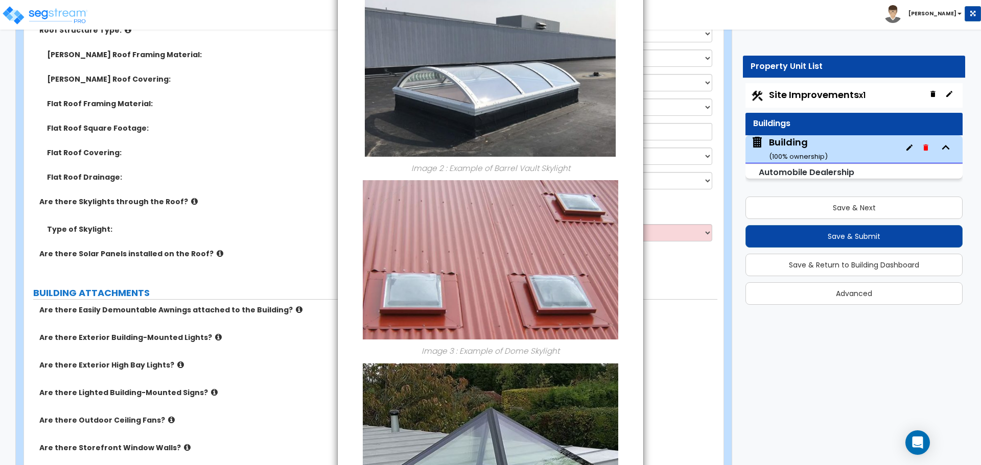
scroll to position [541, 0]
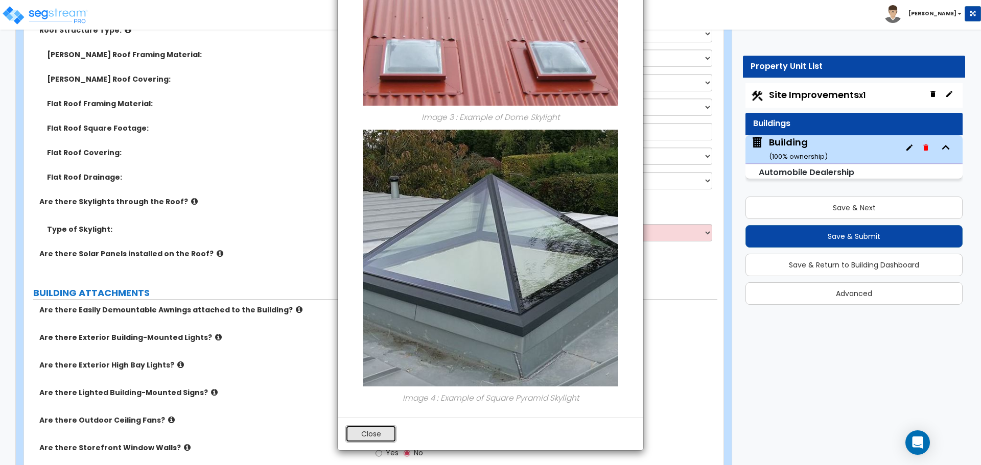
click at [379, 433] on button "Close" at bounding box center [370, 434] width 51 height 17
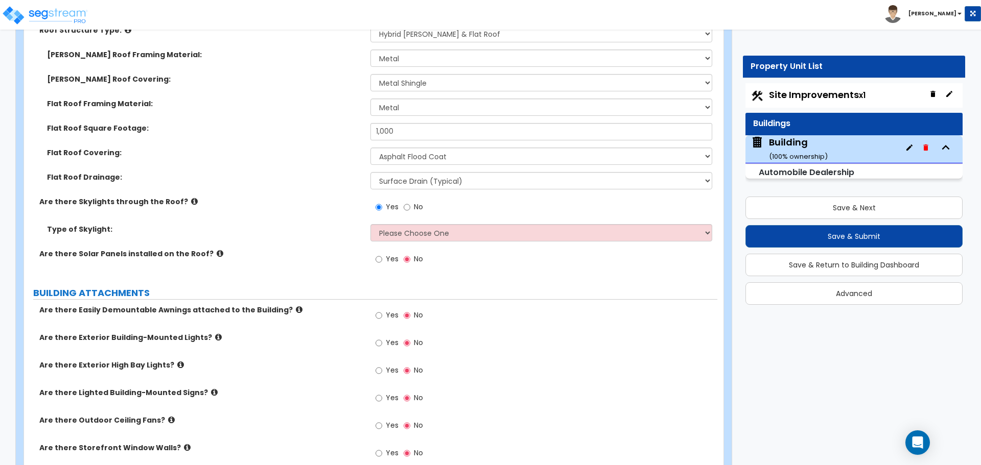
click at [417, 206] on span "No" at bounding box center [418, 207] width 9 height 10
click at [410, 206] on input "No" at bounding box center [407, 207] width 7 height 11
radio input "false"
radio input "true"
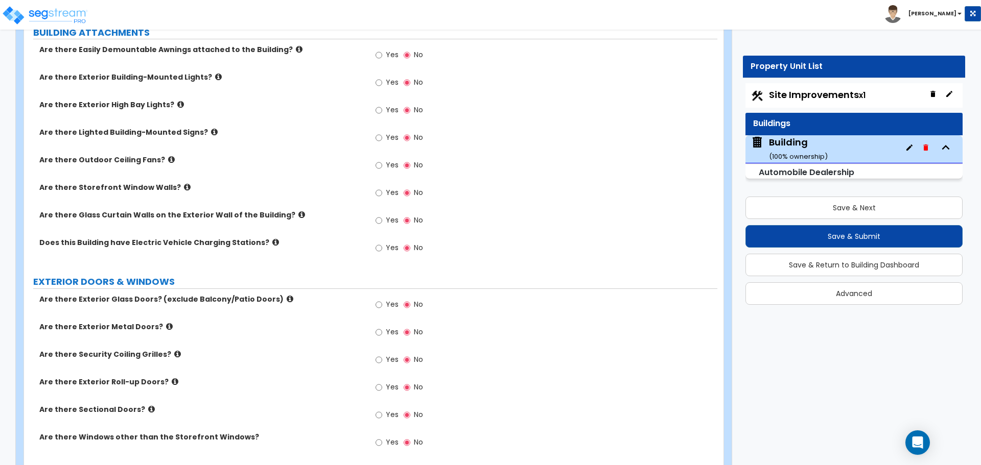
scroll to position [1218, 0]
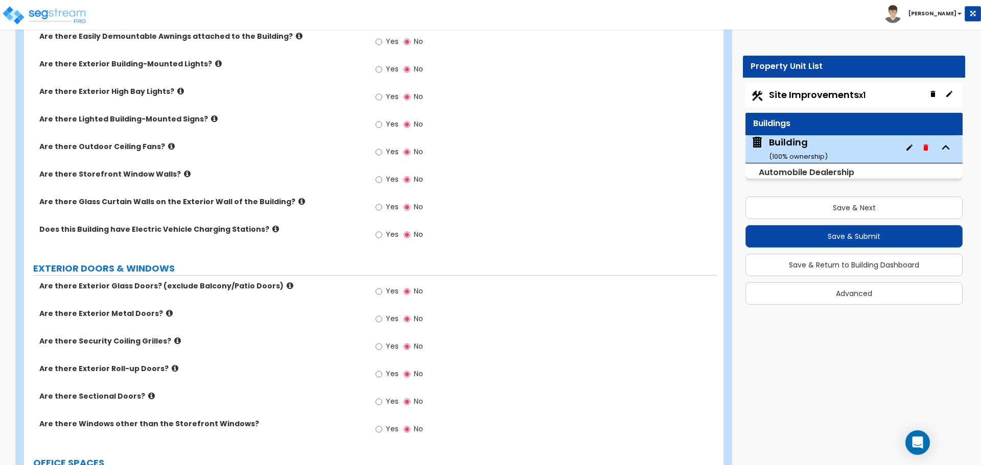
click at [386, 431] on span "Yes" at bounding box center [392, 429] width 13 height 10
click at [382, 431] on input "Yes" at bounding box center [378, 429] width 7 height 11
radio input "true"
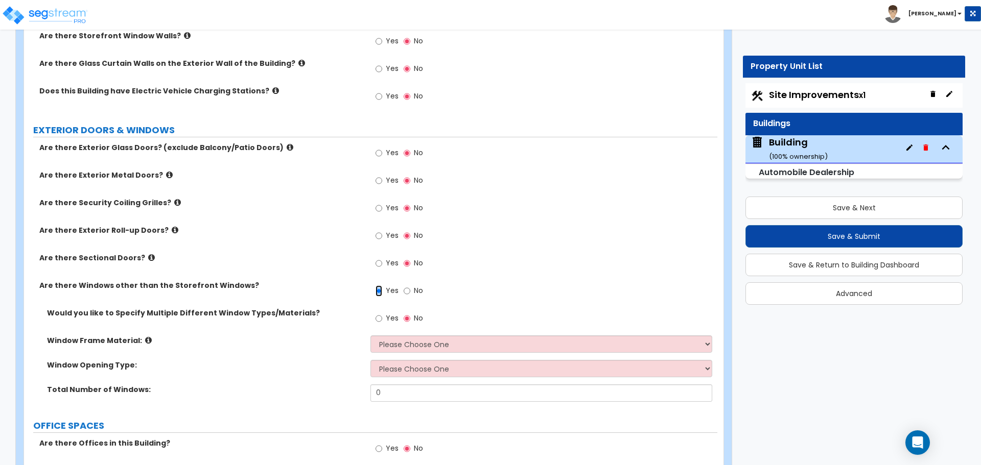
scroll to position [1367, 0]
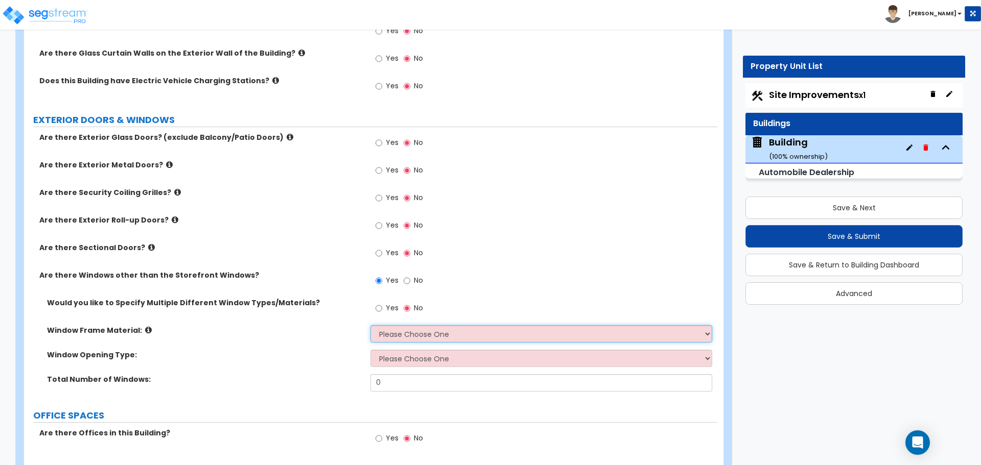
click at [416, 328] on select "Please Choose One Vinyl Aluminum Wood" at bounding box center [540, 333] width 341 height 17
click at [382, 303] on input "Yes" at bounding box center [378, 308] width 7 height 11
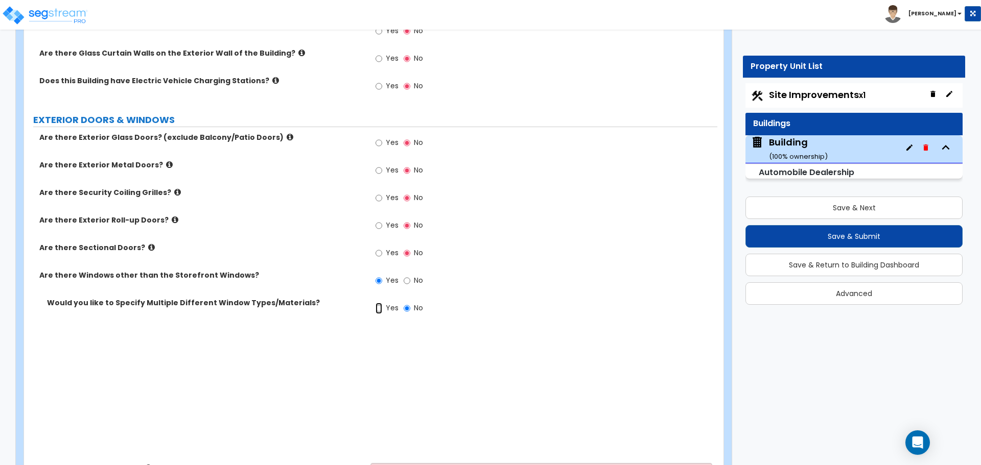
radio input "true"
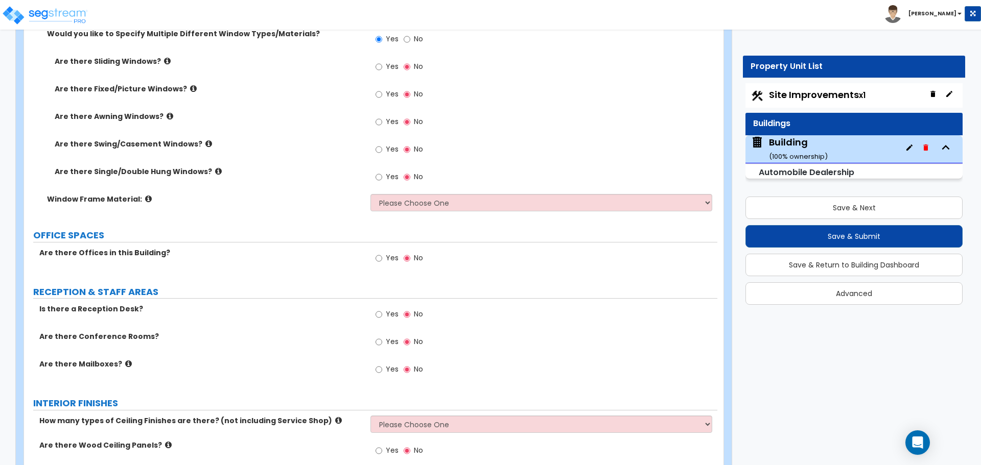
scroll to position [1269, 0]
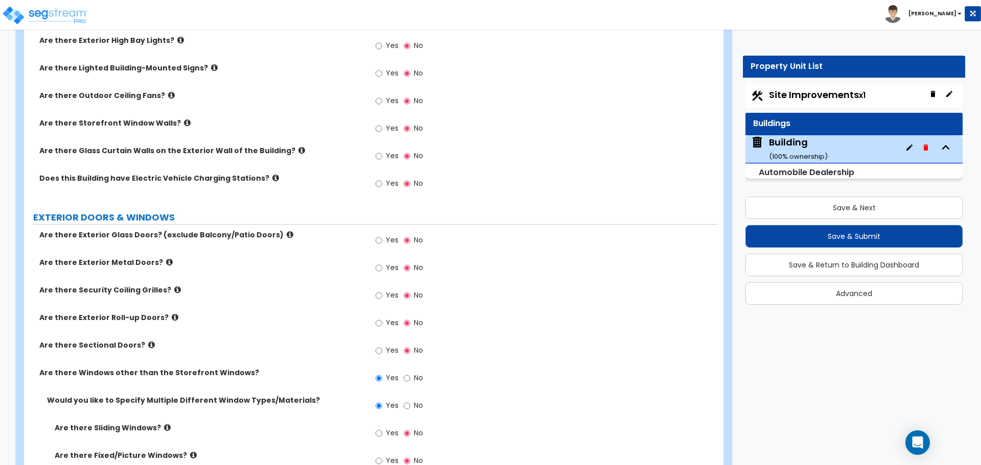
click at [792, 100] on span "Site Improvements x1" at bounding box center [817, 94] width 97 height 13
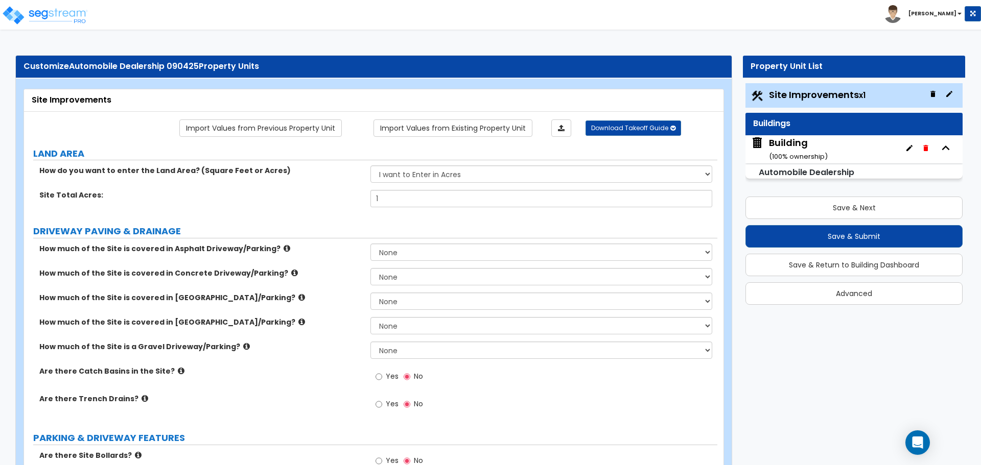
scroll to position [510, 0]
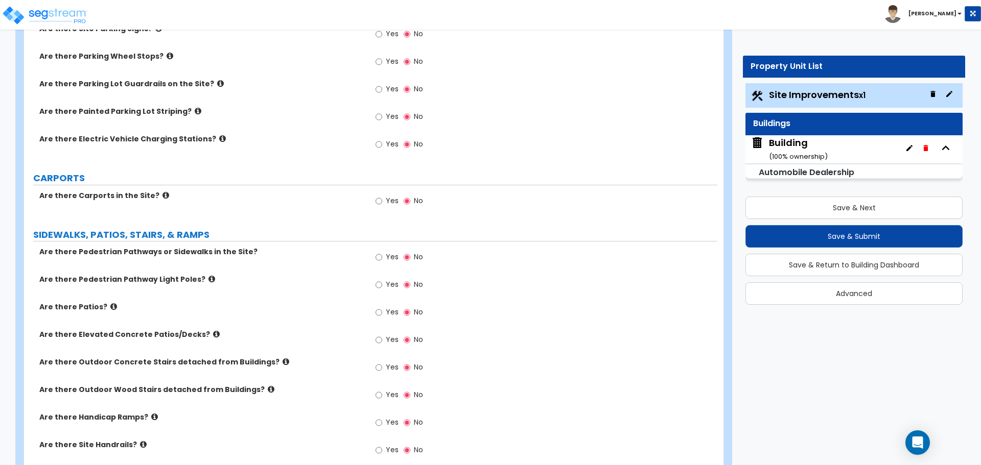
click at [213, 332] on icon at bounding box center [216, 335] width 7 height 8
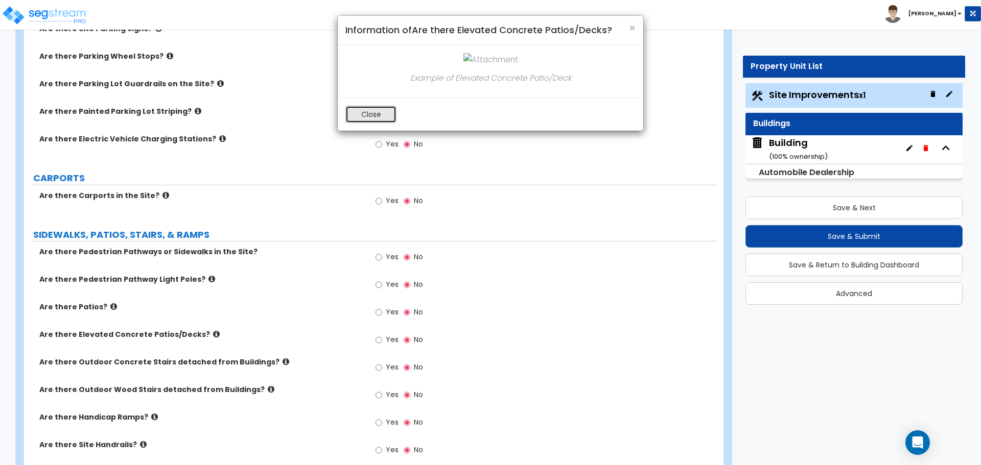
click at [378, 112] on button "Close" at bounding box center [370, 114] width 51 height 17
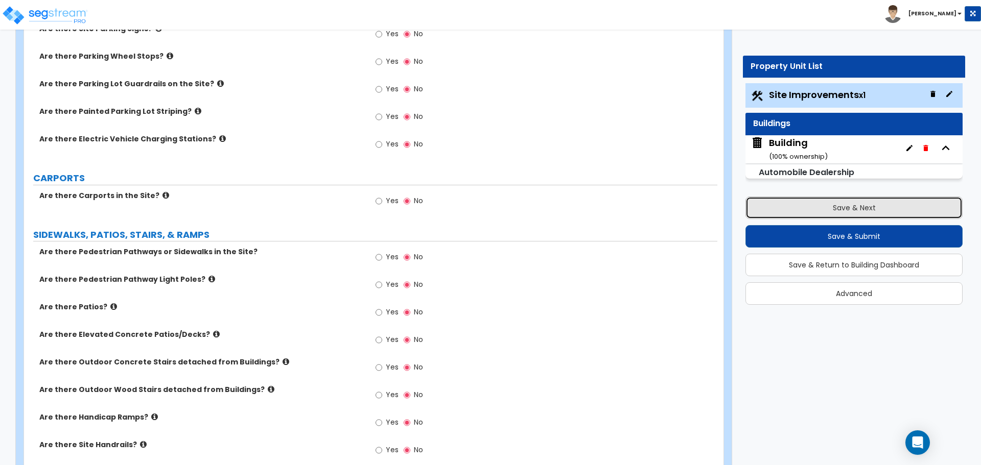
click at [780, 202] on button "Save & Next" at bounding box center [853, 208] width 217 height 22
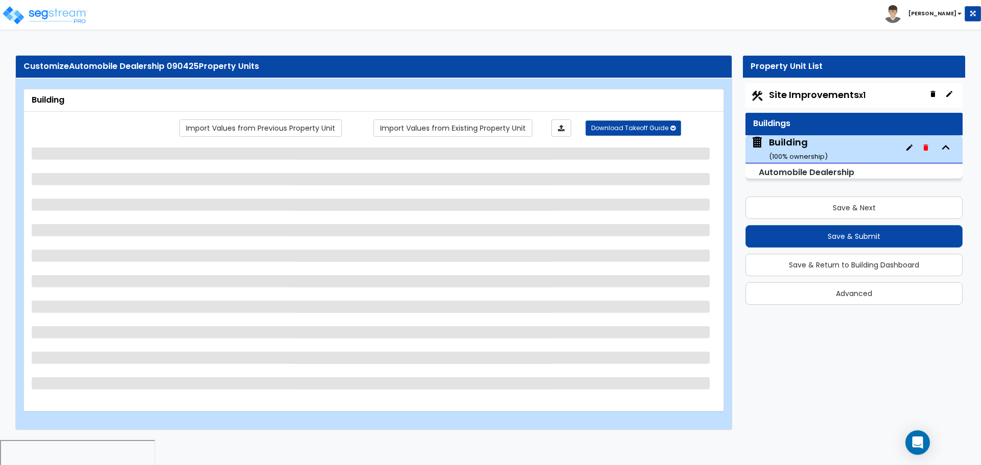
select select "2"
select select "5"
select select "2"
select select "5"
select select "1"
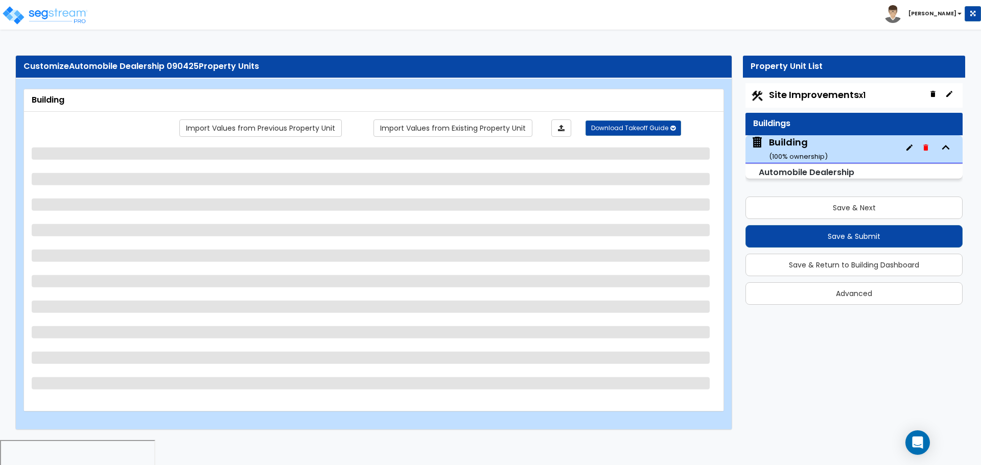
select select "4"
select select "2"
select select "1"
select select "2"
select select "4"
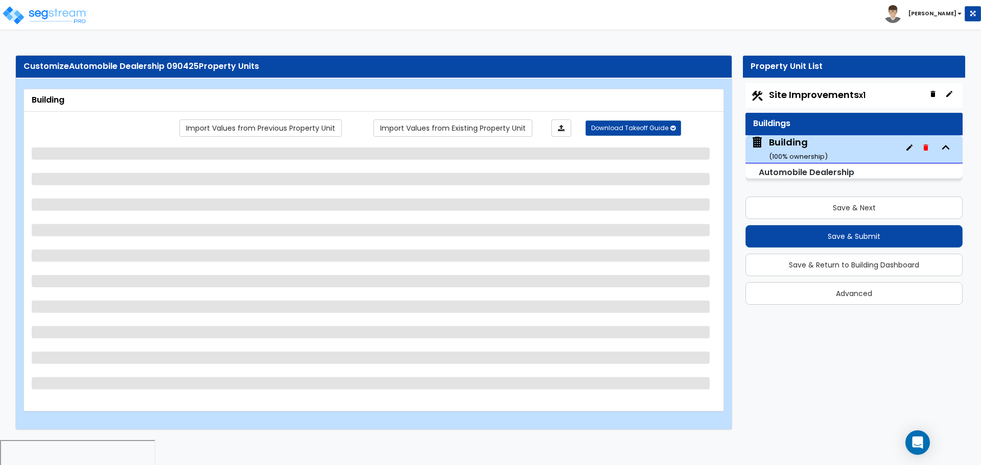
select select "3"
select select "5"
select select "13"
select select "6"
select select "10"
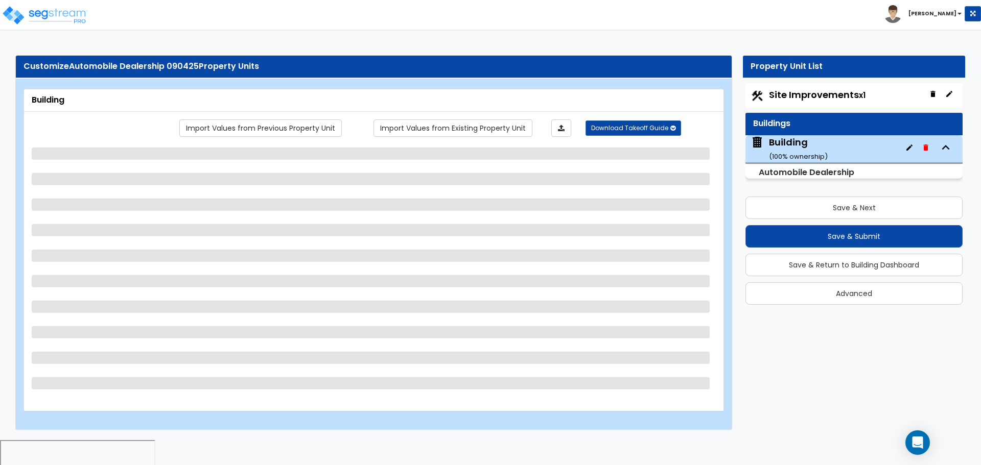
select select "3"
select select "1"
select select "4"
select select "1"
select select "4"
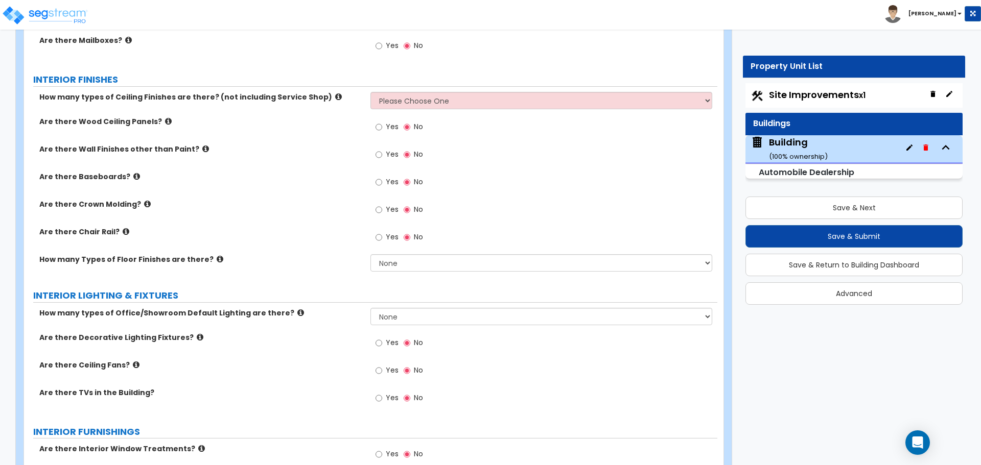
scroll to position [1959, 0]
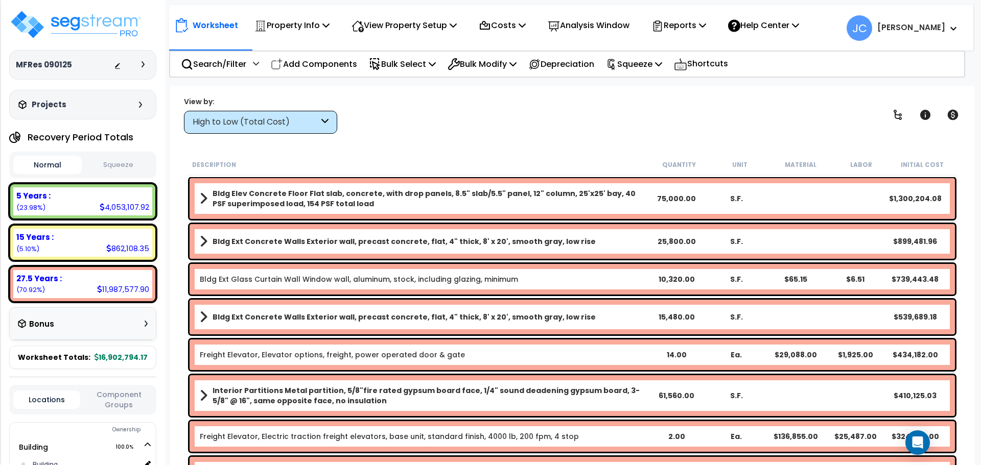
scroll to position [41, 0]
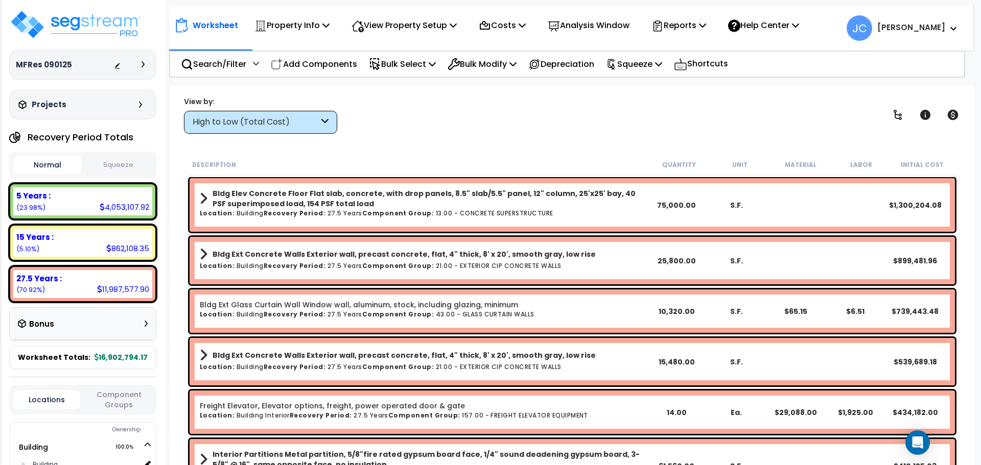
click at [304, 124] on div "High to Low (Total Cost)" at bounding box center [256, 122] width 126 height 12
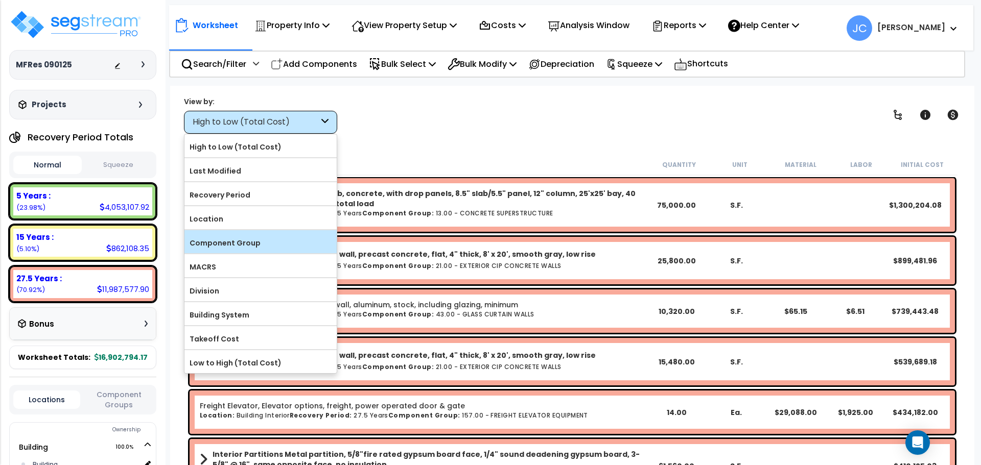
click at [295, 245] on label "Component Group" at bounding box center [260, 243] width 152 height 15
click at [0, 0] on input "Component Group" at bounding box center [0, 0] width 0 height 0
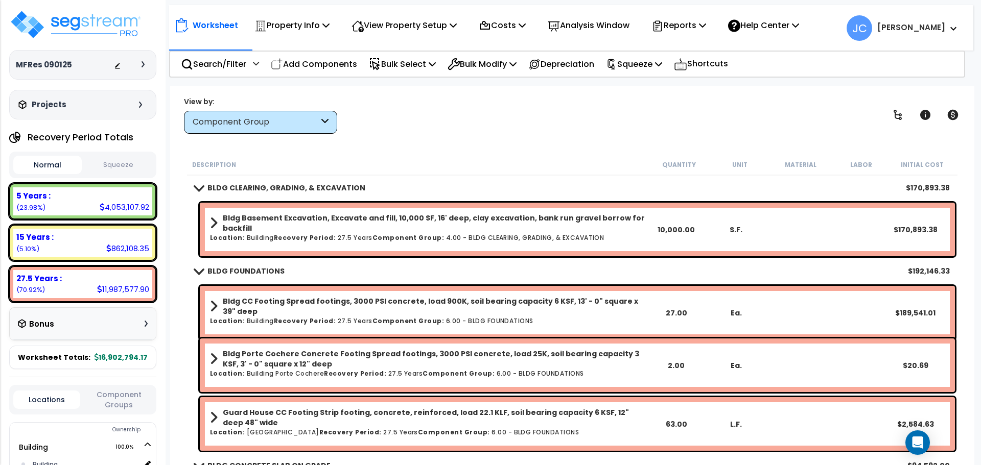
scroll to position [0, 0]
click at [894, 116] on icon at bounding box center [897, 115] width 12 height 12
click at [897, 117] on icon at bounding box center [897, 115] width 12 height 12
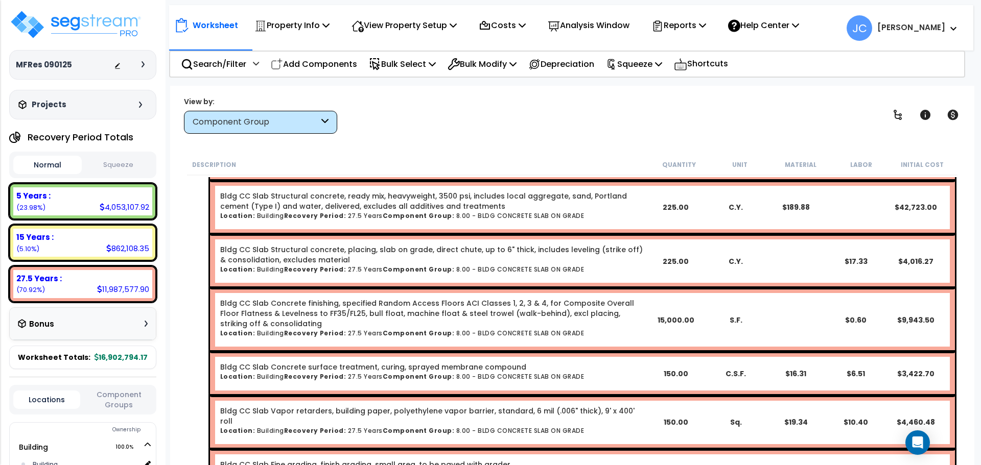
scroll to position [1706, 0]
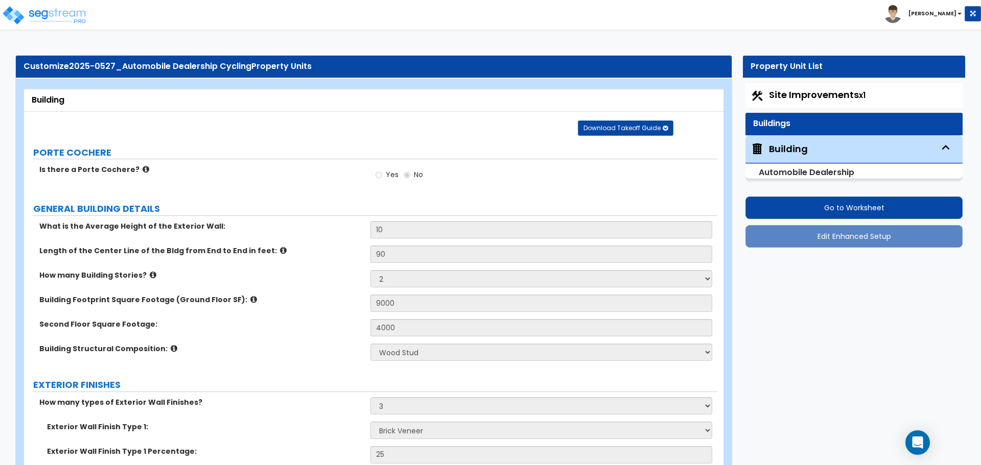
select select "2"
select select "7"
select select "3"
select select "2"
select select "4"
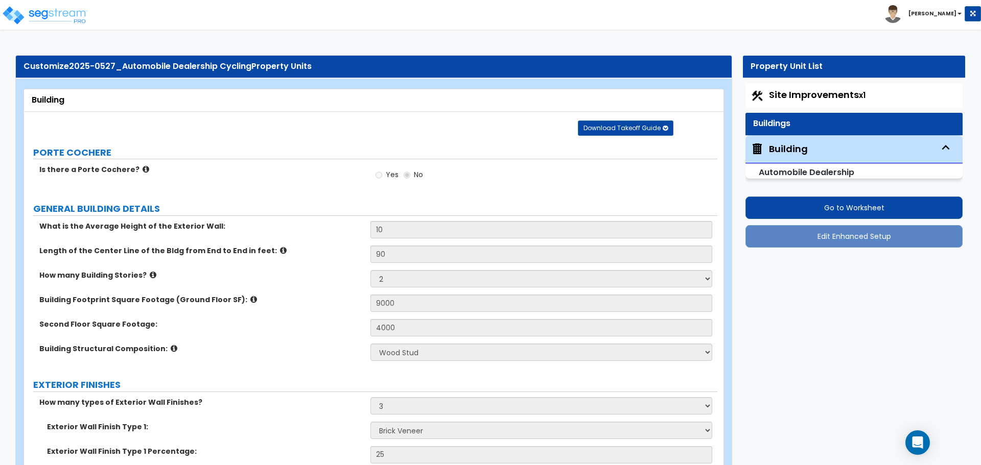
select select "8"
select select "3"
select select "1"
select select "2"
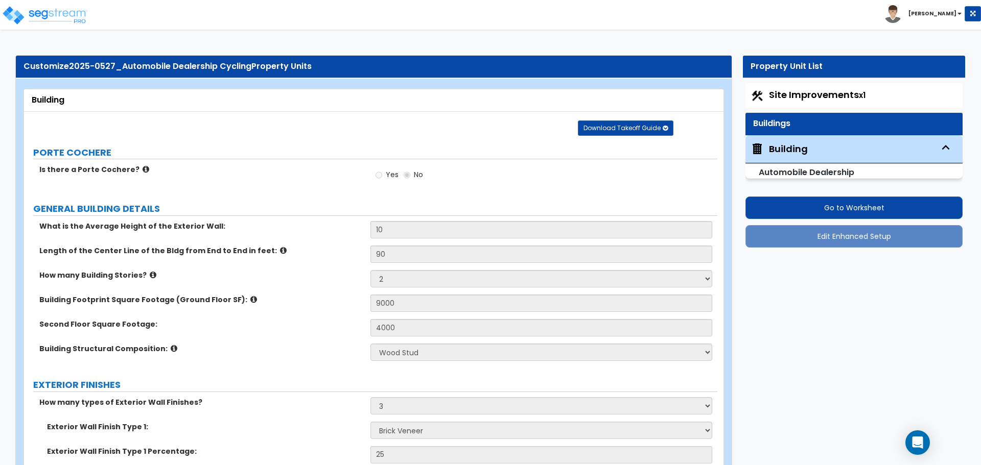
select select "2"
select select "1"
select select "2"
select select "1"
select select "2"
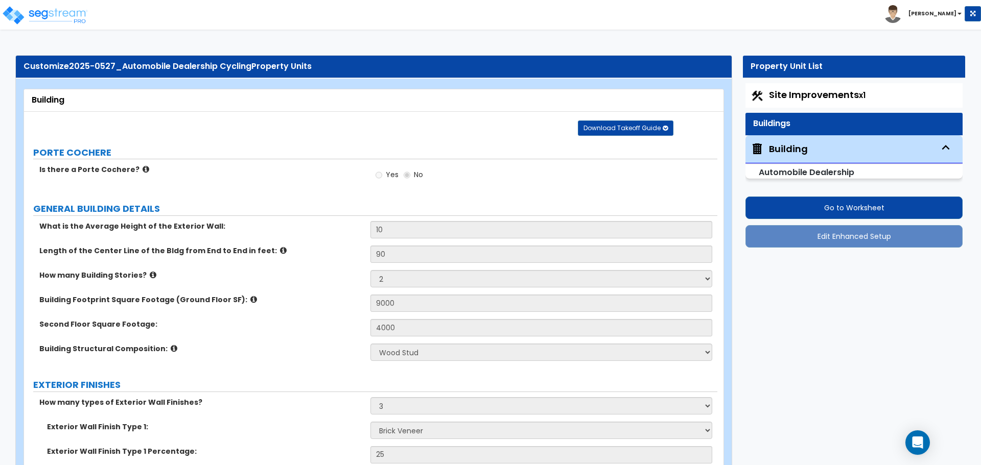
select select "1"
select select "4"
select select "1"
select select "2"
select select "3"
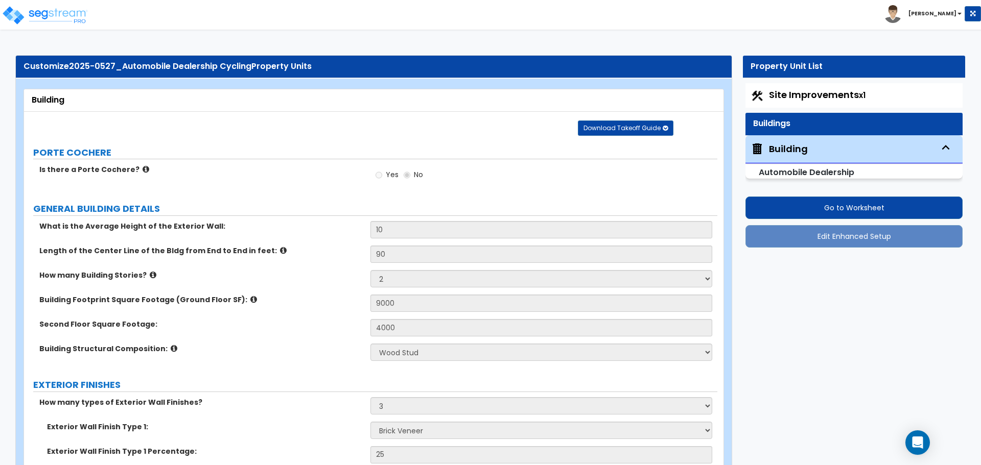
select select "4"
select select "3"
select select "1"
select select "2"
select select "3"
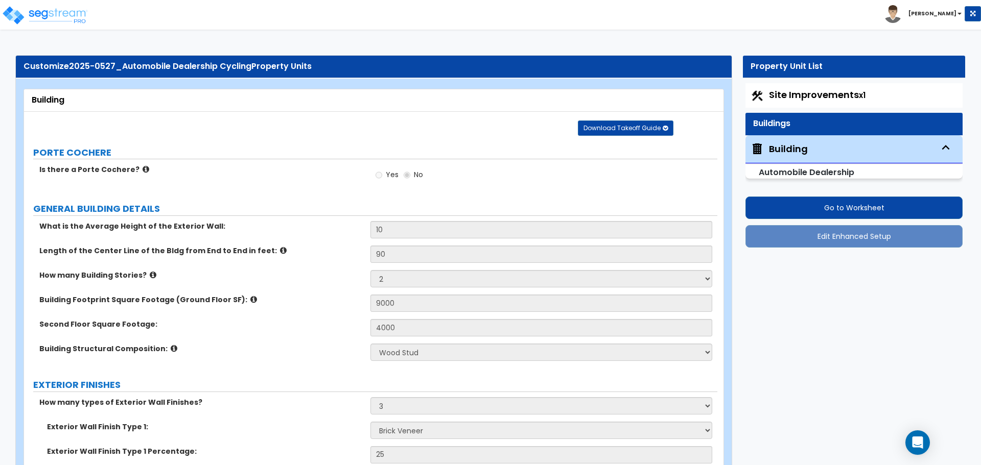
select select "3"
select select "1"
select select "2"
select select "3"
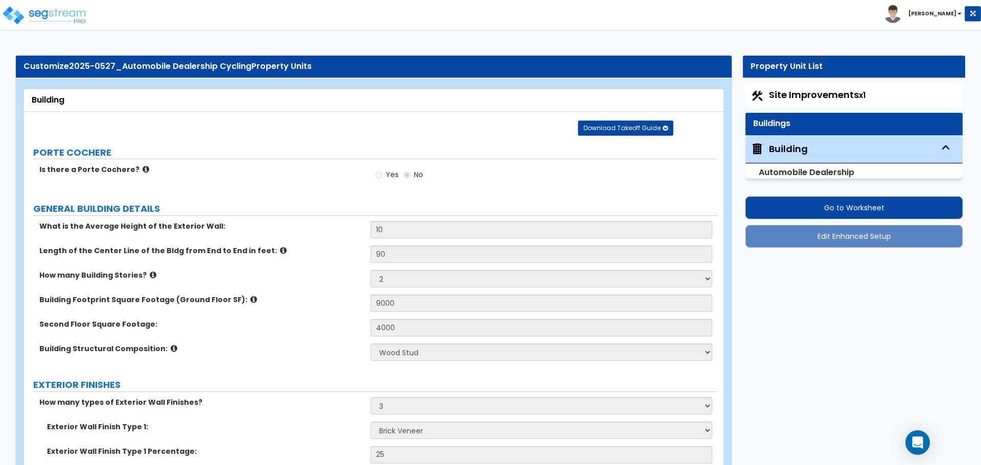
select select "2"
select select "1"
select select "2"
select select "1"
select select "2"
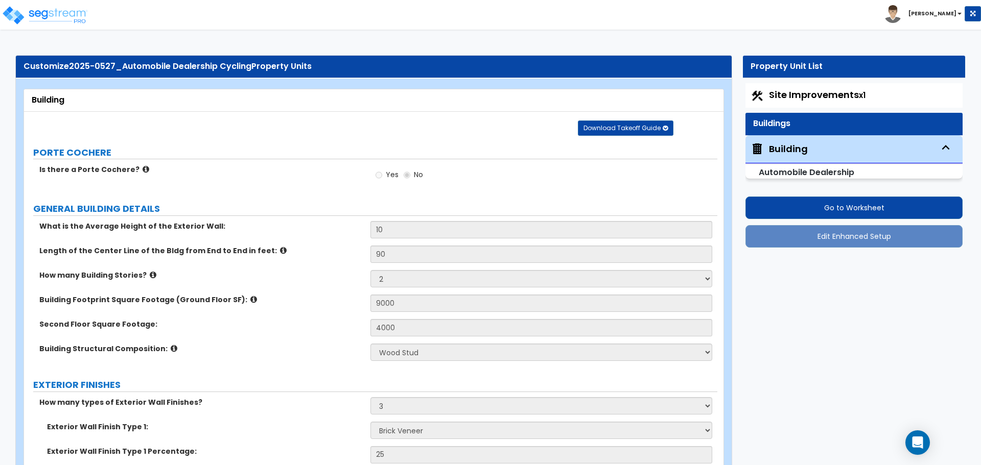
select select "3"
select select "1"
select select "2"
select select "3"
select select "1"
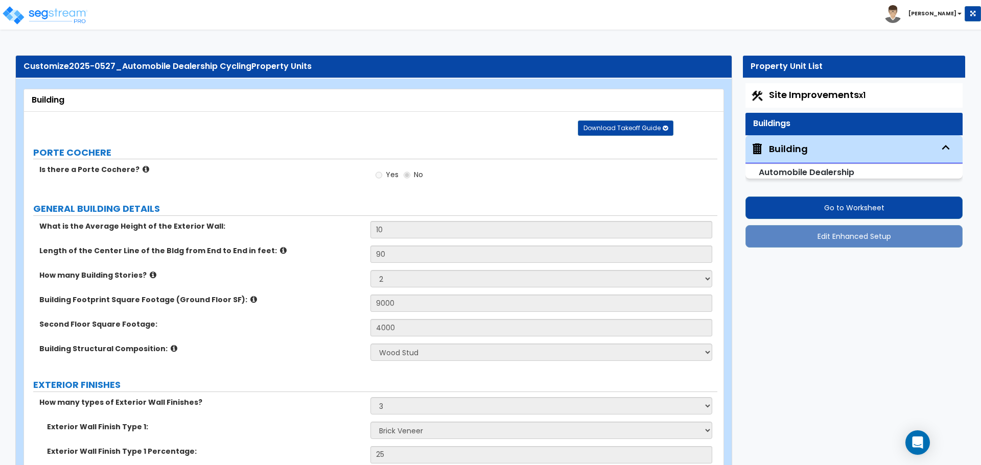
select select "2"
select select "1"
select select "4"
select select "1"
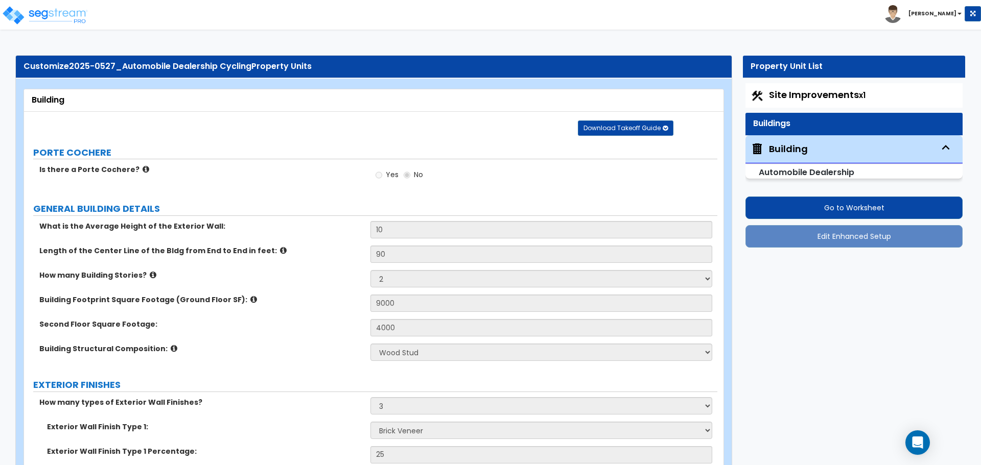
select select "3"
select select "6"
select select "7"
select select "3"
select select "2"
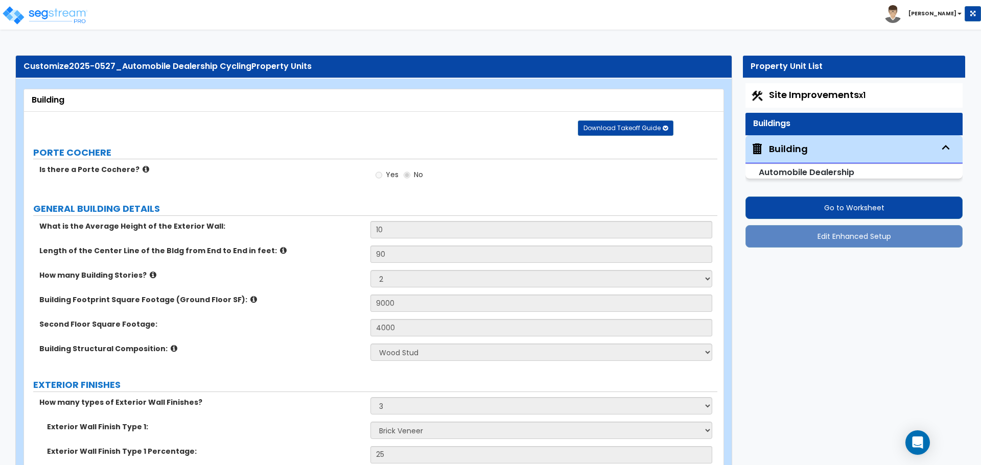
select select "1"
select select "5"
select select "2"
select select "4"
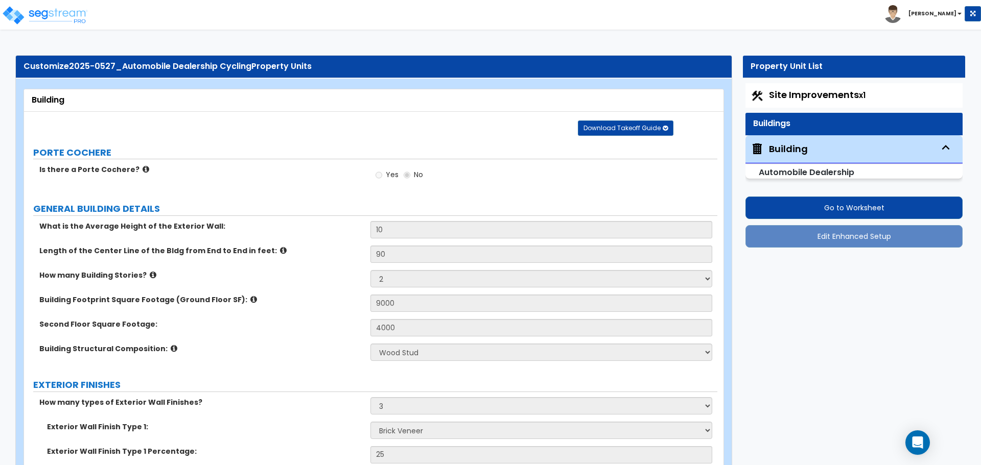
select select "3"
select select "2"
select select "1"
select select "2"
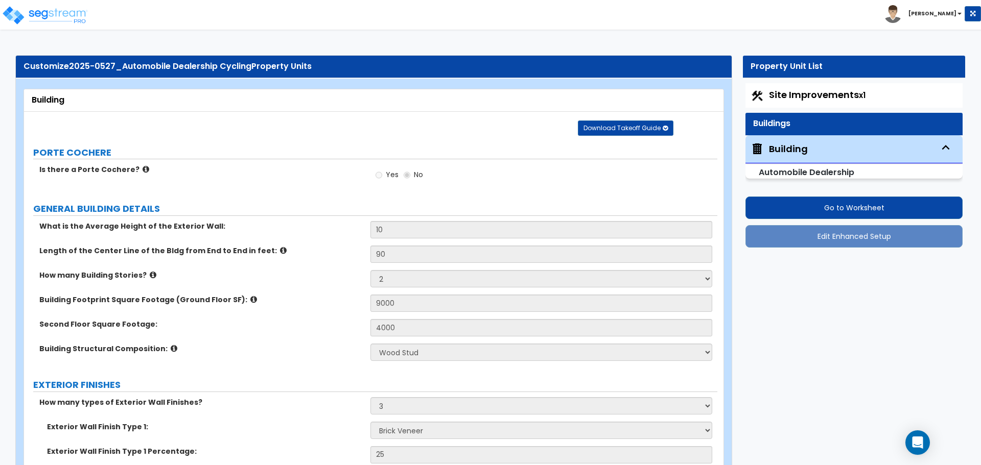
select select "4"
select select "7"
select select "5"
select select "4"
select select "2"
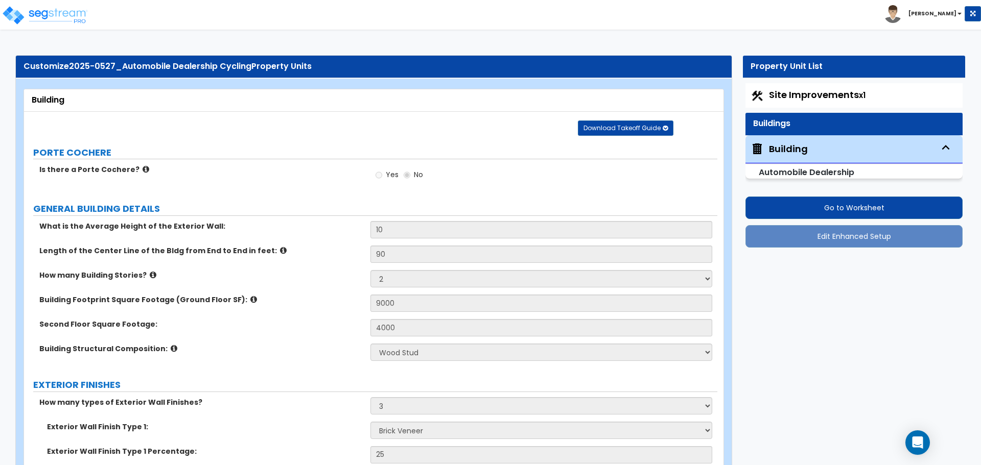
select select "2"
select select "1"
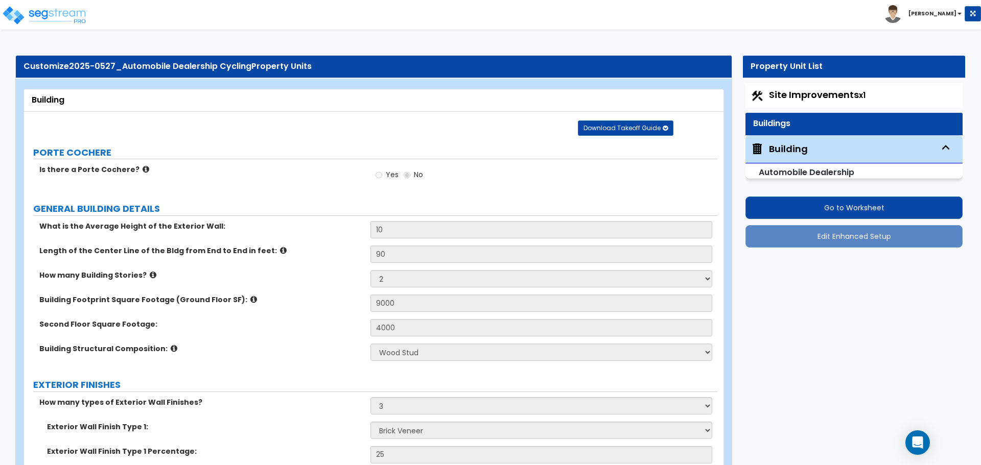
select select "1"
select select "2"
select select "3"
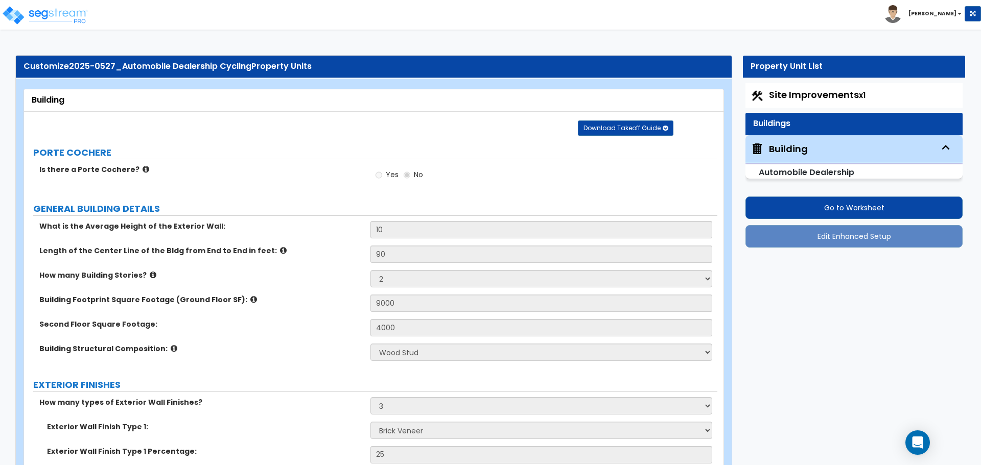
select select "3"
select select "2"
select select "1"
select select "3"
select select "1"
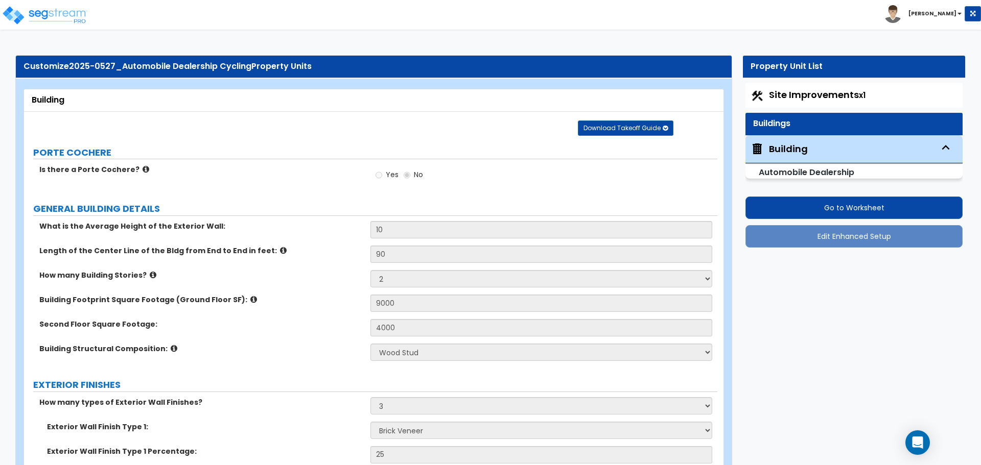
select select "2"
select select "1"
select select "2"
select select "3"
select select "1"
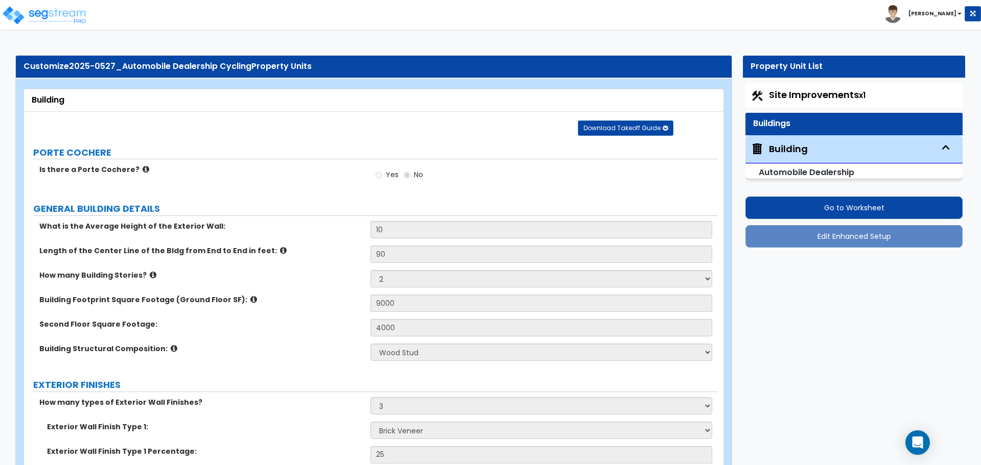
select select "2"
select select "3"
